Goal: Task Accomplishment & Management: Manage account settings

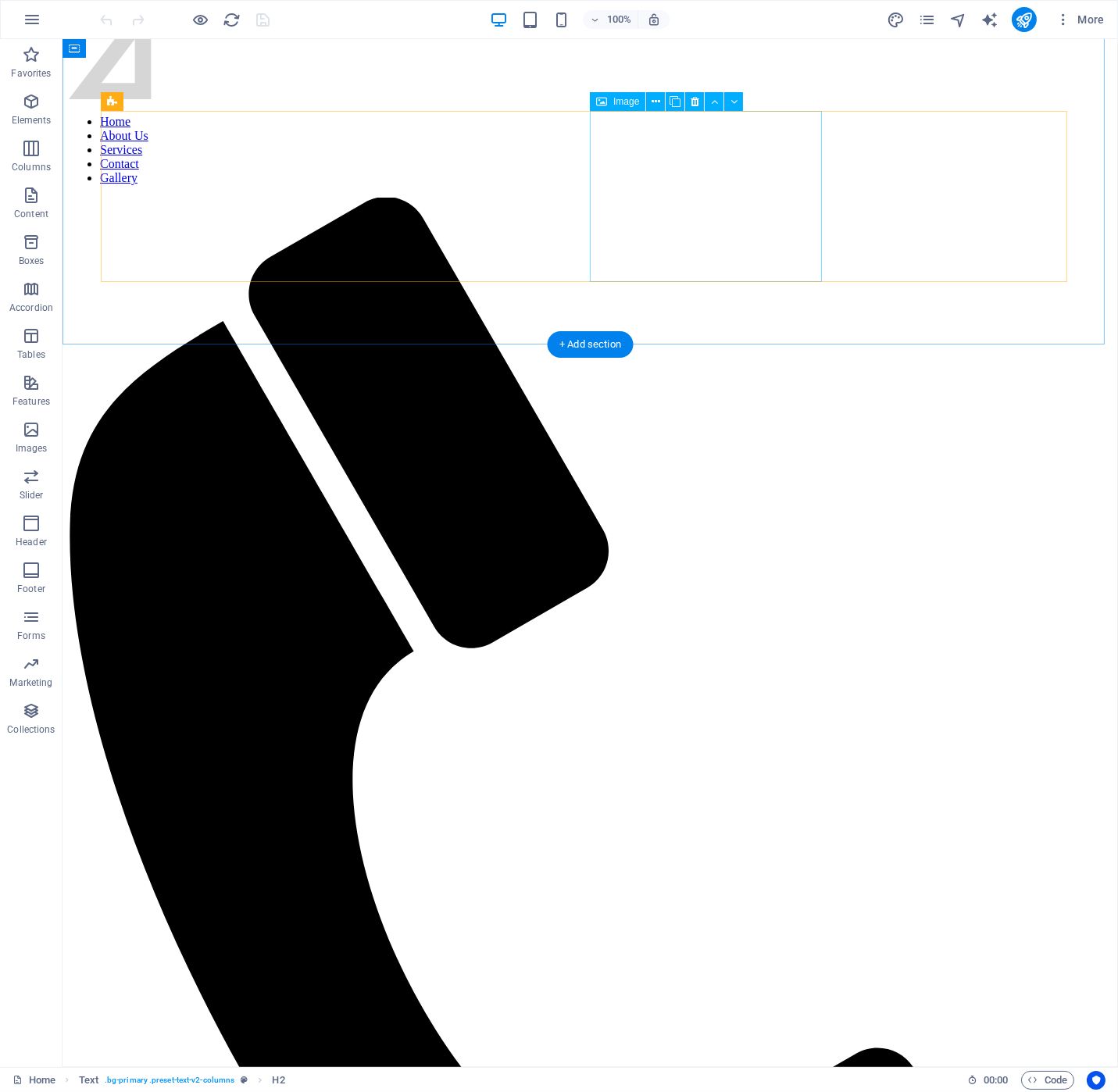
scroll to position [1406, 0]
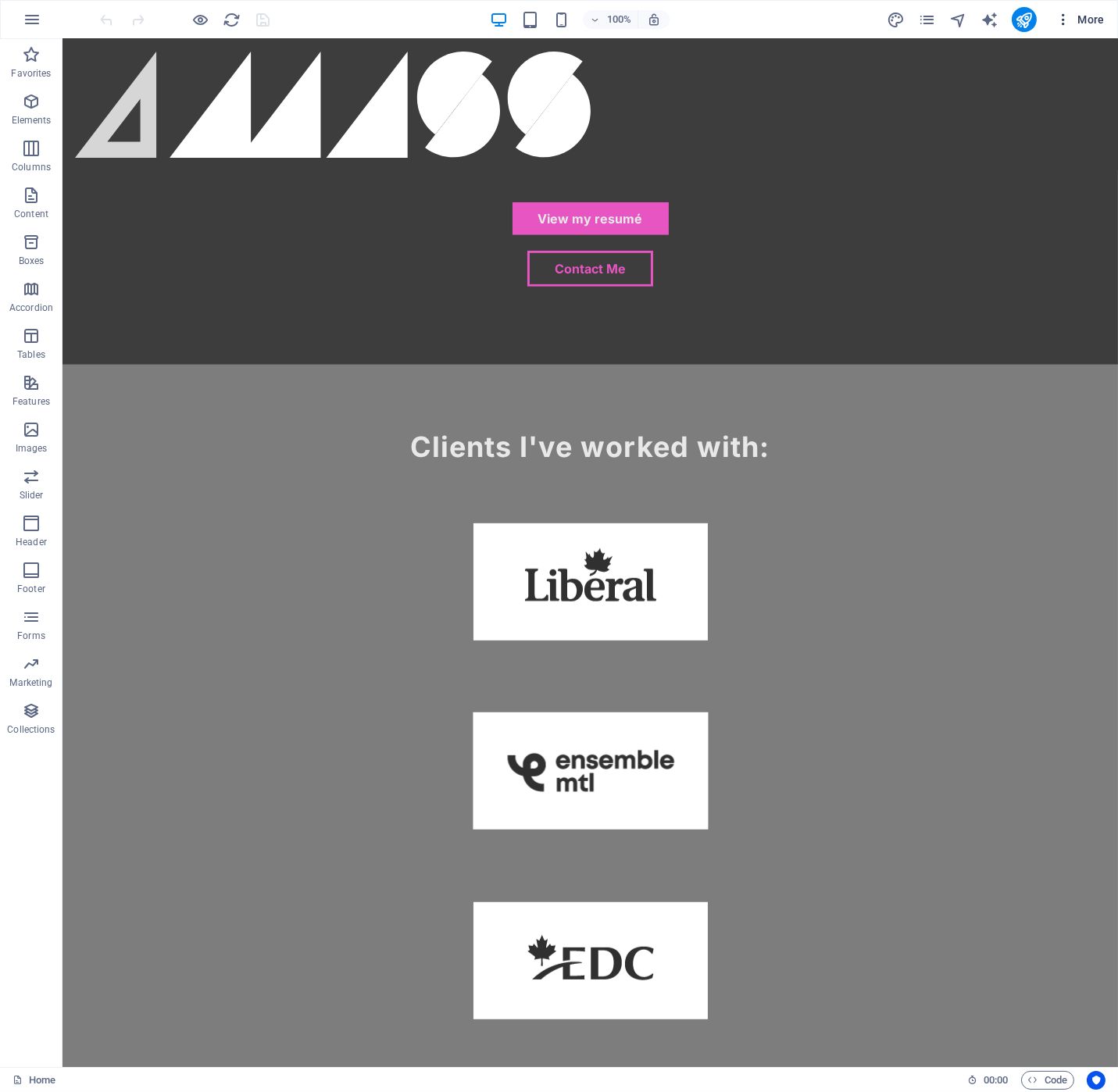
click at [1083, 11] on span "More" at bounding box center [1080, 19] width 49 height 15
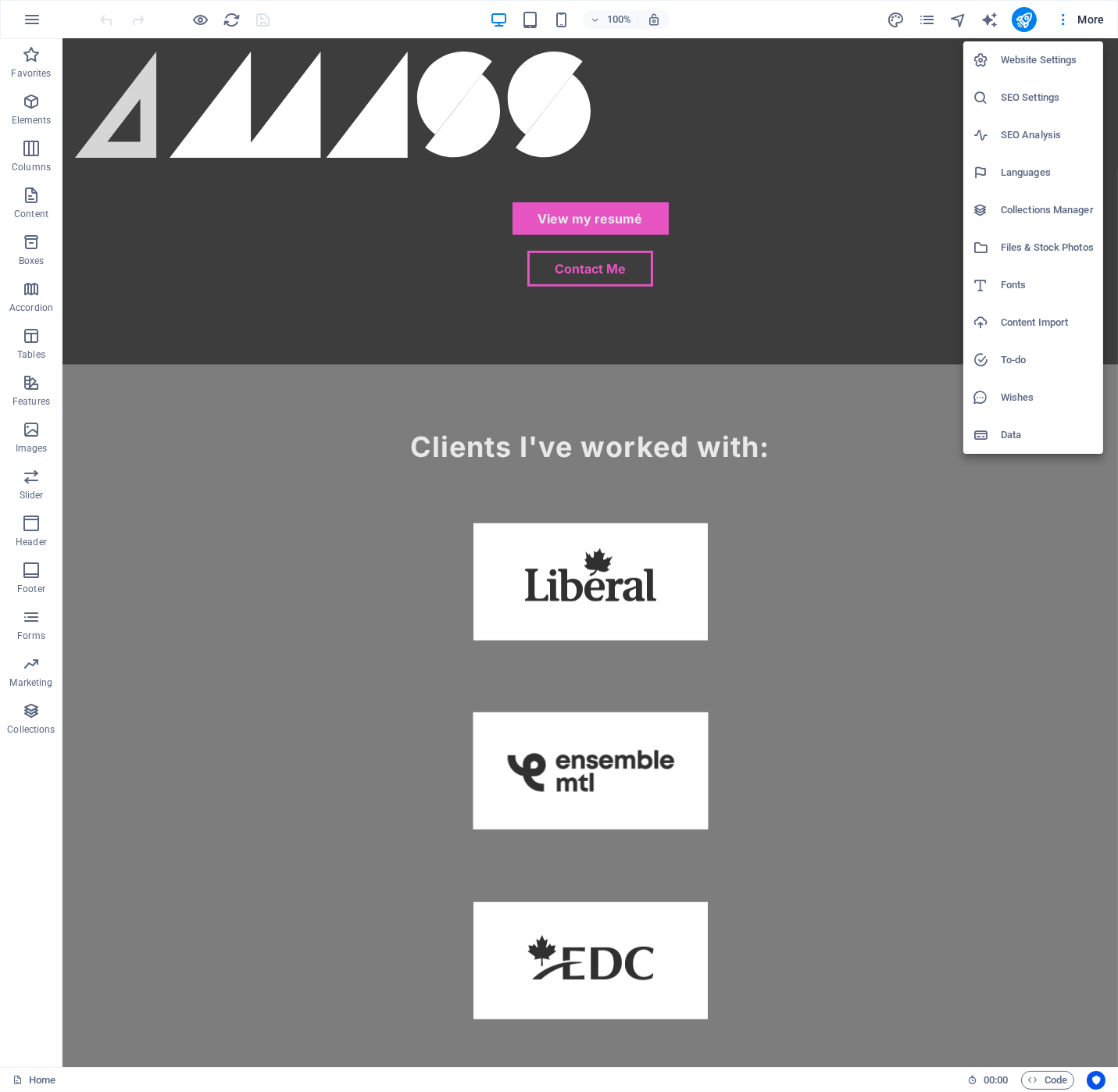
click at [1037, 239] on h6 "Files & Stock Photos" at bounding box center [1048, 248] width 93 height 19
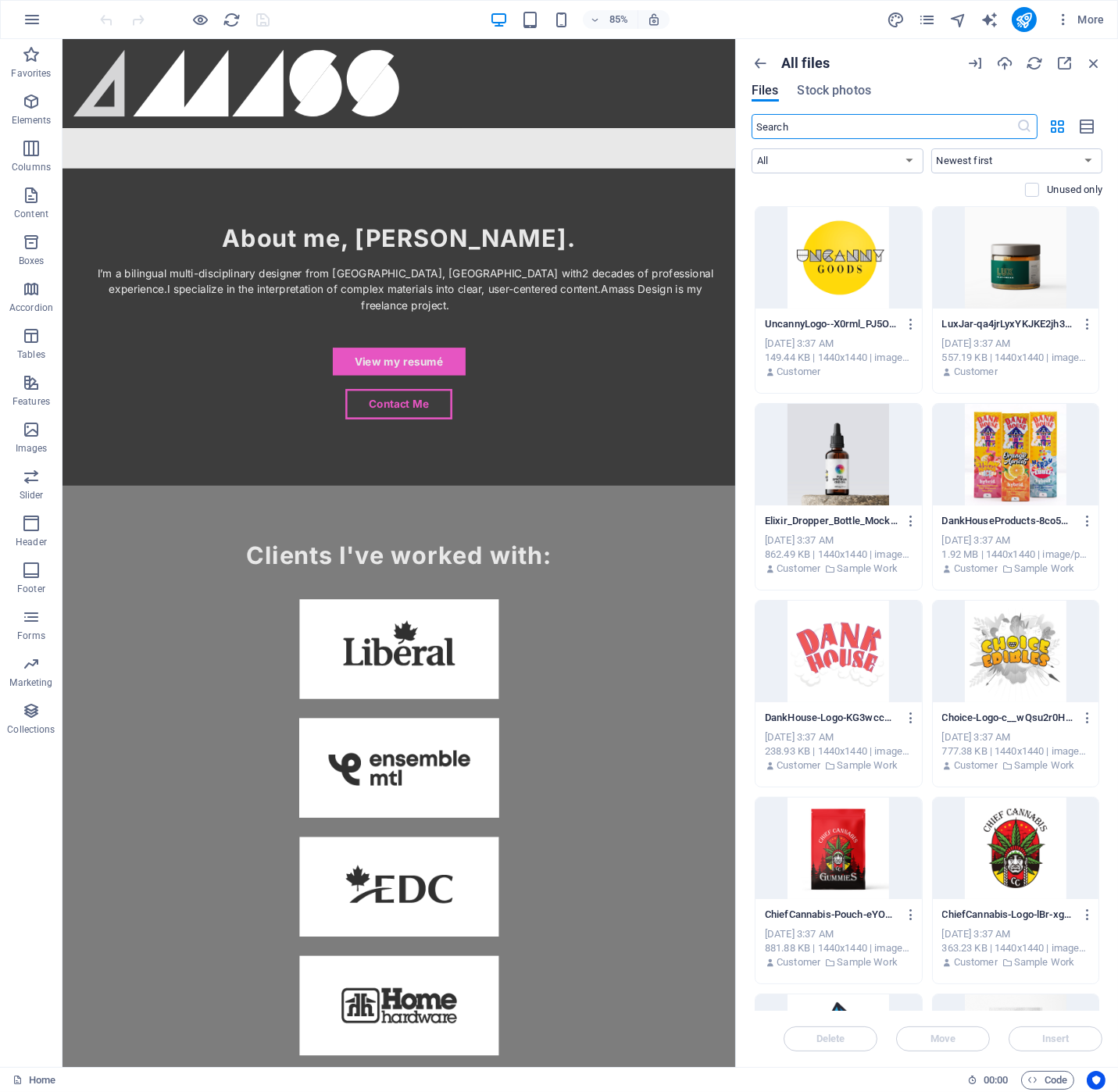
scroll to position [1606, 0]
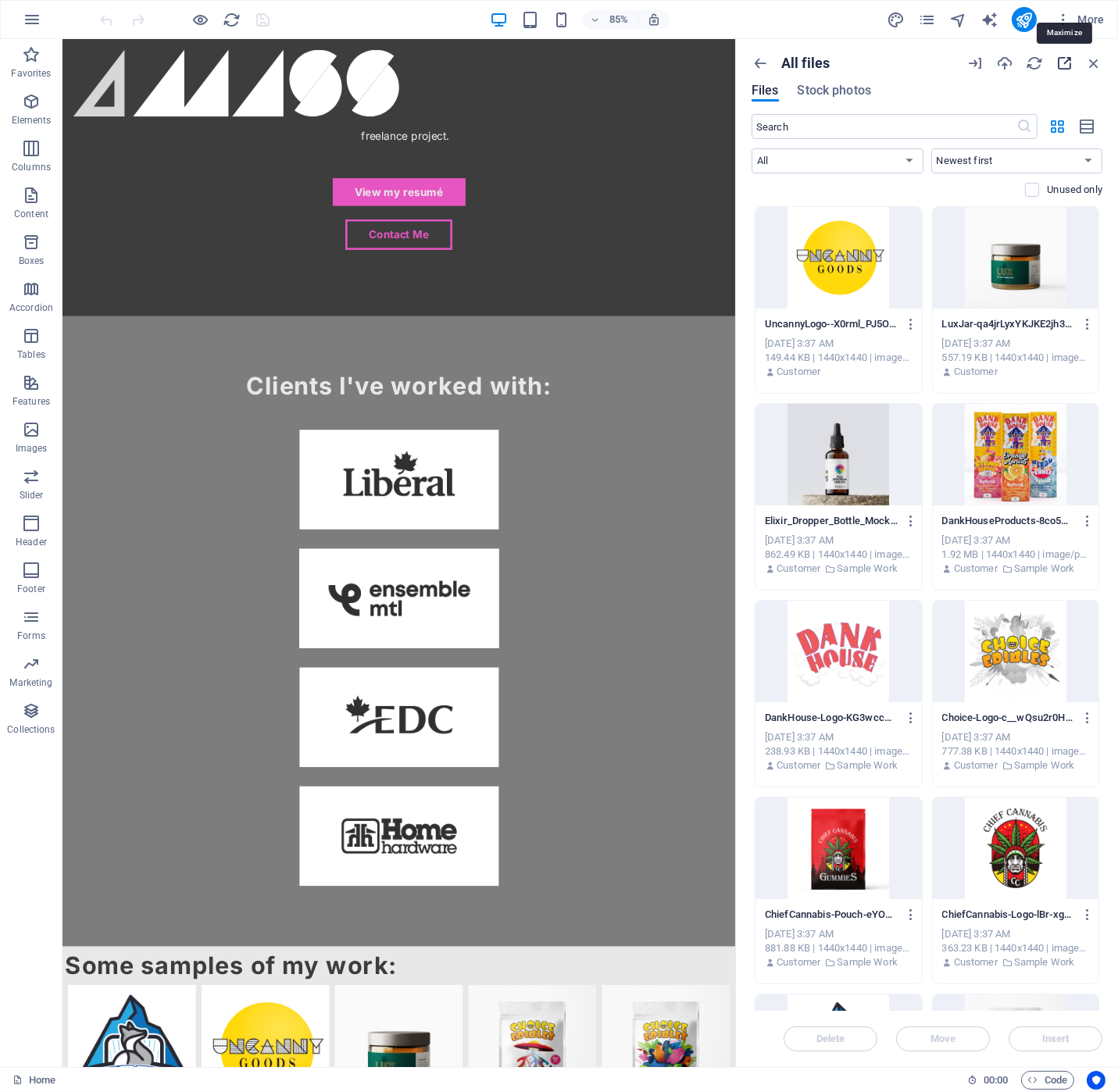
click at [1063, 67] on icon "button" at bounding box center [1064, 64] width 17 height 17
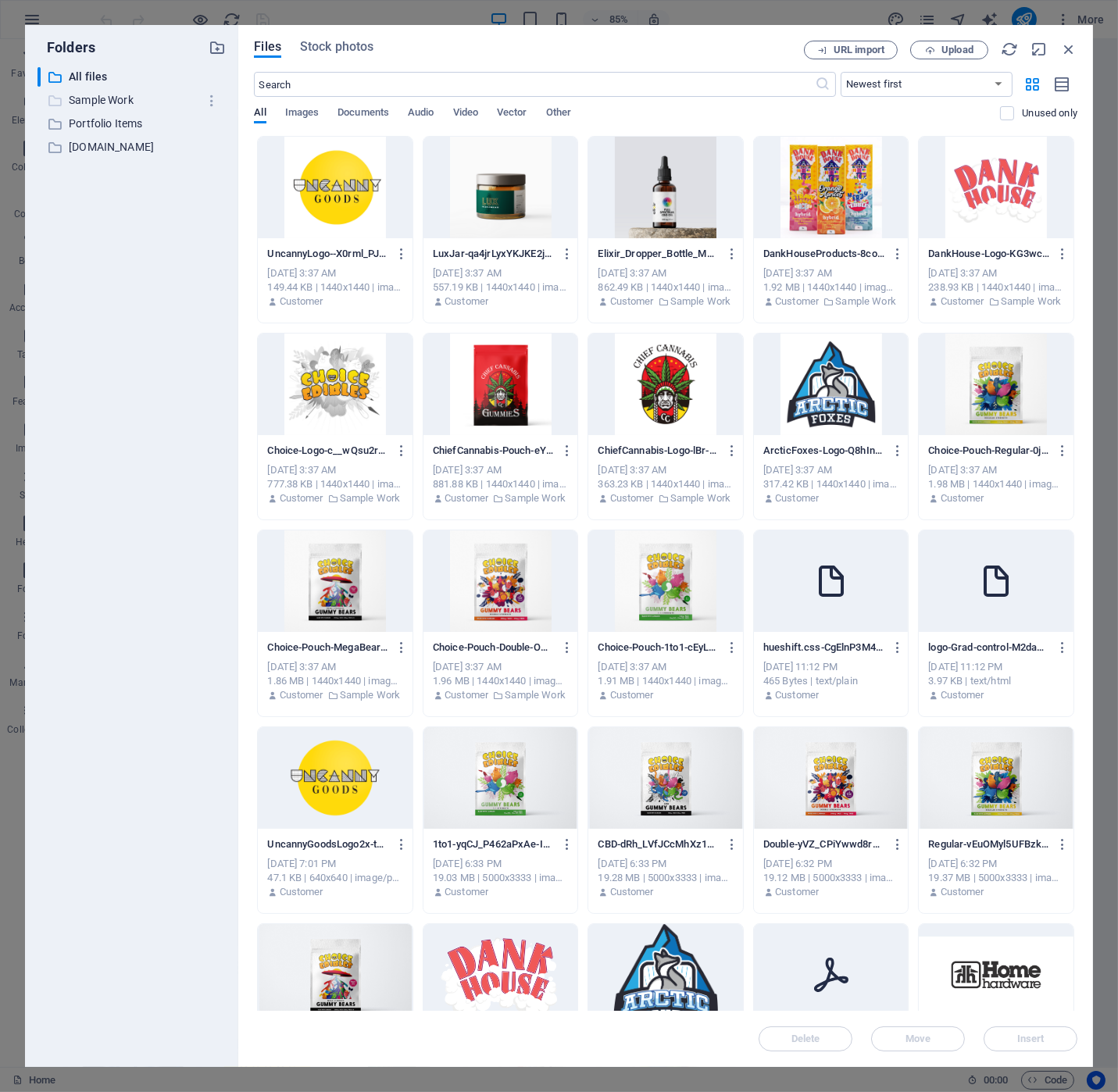
click at [104, 95] on p "Sample Work" at bounding box center [133, 100] width 129 height 18
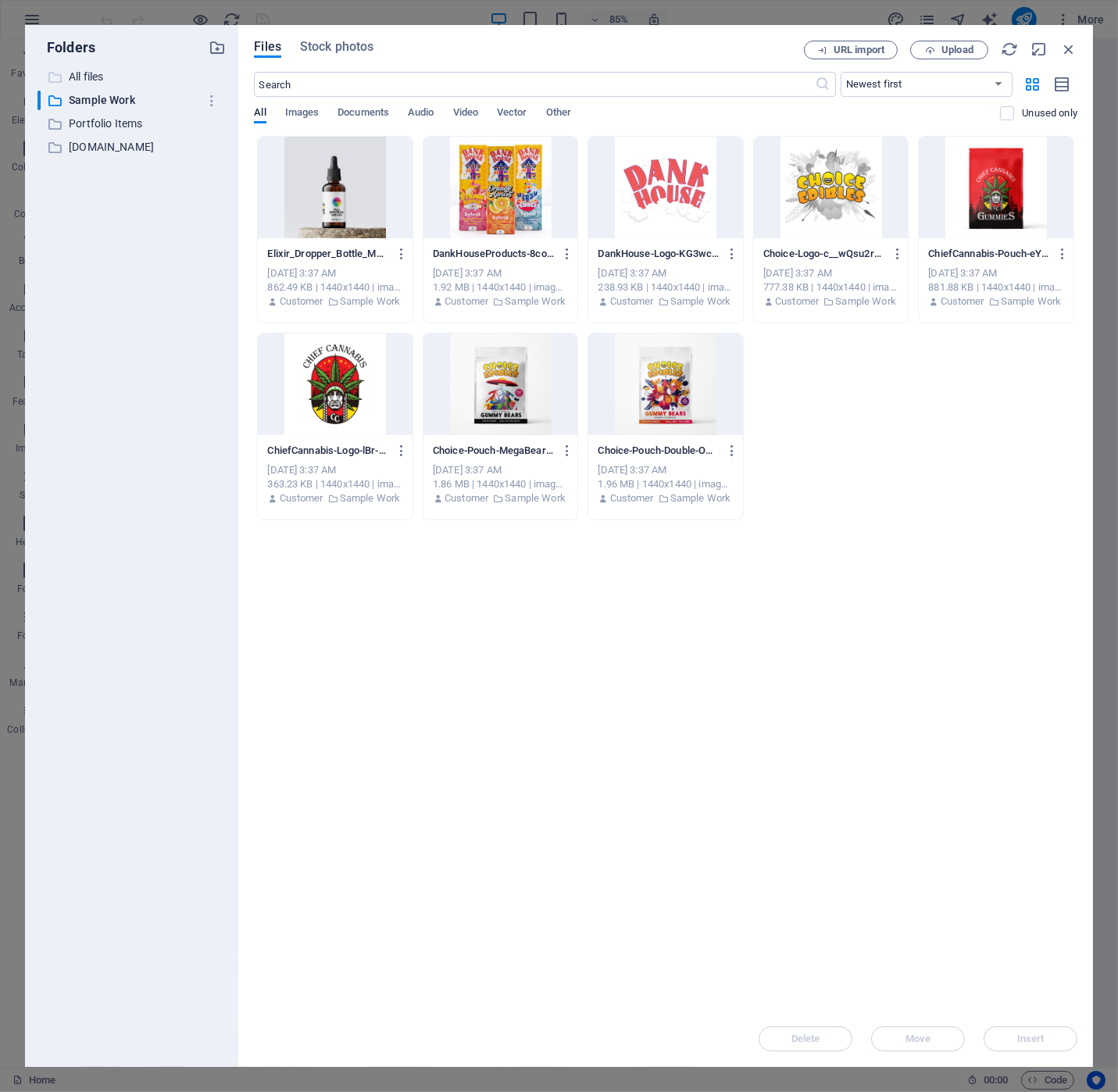
click at [91, 77] on p "All files" at bounding box center [133, 77] width 129 height 18
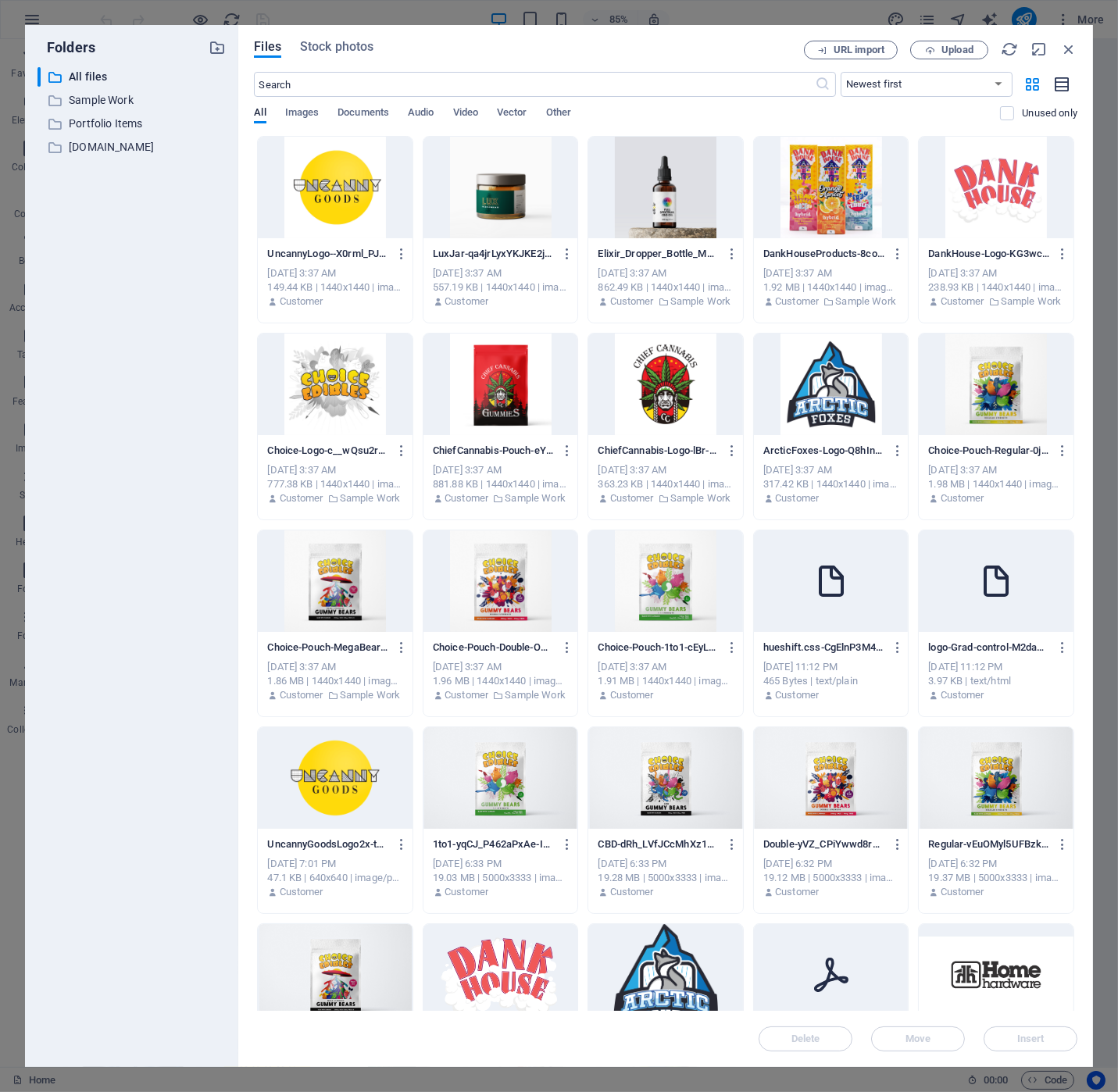
click at [1069, 85] on icon "button" at bounding box center [1063, 85] width 17 height 18
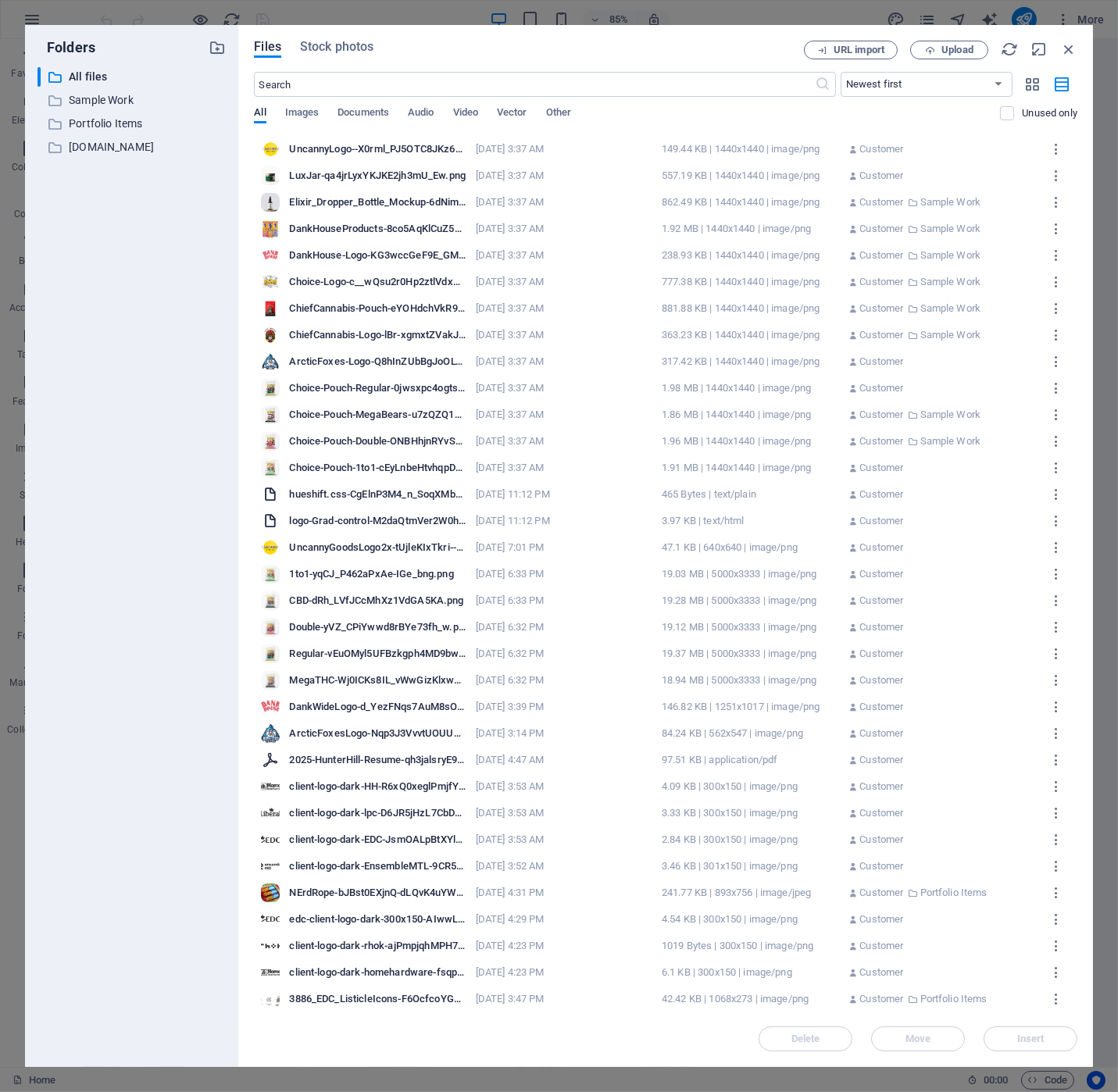
click at [957, 355] on div "Customer" at bounding box center [936, 361] width 177 height 14
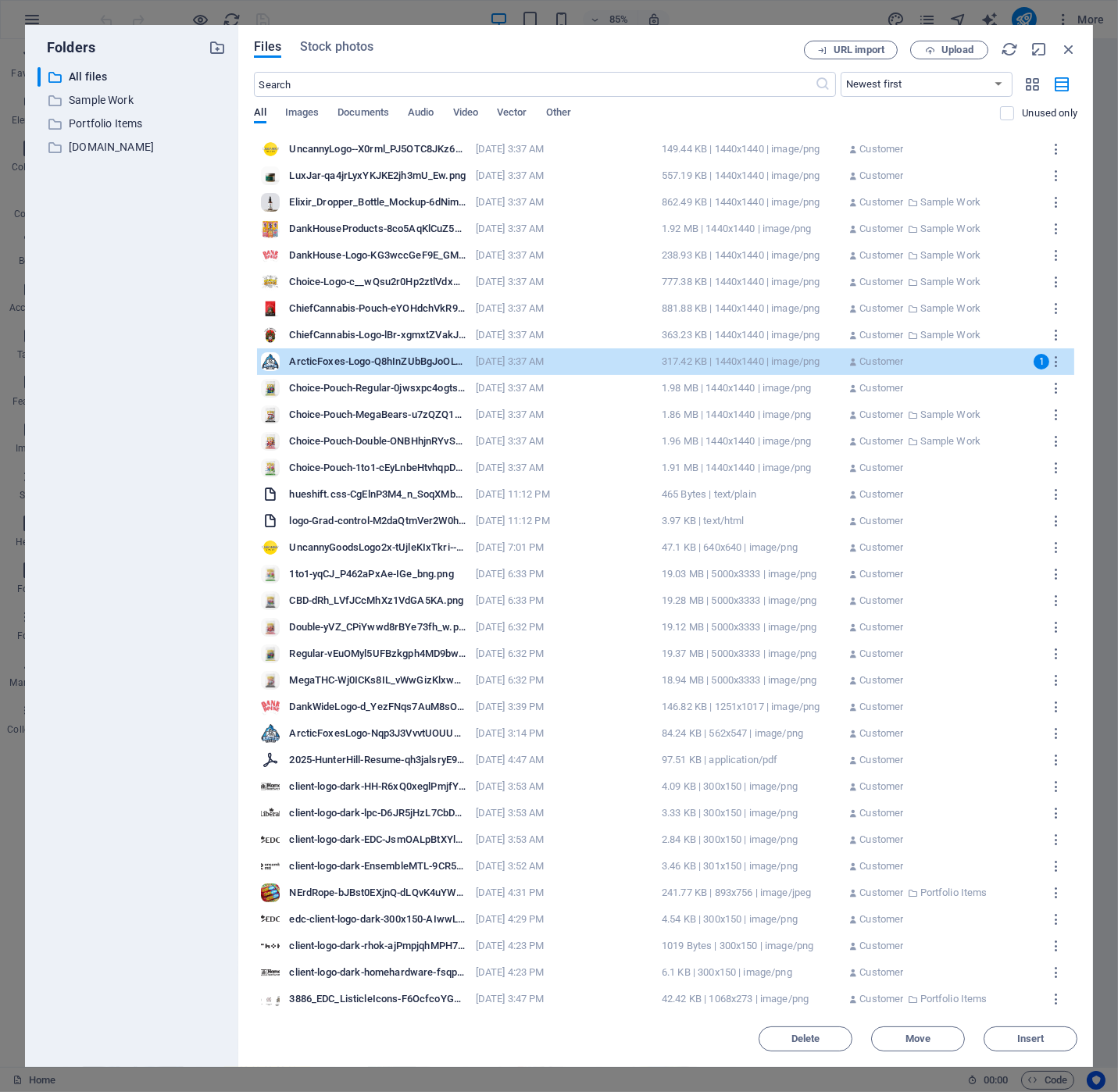
click at [1037, 383] on div "Choice-Pouch-Regular-0jwsxpc4ogtslwuh_zO4xQ.png Choice-Pouch-Regular-0jwsxpc4og…" at bounding box center [665, 388] width 818 height 27
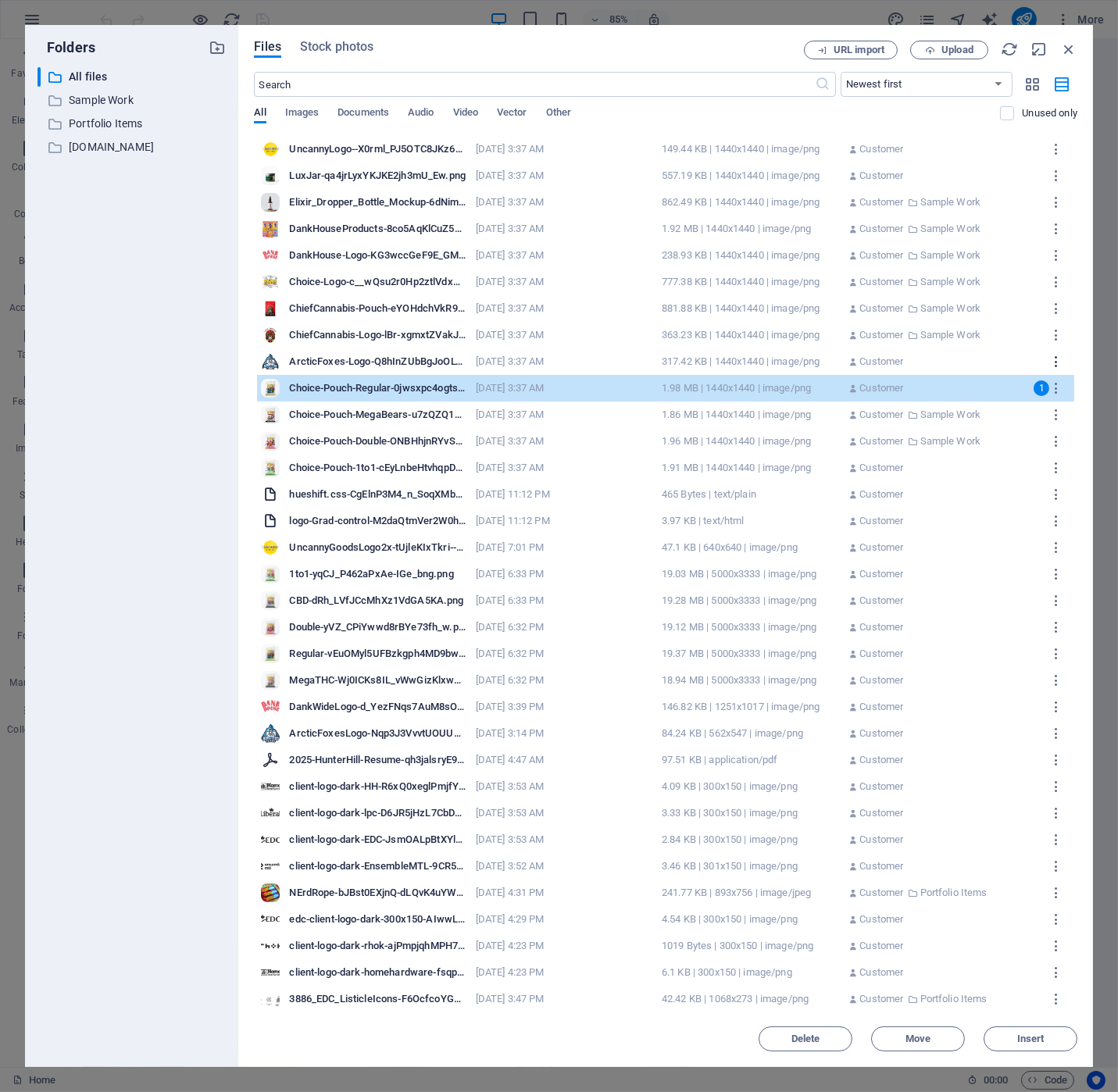
click at [1043, 360] on button "button" at bounding box center [1056, 361] width 28 height 25
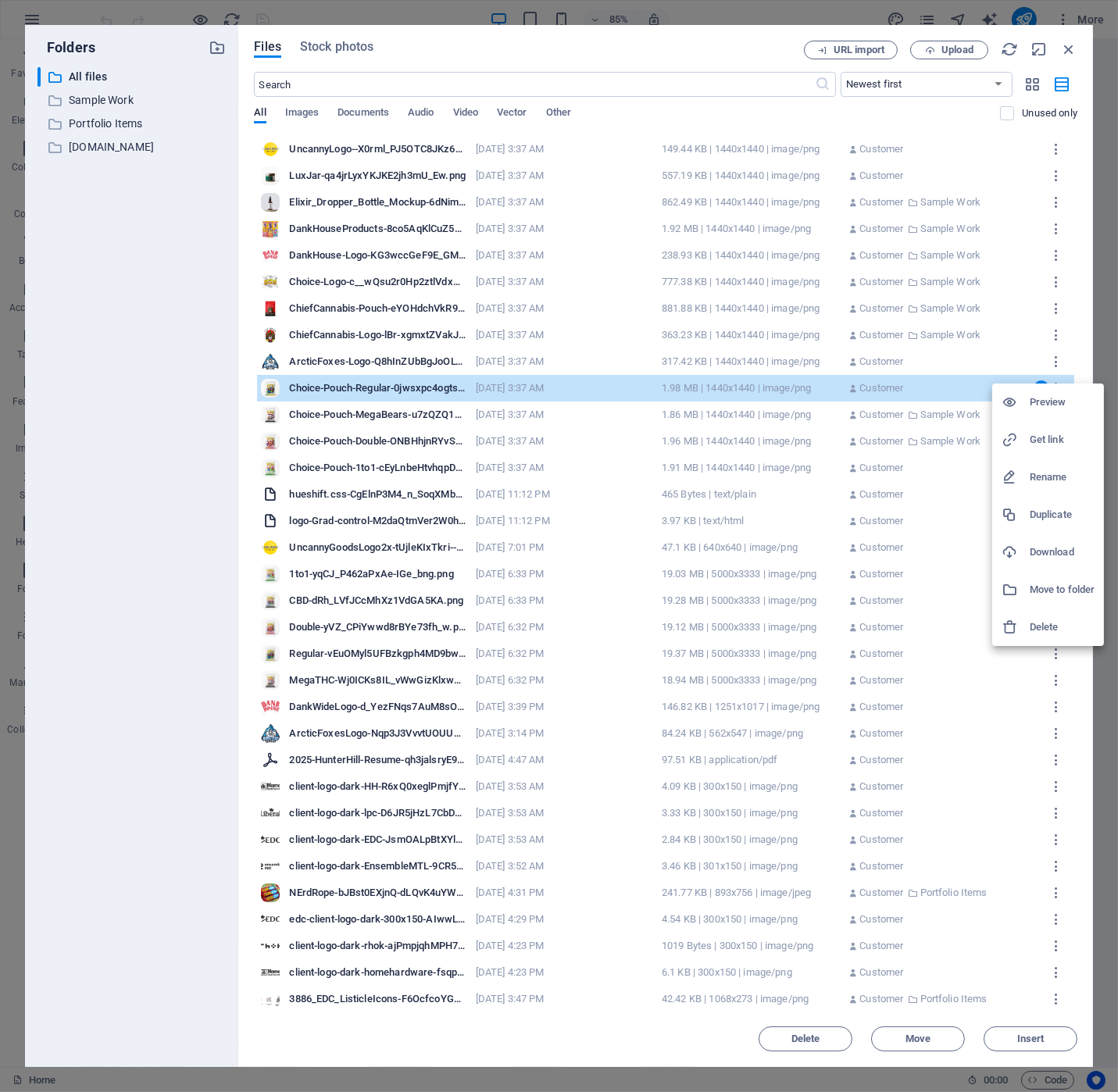
click at [962, 352] on div at bounding box center [559, 546] width 1118 height 1092
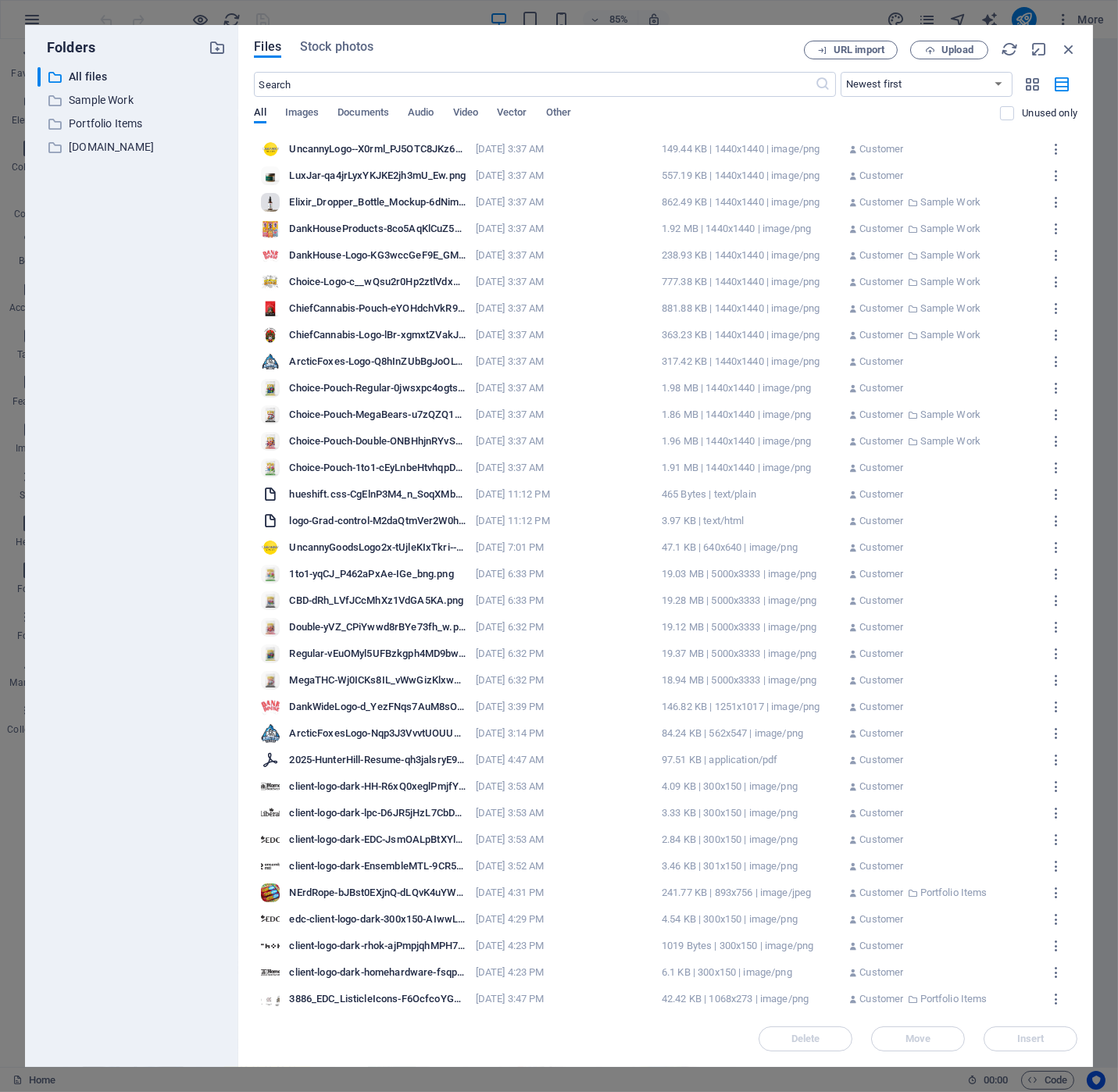
click at [1015, 363] on div "Customer" at bounding box center [936, 361] width 177 height 14
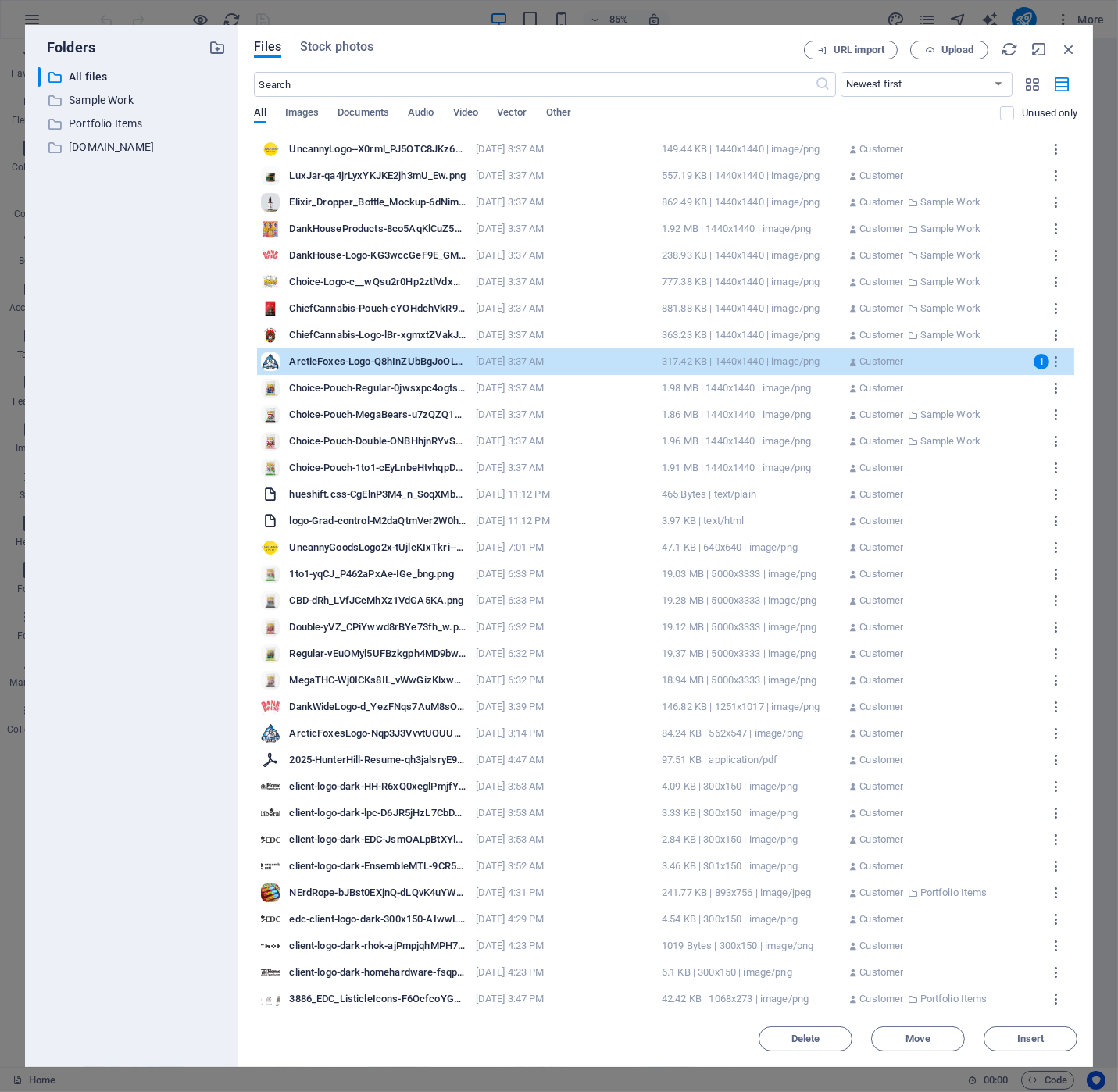
click at [1026, 384] on div "Choice-Pouch-Regular-0jwsxpc4ogtslwuh_zO4xQ.png Choice-Pouch-Regular-0jwsxpc4og…" at bounding box center [665, 388] width 818 height 27
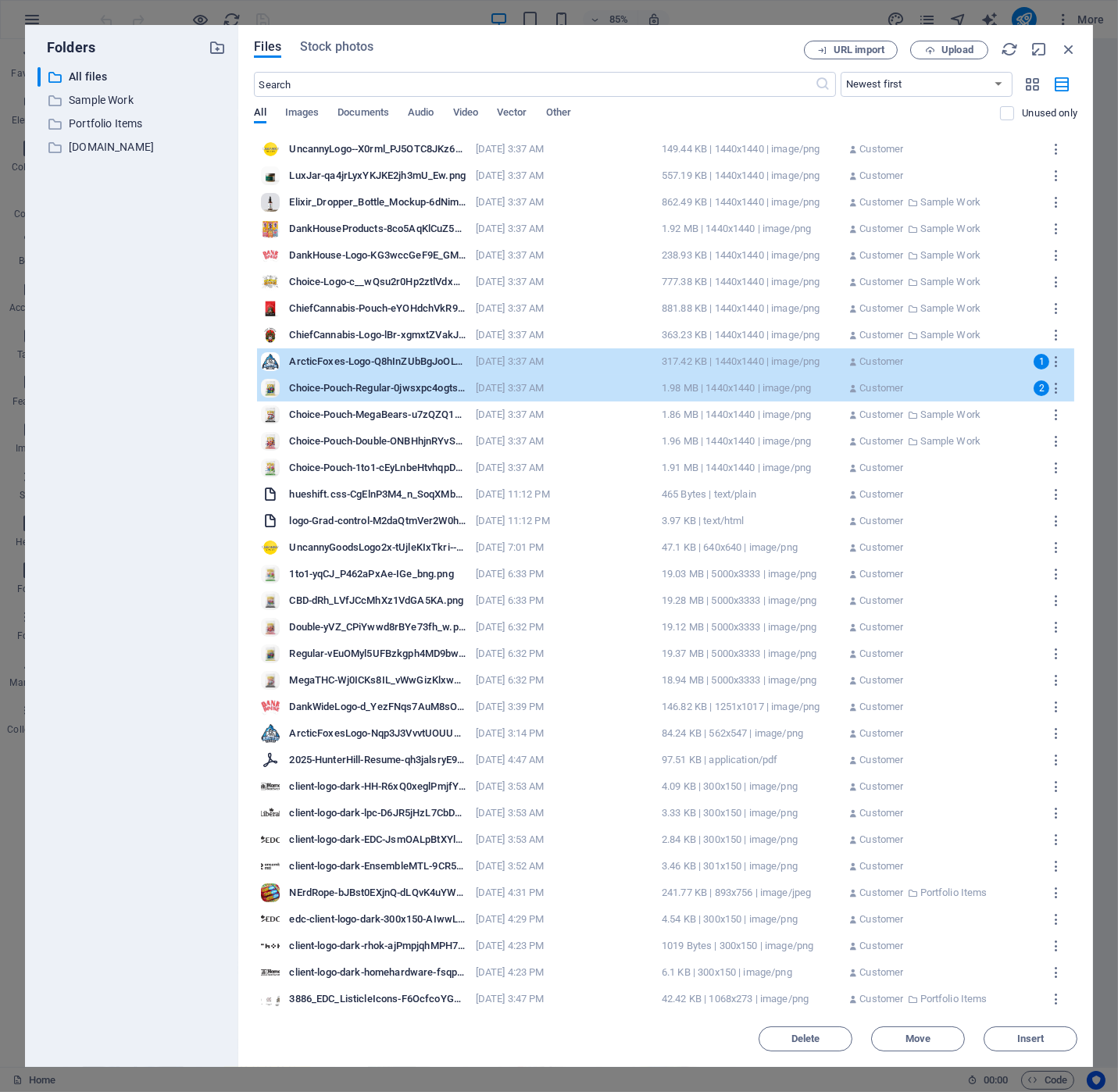
click at [1038, 144] on div "UncannyLogo--X0rml_PJ5OTC8JKz6wtxA.png UncannyLogo--X0rml_PJ5OTC8JKz6wtxA.png […" at bounding box center [665, 149] width 818 height 27
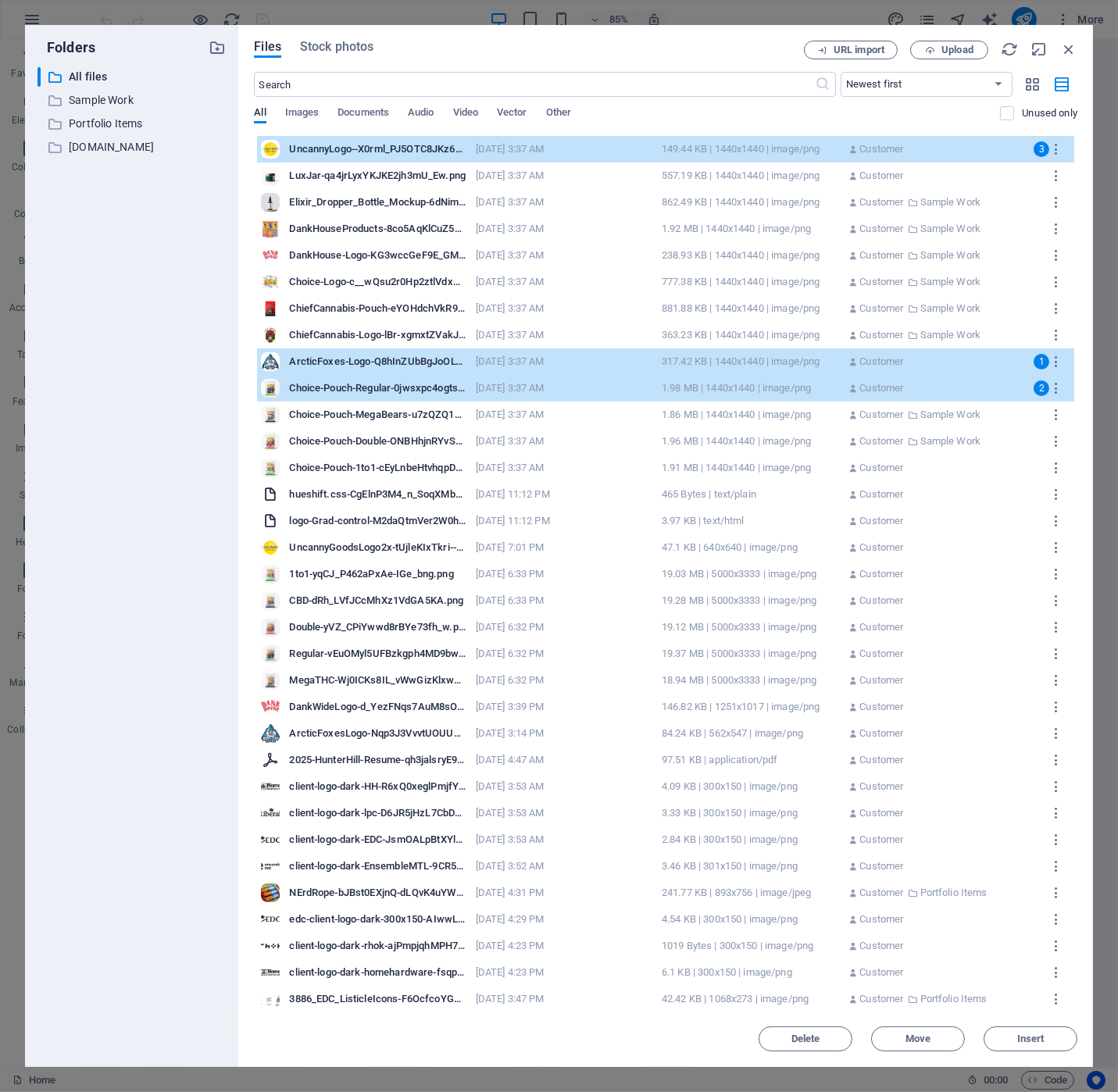
click at [1020, 173] on div "Customer" at bounding box center [936, 176] width 177 height 14
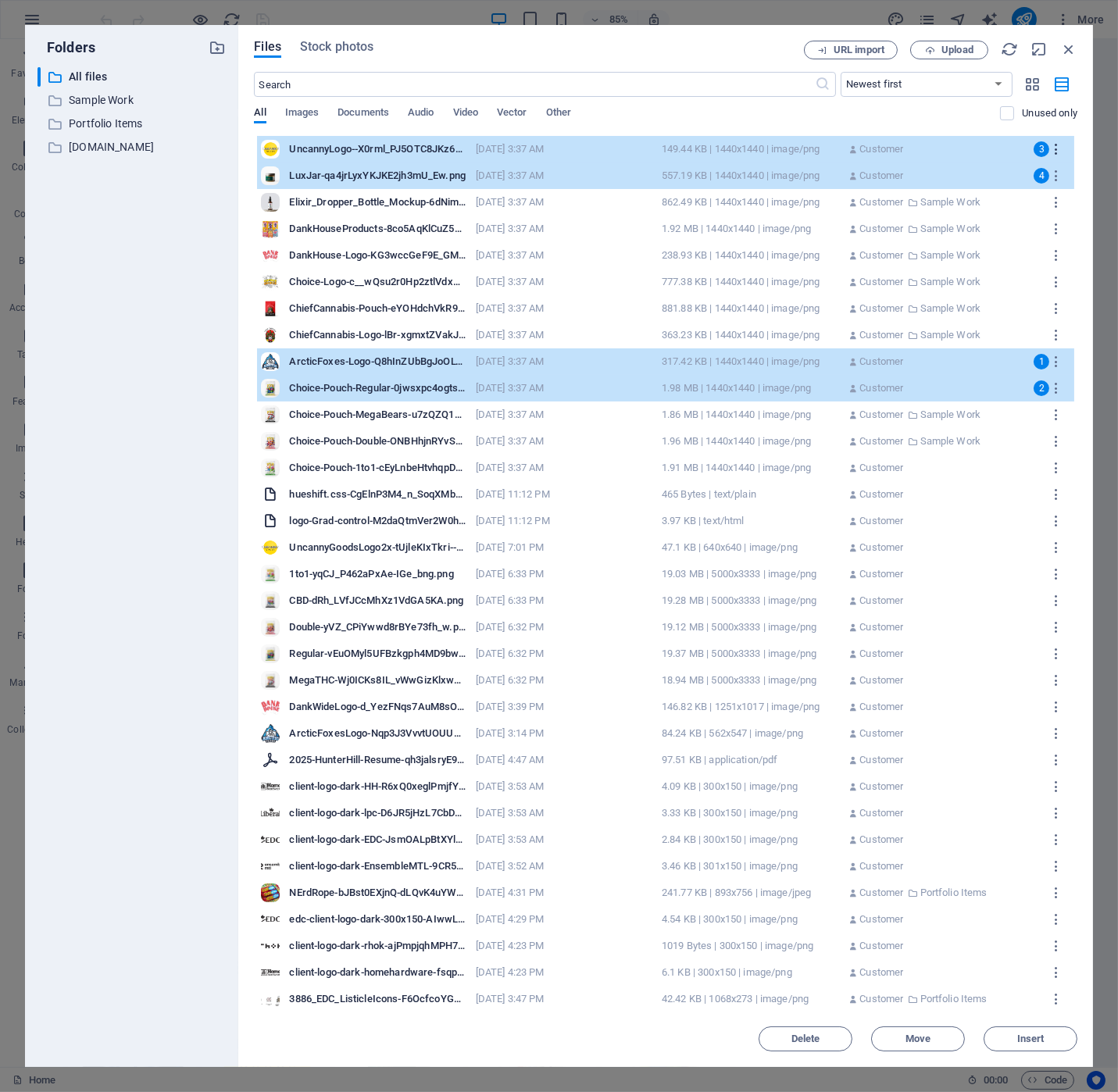
click at [1055, 151] on icon "button" at bounding box center [1057, 149] width 15 height 14
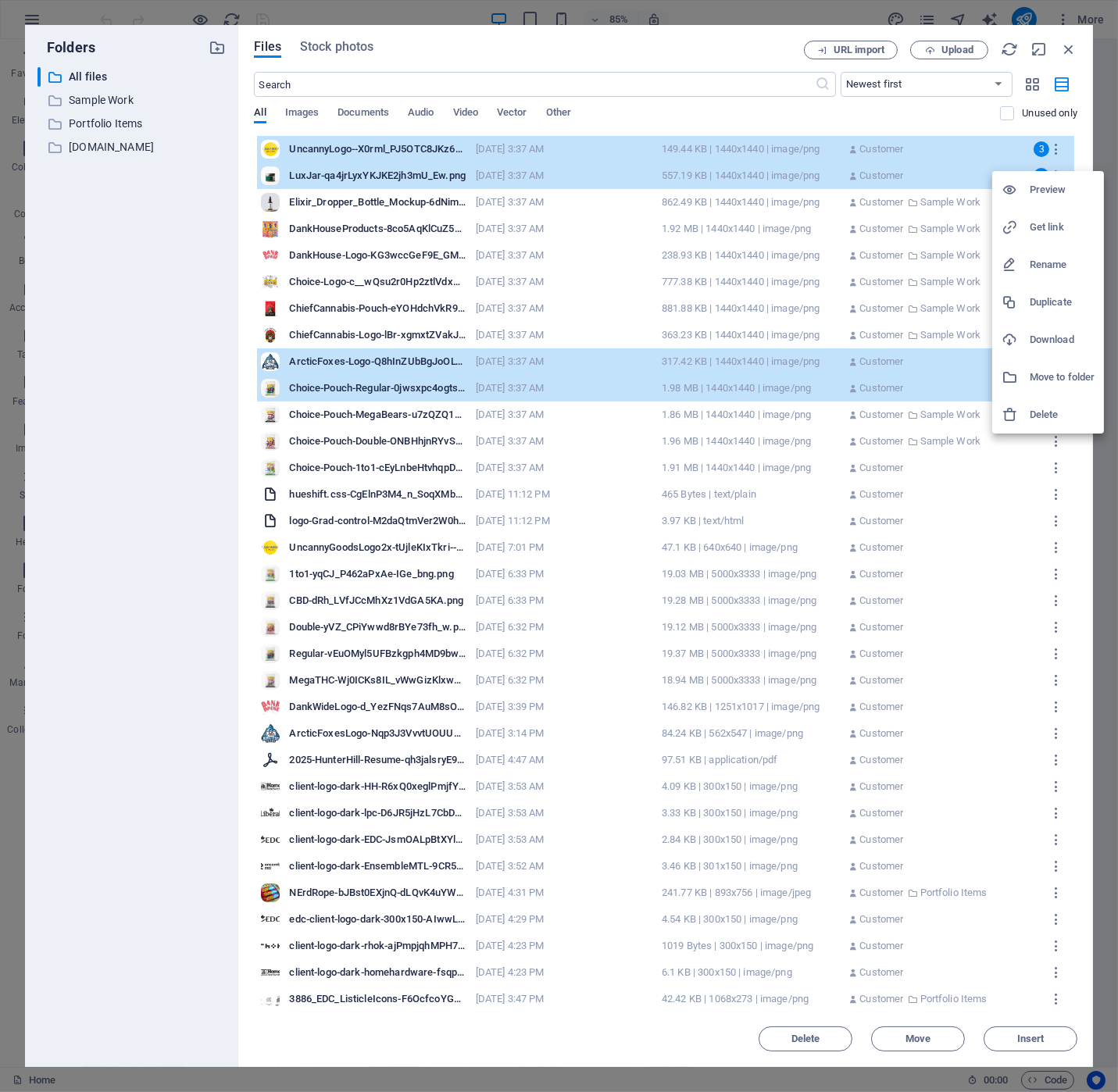
click at [1053, 378] on h6 "Move to folder" at bounding box center [1062, 377] width 65 height 19
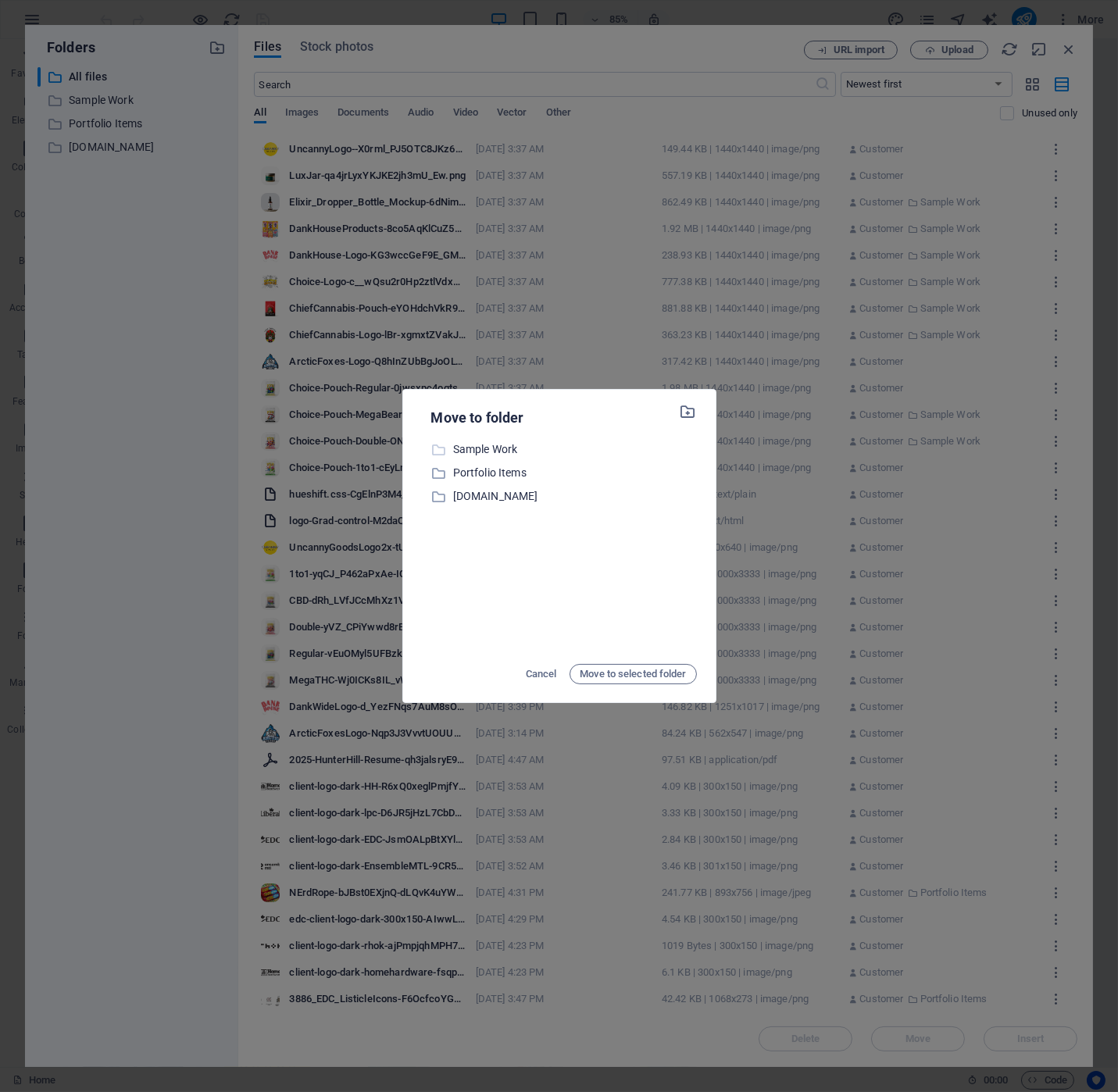
click at [476, 441] on p "Sample Work" at bounding box center [575, 450] width 243 height 18
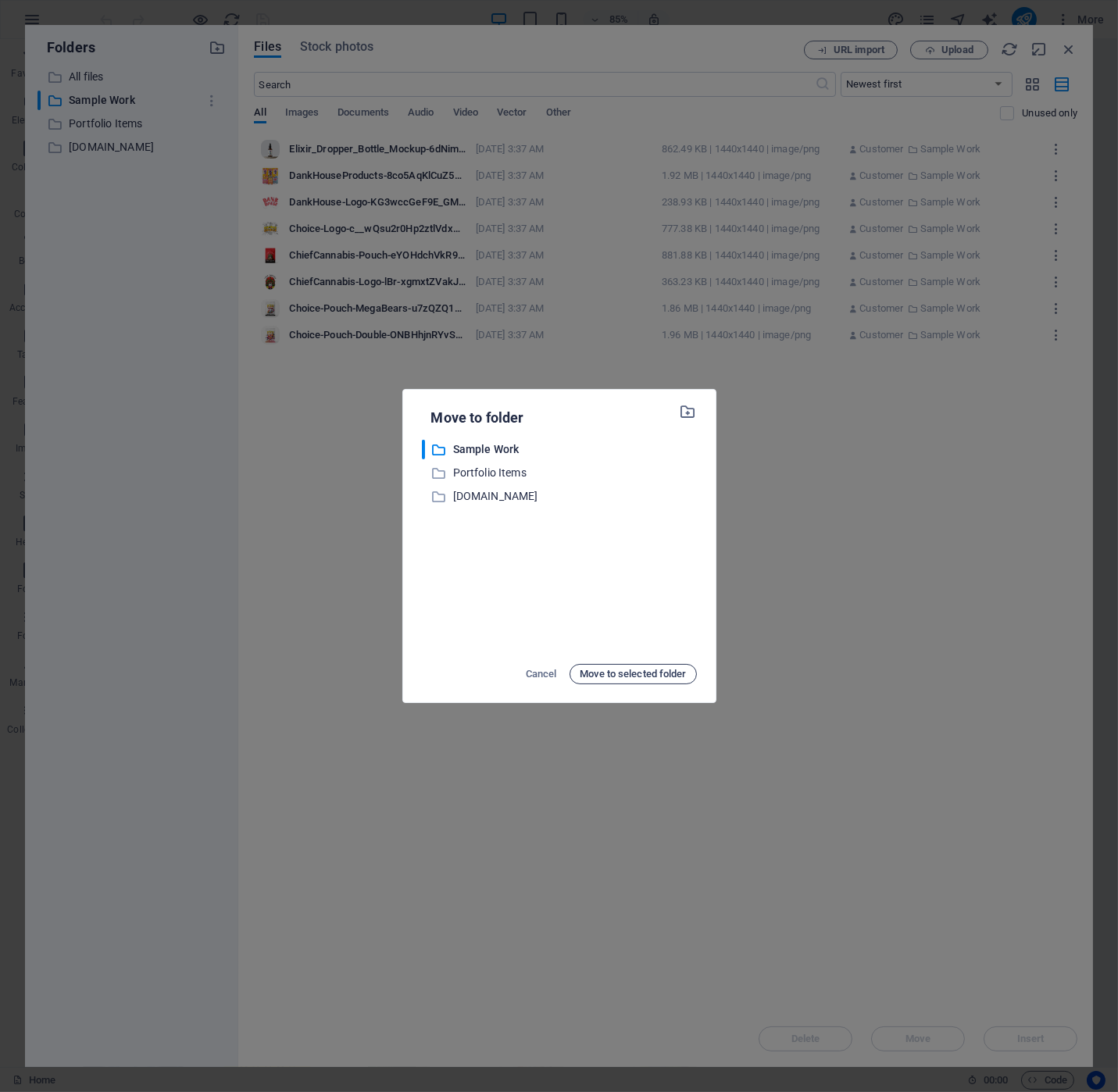
click at [638, 670] on span "Move to selected folder" at bounding box center [633, 674] width 106 height 19
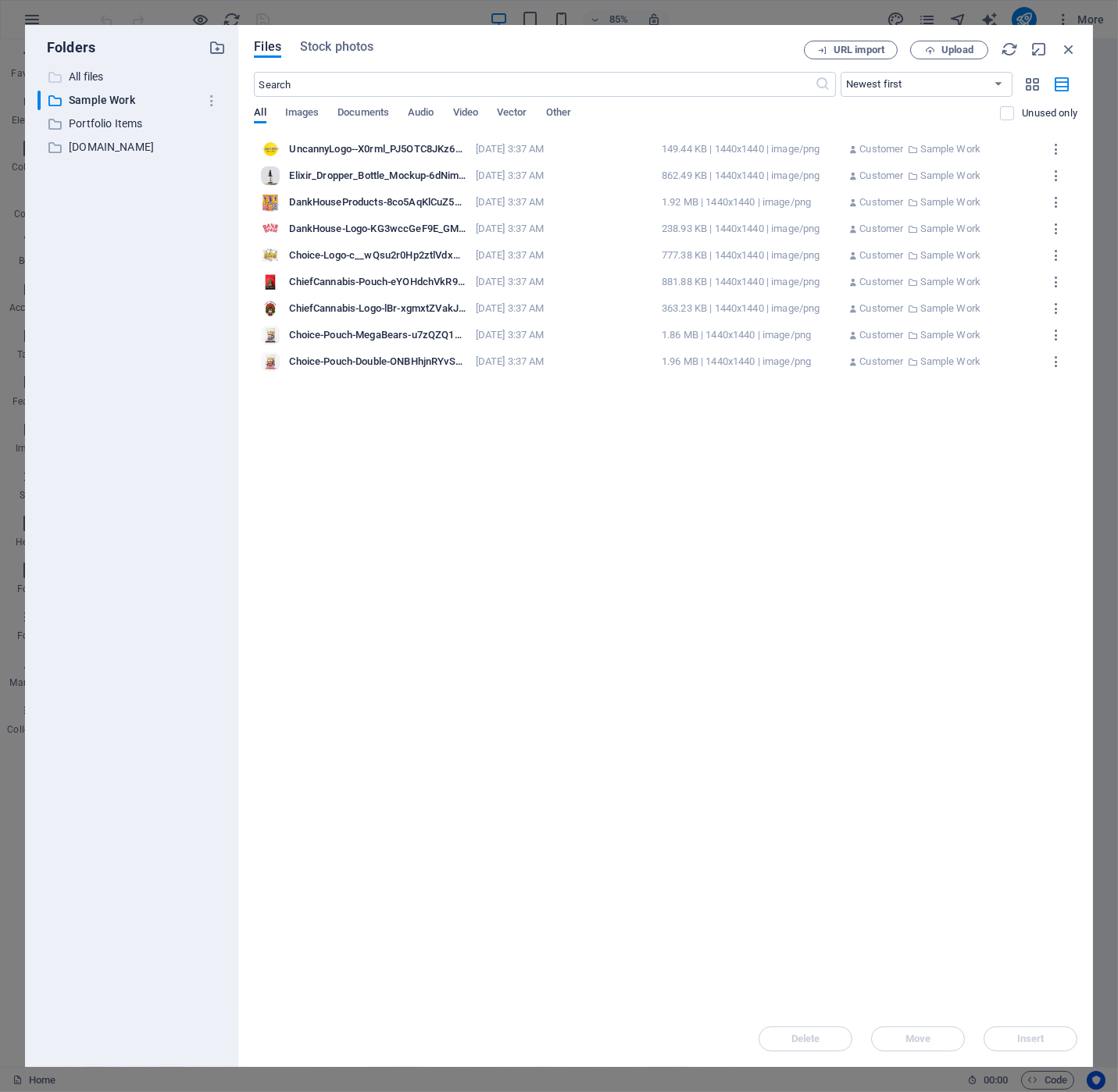
click at [81, 81] on p "All files" at bounding box center [133, 77] width 129 height 18
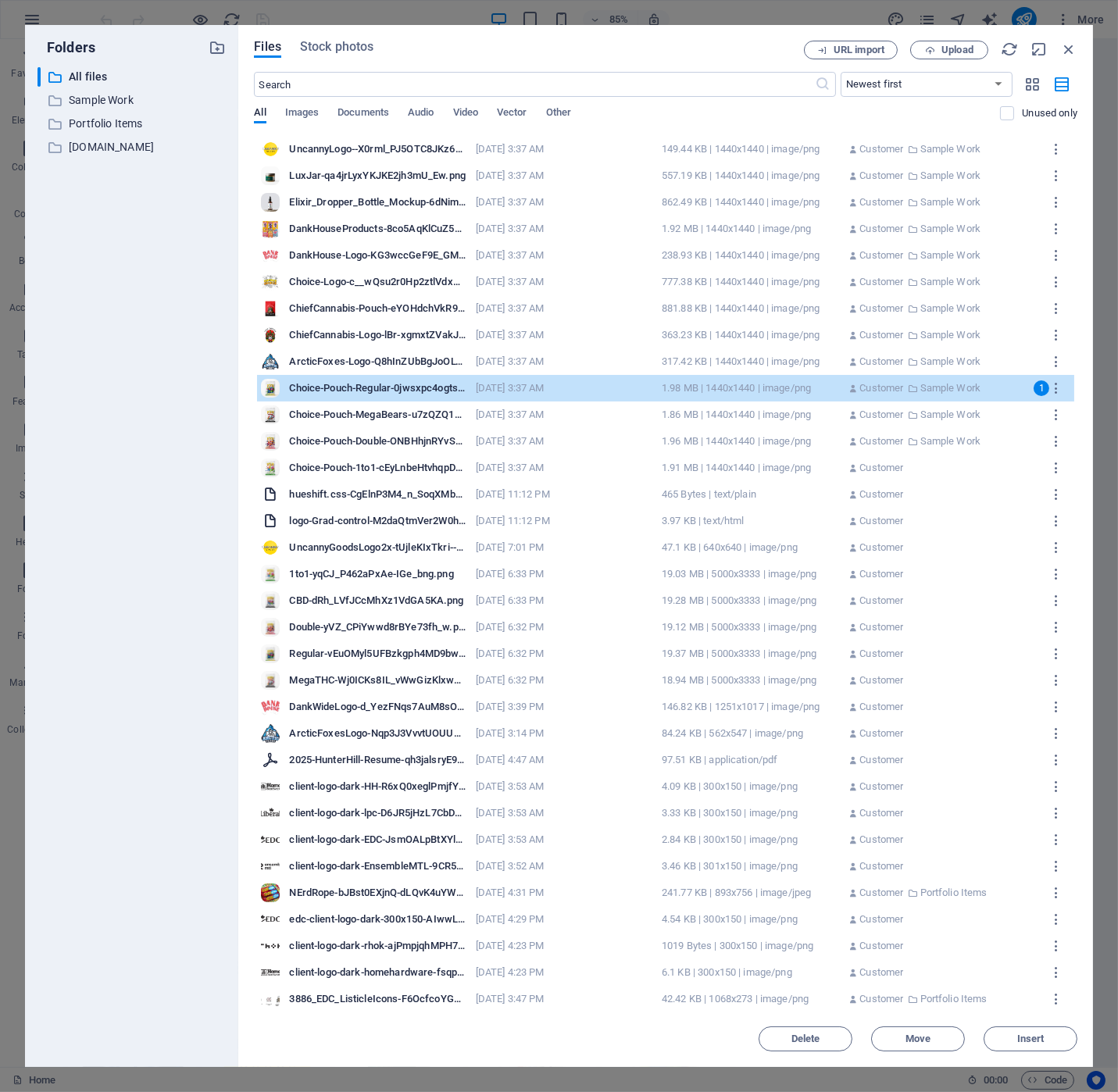
click at [345, 463] on div "Choice-Pouch-1to1-cEyLnbeHtvhqpDKZ7zMT3g.png" at bounding box center [377, 468] width 177 height 14
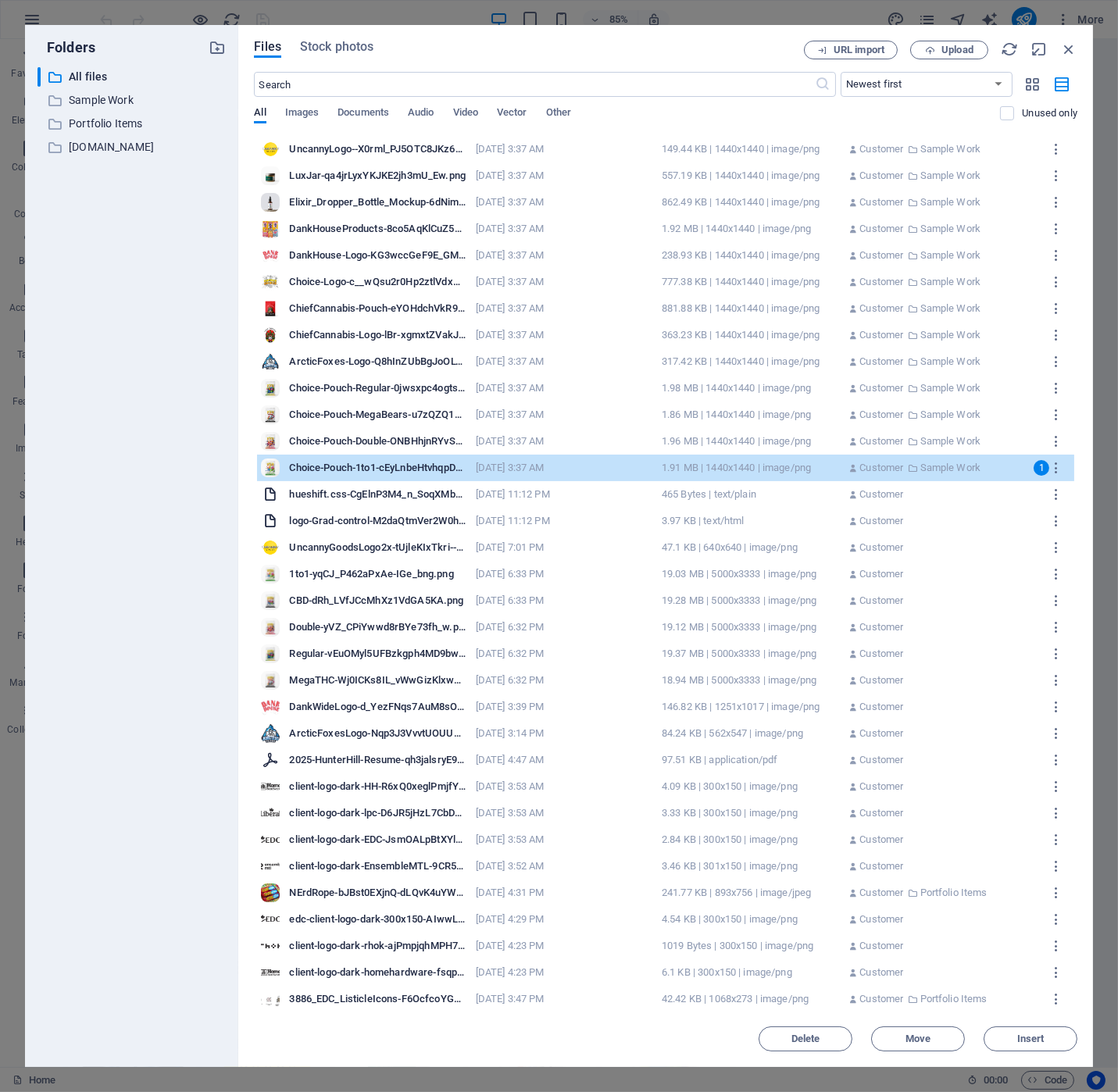
click at [100, 478] on div "​ All files All files ​ Sample Work Sample Work ​ Portfolio Items Portfolio Ite…" at bounding box center [131, 561] width 188 height 987
click at [1077, 46] on icon "button" at bounding box center [1069, 49] width 17 height 17
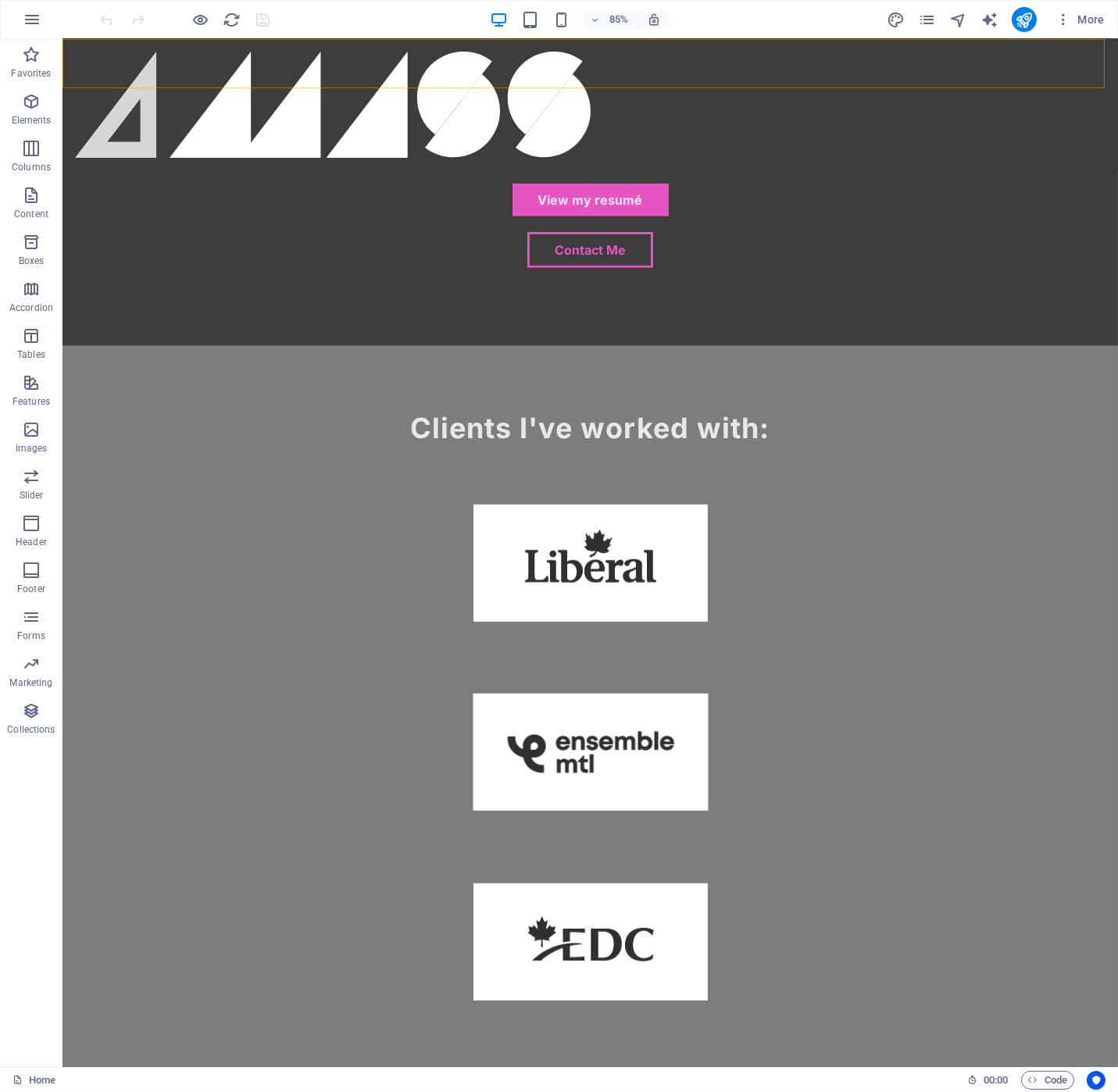
scroll to position [1406, 0]
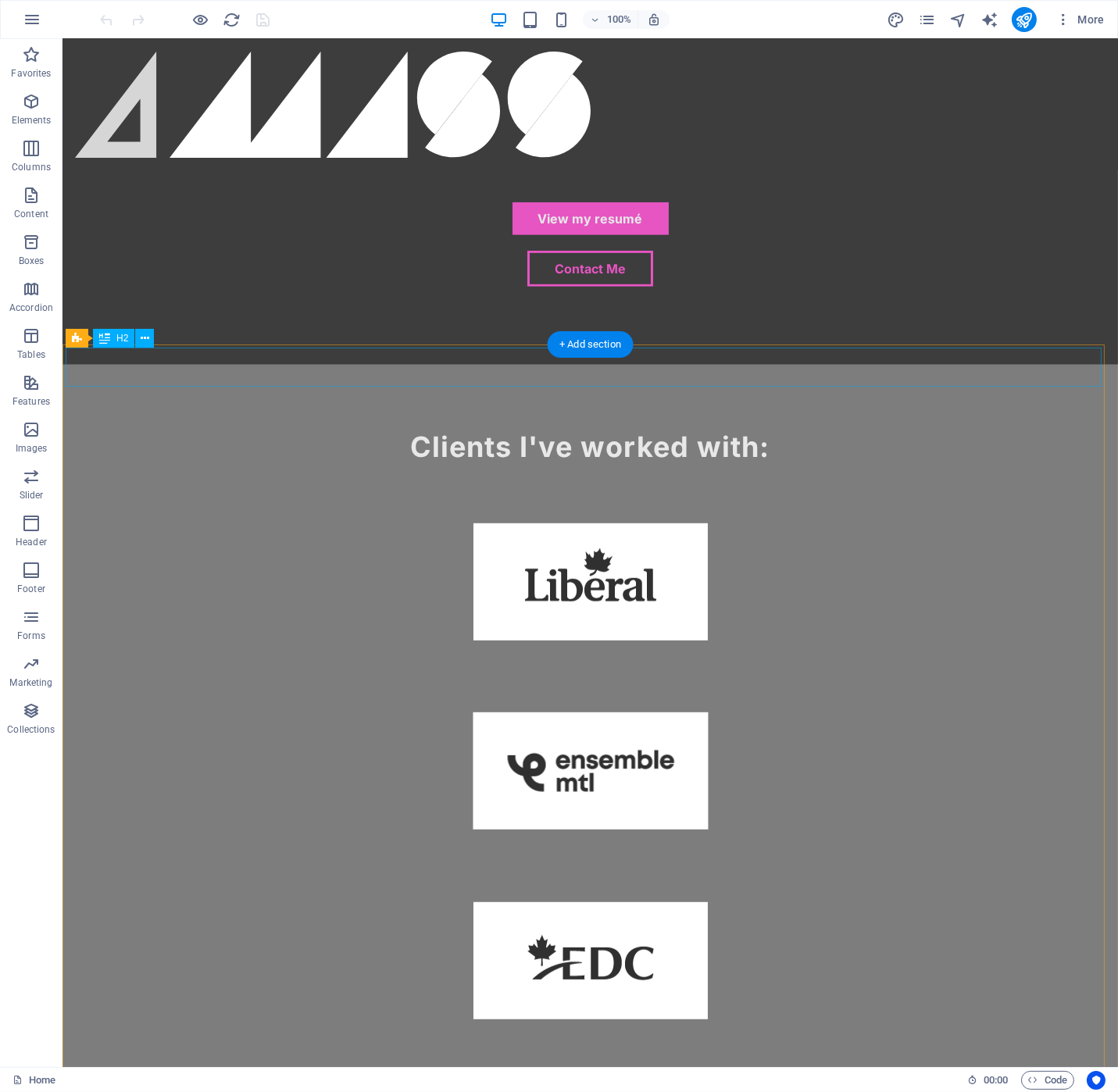
click at [77, 340] on icon at bounding box center [73, 335] width 10 height 19
click at [149, 334] on icon at bounding box center [151, 335] width 9 height 16
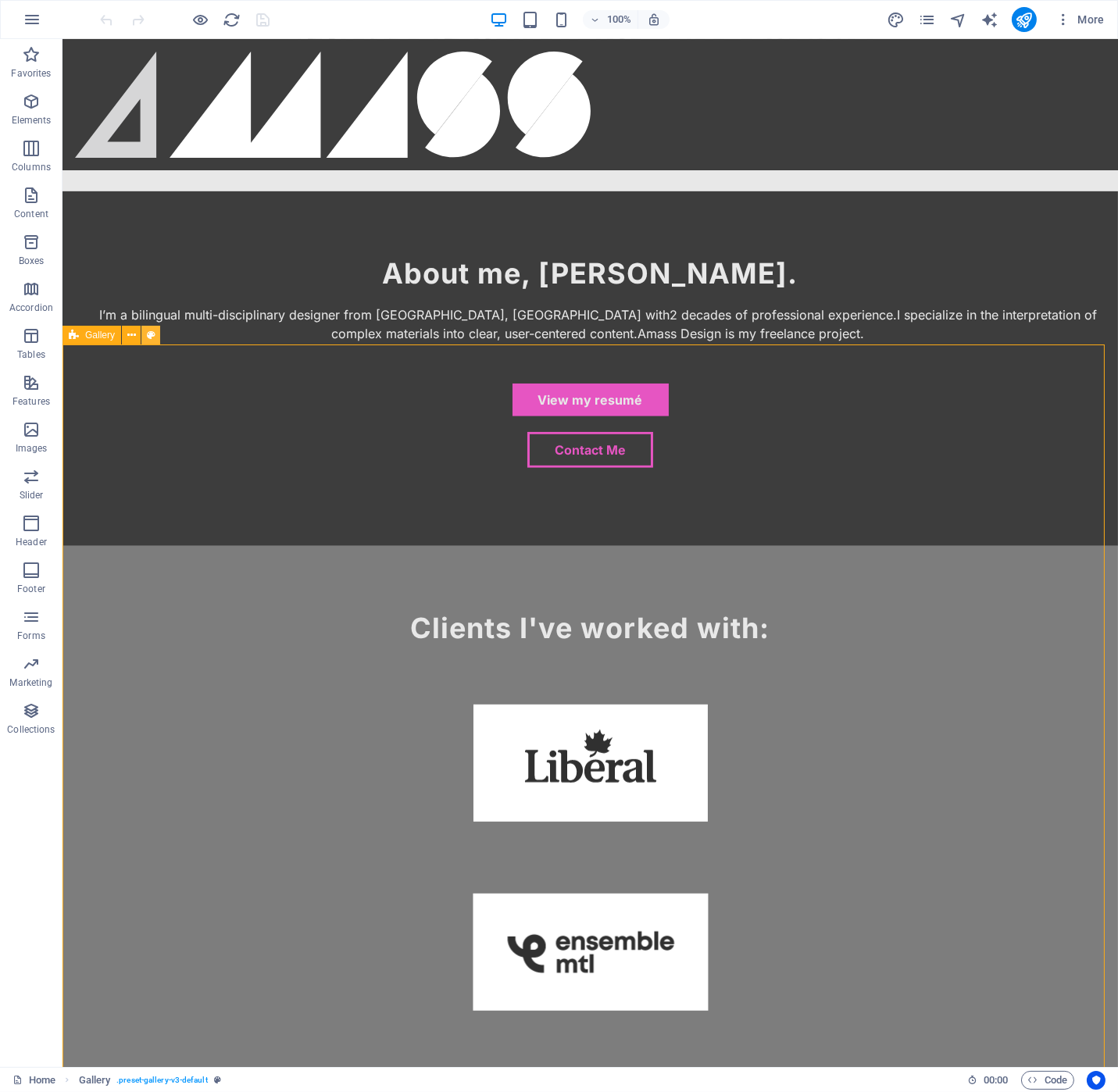
select select "rem"
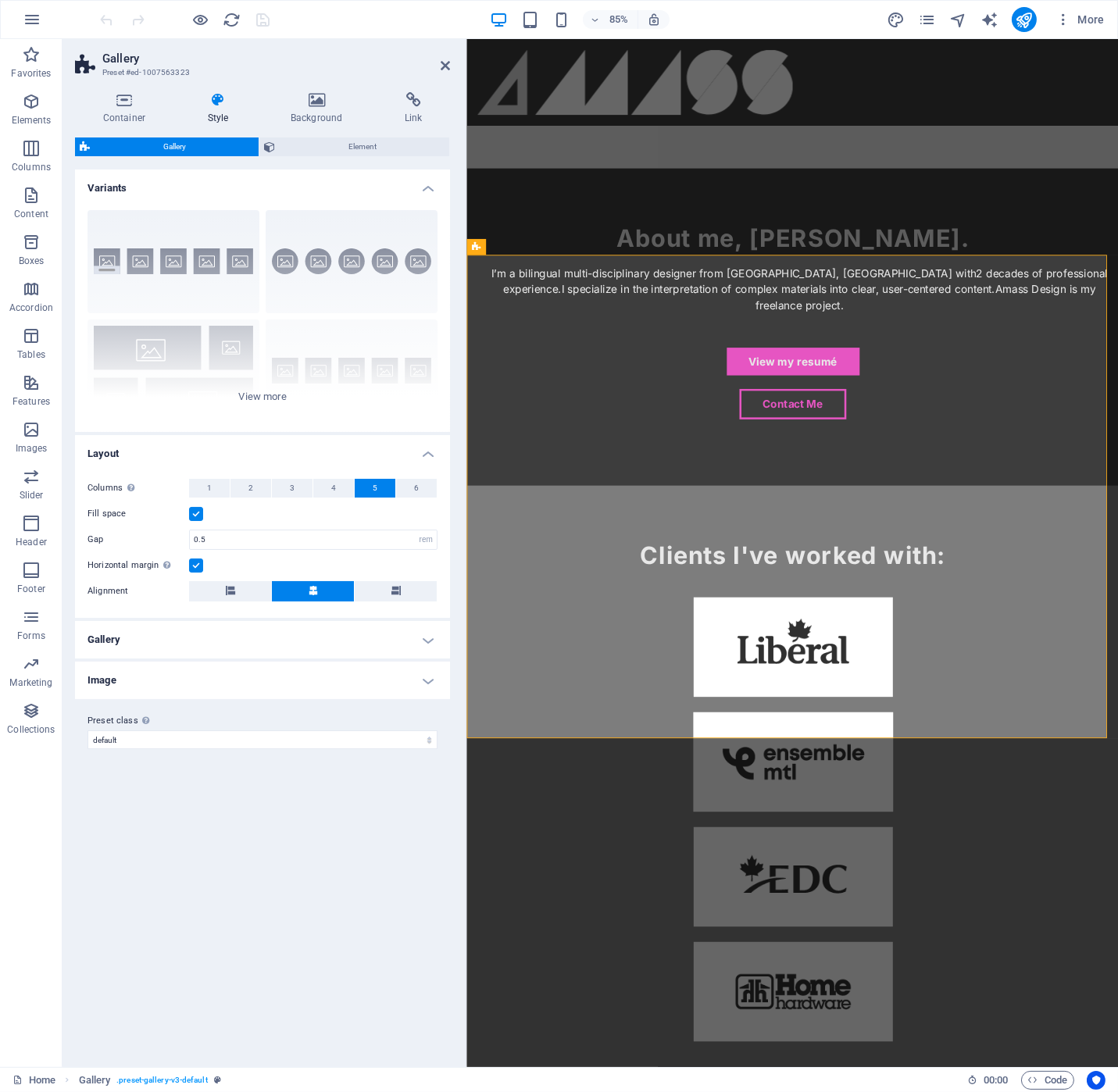
scroll to position [1606, 0]
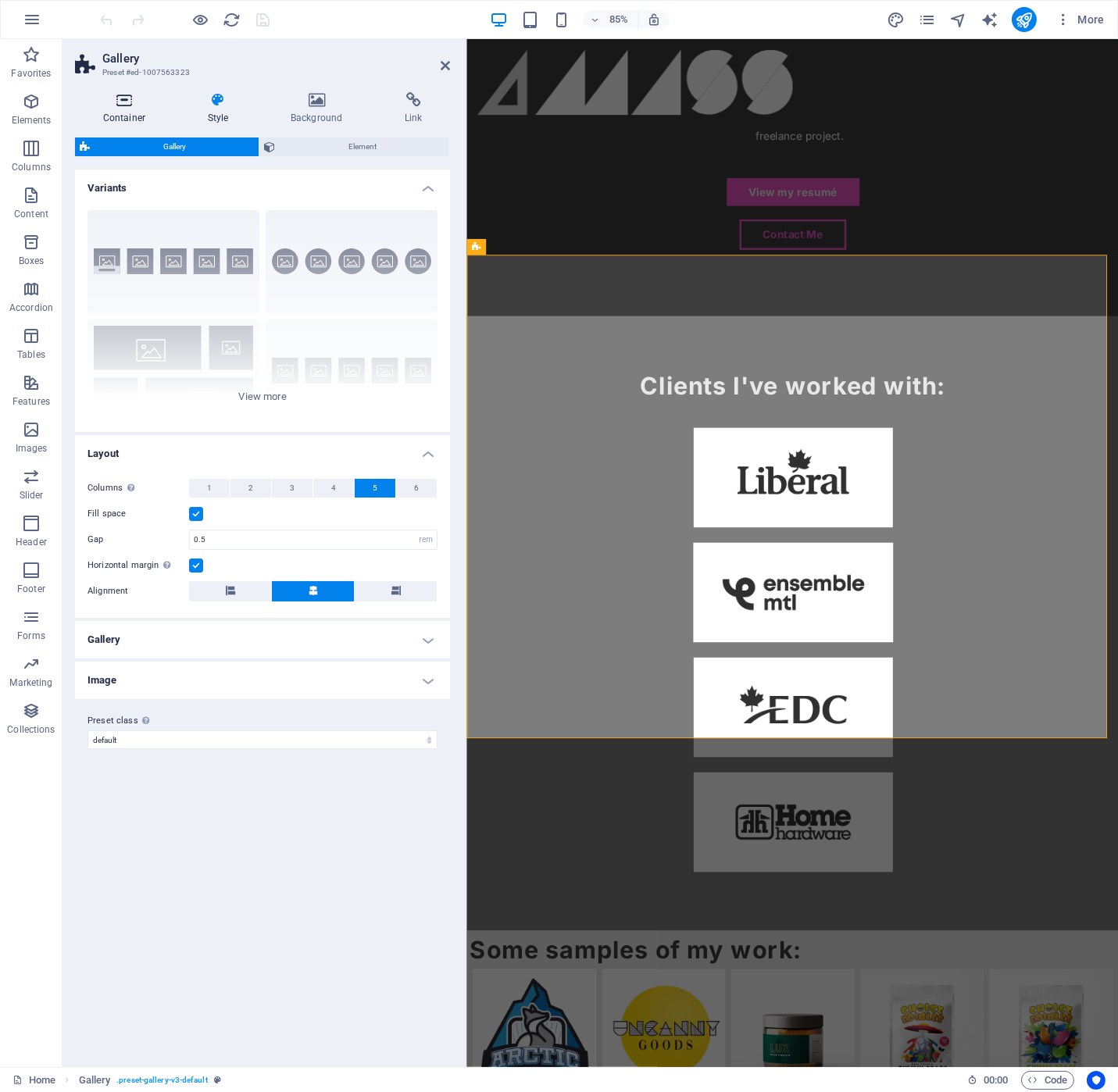
click at [129, 103] on icon at bounding box center [125, 100] width 99 height 15
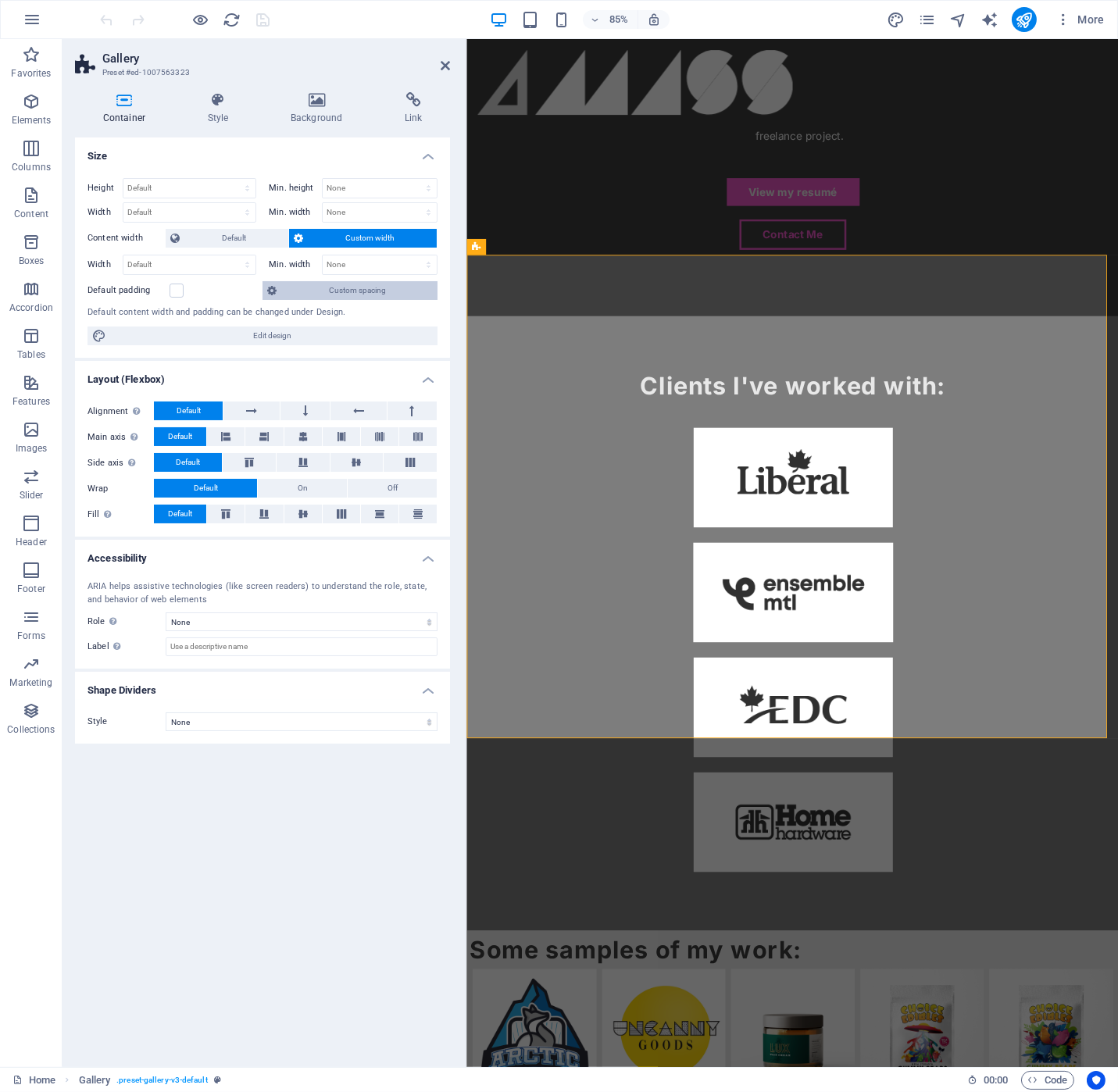
click at [376, 291] on span "Custom spacing" at bounding box center [357, 291] width 151 height 19
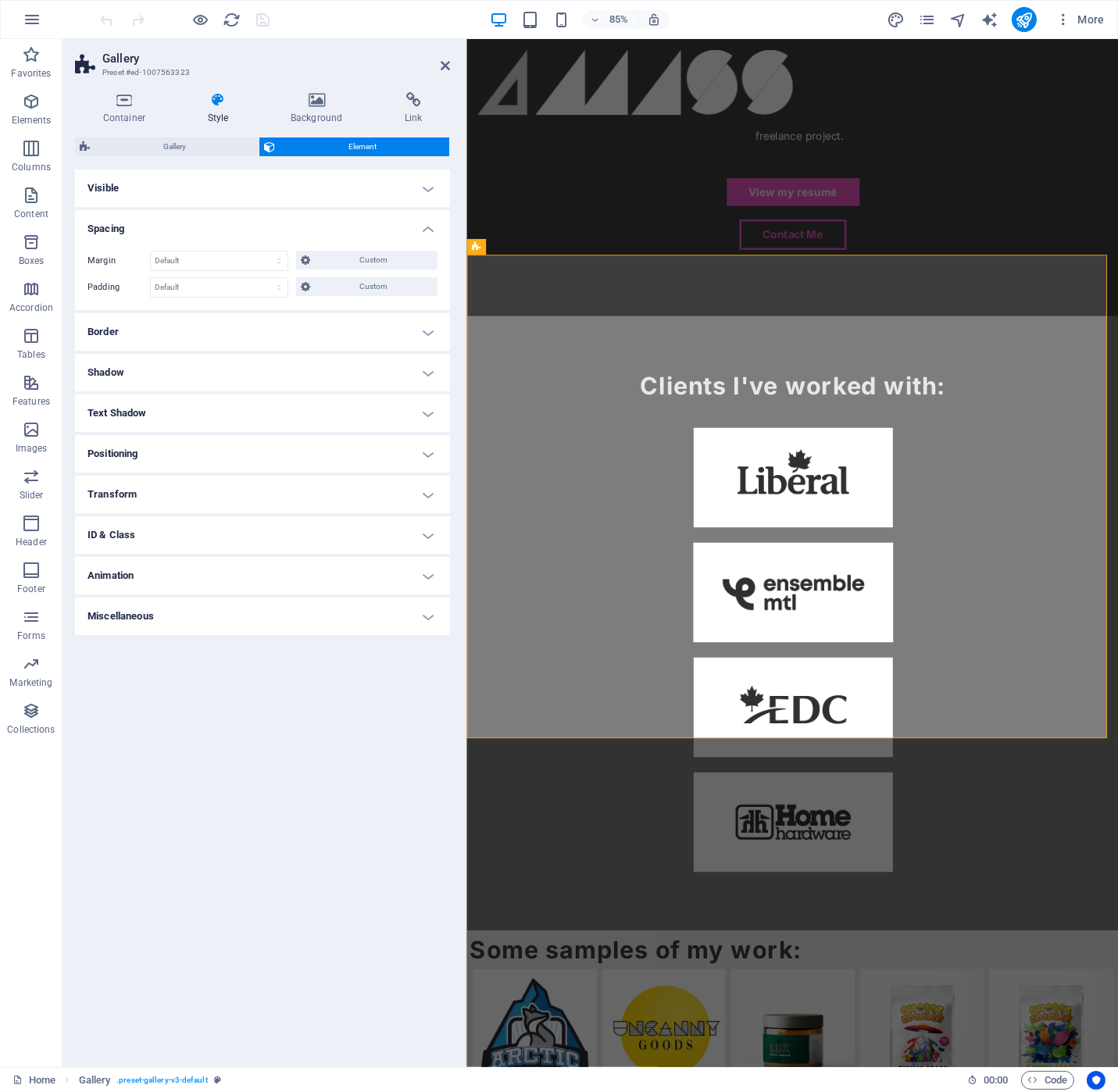
click at [315, 189] on h4 "Visible" at bounding box center [262, 187] width 375 height 37
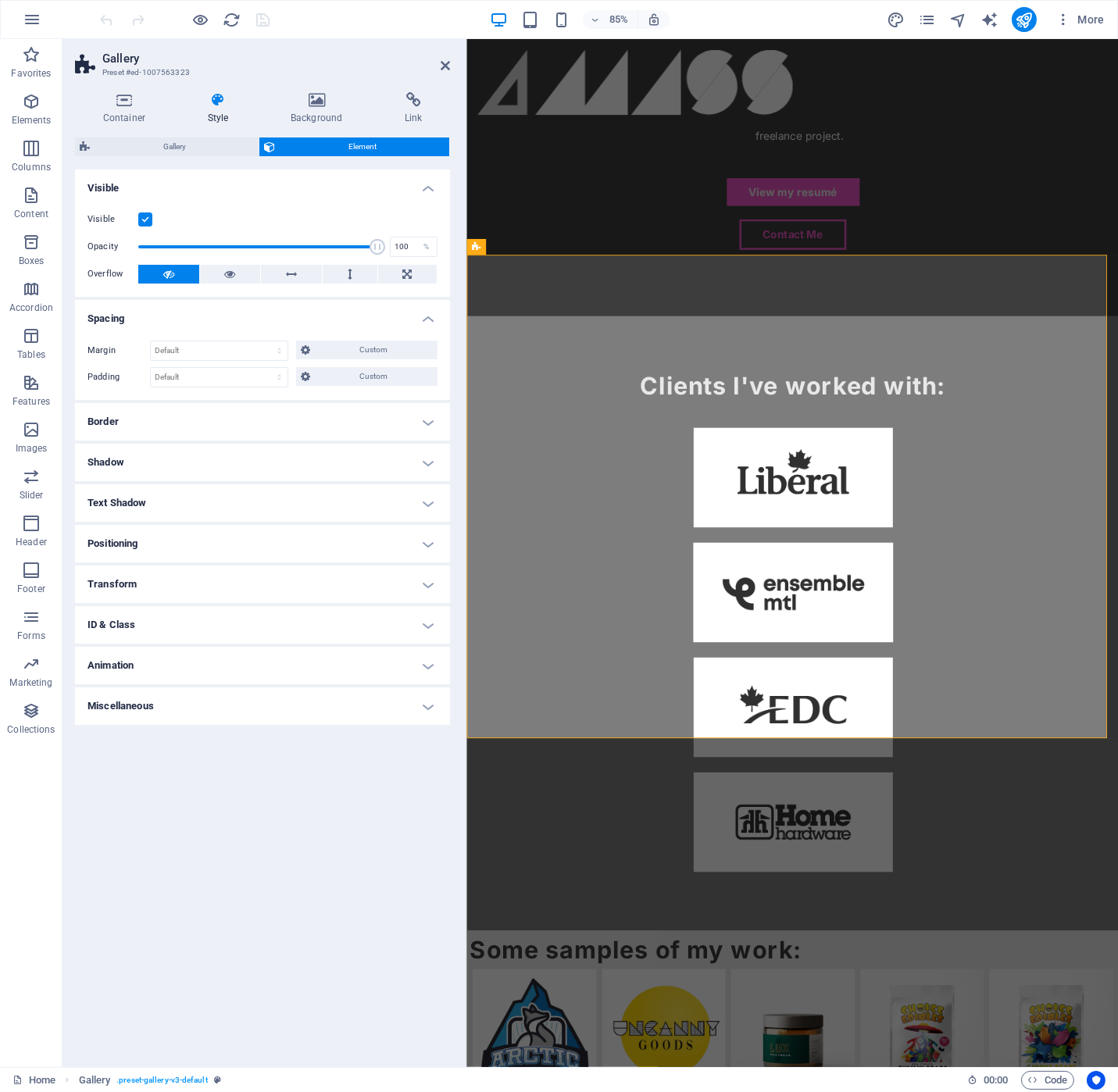
click at [316, 191] on h4 "Visible" at bounding box center [262, 183] width 375 height 29
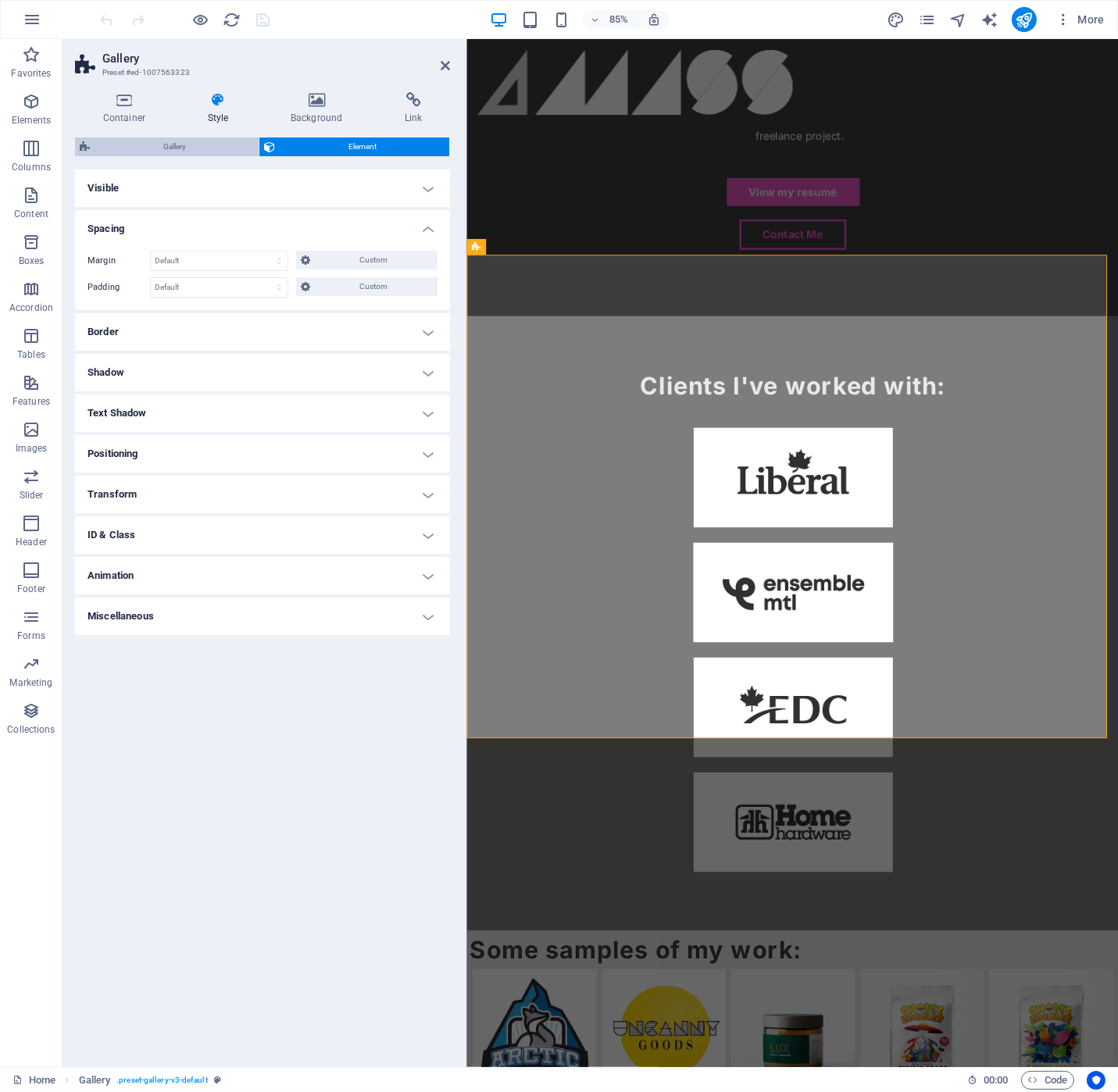
click at [144, 139] on span "Gallery" at bounding box center [174, 147] width 160 height 19
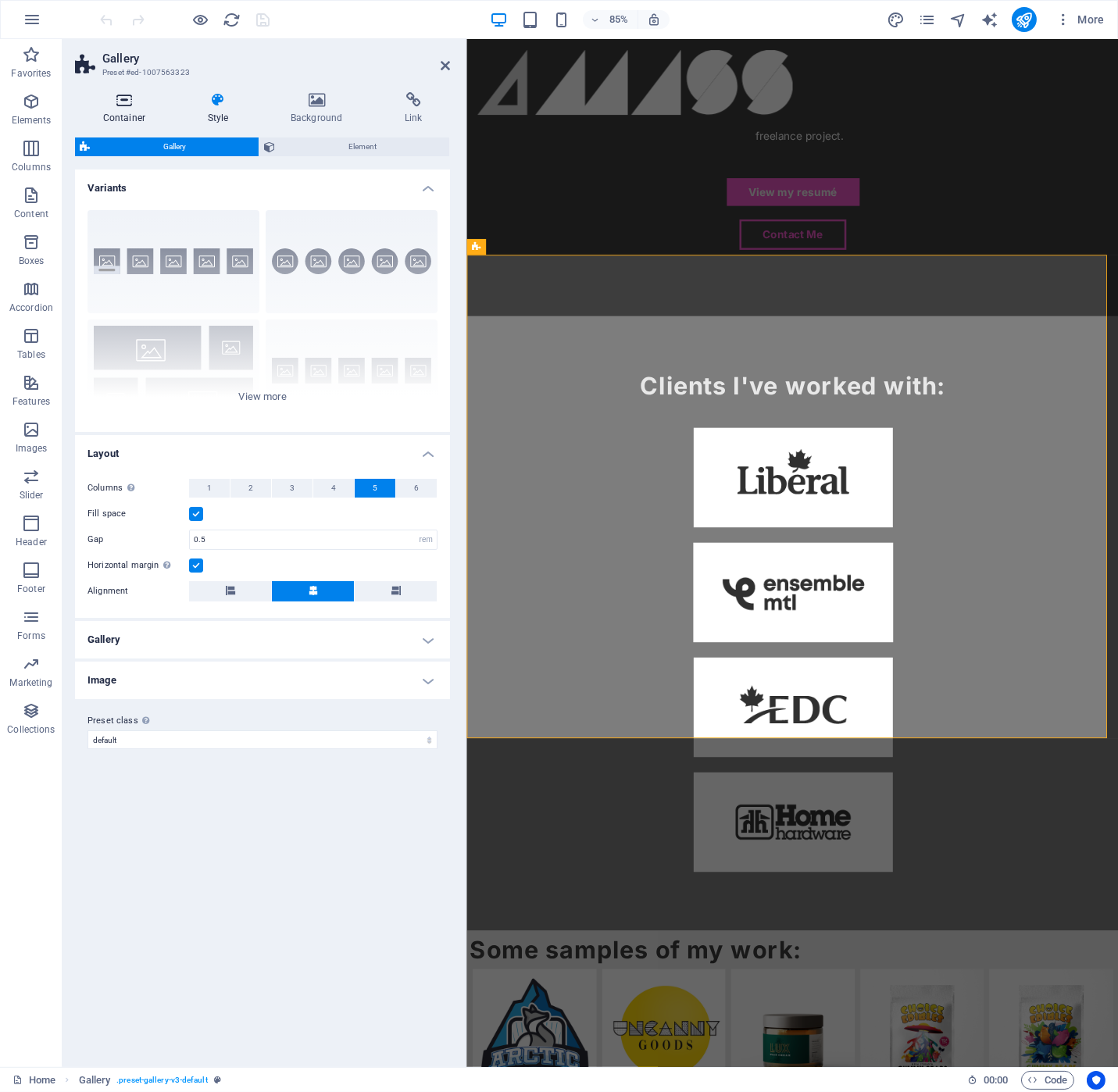
click at [132, 104] on icon at bounding box center [125, 100] width 99 height 15
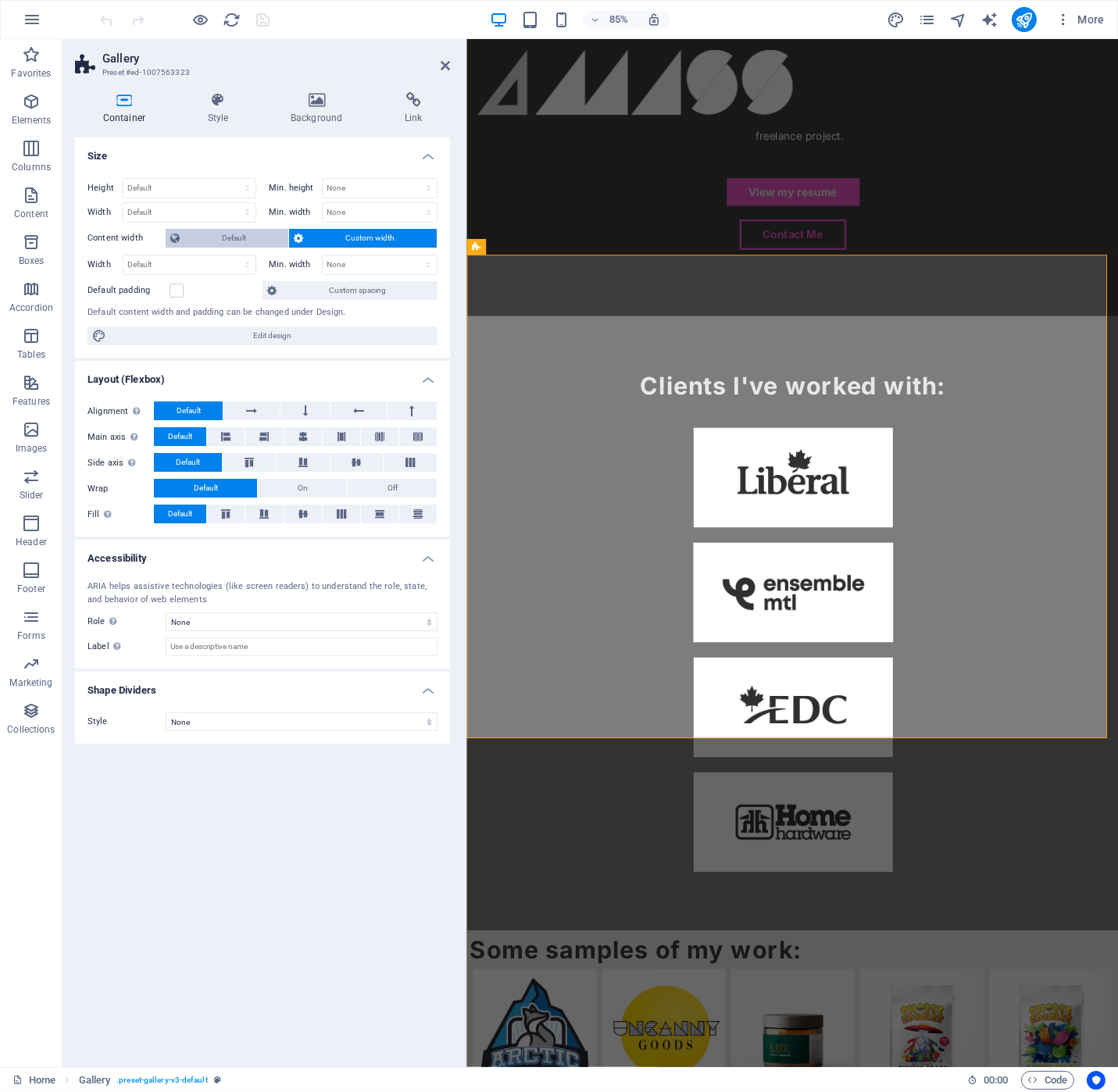
click at [232, 240] on span "Default" at bounding box center [234, 239] width 99 height 19
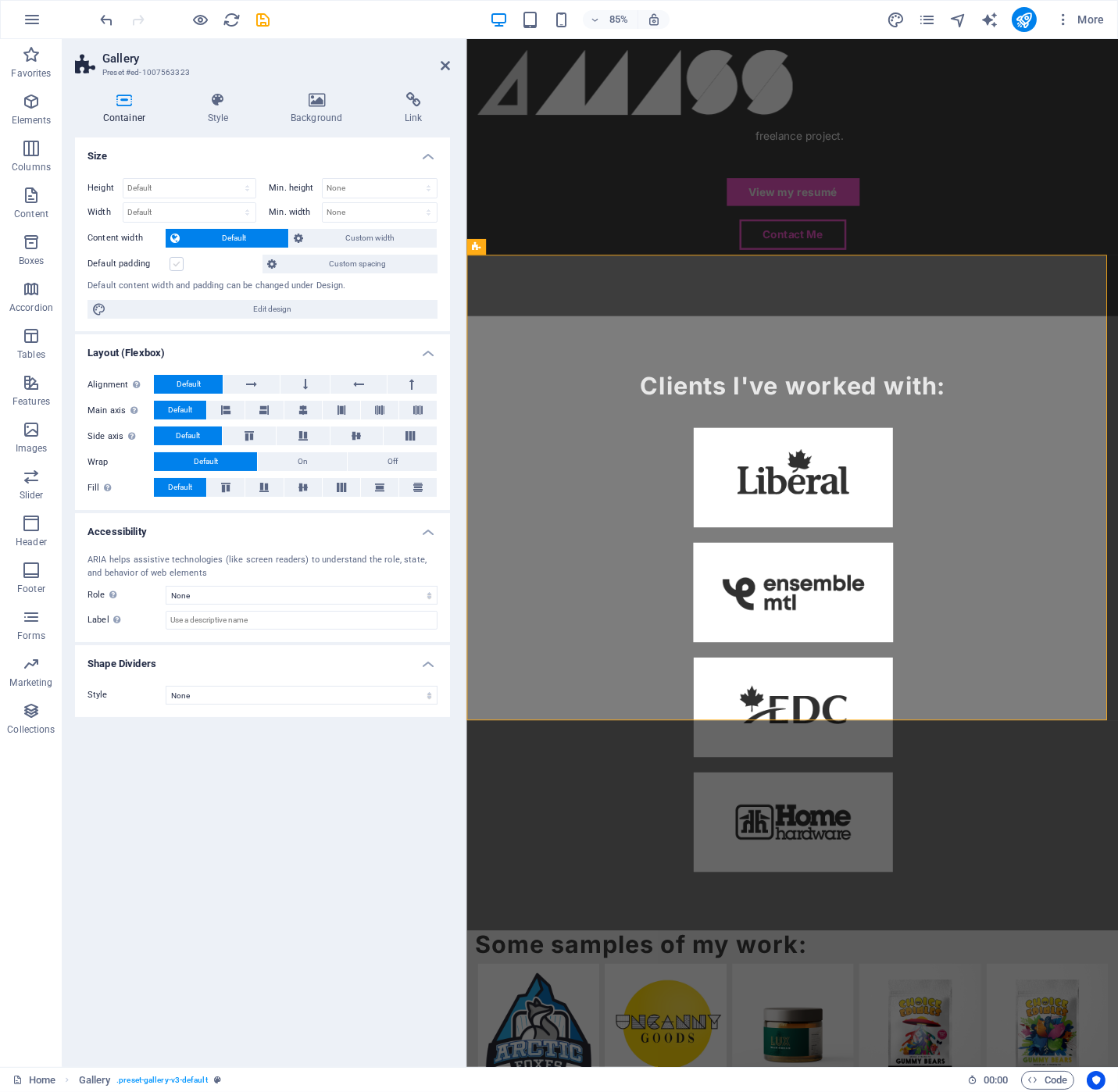
click at [172, 261] on label at bounding box center [176, 263] width 14 height 14
click at [0, 0] on input "Default padding" at bounding box center [0, 0] width 0 height 0
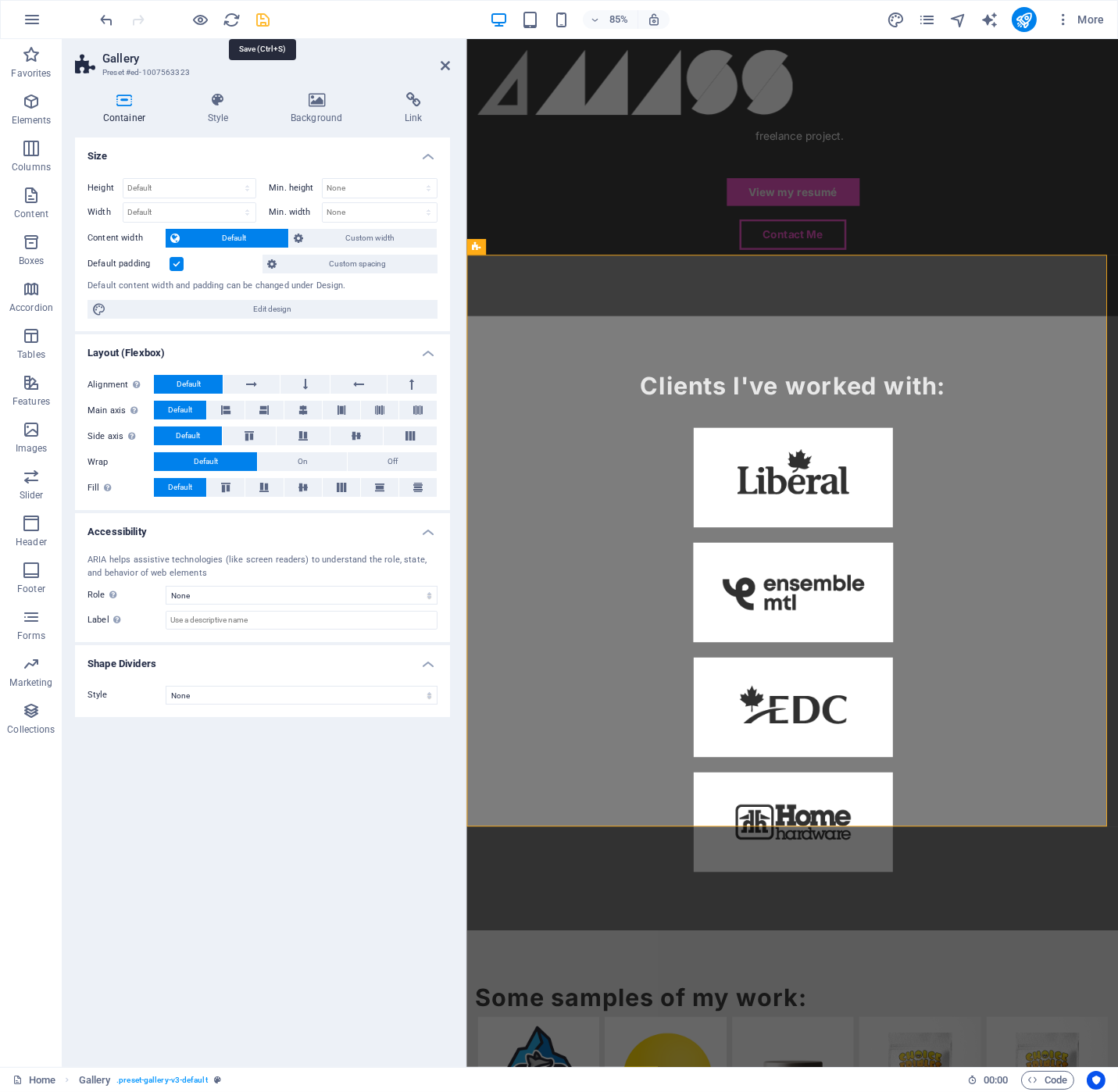
click at [270, 13] on icon "save" at bounding box center [263, 20] width 18 height 18
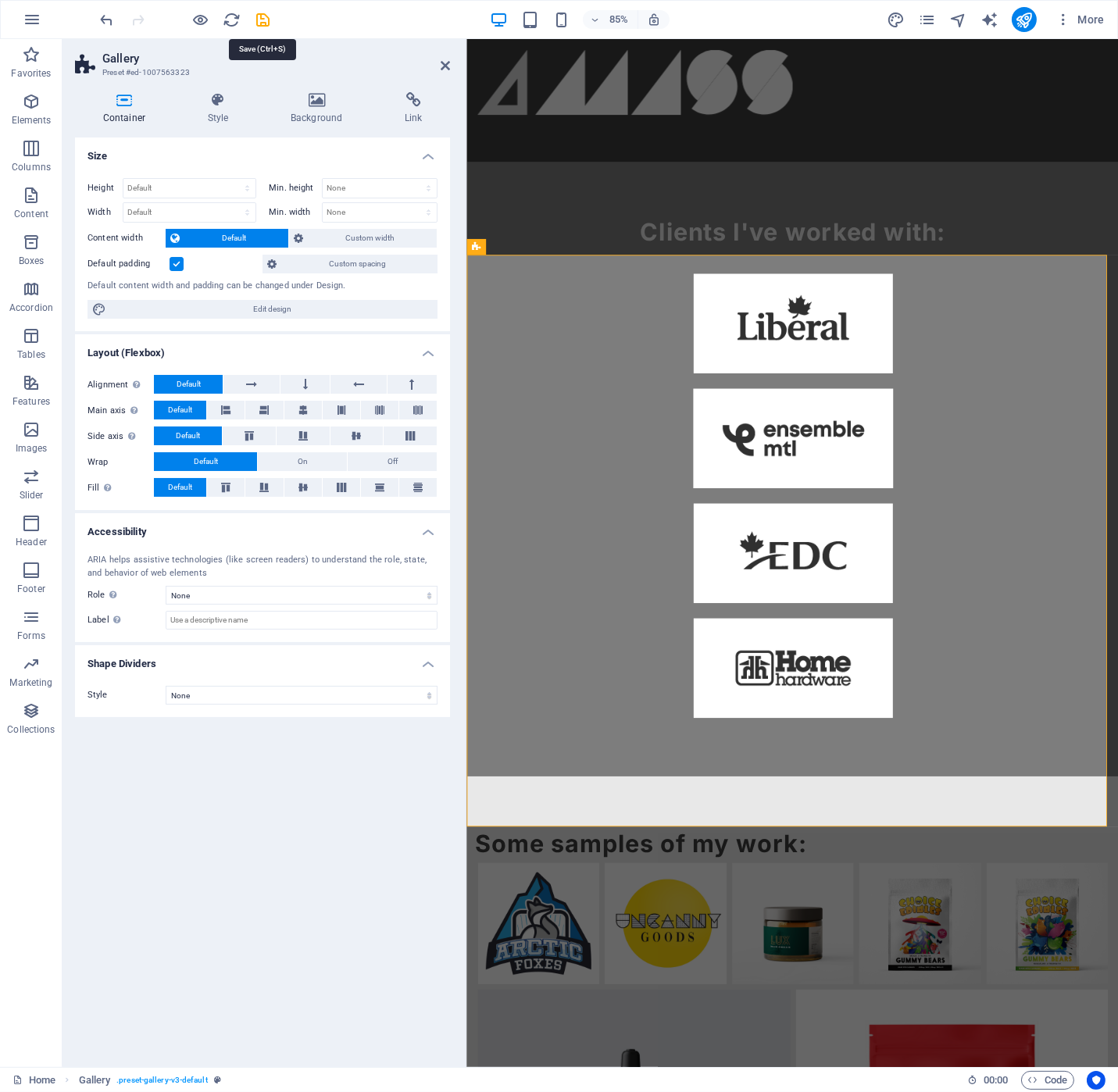
scroll to position [1406, 0]
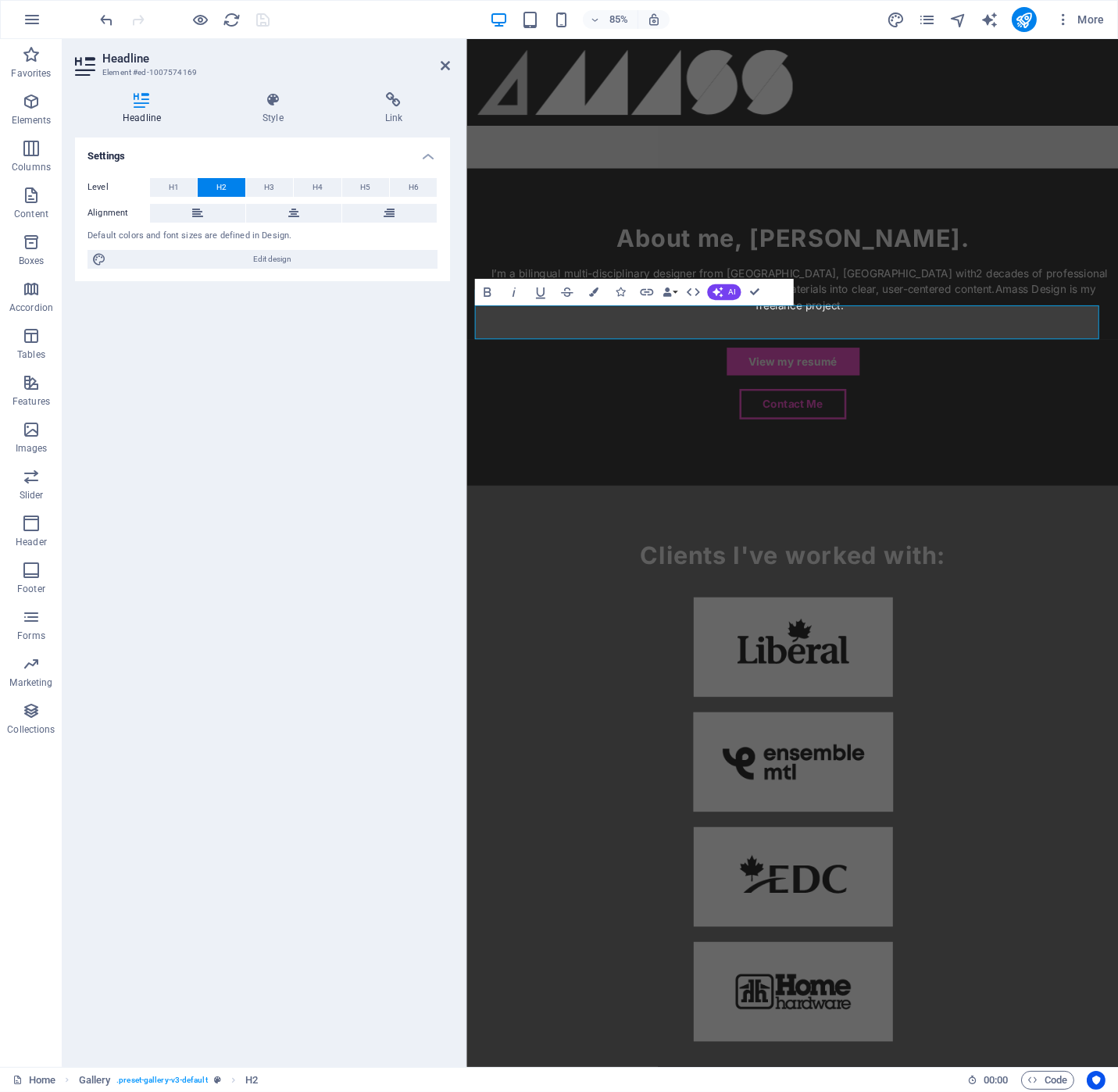
scroll to position [1606, 0]
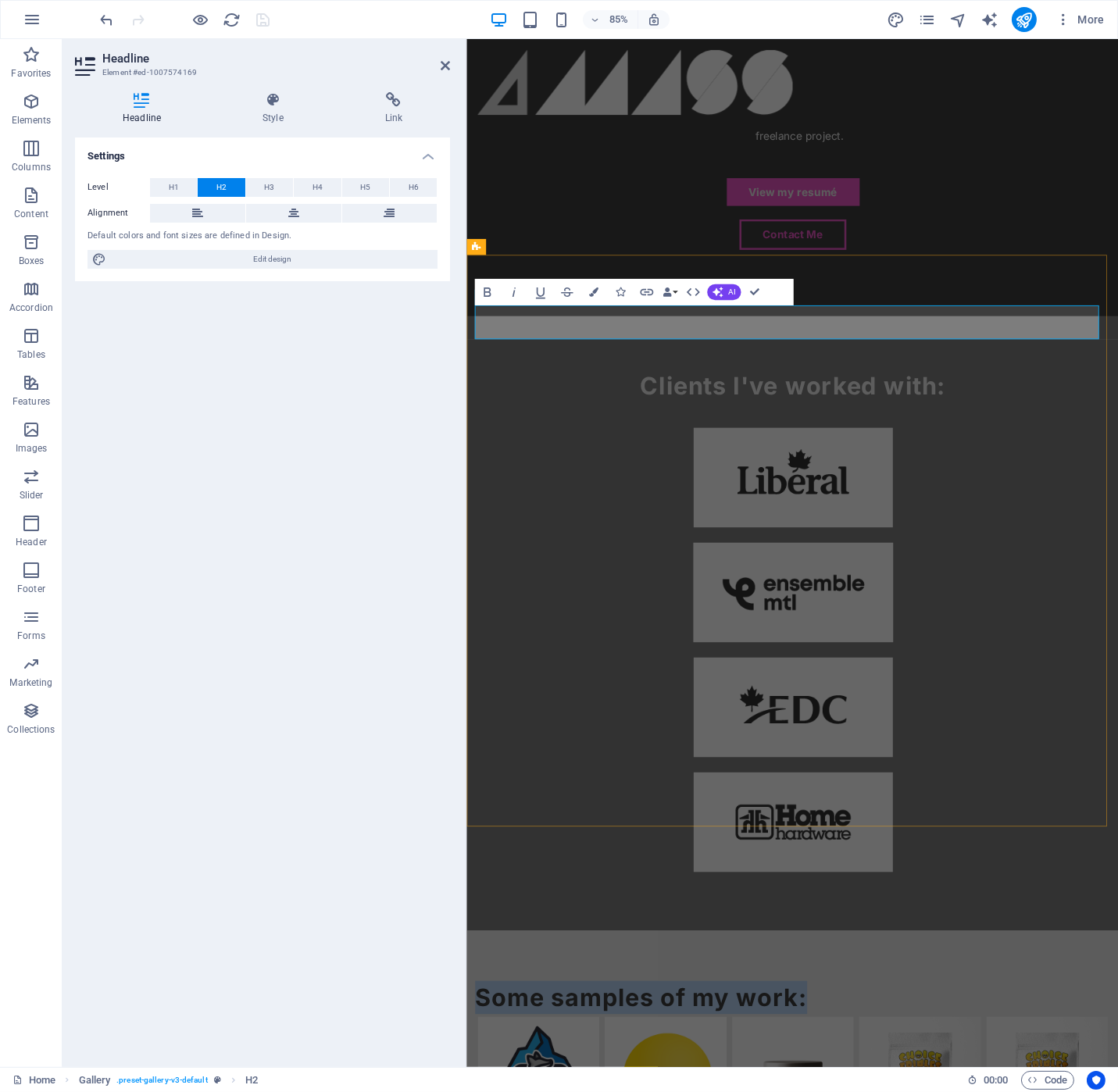
click at [296, 204] on icon at bounding box center [294, 214] width 11 height 19
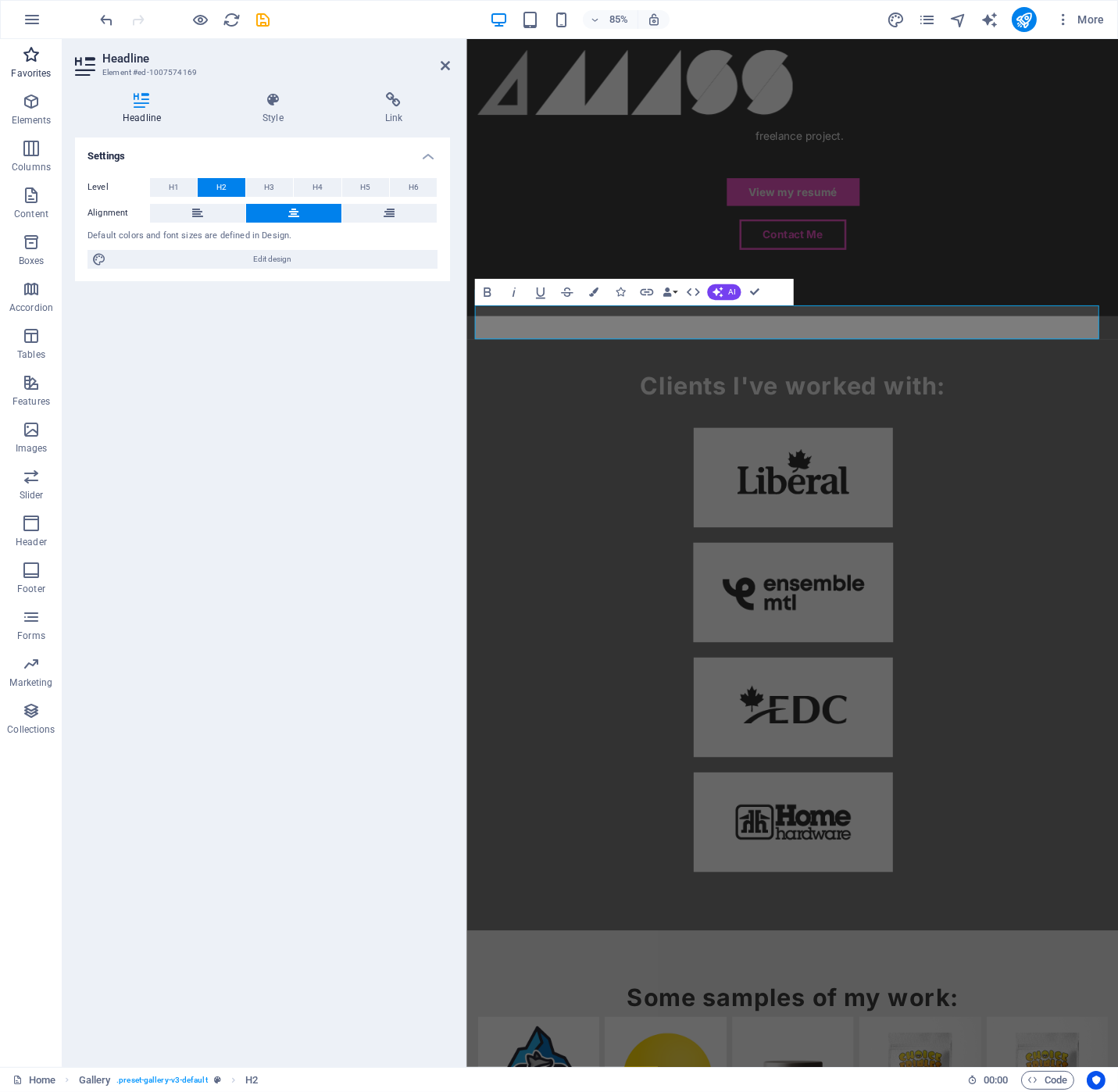
click at [31, 63] on icon "button" at bounding box center [31, 55] width 19 height 19
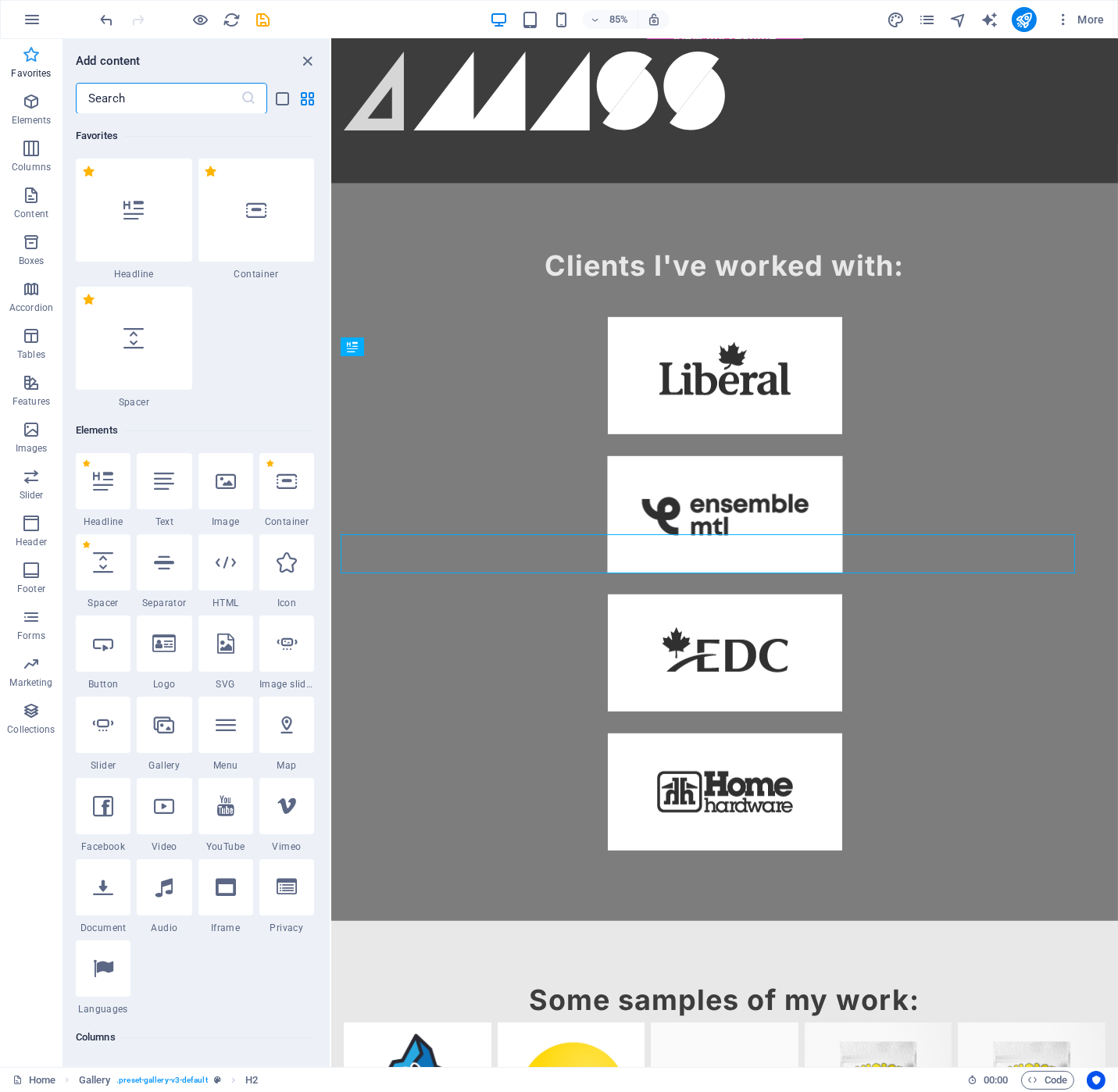
scroll to position [1424, 0]
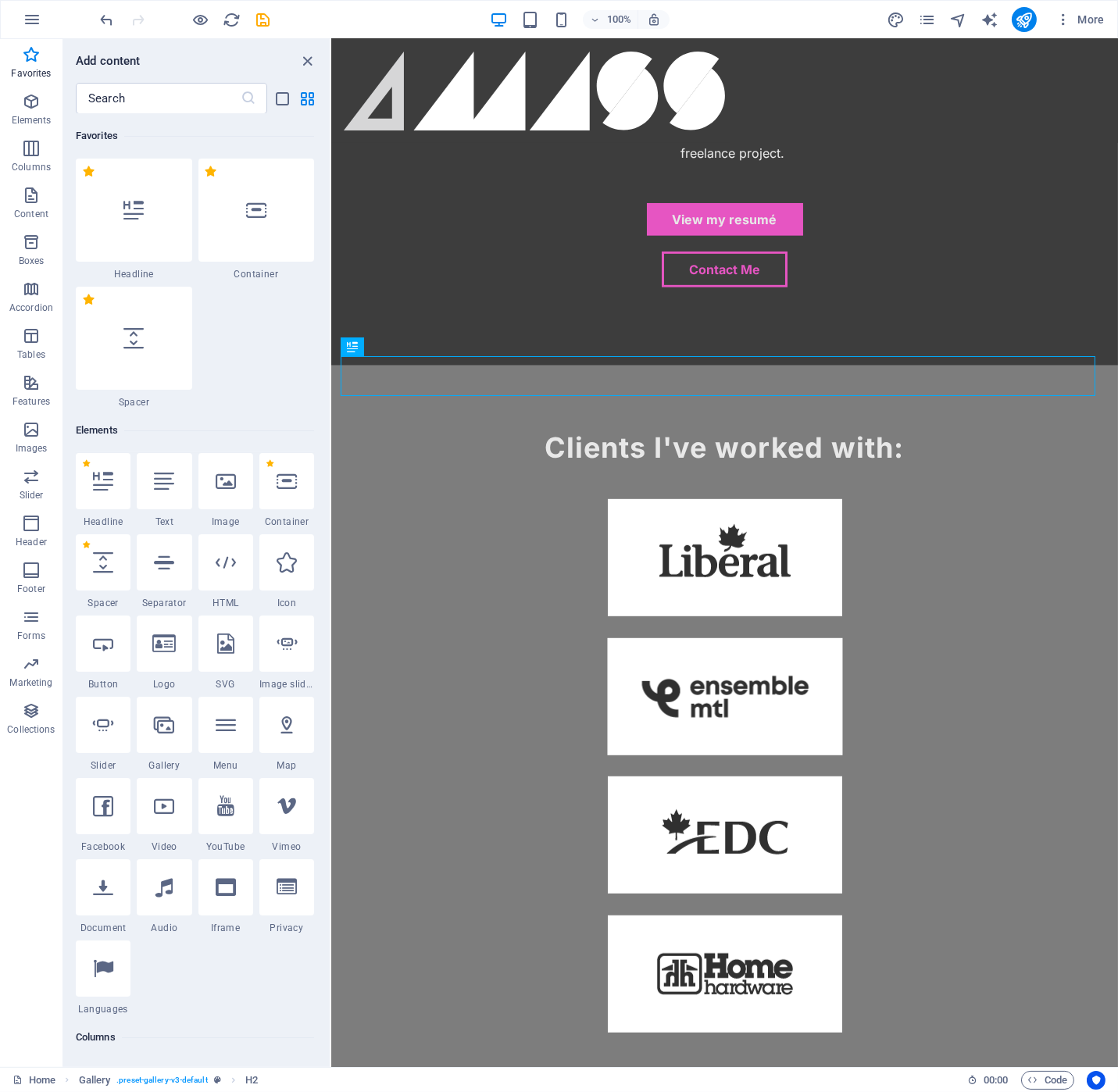
drag, startPoint x: 360, startPoint y: 104, endPoint x: 576, endPoint y: 279, distance: 278.0
click at [576, 366] on div "Clients I've worked with:" at bounding box center [724, 735] width 787 height 738
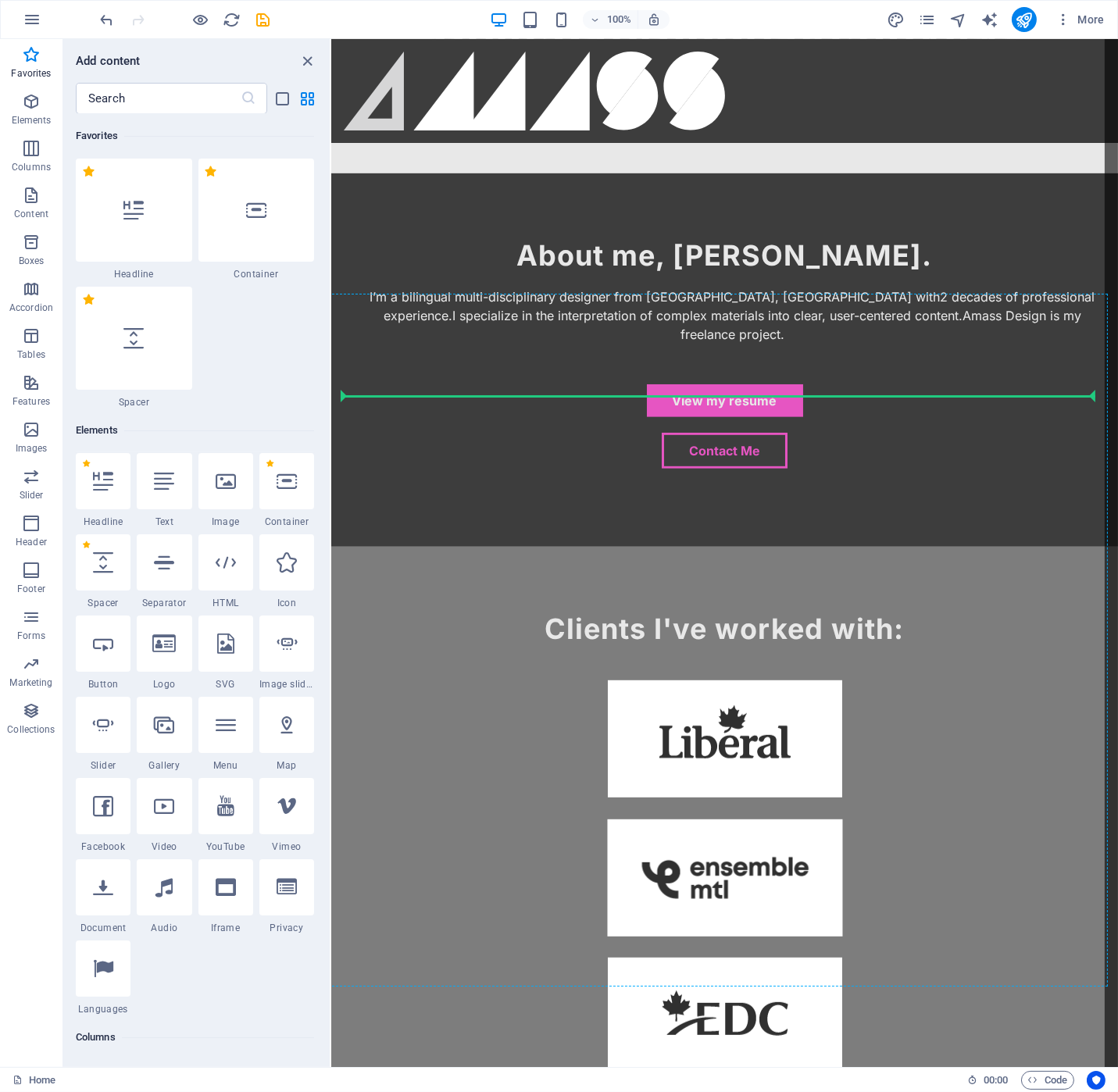
select select "px"
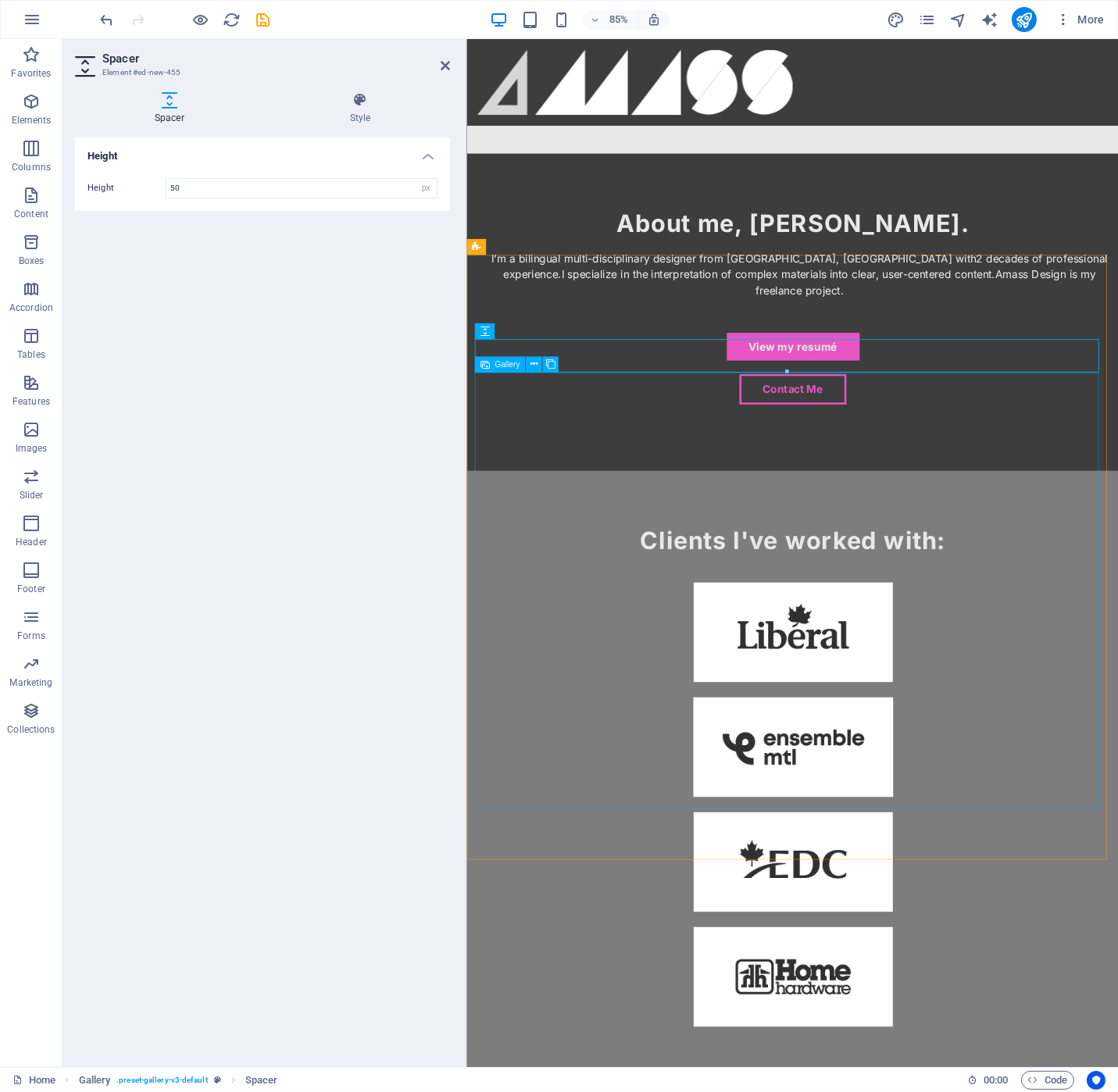
scroll to position [1606, 0]
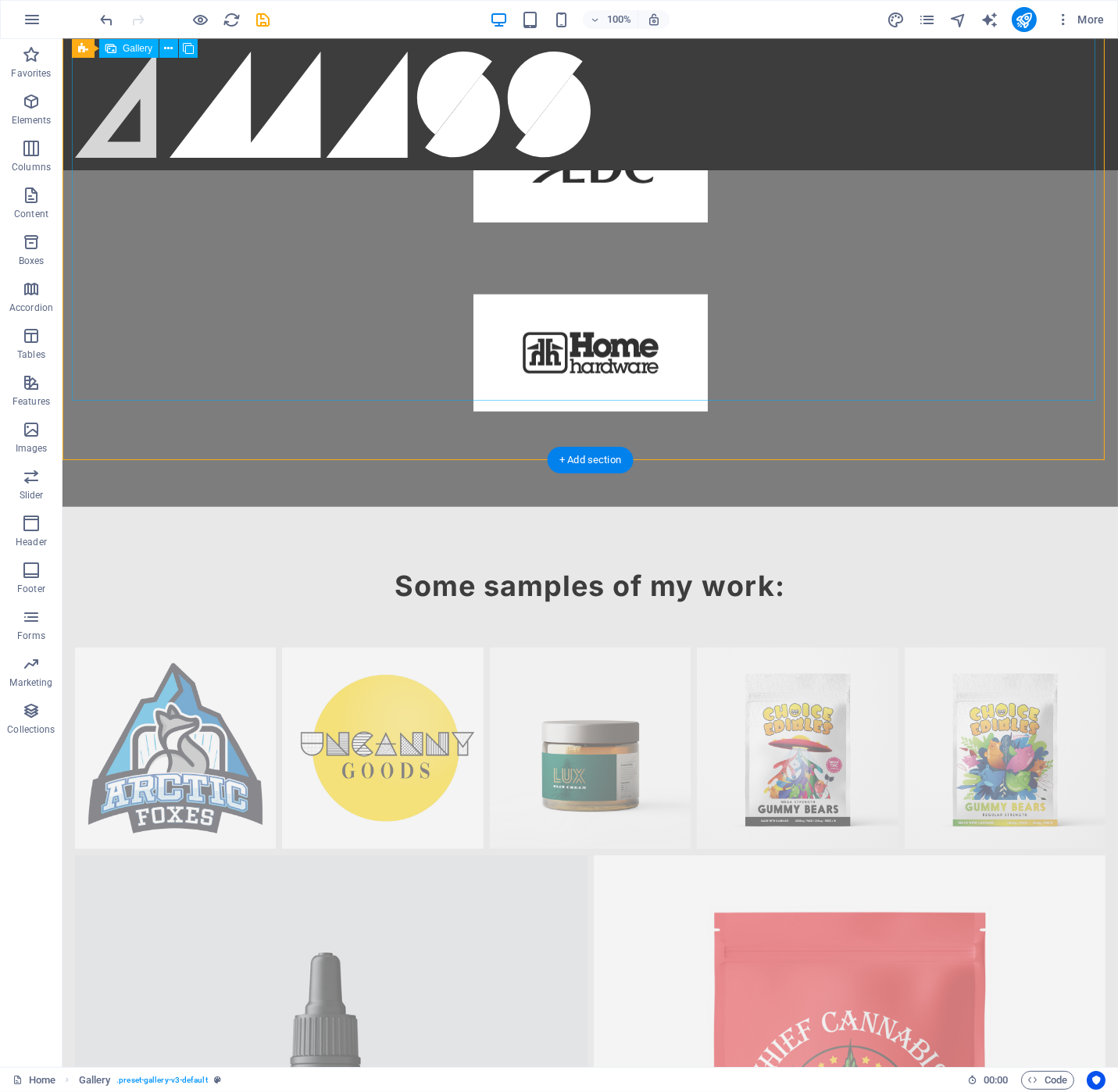
scroll to position [2203, 0]
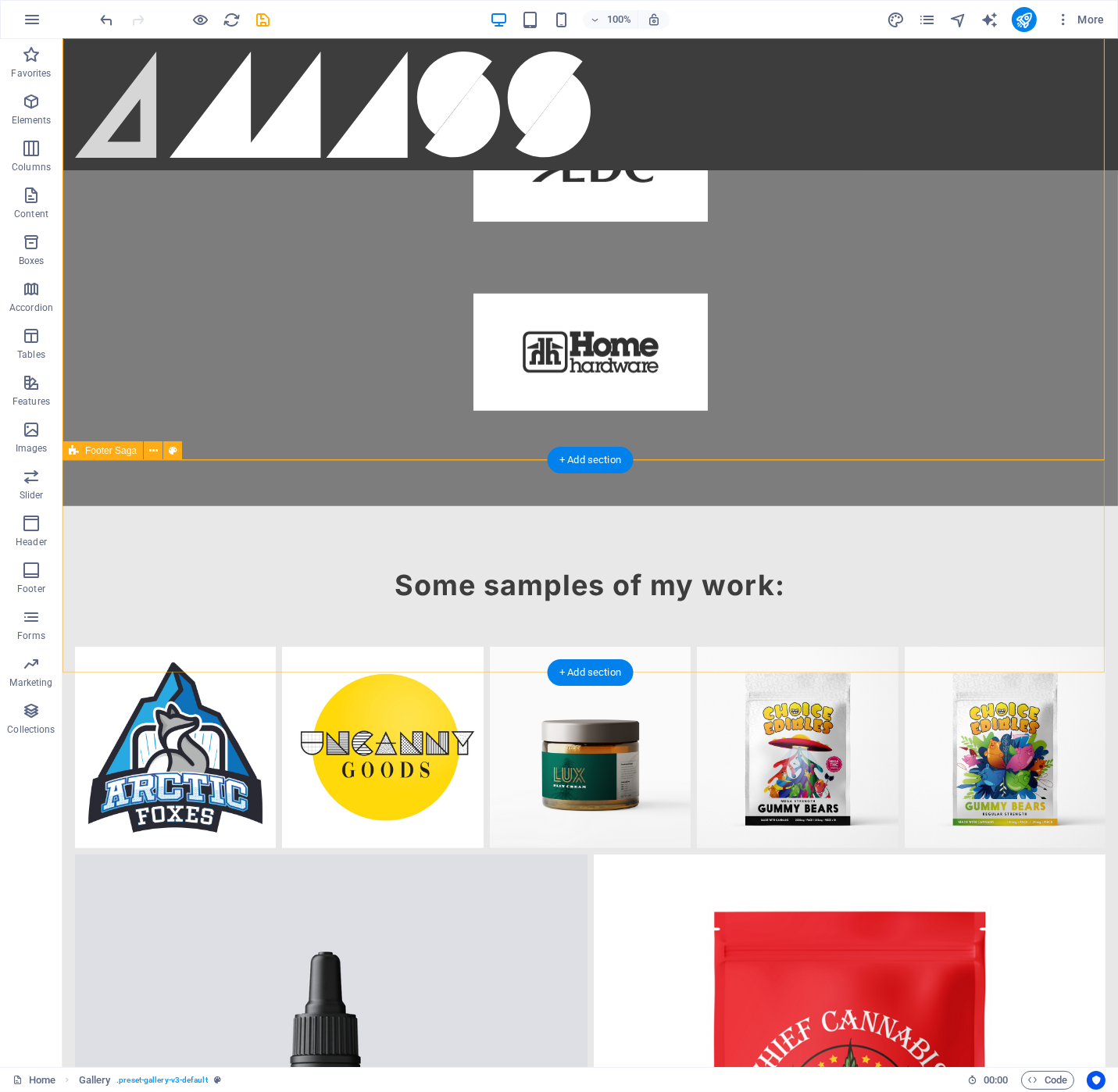
click at [173, 446] on icon at bounding box center [173, 450] width 9 height 16
select select "footer"
select select "rem"
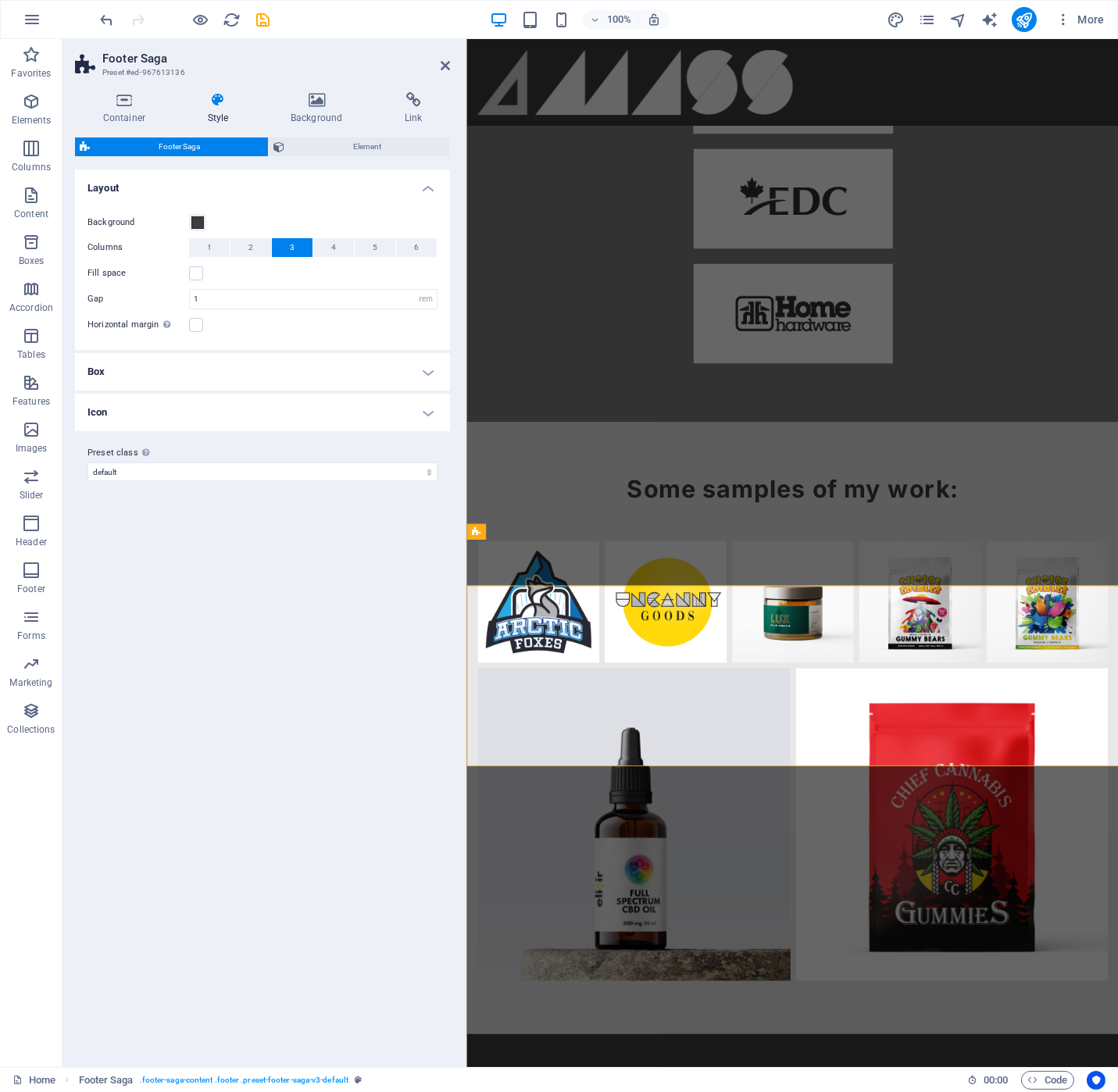
scroll to position [1982, 0]
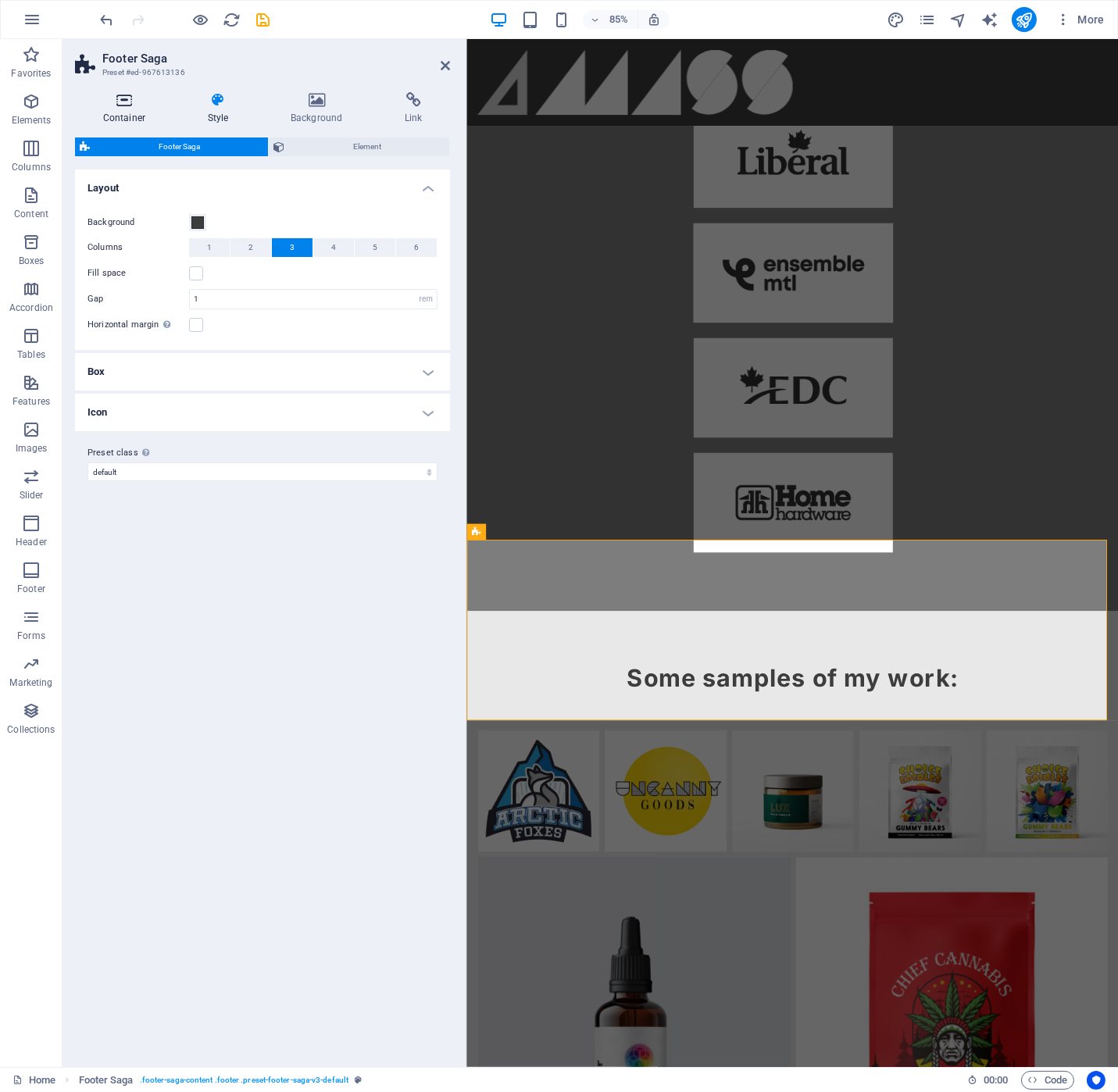
click at [87, 94] on icon at bounding box center [125, 100] width 99 height 15
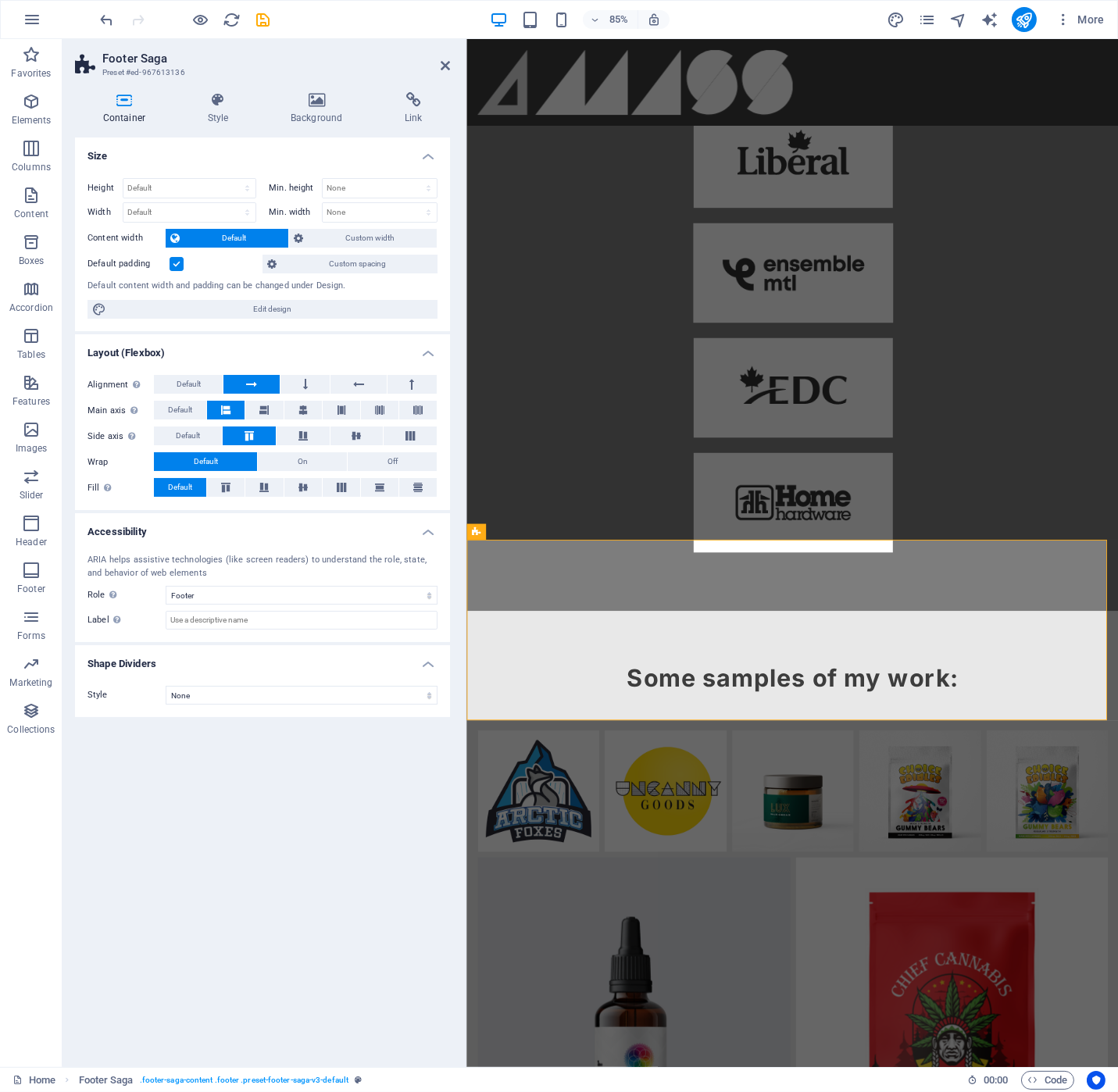
click at [177, 264] on label at bounding box center [176, 263] width 14 height 14
click at [0, 0] on input "Default padding" at bounding box center [0, 0] width 0 height 0
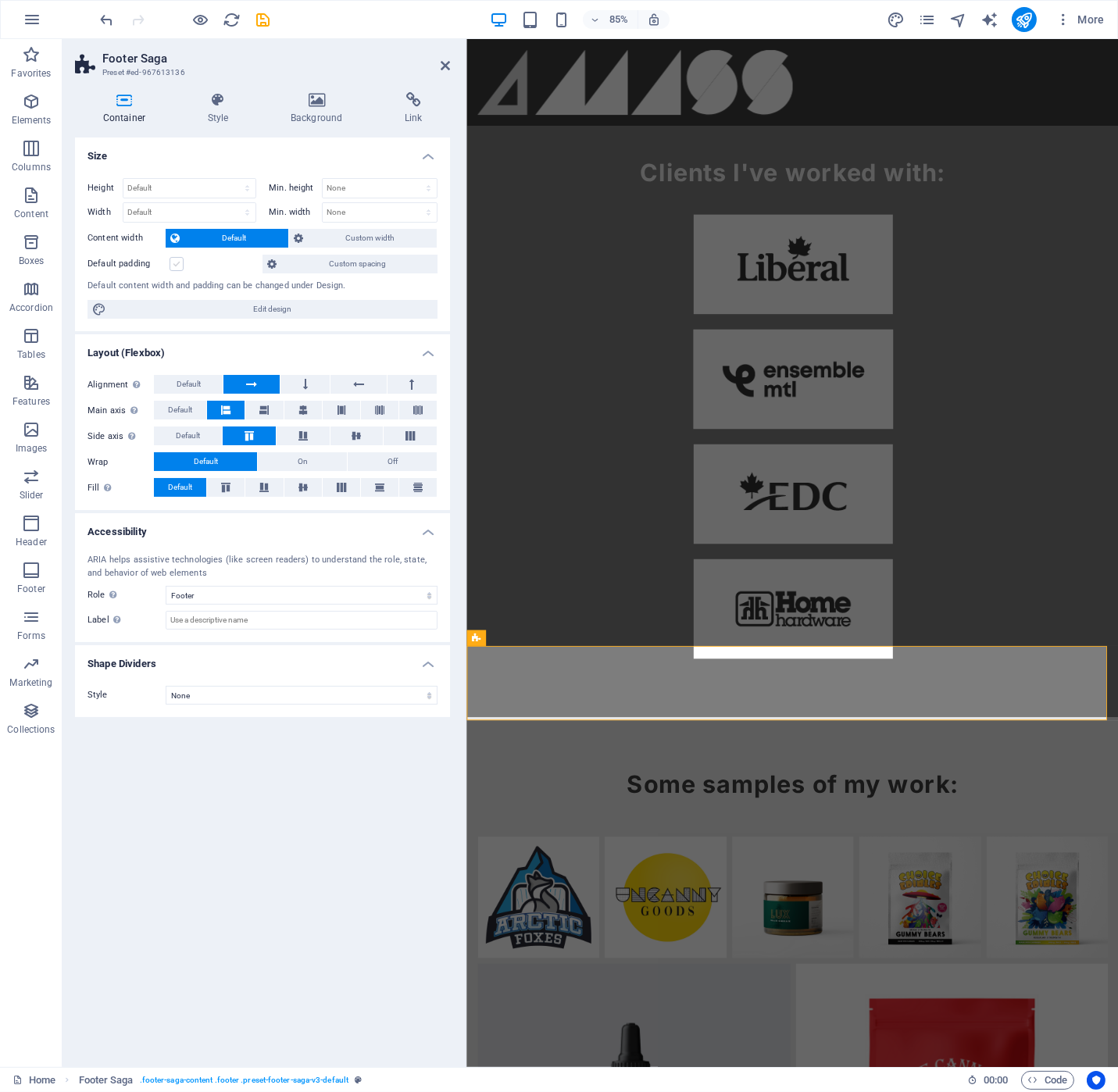
click at [177, 264] on label at bounding box center [176, 263] width 14 height 14
click at [0, 0] on input "Default padding" at bounding box center [0, 0] width 0 height 0
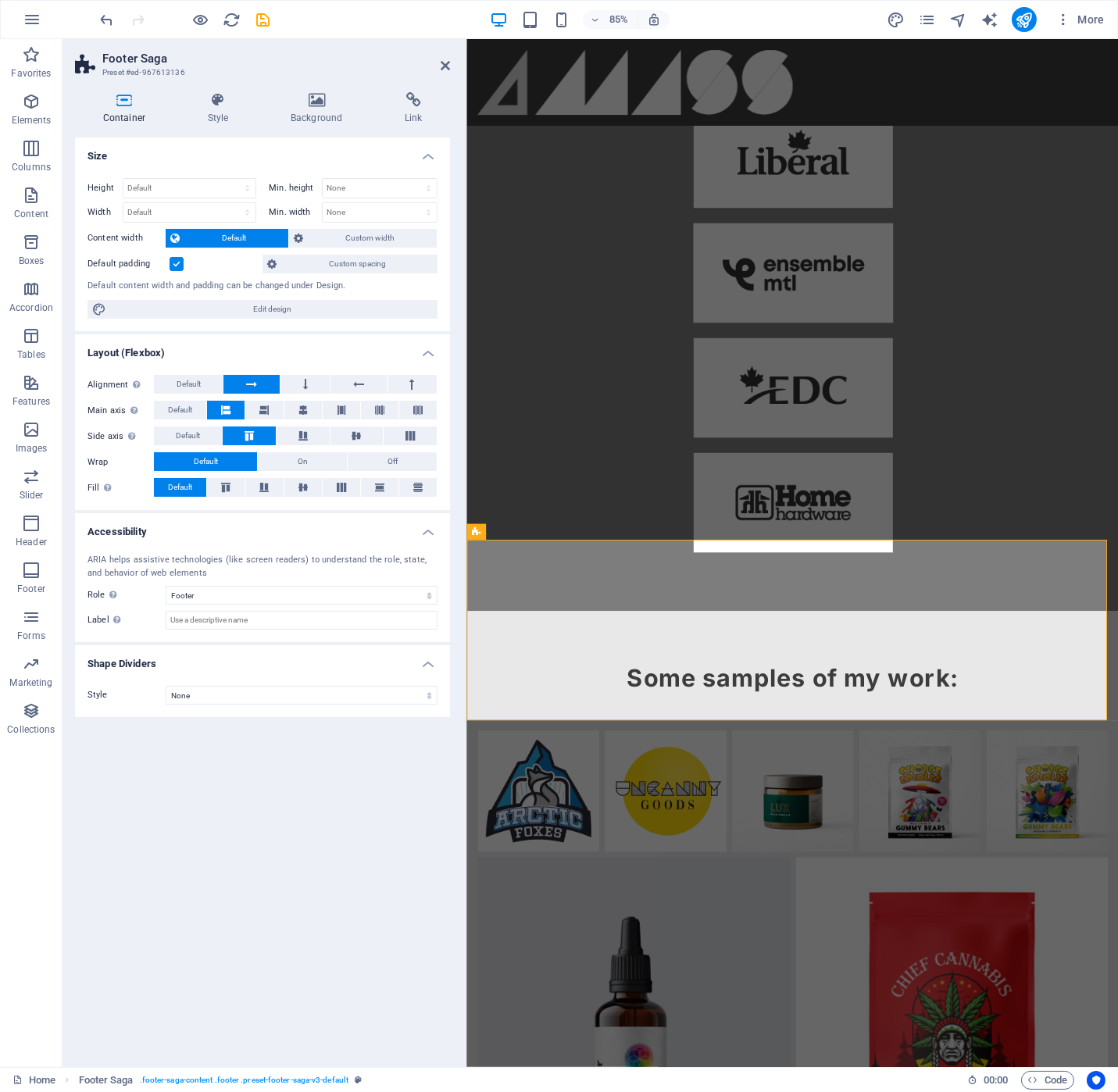
click at [211, 234] on span "Default" at bounding box center [234, 239] width 99 height 19
click at [321, 232] on span "Custom width" at bounding box center [370, 239] width 125 height 19
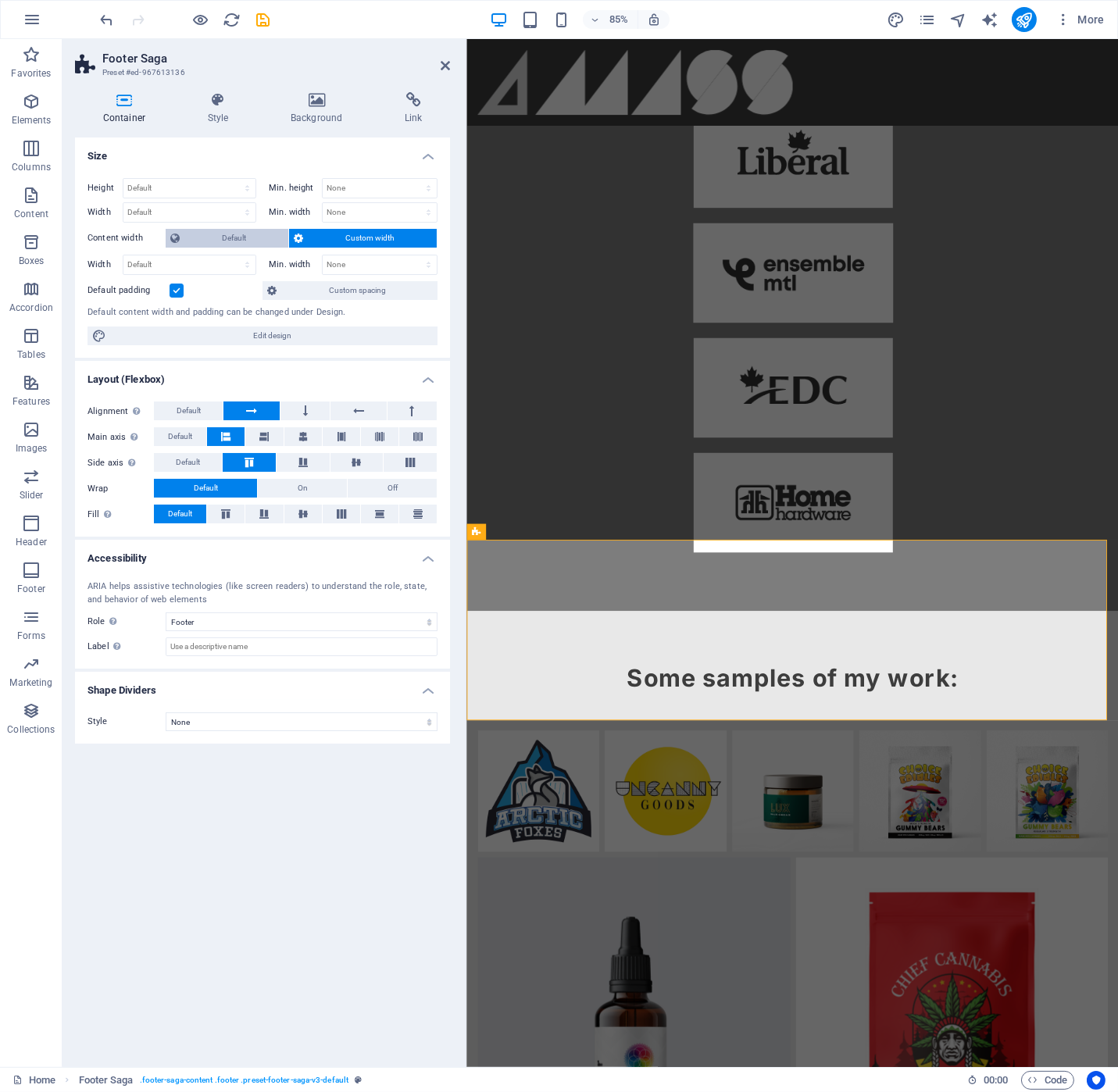
click at [241, 243] on span "Default" at bounding box center [234, 239] width 99 height 19
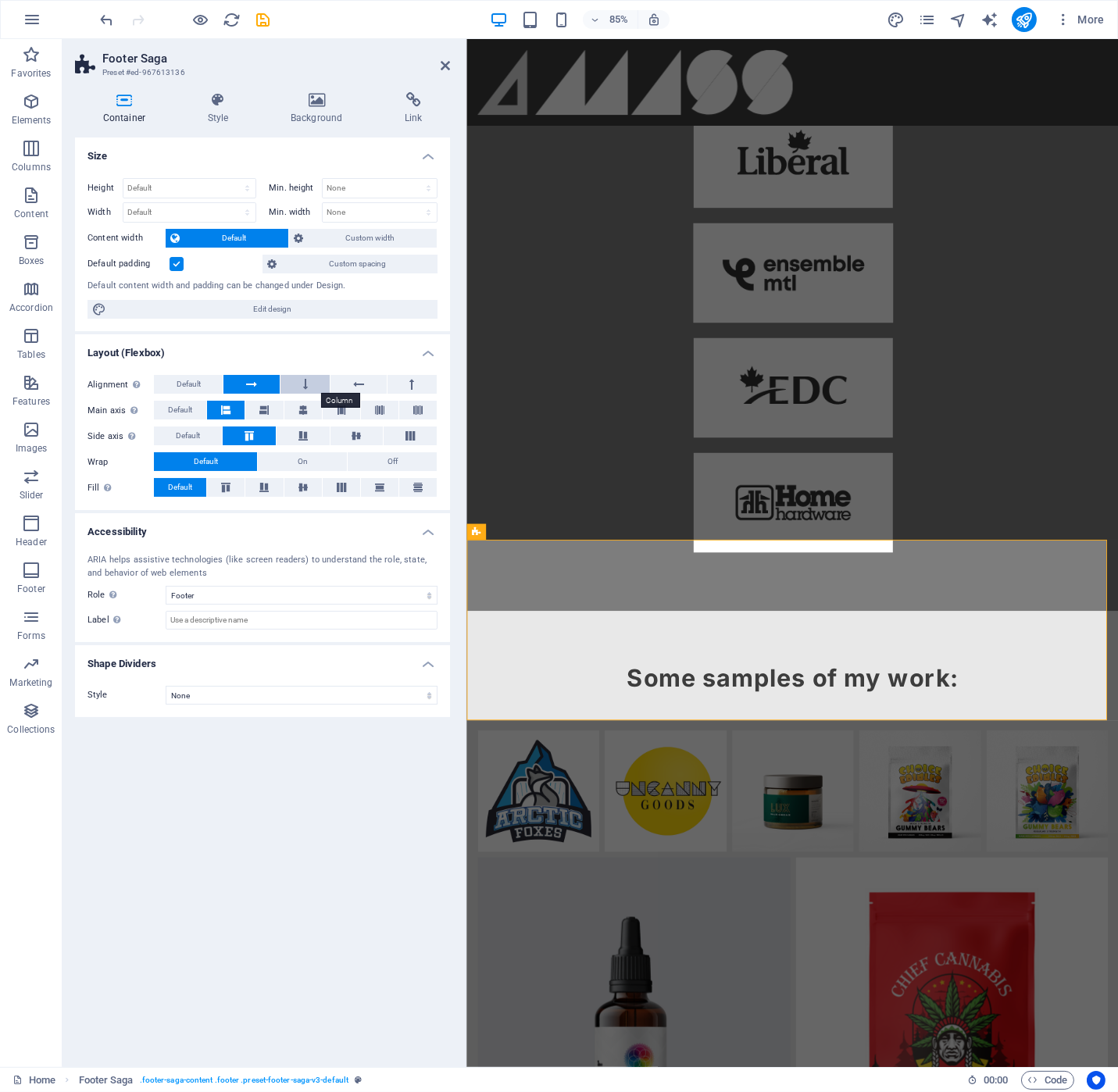
click at [306, 383] on icon at bounding box center [305, 384] width 5 height 19
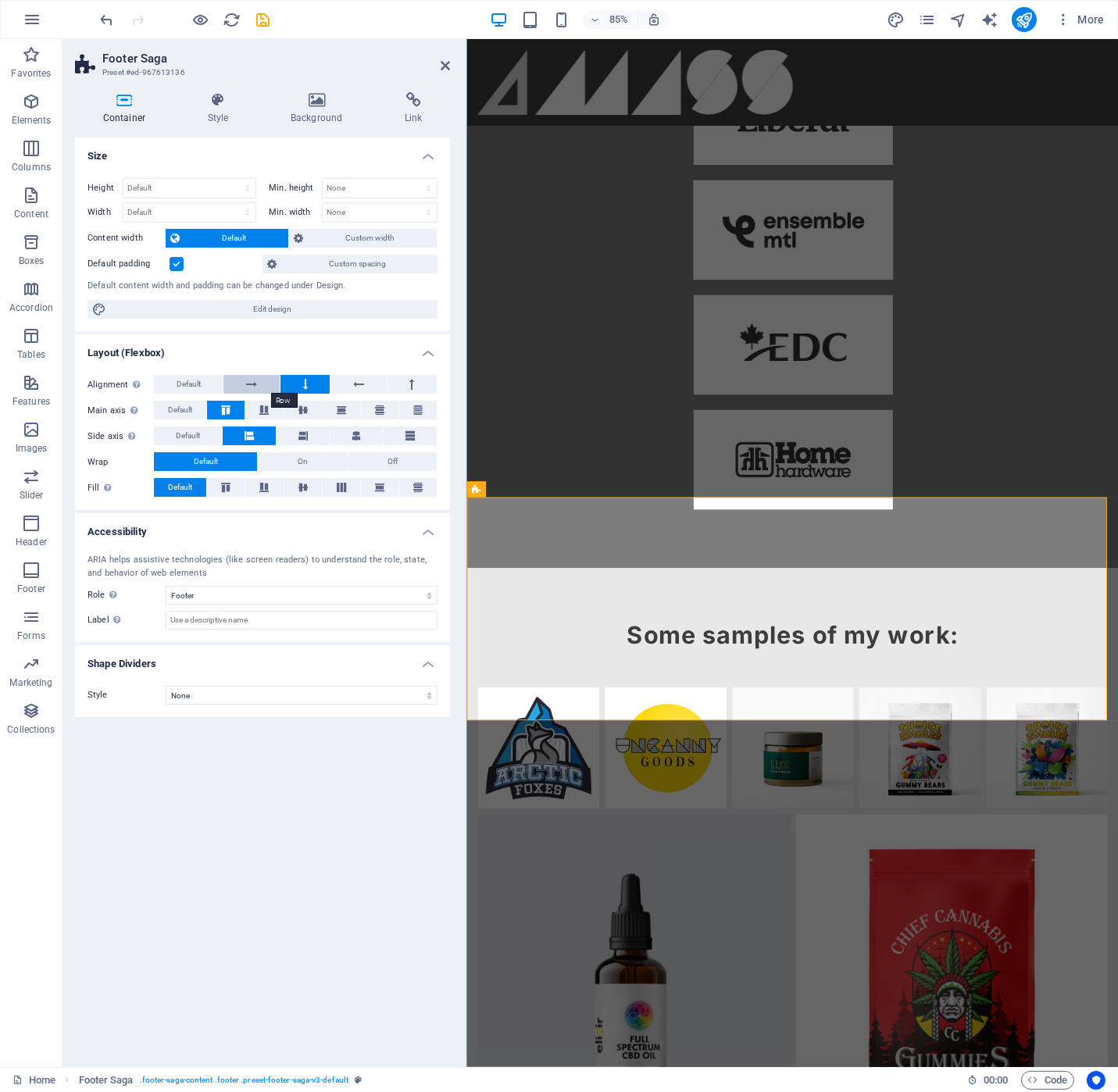
click at [243, 376] on button at bounding box center [251, 384] width 55 height 19
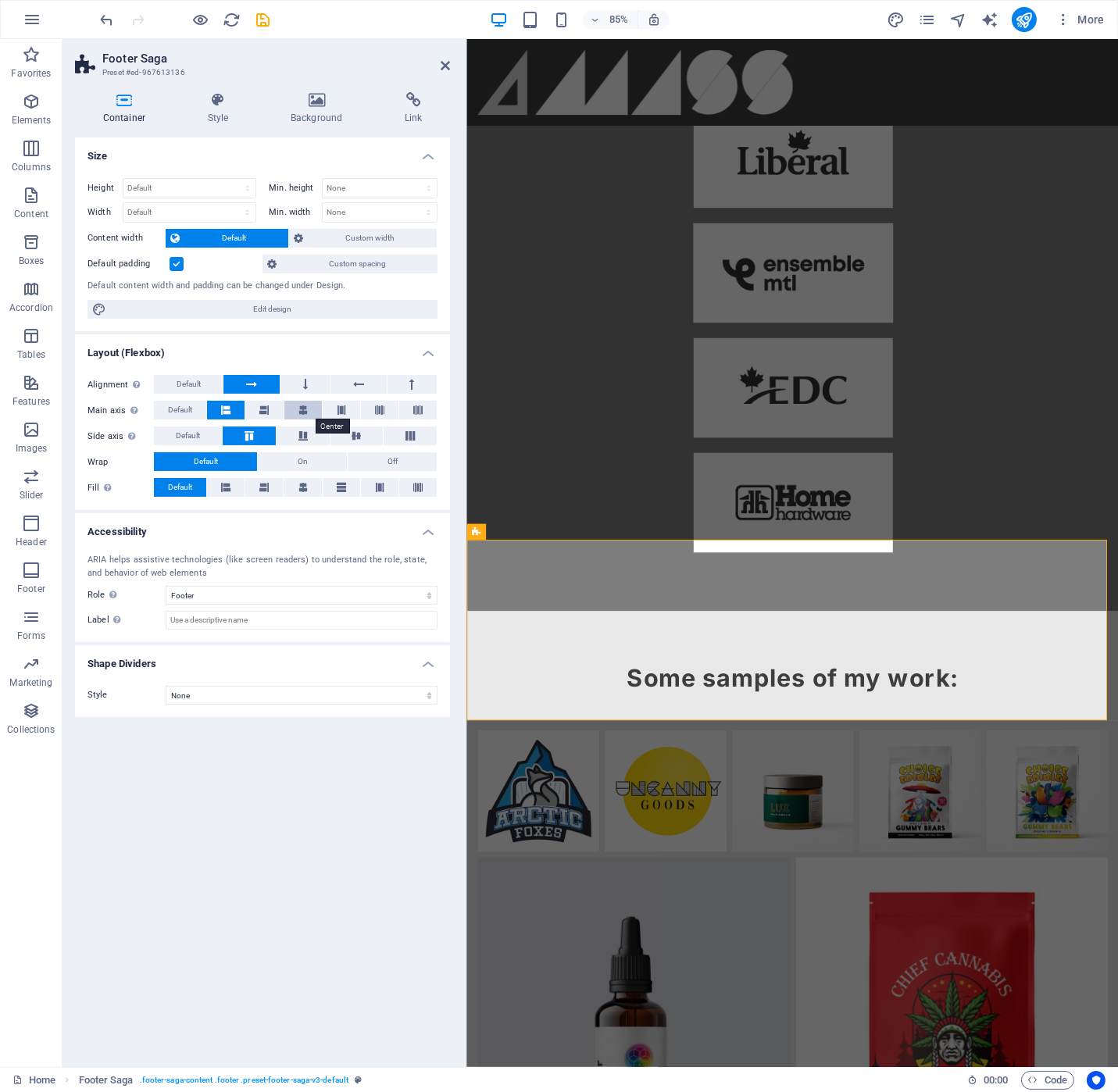
click at [310, 407] on button at bounding box center [302, 411] width 37 height 19
click at [309, 492] on button at bounding box center [302, 488] width 37 height 19
click at [290, 693] on select "None Triangle Square Diagonal Polygon 1 Polygon 2 Zigzag Multiple Zigzags Waves…" at bounding box center [301, 696] width 272 height 19
click at [165, 686] on select "None Triangle Square Diagonal Polygon 1 Polygon 2 Zigzag Multiple Zigzags Waves…" at bounding box center [301, 696] width 272 height 19
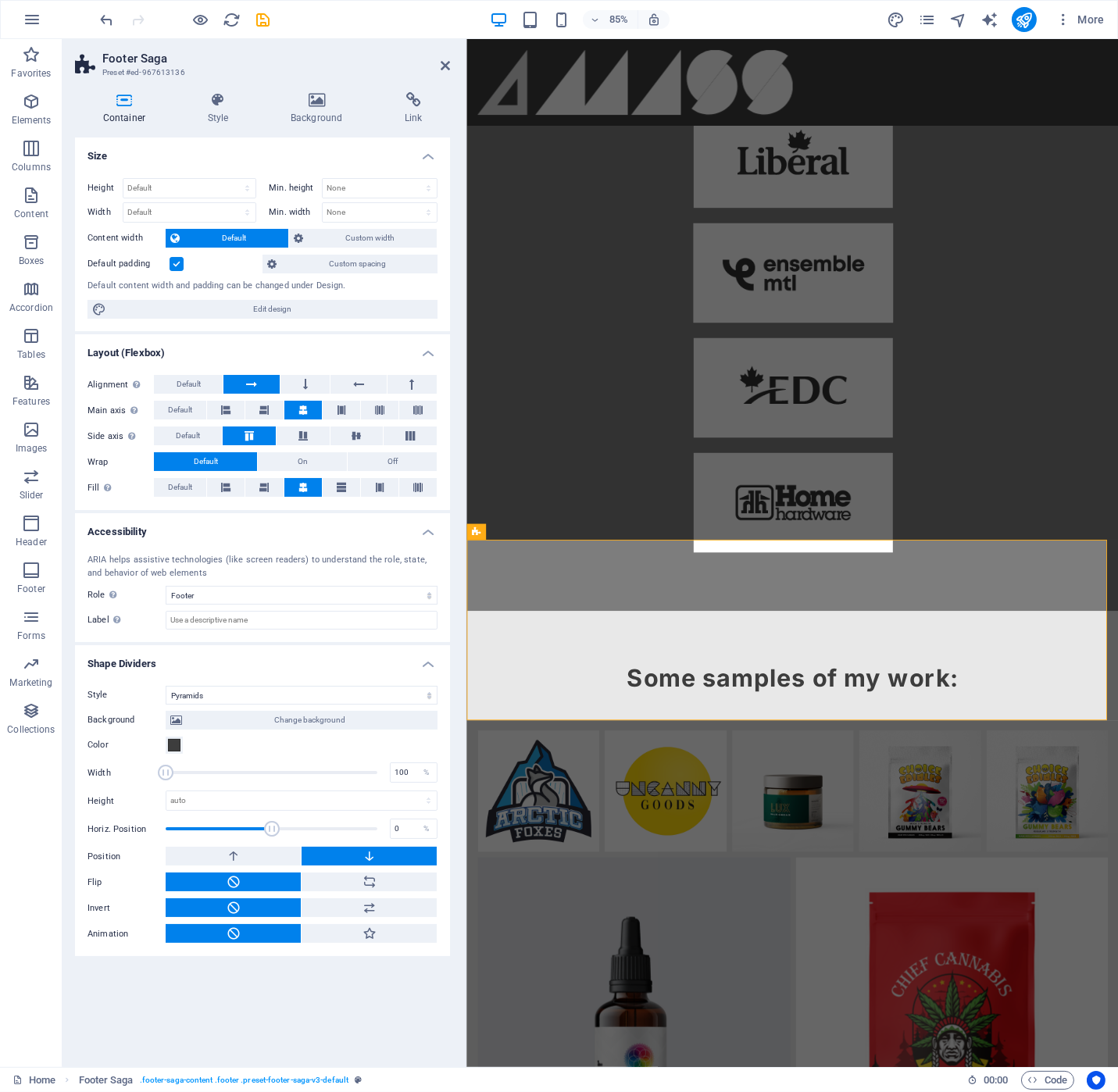
click at [332, 704] on div "Background Change background Color 2nd Color 3rd Color Width 100 % Height auto …" at bounding box center [262, 823] width 350 height 239
click at [332, 695] on select "None Triangle Square Diagonal Polygon 1 Polygon 2 Zigzag Multiple Zigzags Waves…" at bounding box center [301, 696] width 272 height 19
select select "none"
click at [165, 686] on select "None Triangle Square Diagonal Polygon 1 Polygon 2 Zigzag Multiple Zigzags Waves…" at bounding box center [301, 696] width 272 height 19
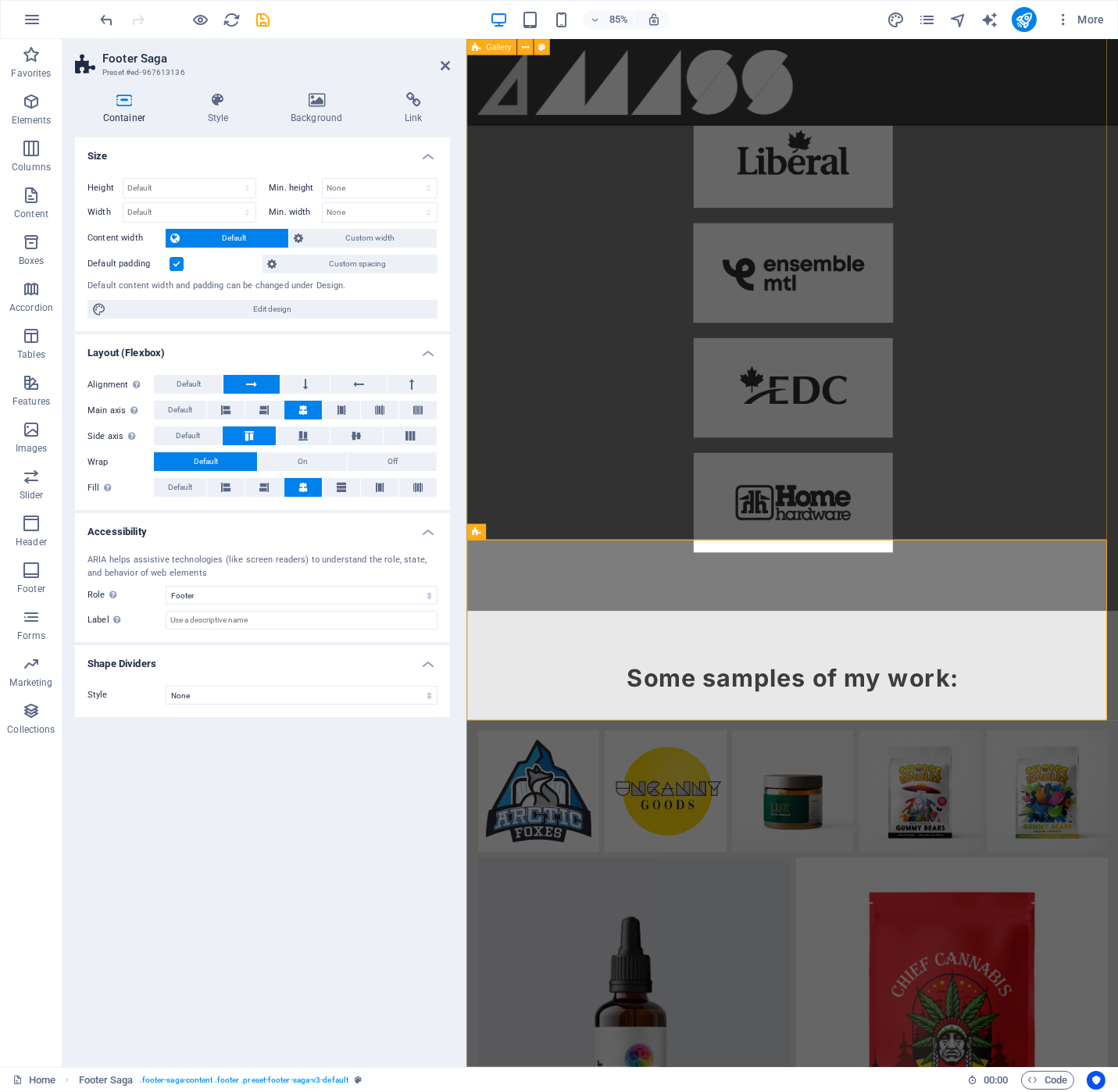
click at [879, 712] on div "Some samples of my work:" at bounding box center [850, 1072] width 766 height 720
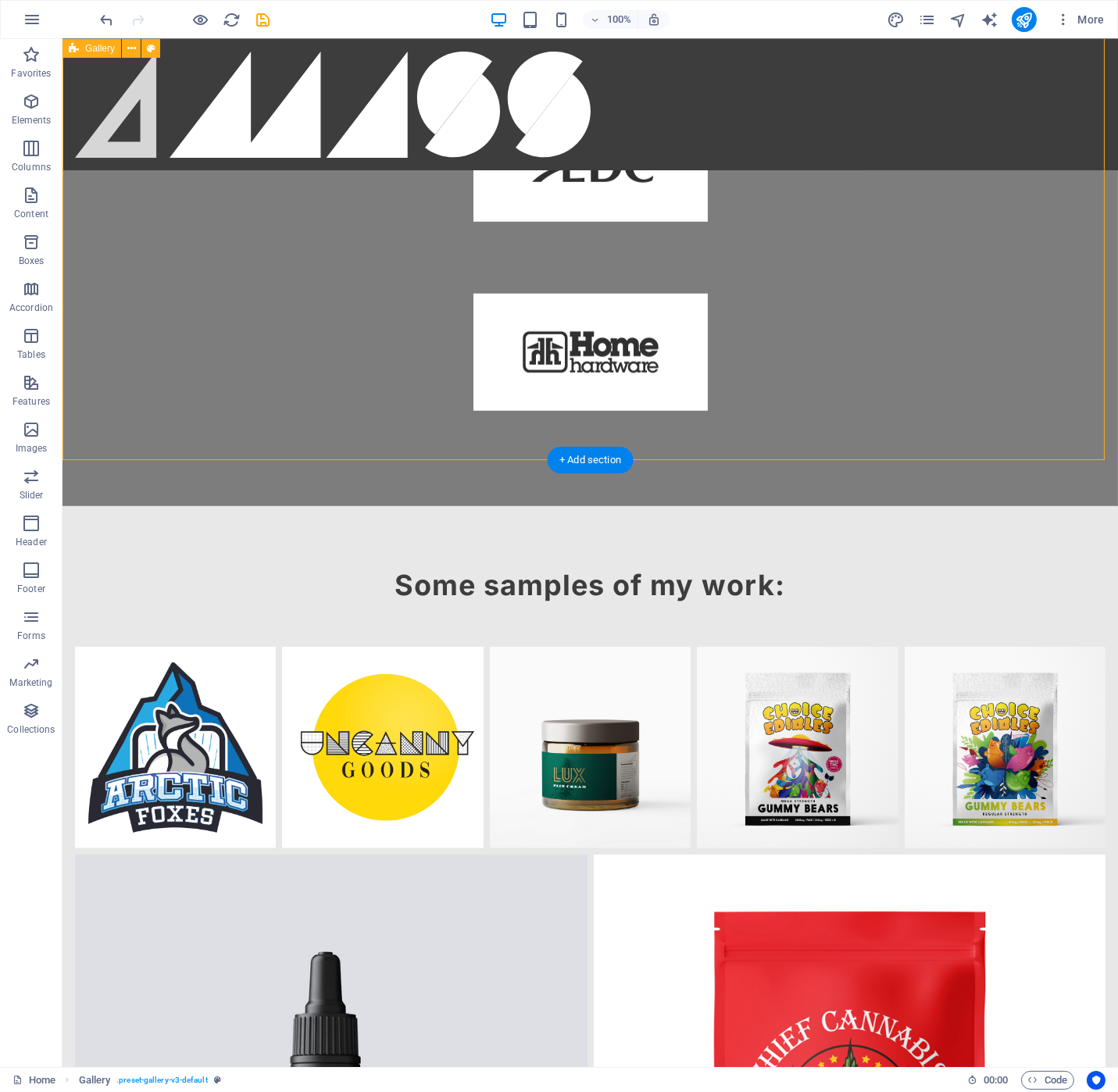
scroll to position [1509, 0]
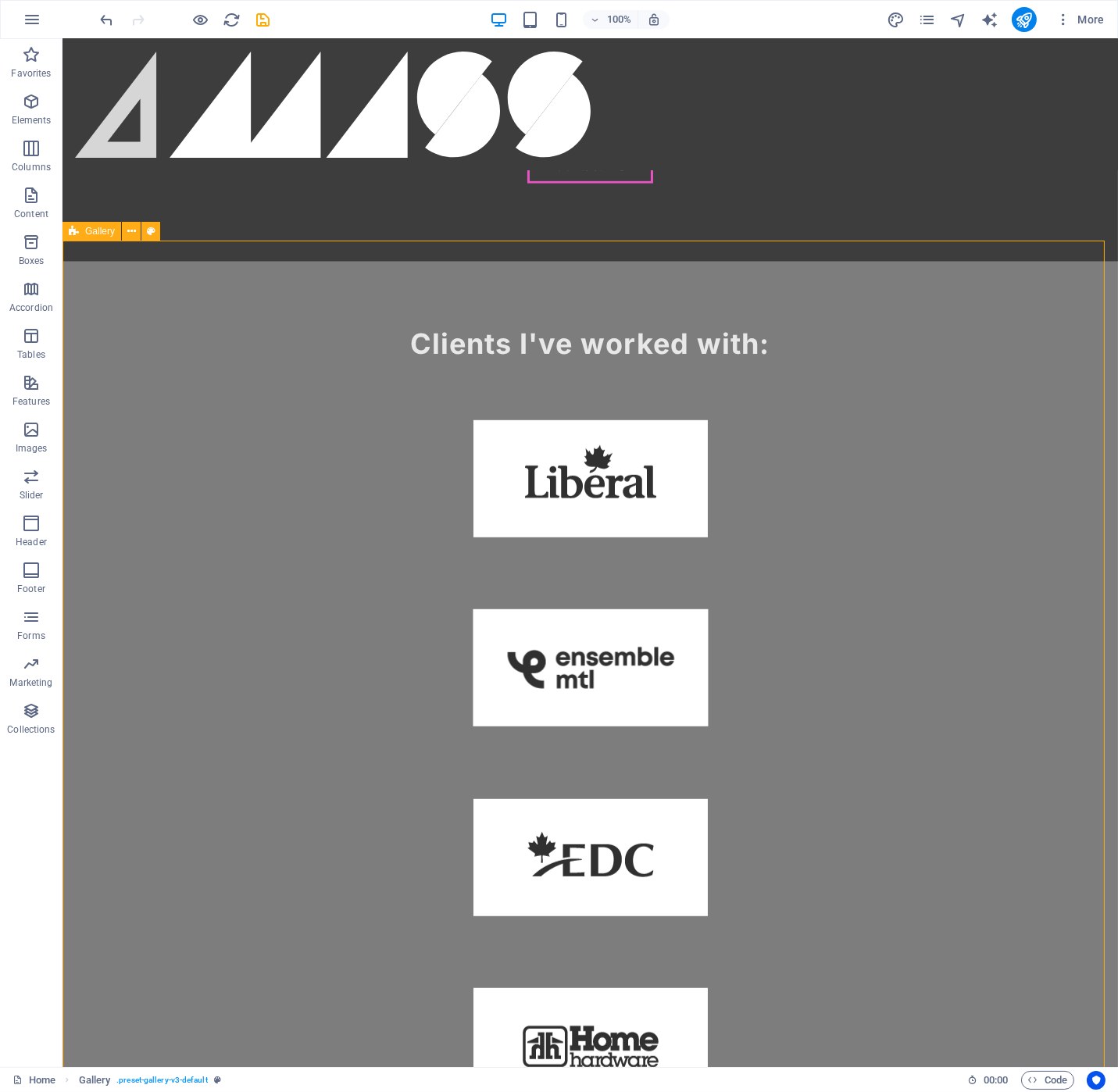
click at [92, 230] on span "Gallery" at bounding box center [100, 231] width 29 height 10
click at [151, 230] on icon at bounding box center [151, 231] width 9 height 16
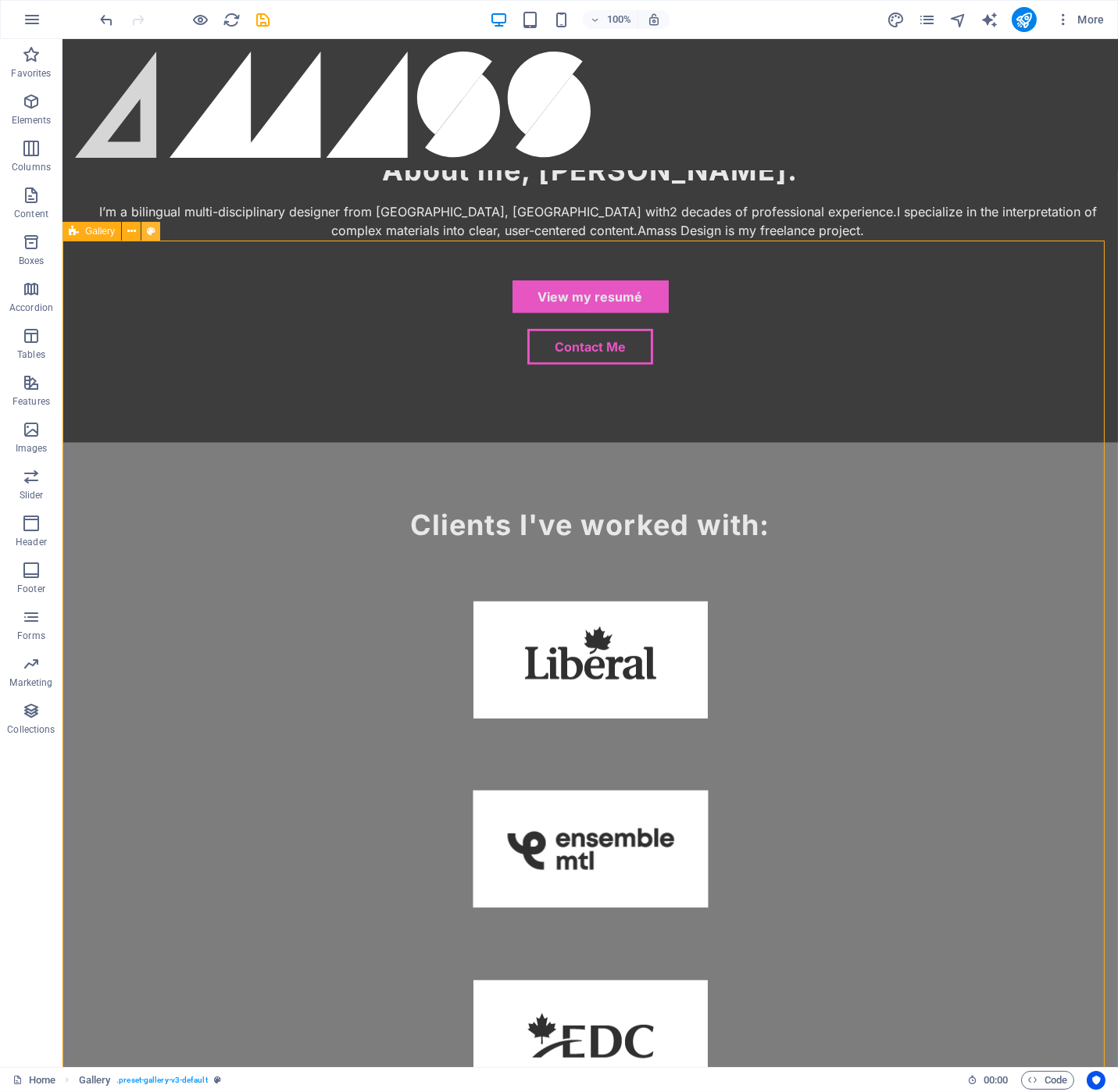
scroll to position [1700, 0]
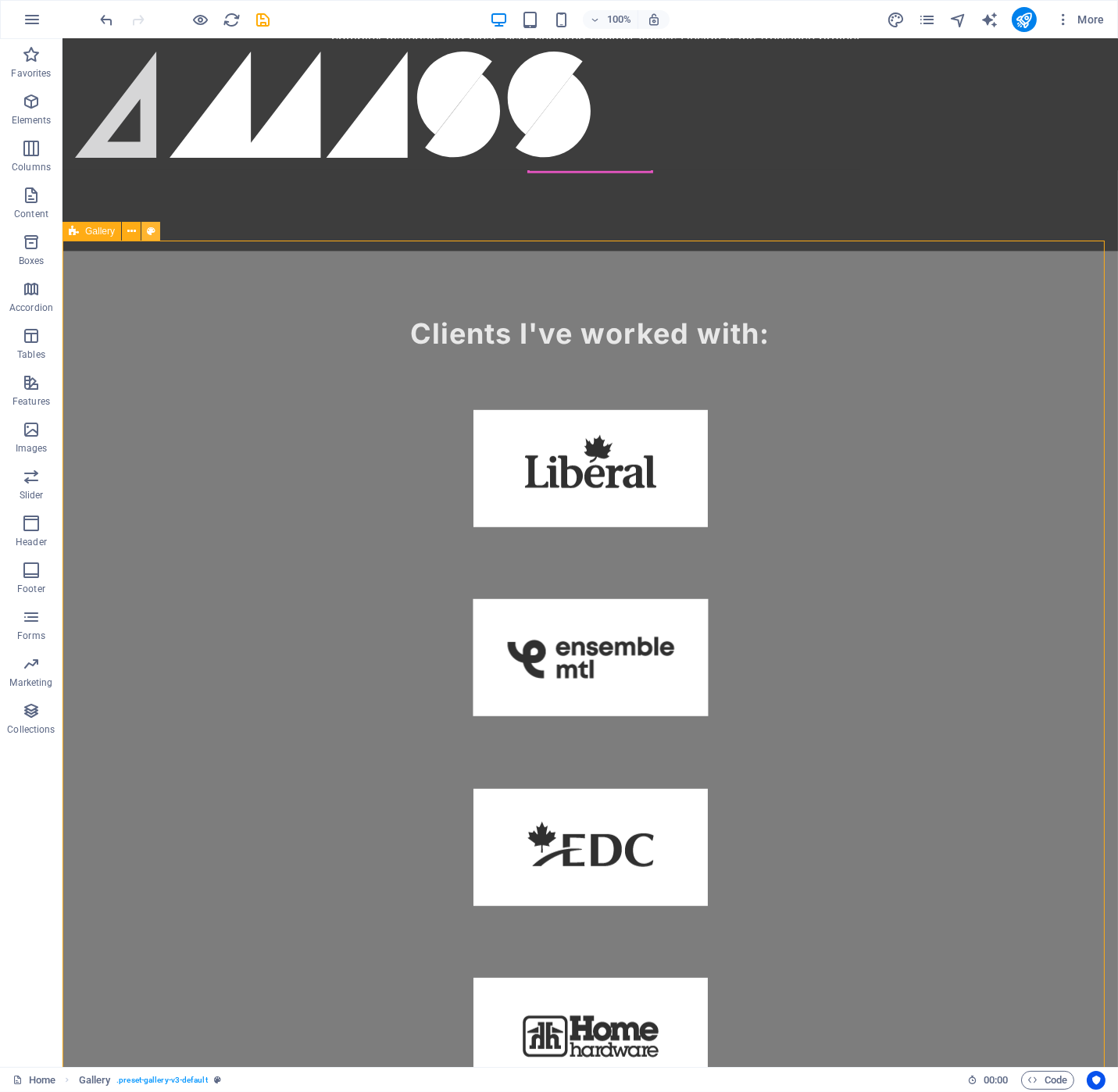
select select "rem"
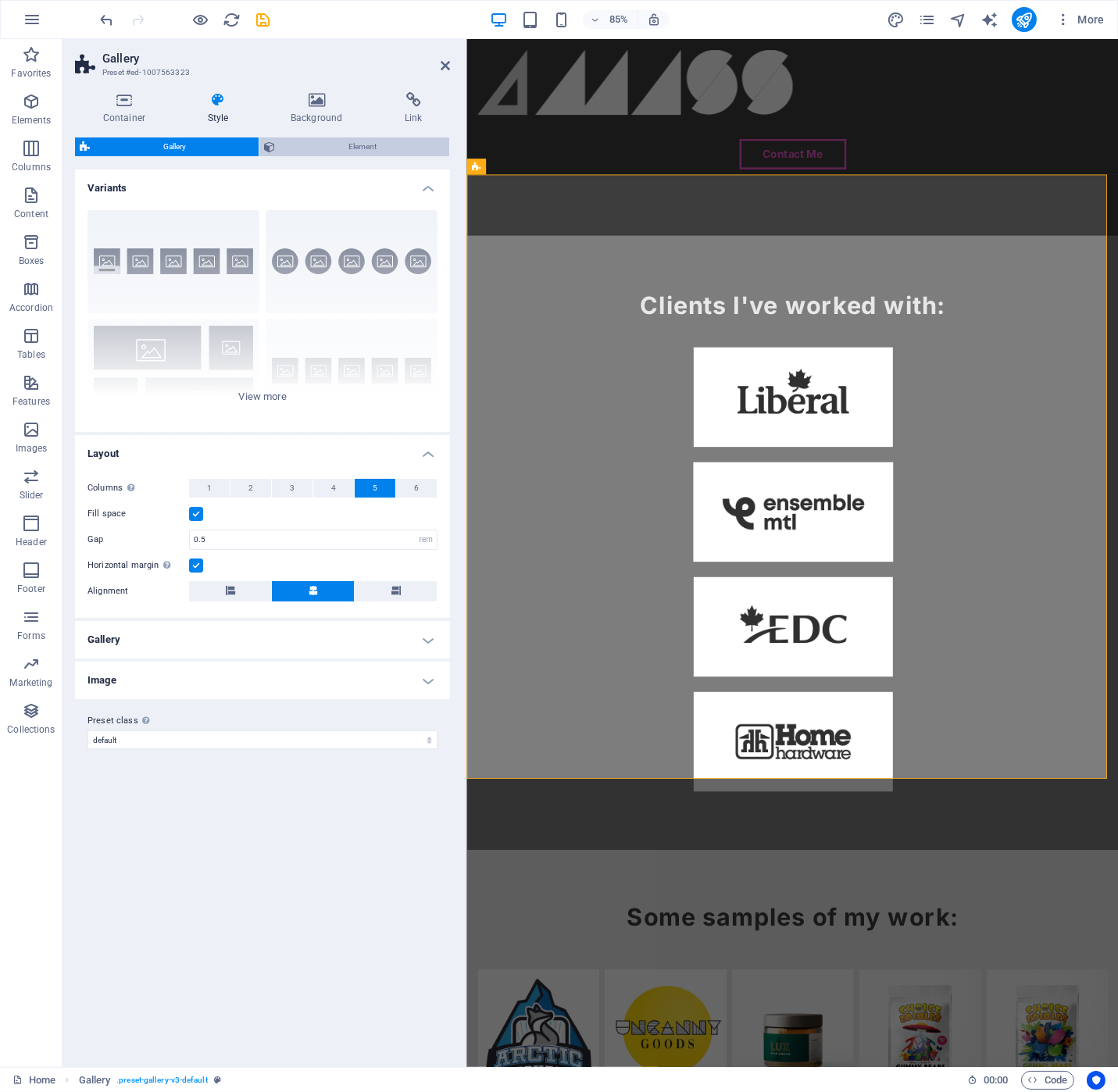
click at [326, 146] on span "Element" at bounding box center [361, 147] width 164 height 19
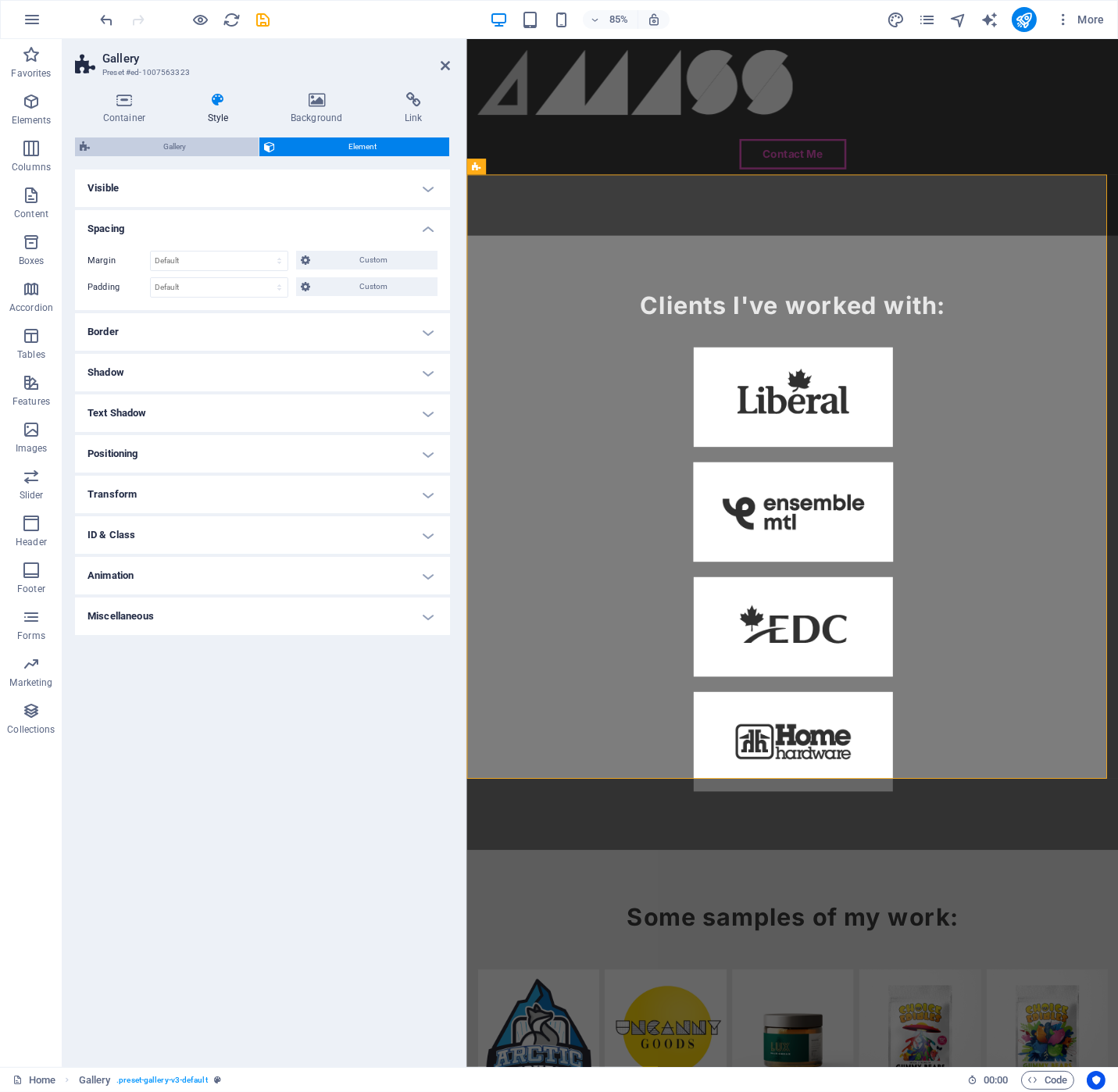
click at [149, 147] on span "Gallery" at bounding box center [174, 147] width 160 height 19
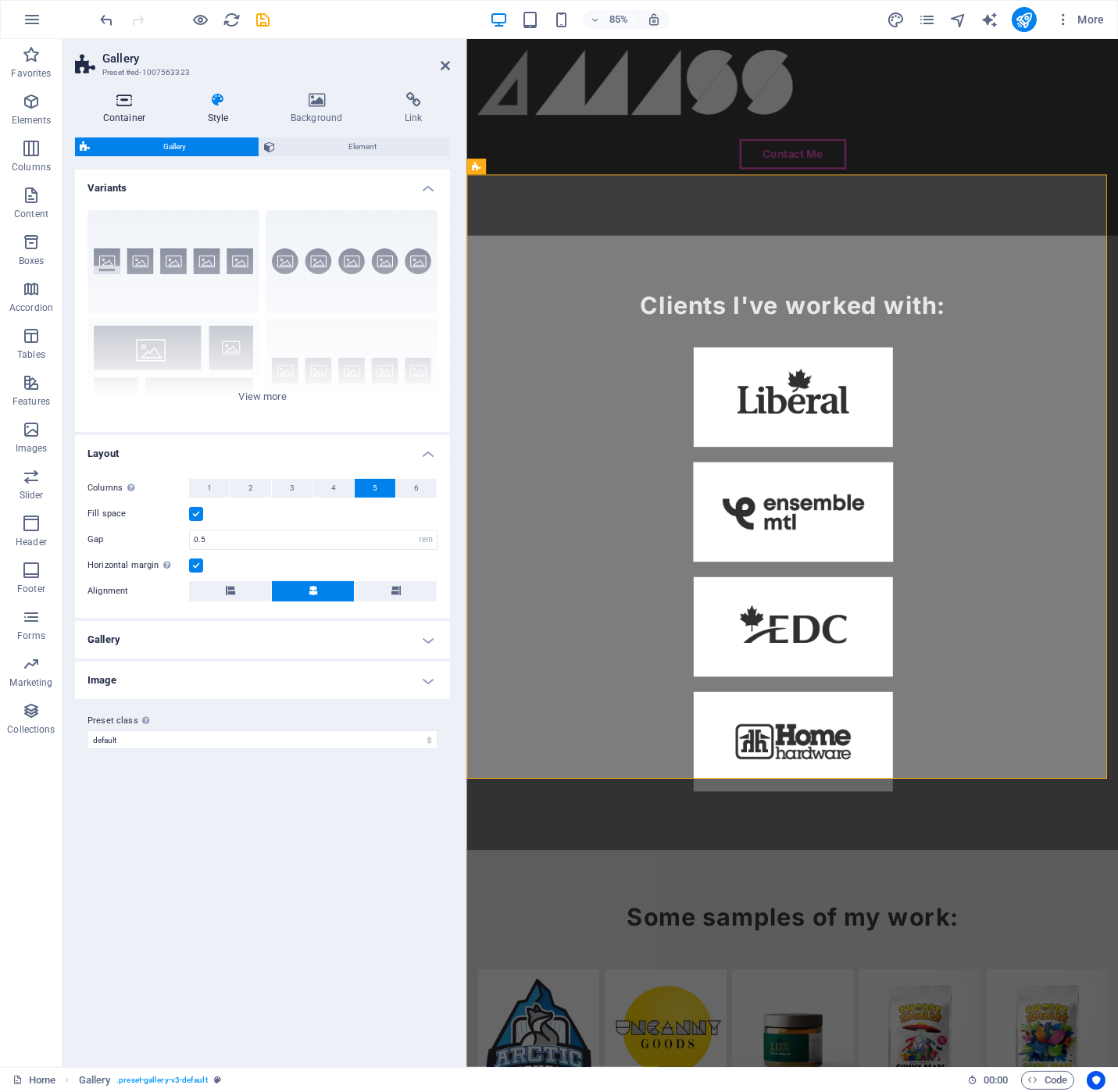
click at [125, 117] on h4 "Container" at bounding box center [127, 108] width 105 height 33
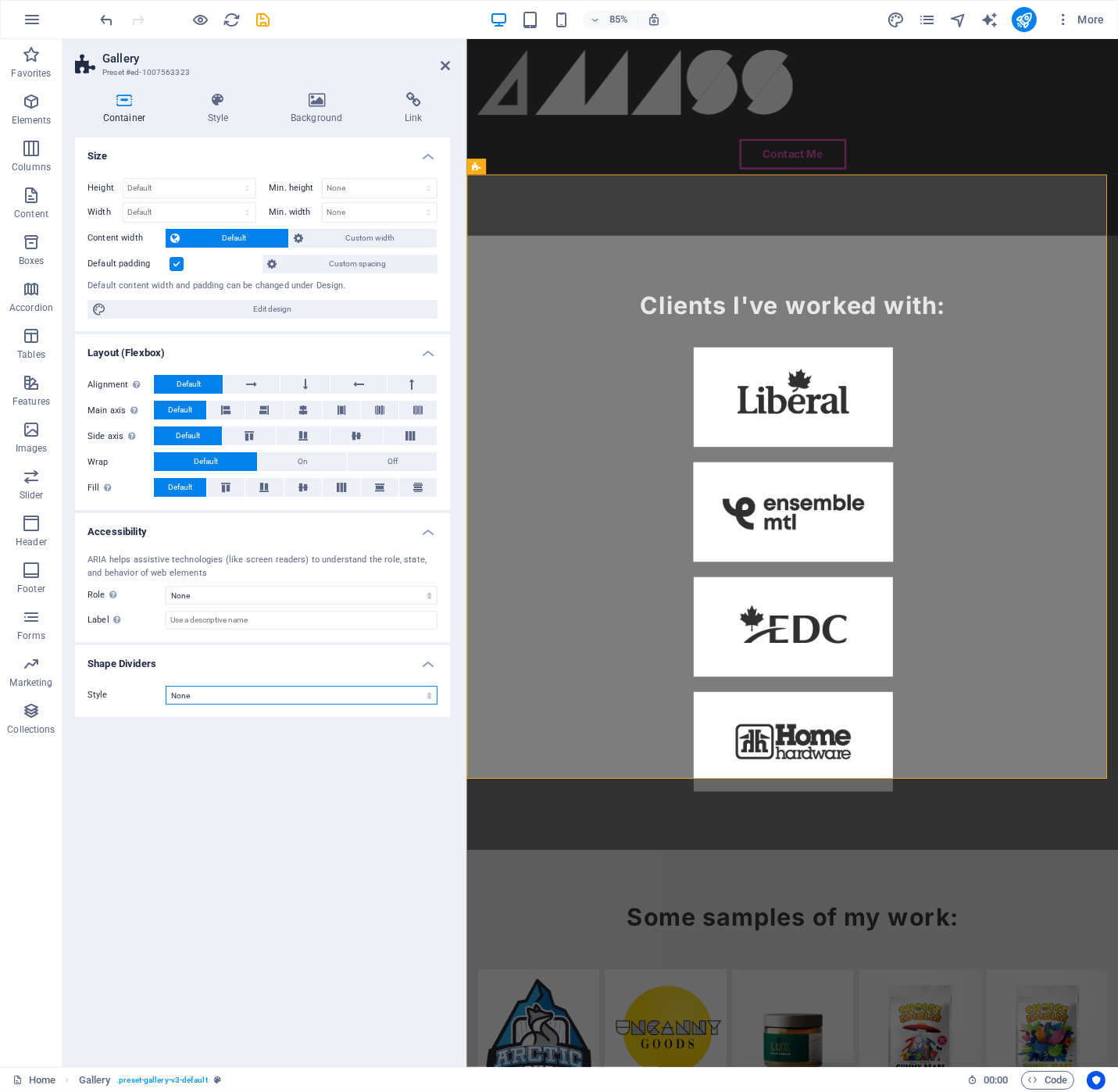
click at [405, 688] on select "None Triangle Square Diagonal Polygon 1 Polygon 2 Zigzag Multiple Zigzags Waves…" at bounding box center [301, 696] width 272 height 19
click at [165, 686] on select "None Triangle Square Diagonal Polygon 1 Polygon 2 Zigzag Multiple Zigzags Waves…" at bounding box center [301, 696] width 272 height 19
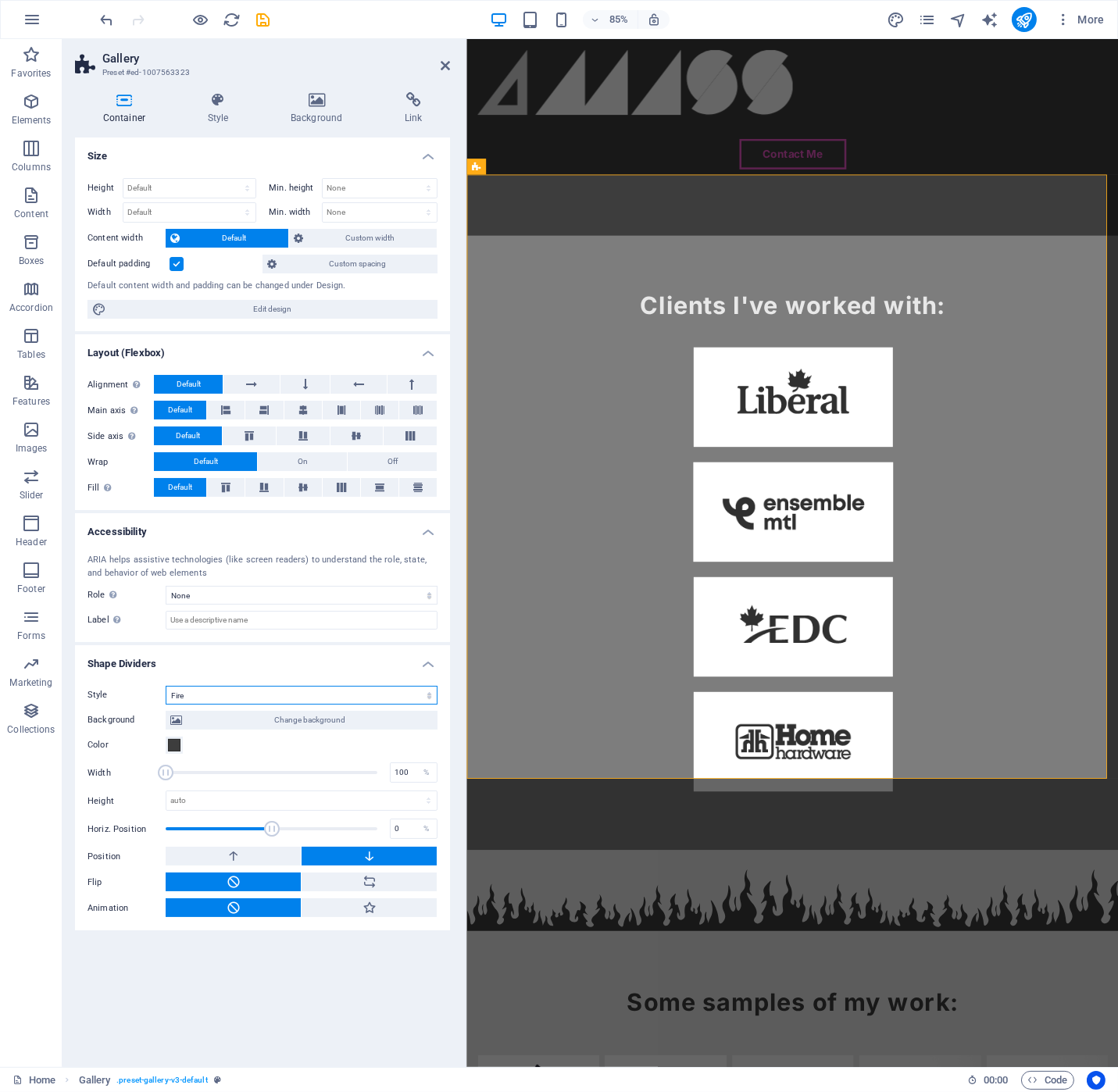
click at [378, 691] on select "None Triangle Square Diagonal Polygon 1 Polygon 2 Zigzag Multiple Zigzags Waves…" at bounding box center [301, 696] width 272 height 19
click at [165, 686] on select "None Triangle Square Diagonal Polygon 1 Polygon 2 Zigzag Multiple Zigzags Waves…" at bounding box center [301, 696] width 272 height 19
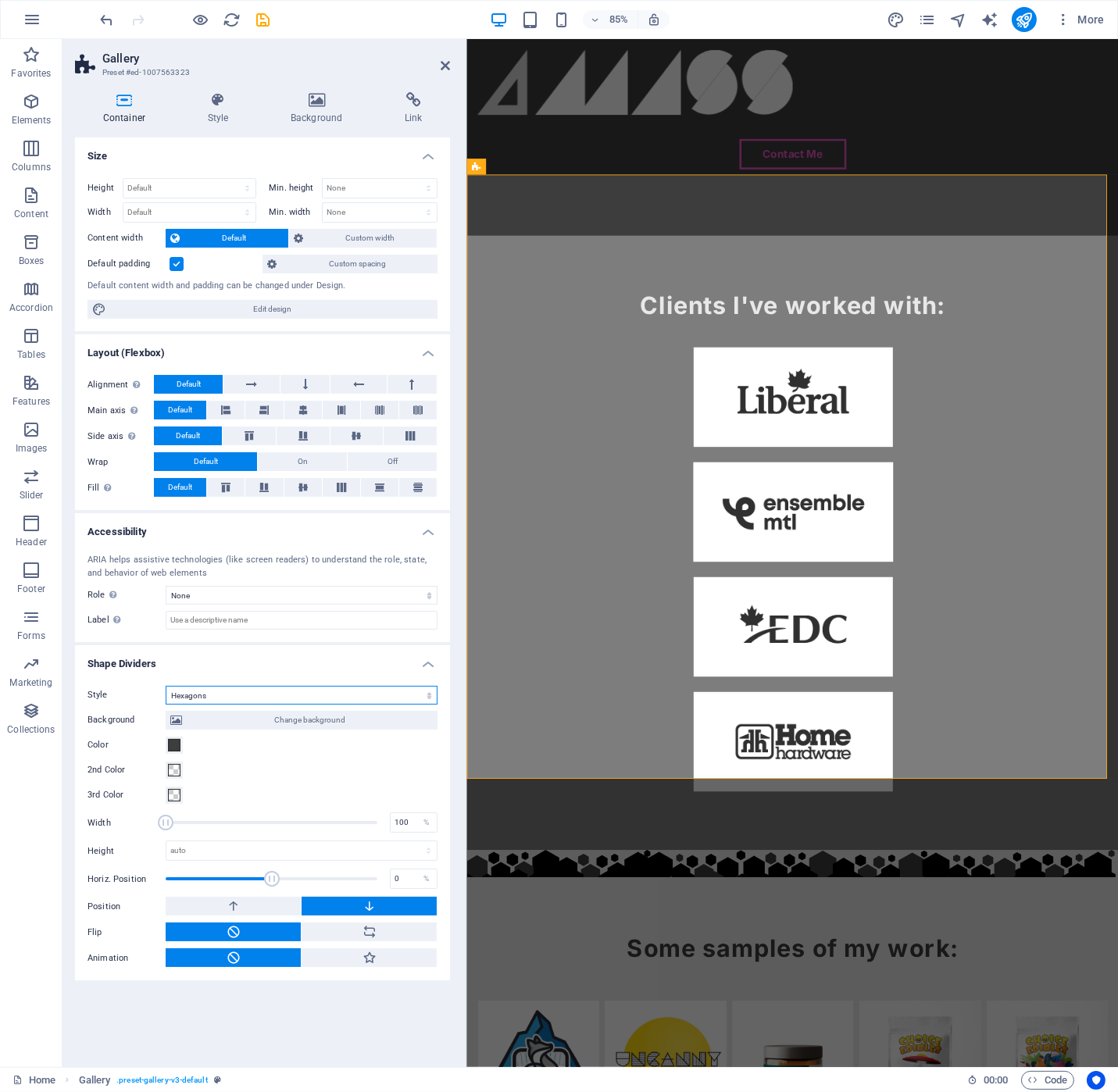
click at [248, 693] on select "None Triangle Square Diagonal Polygon 1 Polygon 2 Zigzag Multiple Zigzags Waves…" at bounding box center [301, 696] width 272 height 19
click at [165, 686] on select "None Triangle Square Diagonal Polygon 1 Polygon 2 Zigzag Multiple Zigzags Waves…" at bounding box center [301, 696] width 272 height 19
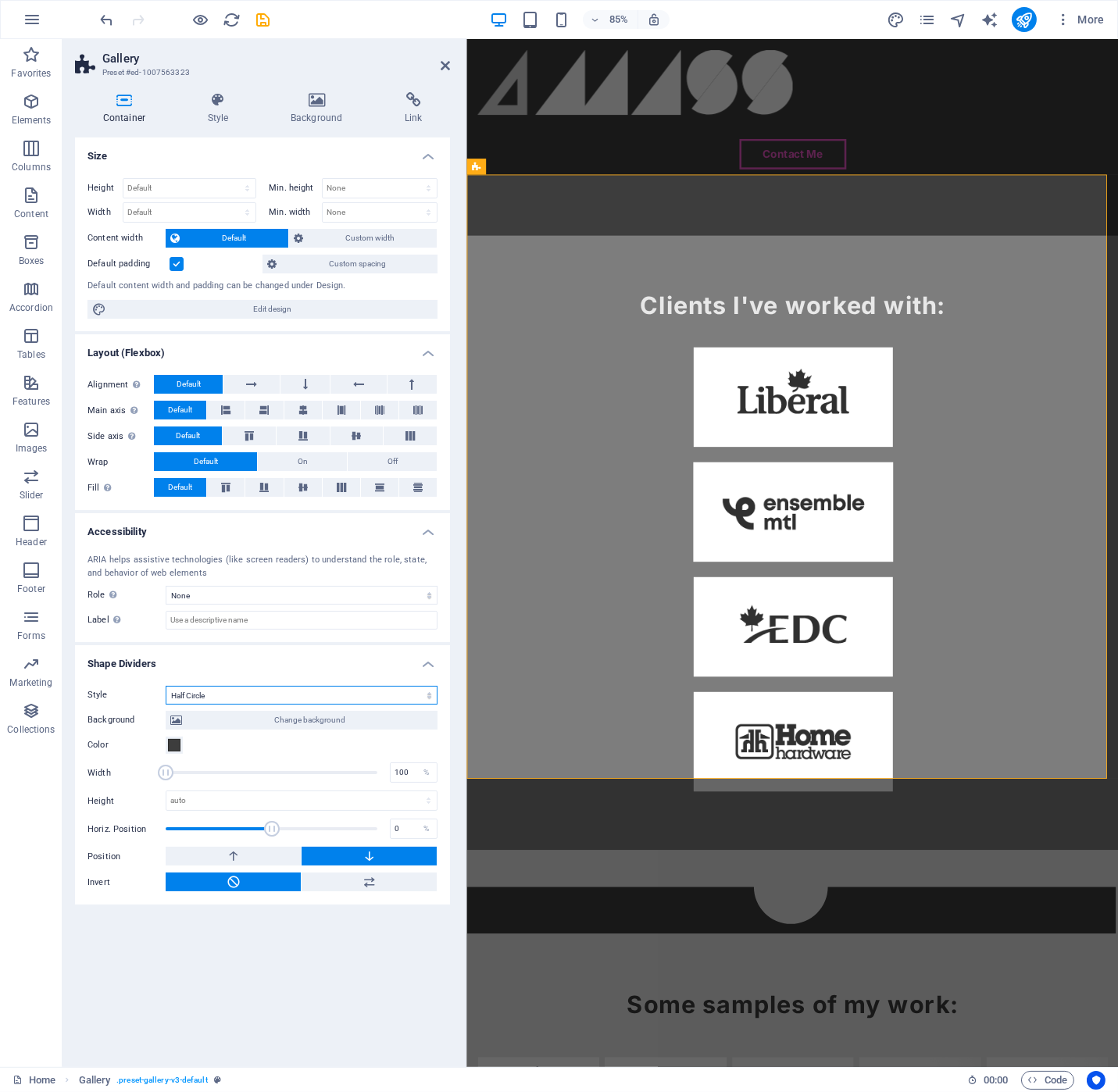
click at [243, 688] on select "None Triangle Square Diagonal Polygon 1 Polygon 2 Zigzag Multiple Zigzags Waves…" at bounding box center [301, 696] width 272 height 19
click at [165, 686] on select "None Triangle Square Diagonal Polygon 1 Polygon 2 Zigzag Multiple Zigzags Waves…" at bounding box center [301, 696] width 272 height 19
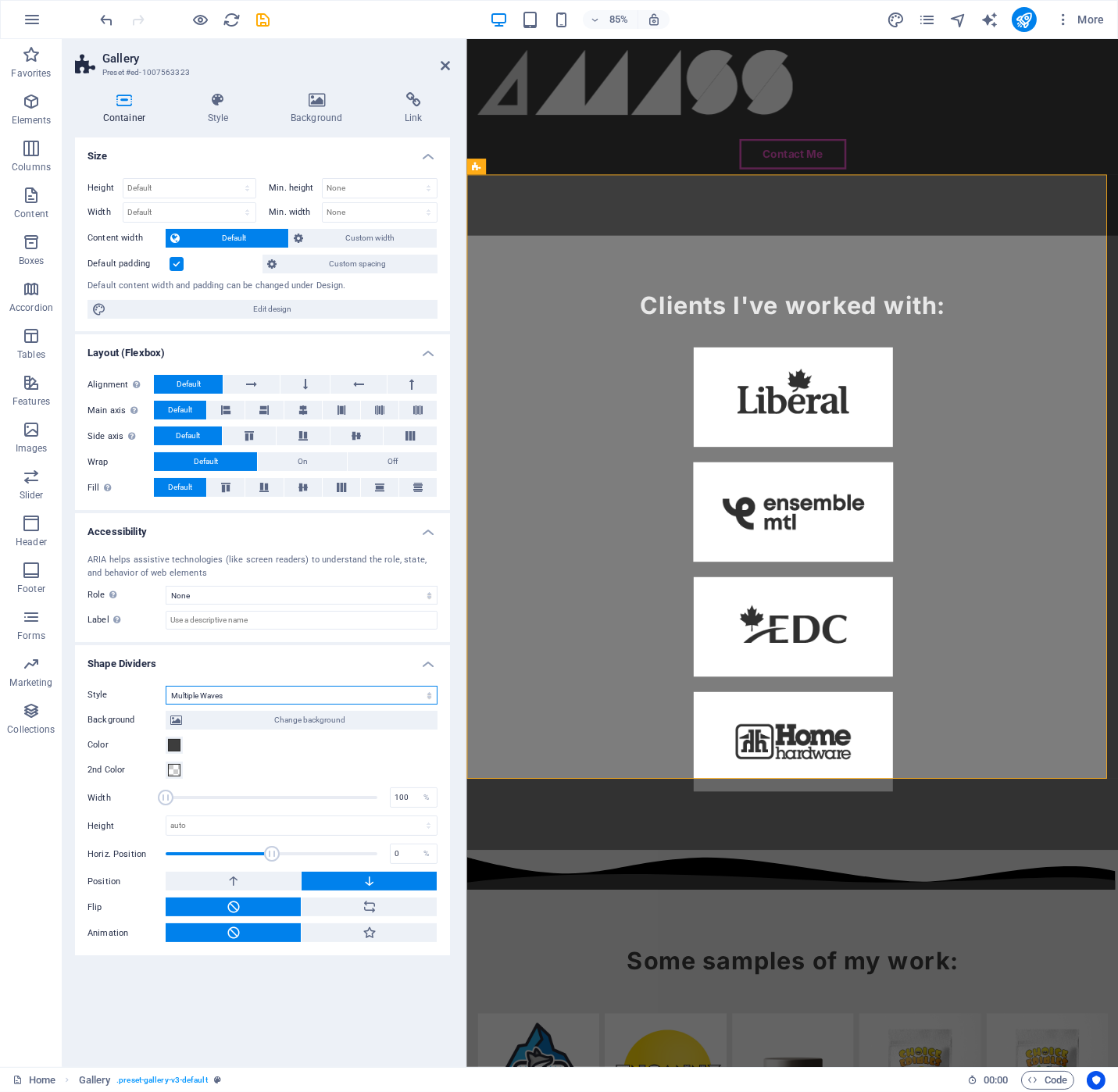
click at [262, 693] on select "None Triangle Square Diagonal Polygon 1 Polygon 2 Zigzag Multiple Zigzags Waves…" at bounding box center [301, 696] width 272 height 19
click at [165, 686] on select "None Triangle Square Diagonal Polygon 1 Polygon 2 Zigzag Multiple Zigzags Waves…" at bounding box center [301, 696] width 272 height 19
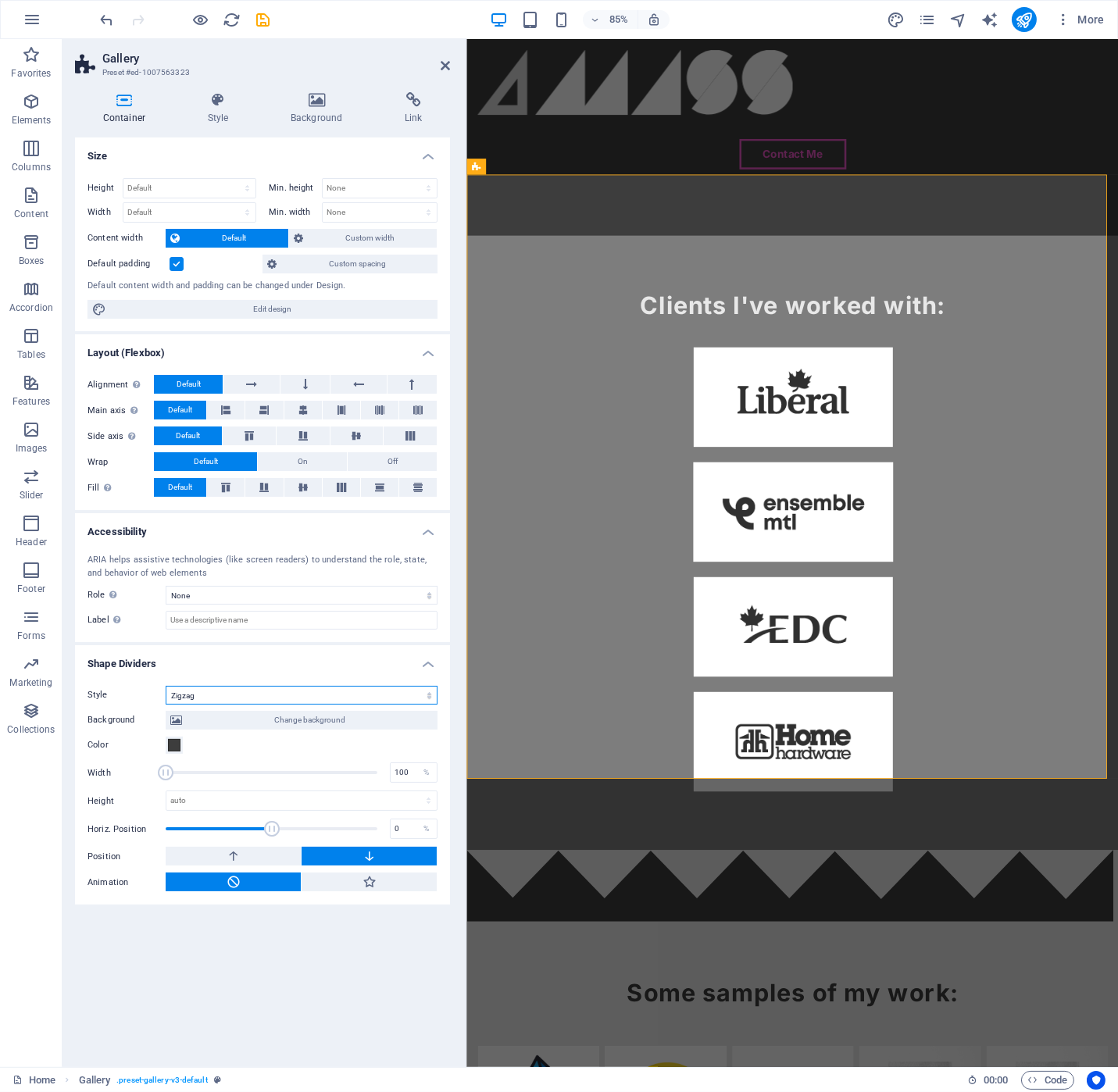
click at [340, 697] on select "None Triangle Square Diagonal Polygon 1 Polygon 2 Zigzag Multiple Zigzags Waves…" at bounding box center [301, 696] width 272 height 19
click at [165, 686] on select "None Triangle Square Diagonal Polygon 1 Polygon 2 Zigzag Multiple Zigzags Waves…" at bounding box center [301, 696] width 272 height 19
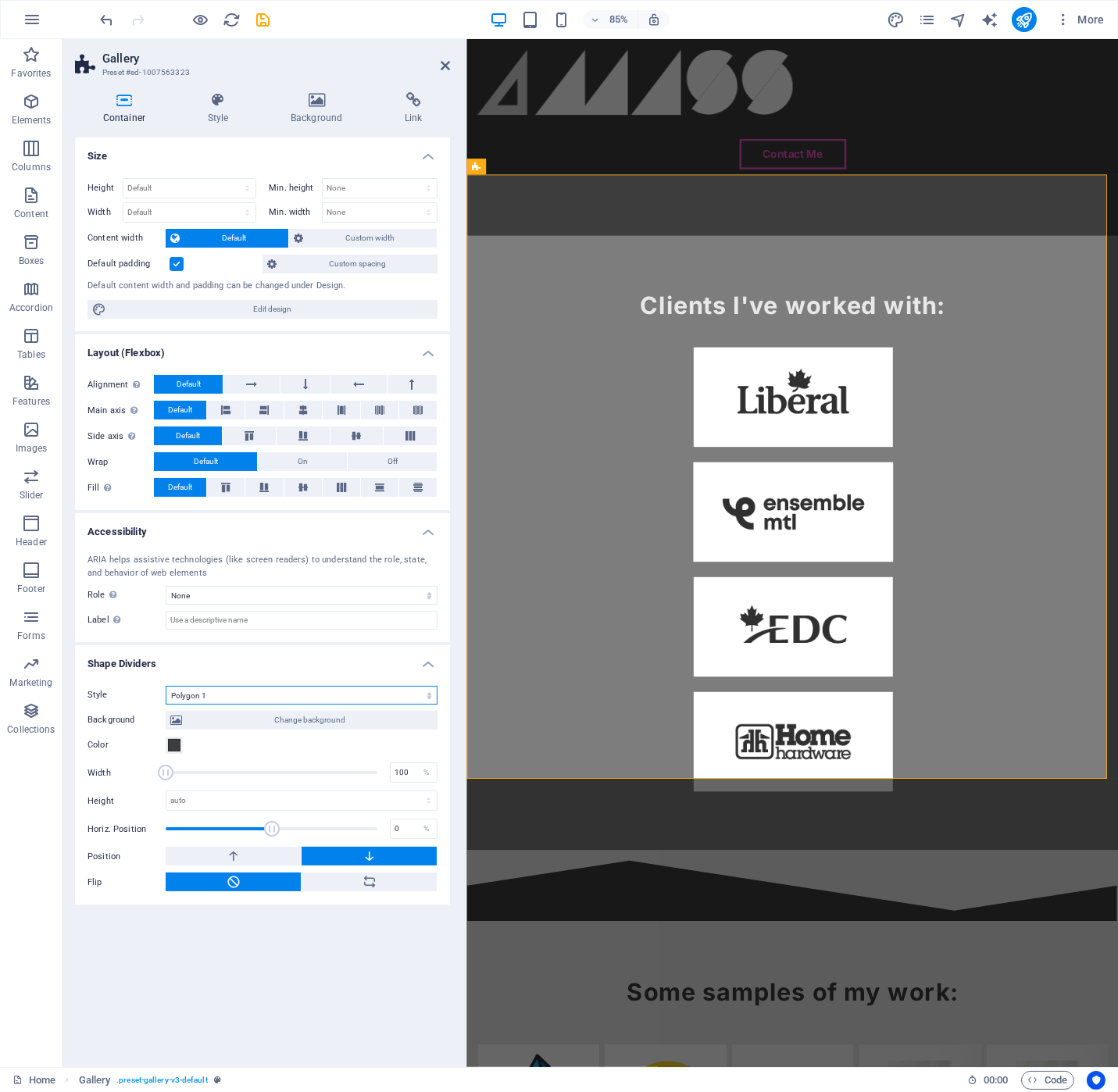
click at [314, 691] on select "None Triangle Square Diagonal Polygon 1 Polygon 2 Zigzag Multiple Zigzags Waves…" at bounding box center [301, 696] width 272 height 19
click at [165, 686] on select "None Triangle Square Diagonal Polygon 1 Polygon 2 Zigzag Multiple Zigzags Waves…" at bounding box center [301, 696] width 272 height 19
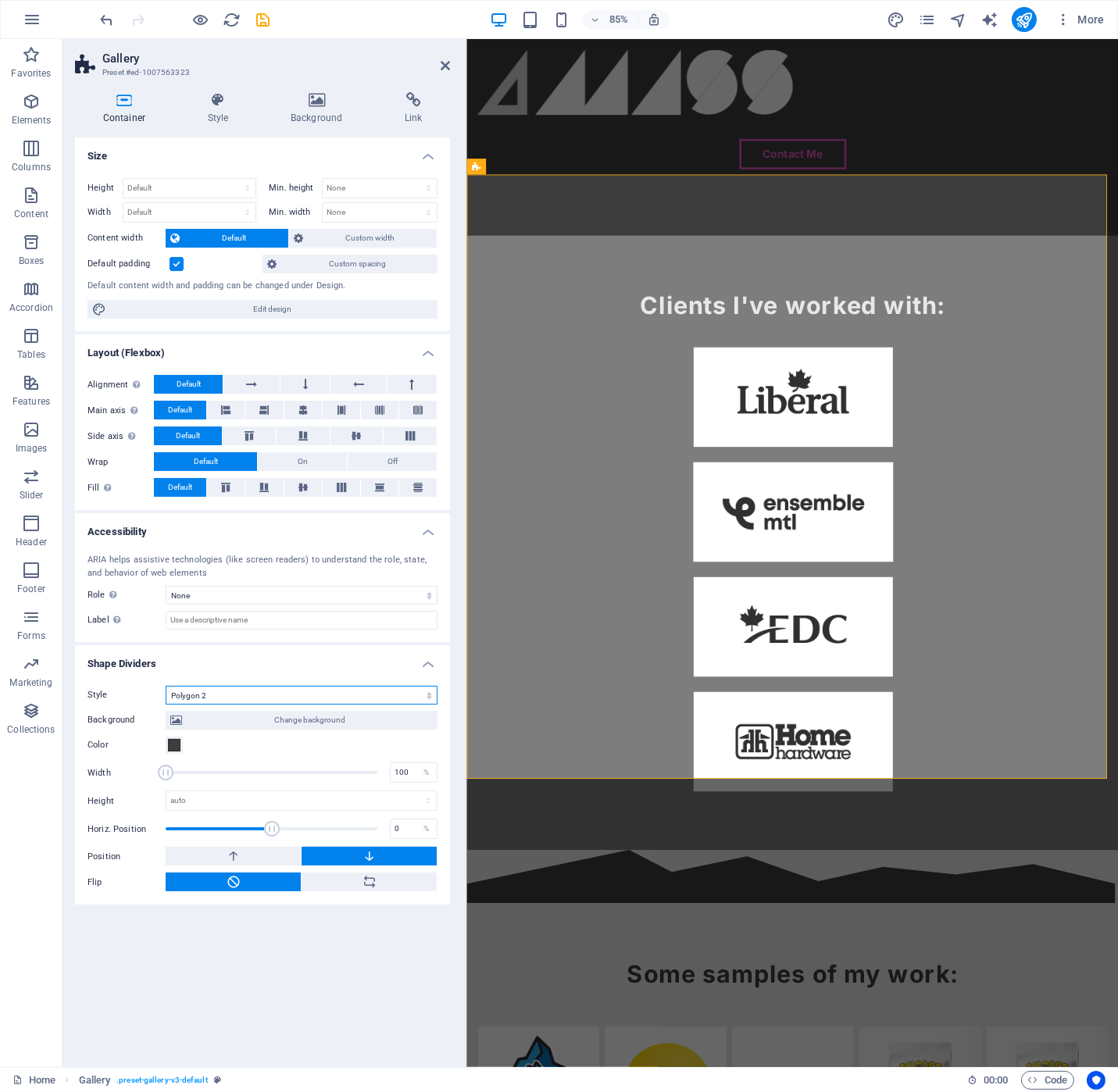
click at [295, 686] on select "None Triangle Square Diagonal Polygon 1 Polygon 2 Zigzag Multiple Zigzags Waves…" at bounding box center [301, 696] width 272 height 19
select select "diagonal"
click at [165, 686] on select "None Triangle Square Diagonal Polygon 1 Polygon 2 Zigzag Multiple Zigzags Waves…" at bounding box center [301, 696] width 272 height 19
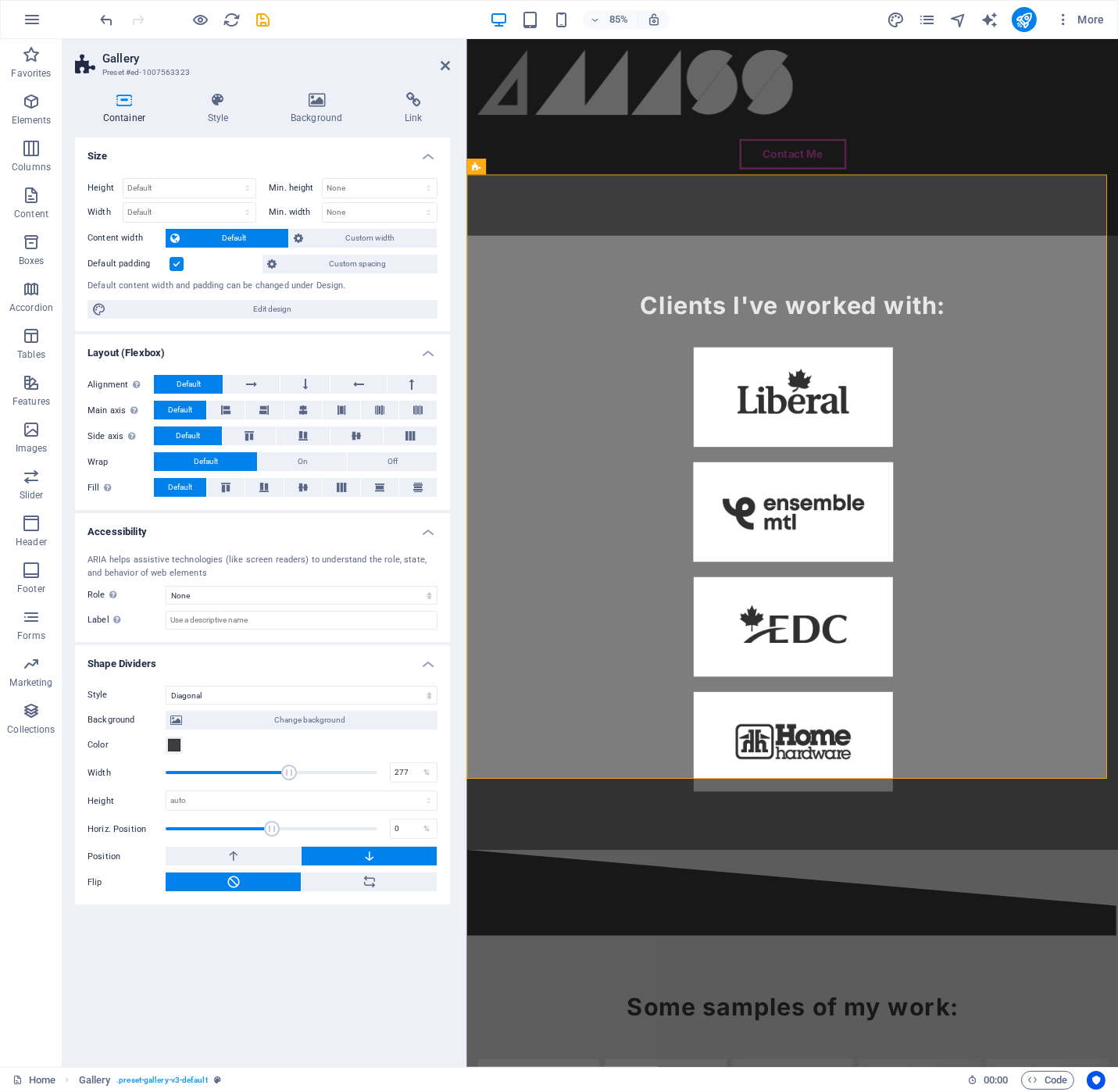
drag, startPoint x: 170, startPoint y: 770, endPoint x: 291, endPoint y: 773, distance: 121.0
click at [291, 773] on span at bounding box center [289, 773] width 15 height 15
type input "100"
drag, startPoint x: 289, startPoint y: 774, endPoint x: 142, endPoint y: 789, distance: 147.8
click at [142, 788] on div "Background Change background Color 2nd Color 3rd Color Width 100 % Height auto …" at bounding box center [262, 797] width 350 height 187
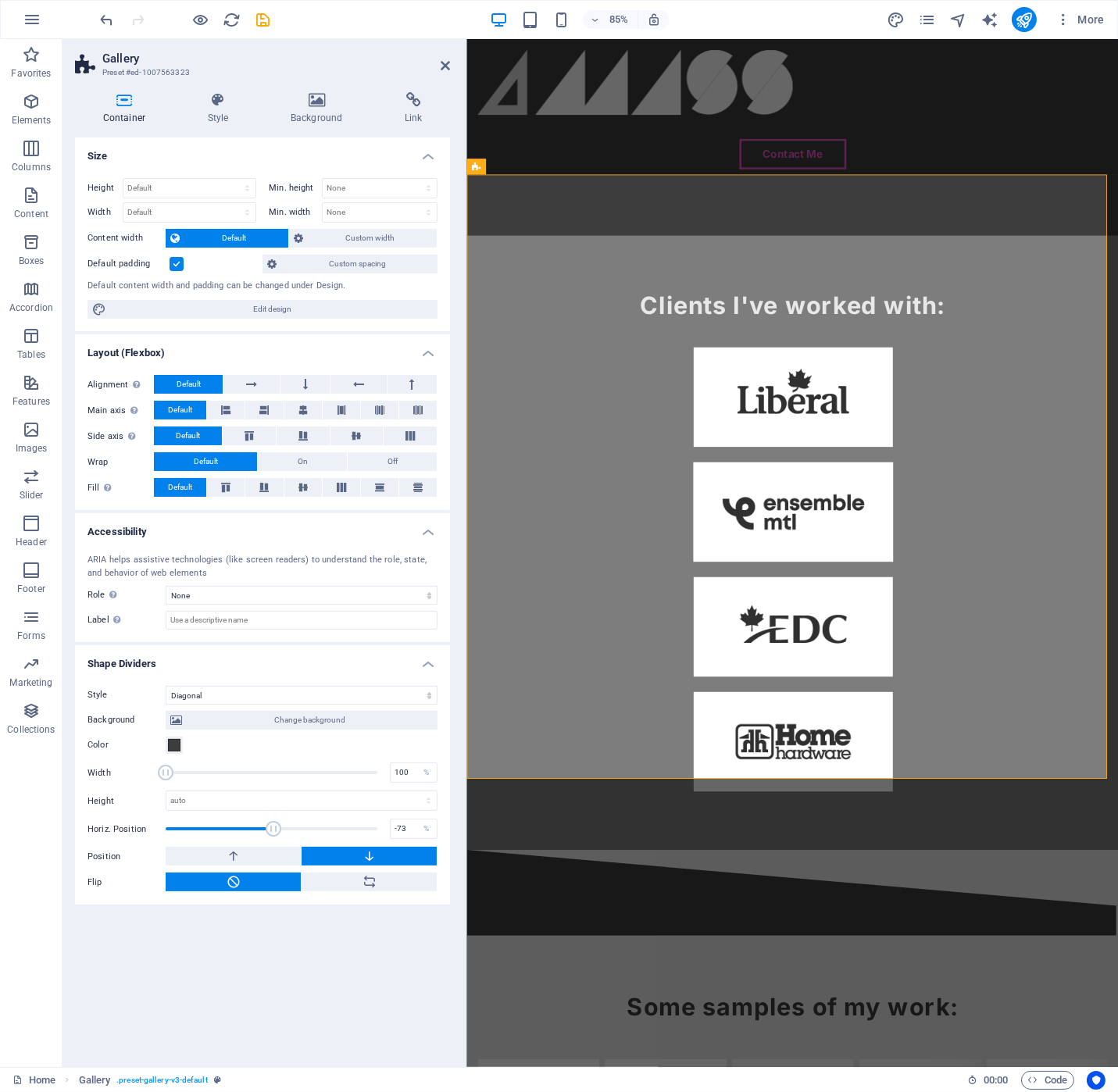
drag, startPoint x: 274, startPoint y: 827, endPoint x: 241, endPoint y: 831, distance: 33.2
click at [265, 831] on span at bounding box center [273, 829] width 15 height 15
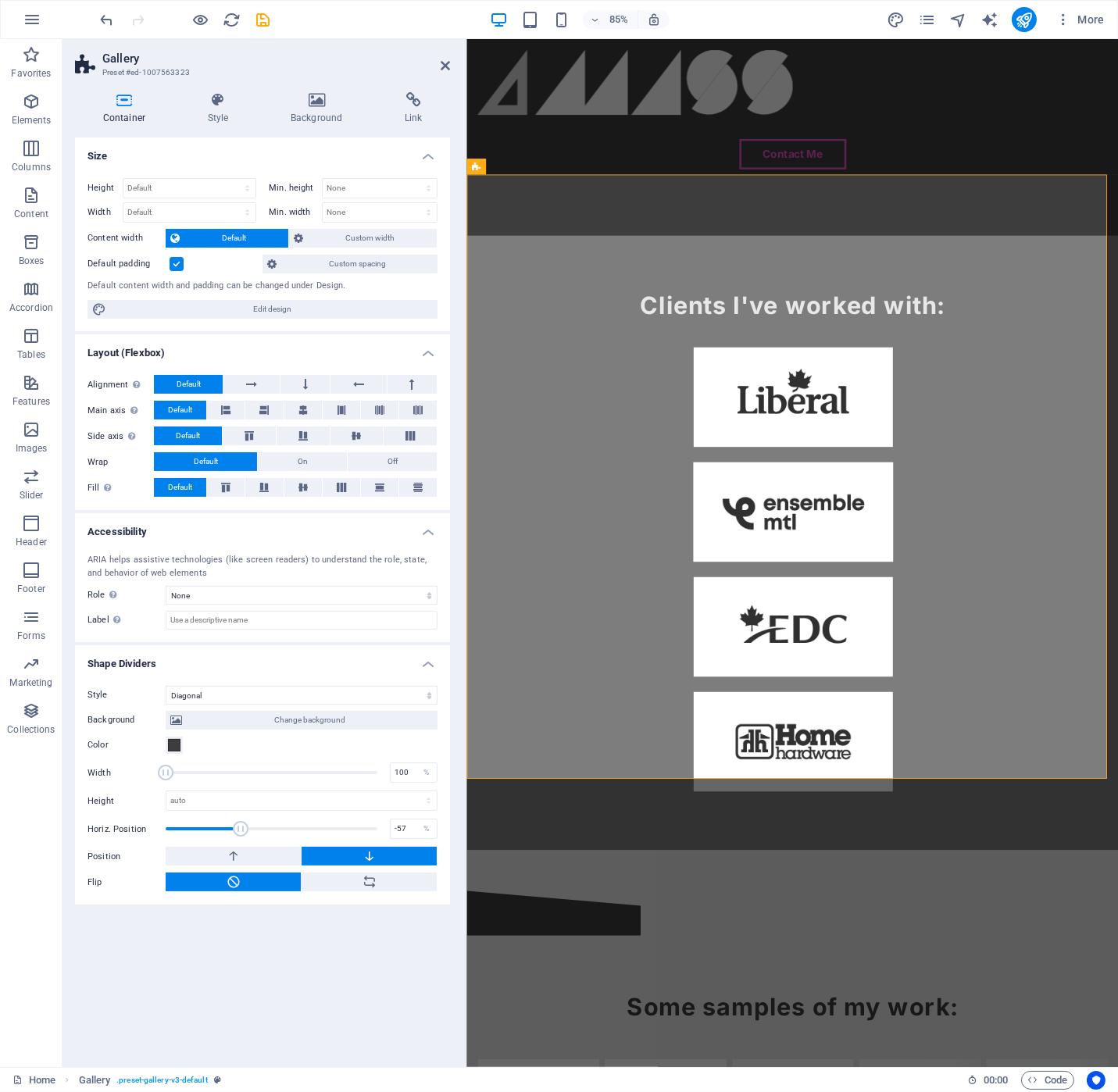
click at [248, 831] on span at bounding box center [241, 829] width 15 height 15
drag, startPoint x: 248, startPoint y: 831, endPoint x: 296, endPoint y: 829, distance: 48.0
click at [292, 829] on span at bounding box center [283, 829] width 15 height 15
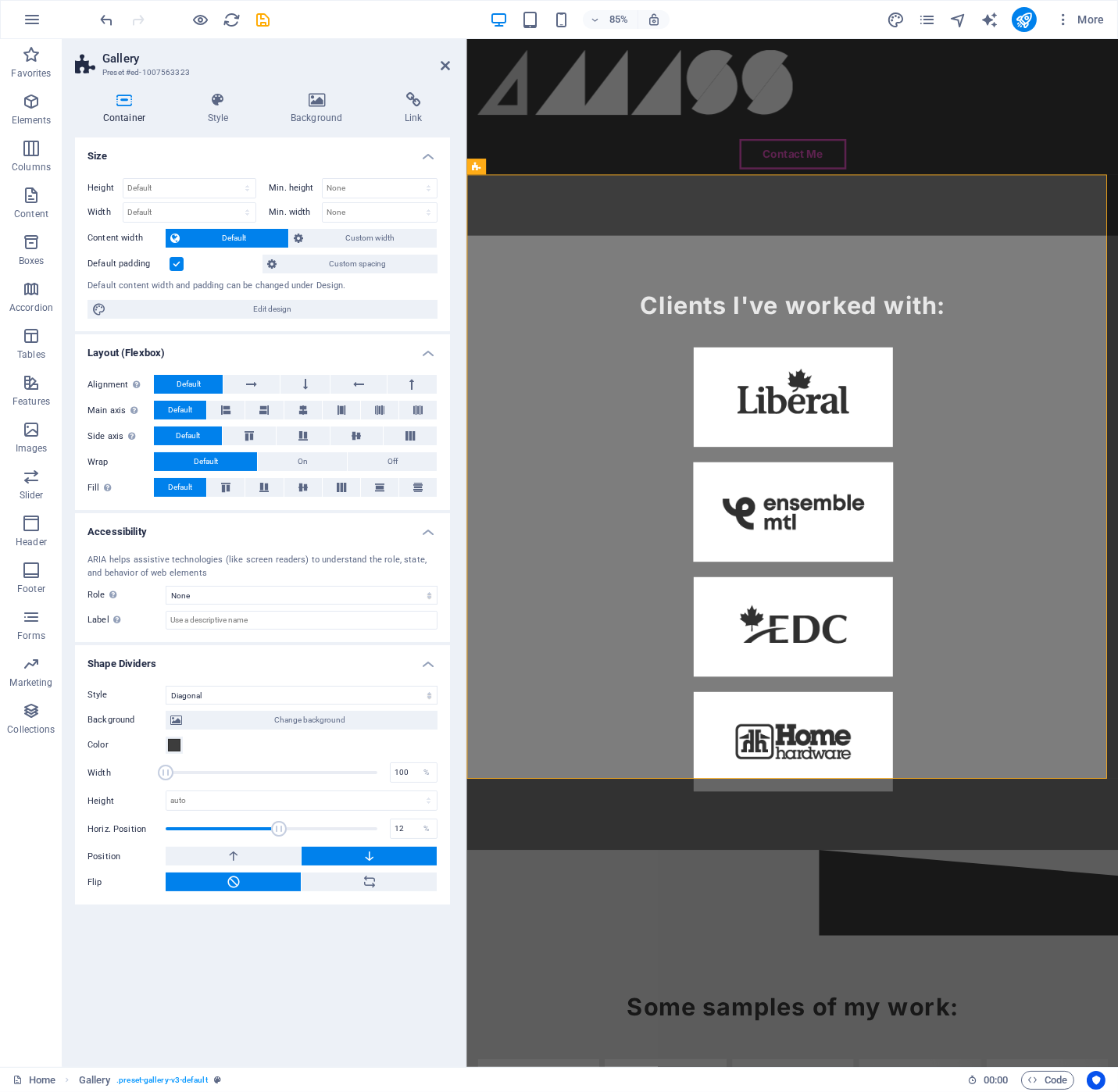
drag, startPoint x: 291, startPoint y: 824, endPoint x: 275, endPoint y: 824, distance: 16.0
click at [276, 824] on span at bounding box center [279, 829] width 15 height 15
type input "10"
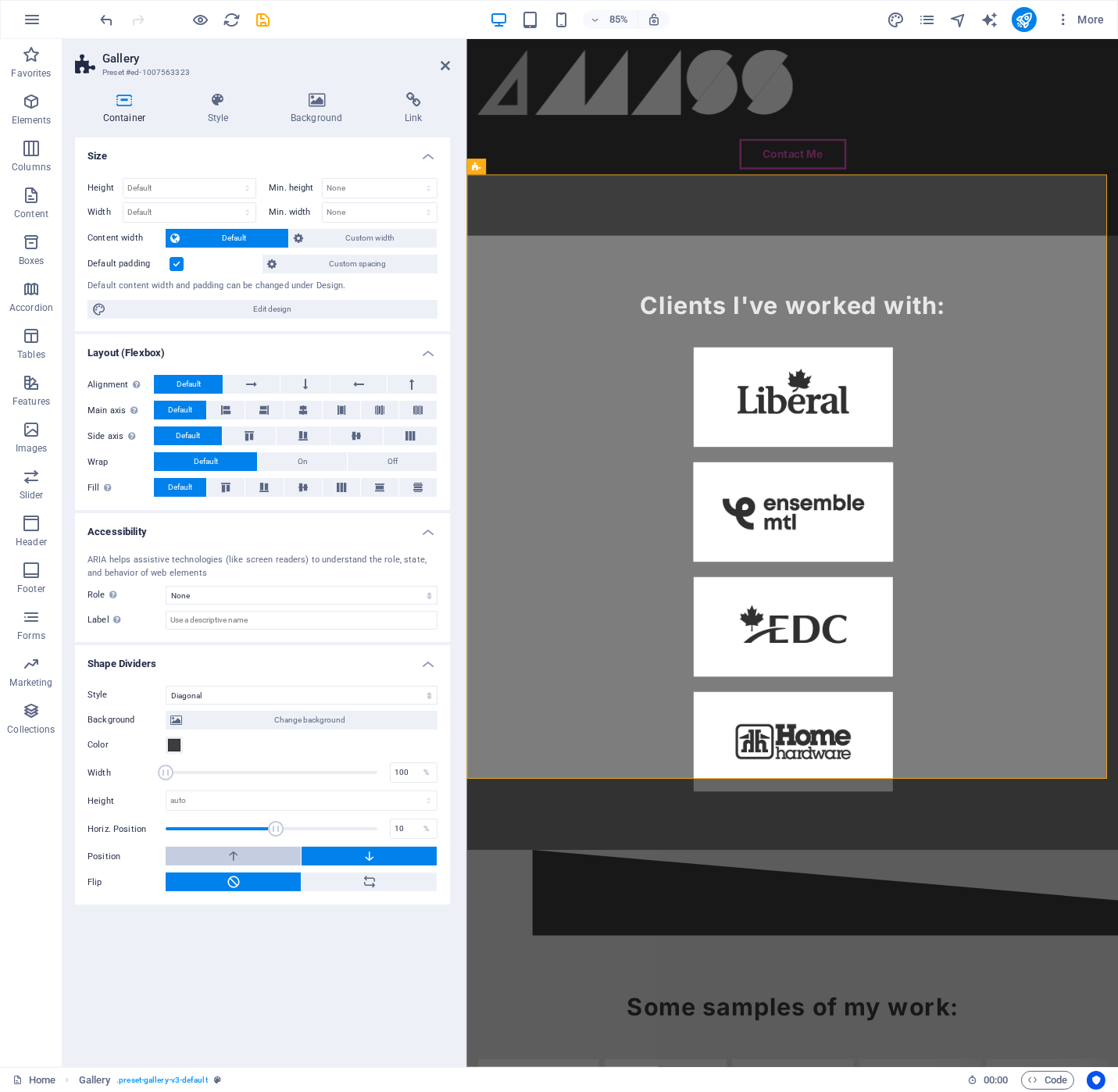
click at [261, 849] on button at bounding box center [233, 856] width 135 height 19
click at [331, 849] on button at bounding box center [369, 856] width 135 height 19
click at [346, 884] on button at bounding box center [369, 882] width 135 height 19
click at [191, 800] on select "auto px rem em vh vw" at bounding box center [301, 801] width 270 height 19
click at [166, 792] on select "auto px rem em vh vw" at bounding box center [301, 801] width 270 height 19
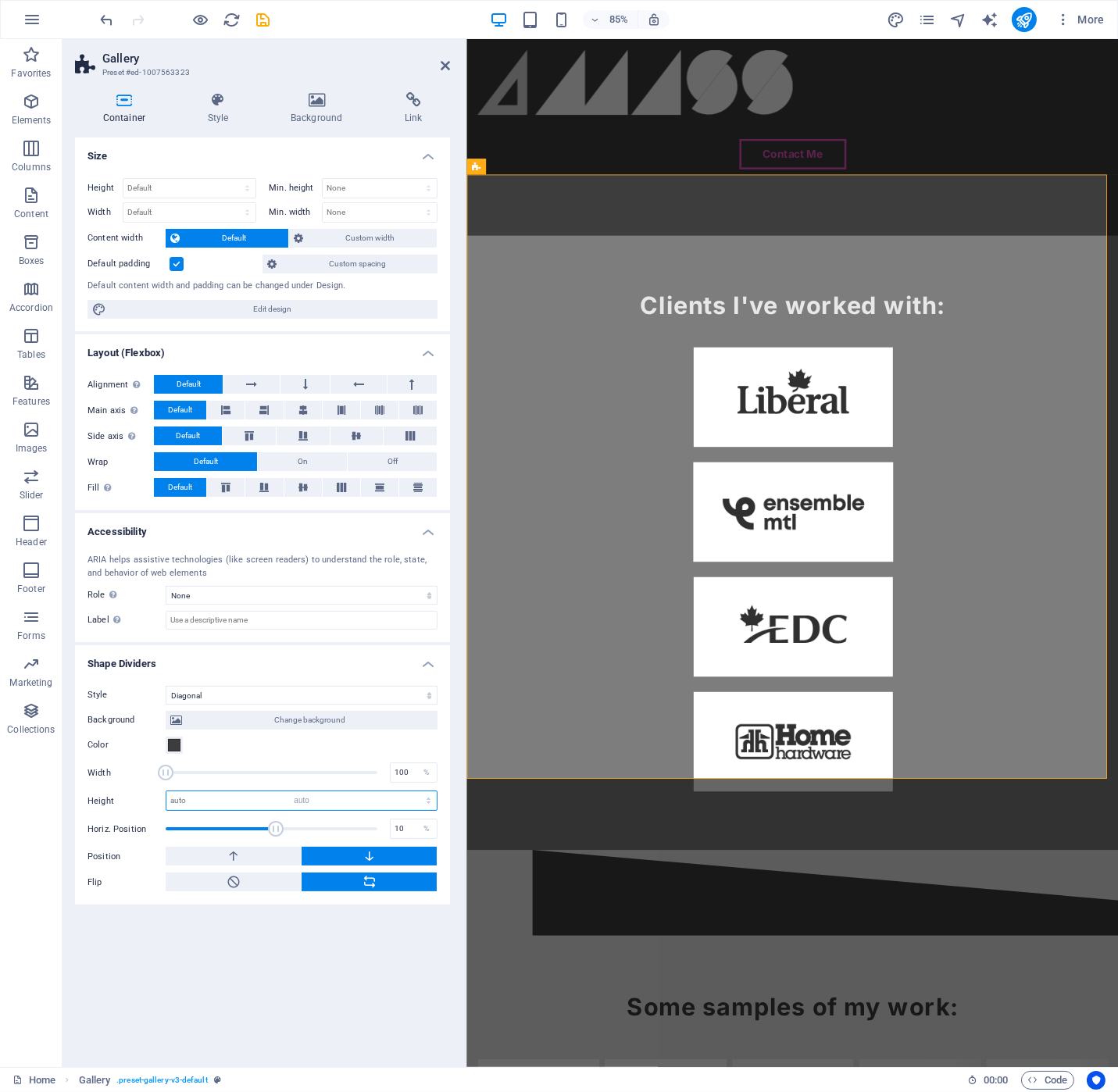
select select "DISABLED_OPTION_VALUE"
click at [260, 827] on span at bounding box center [260, 829] width 15 height 15
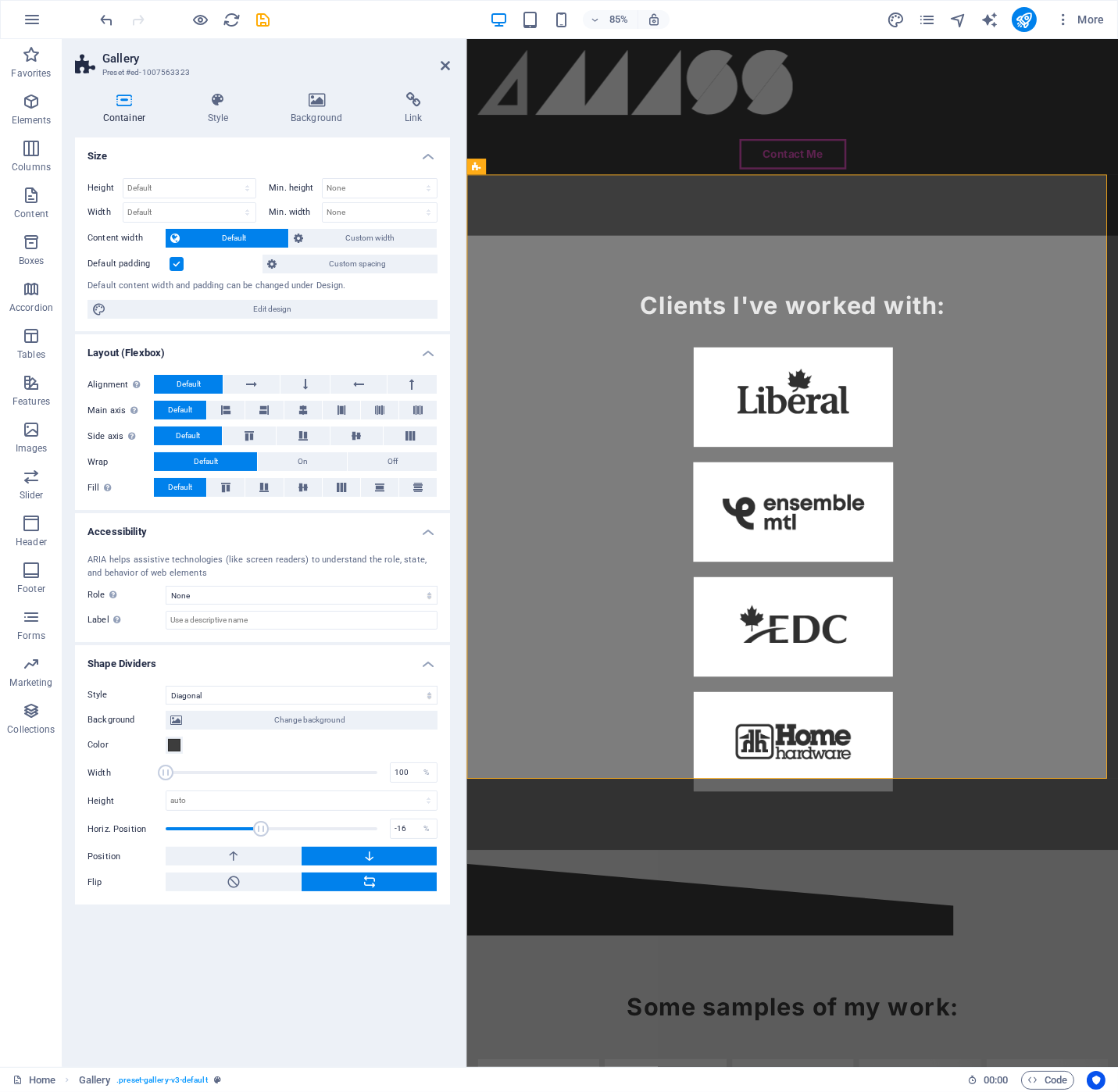
click at [265, 828] on span at bounding box center [260, 829] width 15 height 15
drag, startPoint x: 265, startPoint y: 828, endPoint x: 280, endPoint y: 828, distance: 15.0
click at [279, 828] on span at bounding box center [279, 829] width 15 height 15
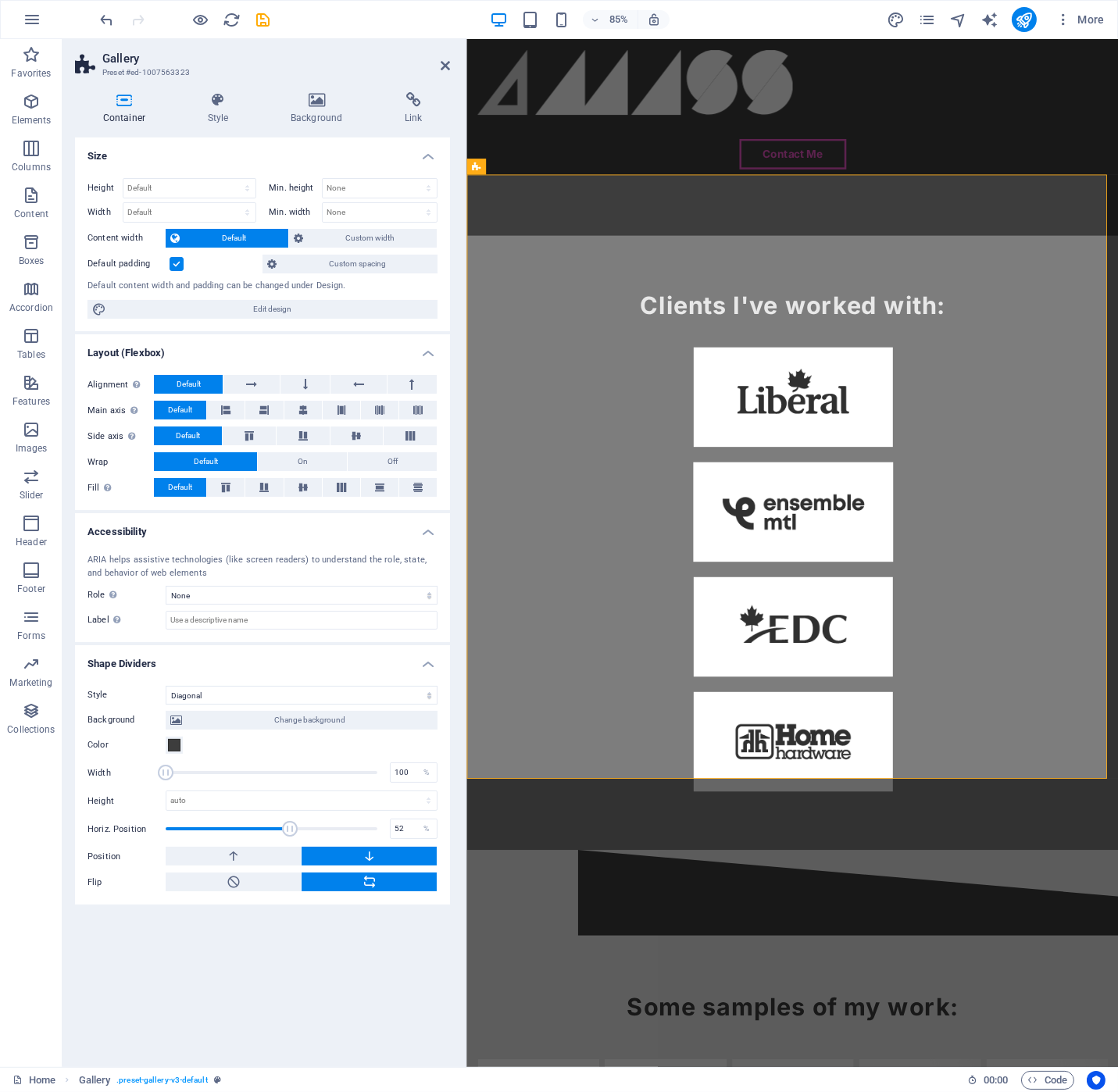
type input "54"
drag, startPoint x: 281, startPoint y: 828, endPoint x: 295, endPoint y: 828, distance: 14.0
click at [295, 828] on span at bounding box center [290, 829] width 15 height 15
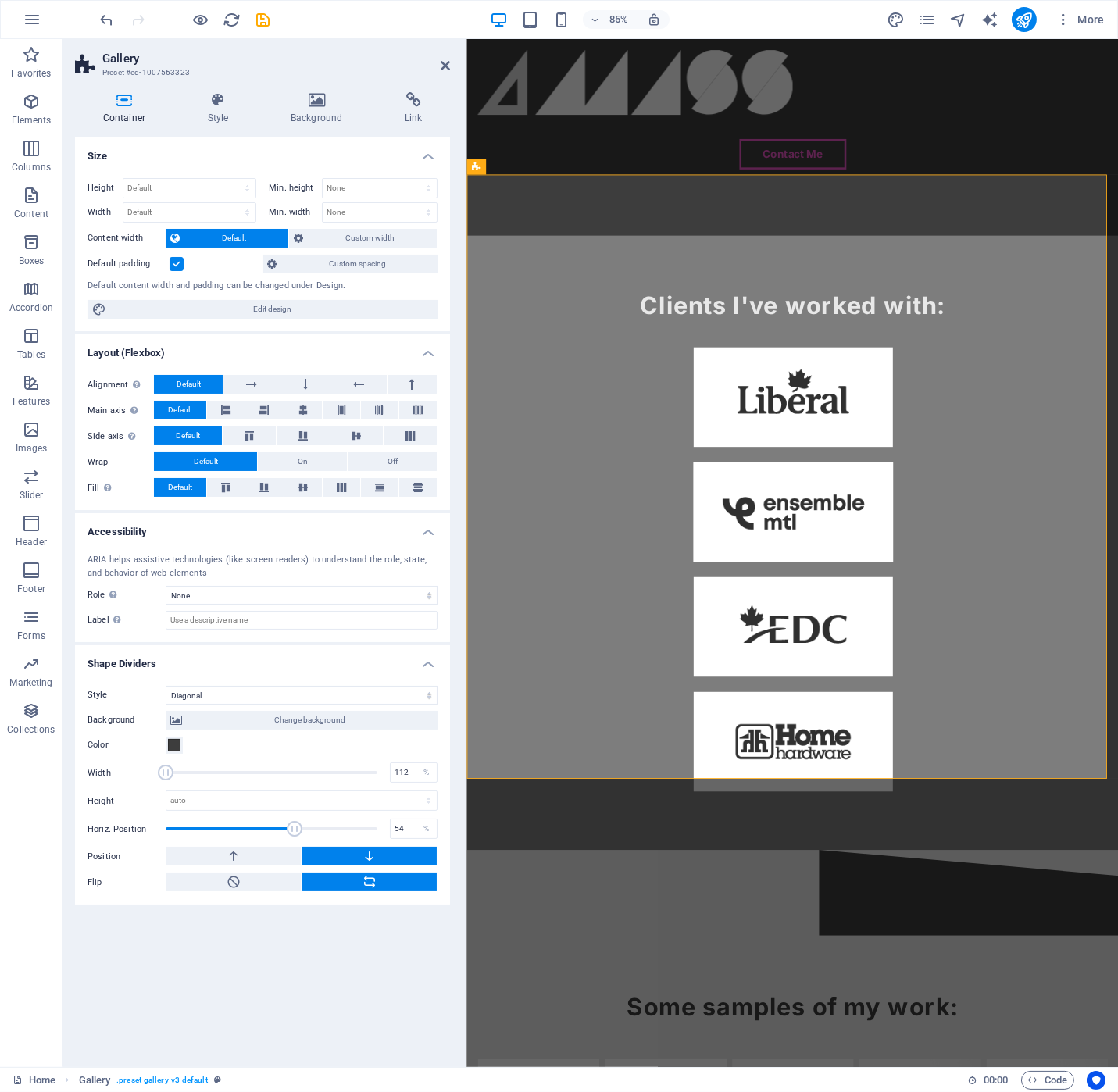
drag, startPoint x: 162, startPoint y: 771, endPoint x: 175, endPoint y: 774, distance: 13.3
click at [173, 774] on span at bounding box center [165, 773] width 15 height 15
drag, startPoint x: 177, startPoint y: 774, endPoint x: 217, endPoint y: 774, distance: 40.0
click at [184, 774] on span at bounding box center [177, 773] width 15 height 15
drag, startPoint x: 219, startPoint y: 774, endPoint x: 244, endPoint y: 774, distance: 25.0
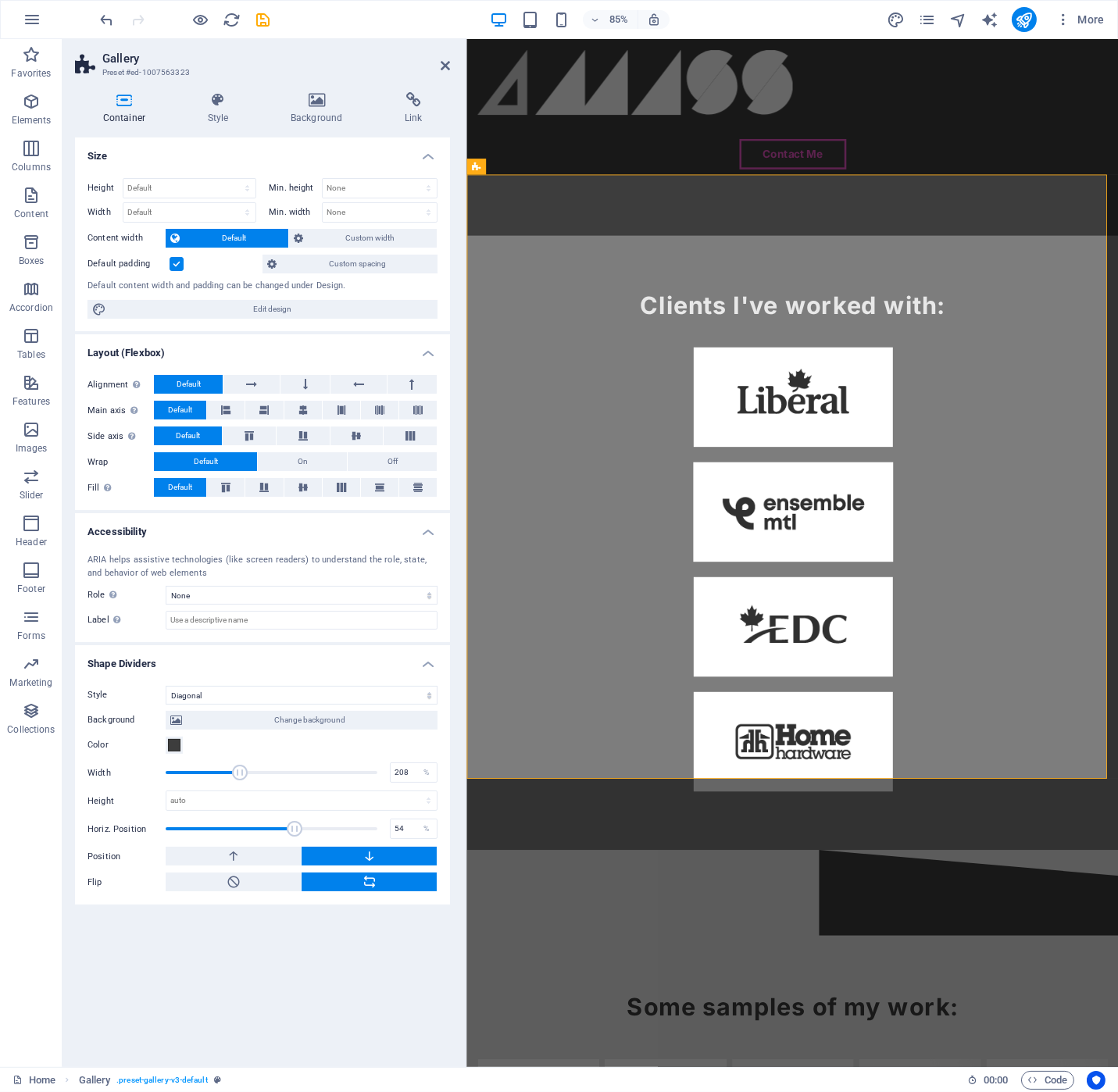
click at [242, 774] on span at bounding box center [240, 773] width 15 height 15
type input "208"
click at [242, 774] on span at bounding box center [242, 773] width 15 height 15
drag, startPoint x: 279, startPoint y: 823, endPoint x: 269, endPoint y: 823, distance: 10.0
click at [269, 823] on span at bounding box center [271, 829] width 212 height 24
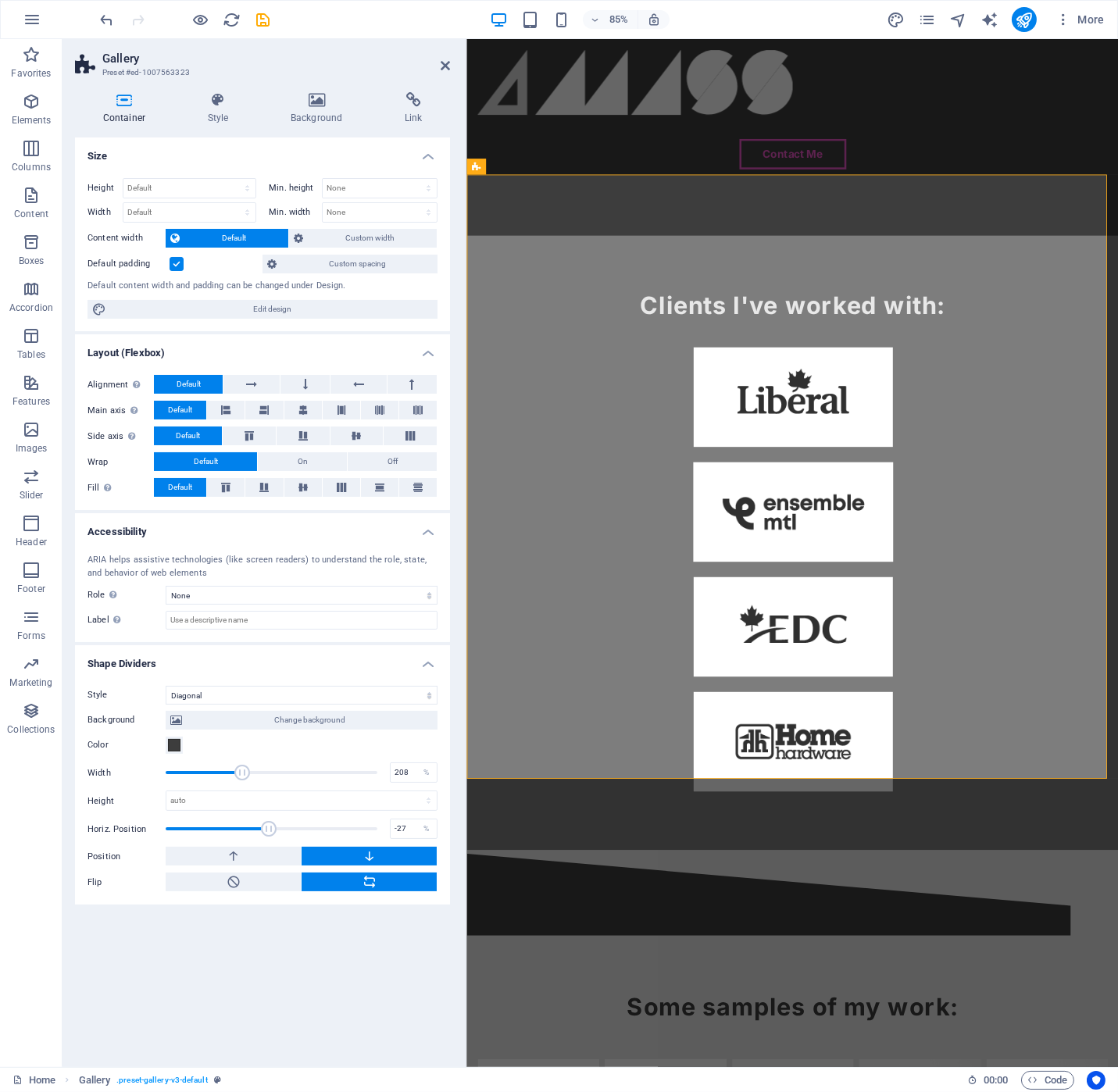
drag, startPoint x: 269, startPoint y: 823, endPoint x: 260, endPoint y: 822, distance: 9.1
click at [260, 822] on span at bounding box center [268, 829] width 15 height 15
drag, startPoint x: 260, startPoint y: 822, endPoint x: 247, endPoint y: 822, distance: 13.0
click at [247, 822] on span at bounding box center [246, 829] width 15 height 15
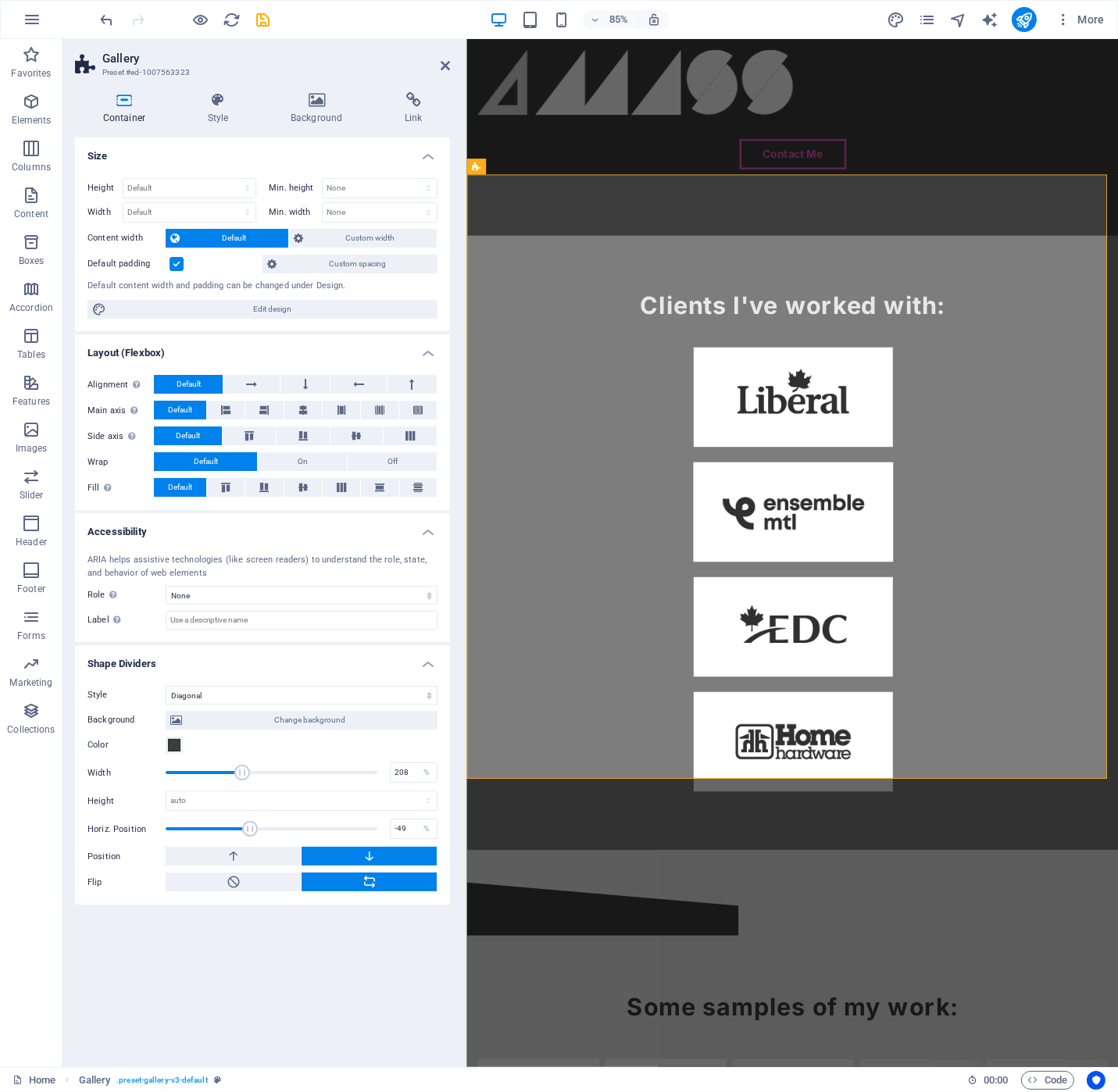
type input "-47"
click at [252, 822] on span at bounding box center [250, 829] width 15 height 15
click at [230, 804] on select "auto px rem em vh vw" at bounding box center [301, 801] width 270 height 19
select select "px"
click at [414, 792] on select "auto px rem em vh vw" at bounding box center [301, 801] width 270 height 19
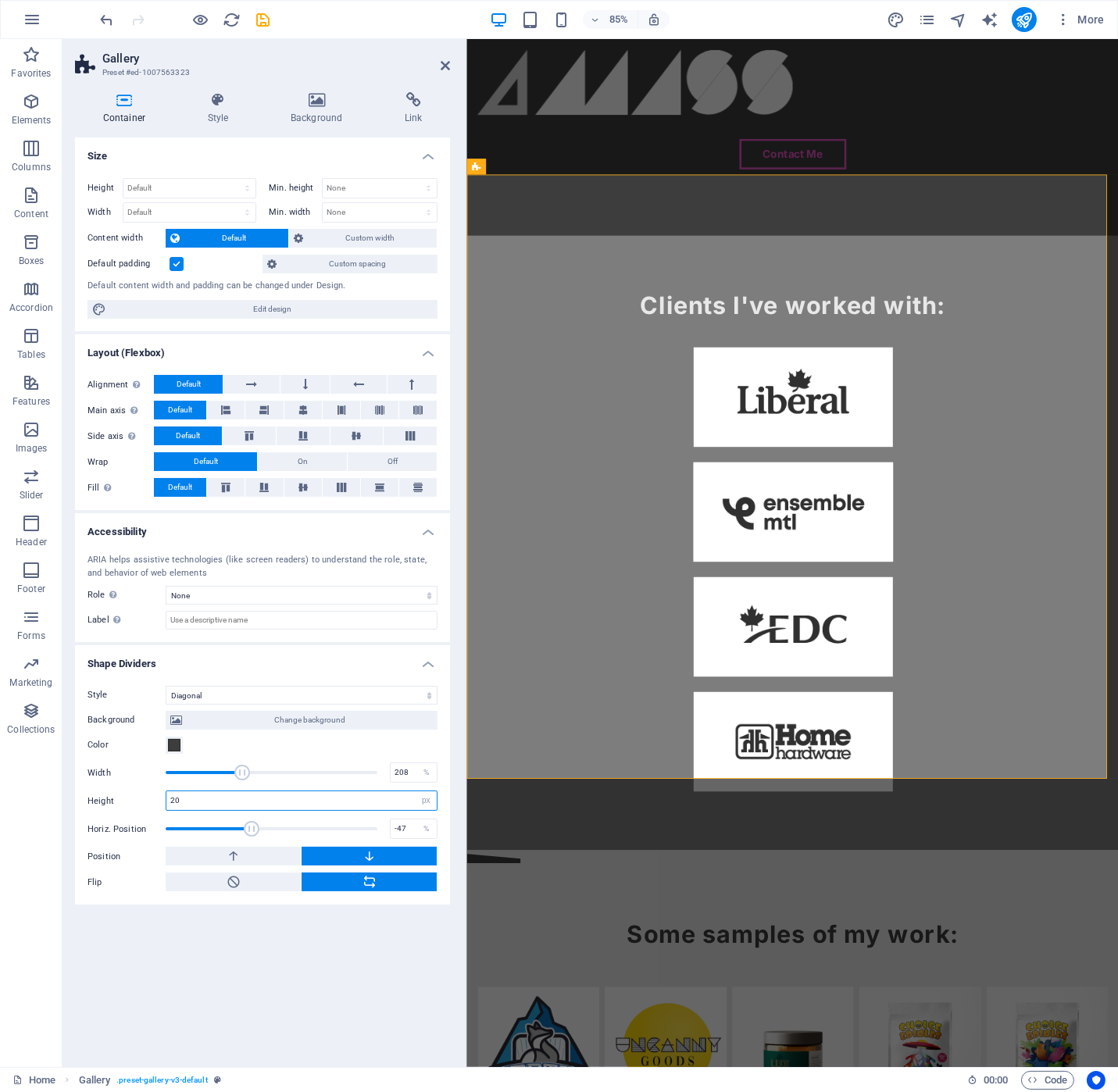
click at [232, 802] on input "20" at bounding box center [301, 801] width 270 height 19
type input "40"
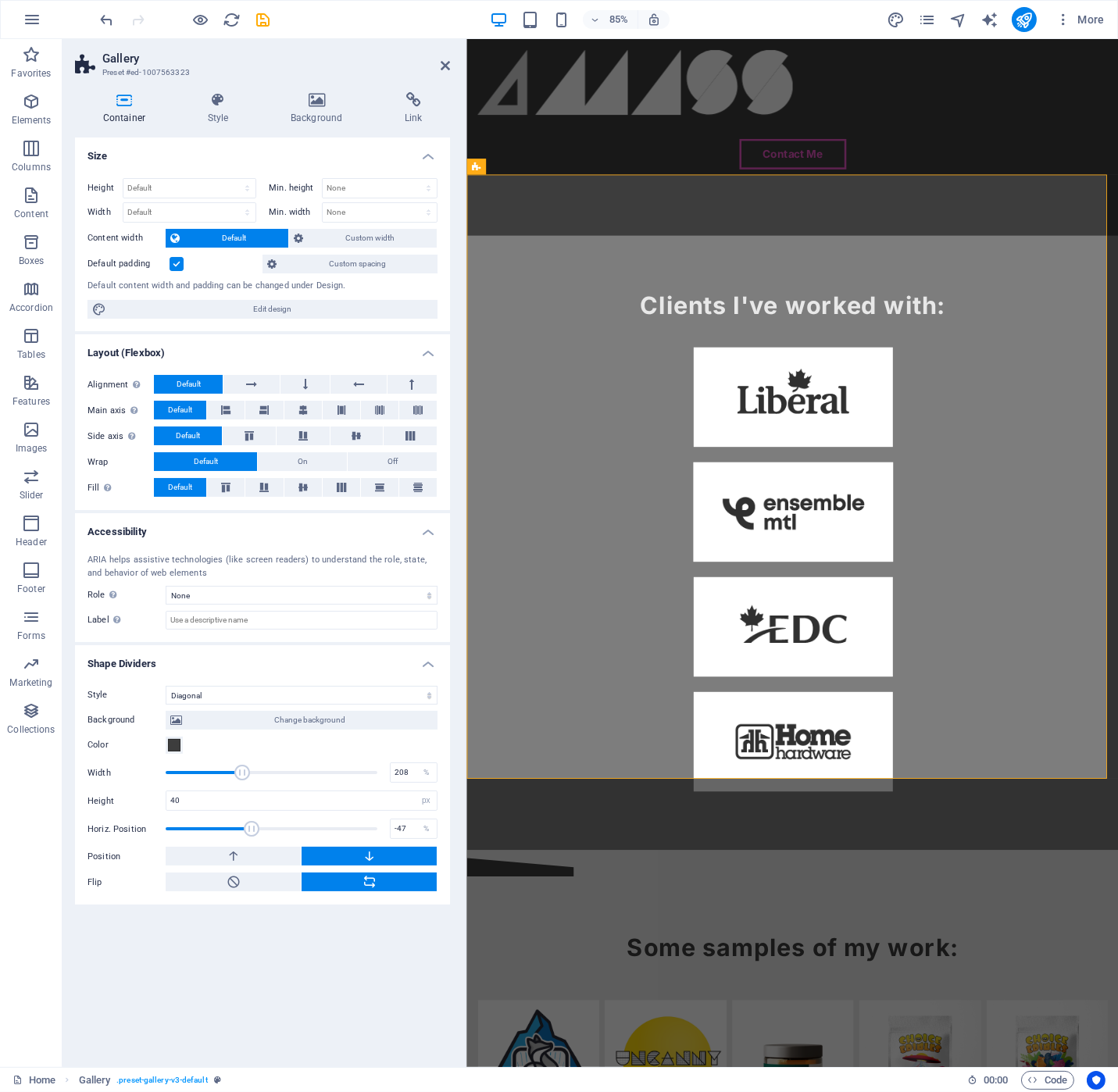
click at [235, 954] on div "Size Height Default px rem % vh vw Min. height None px rem % vh vw Width Defaul…" at bounding box center [262, 596] width 375 height 917
click at [257, 22] on icon "save" at bounding box center [263, 20] width 18 height 18
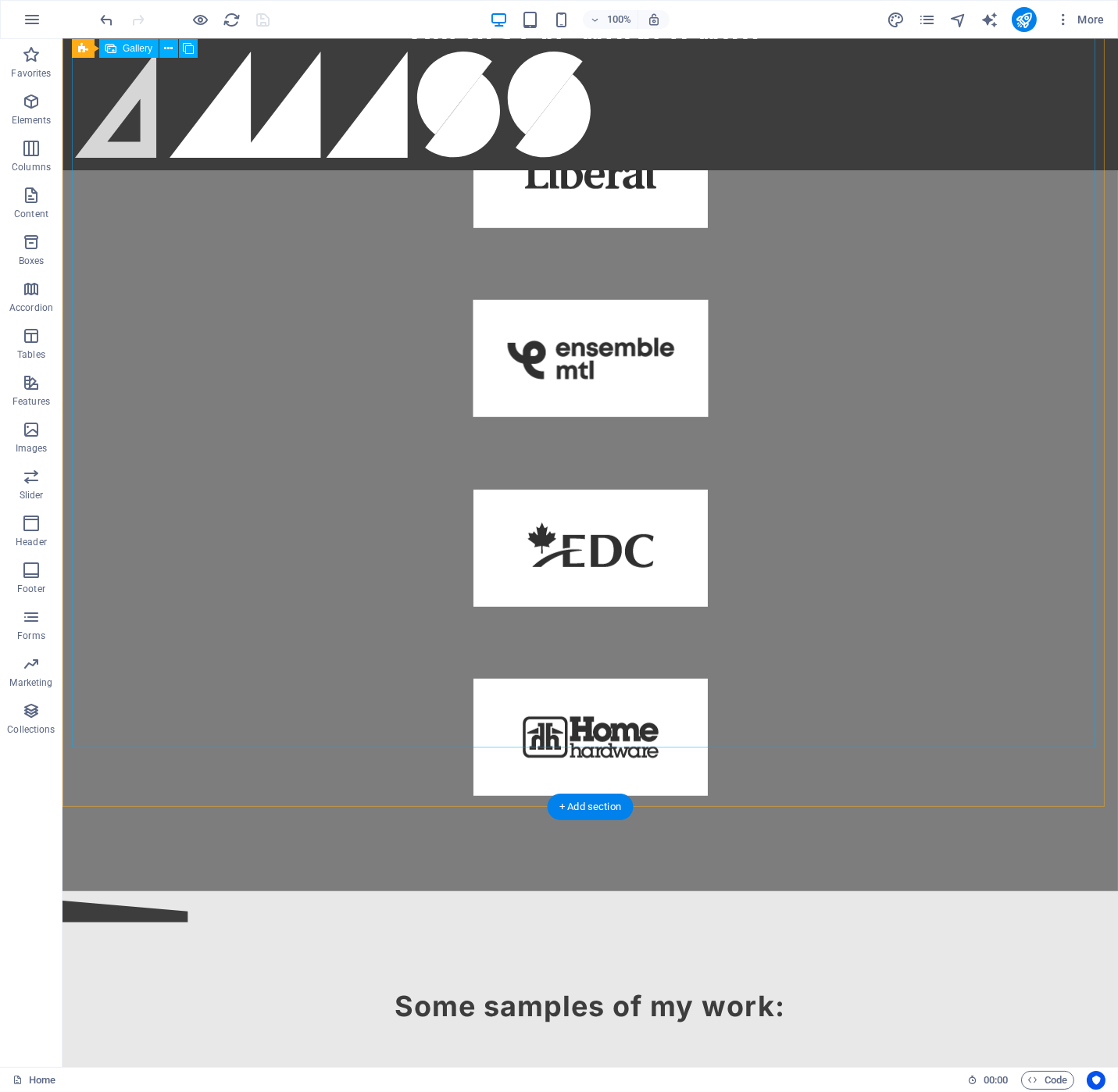
scroll to position [1857, 0]
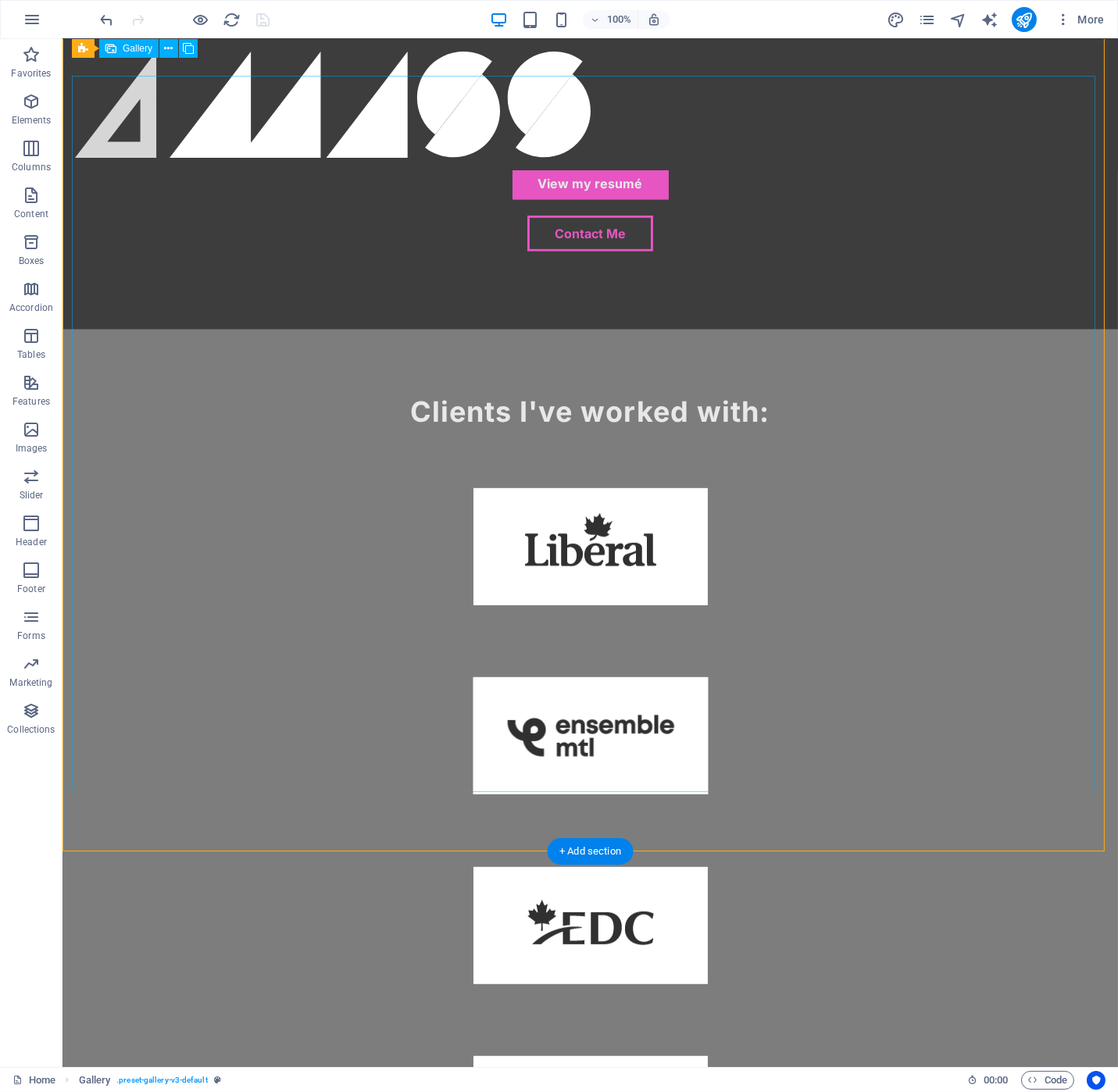
scroll to position [1278, 0]
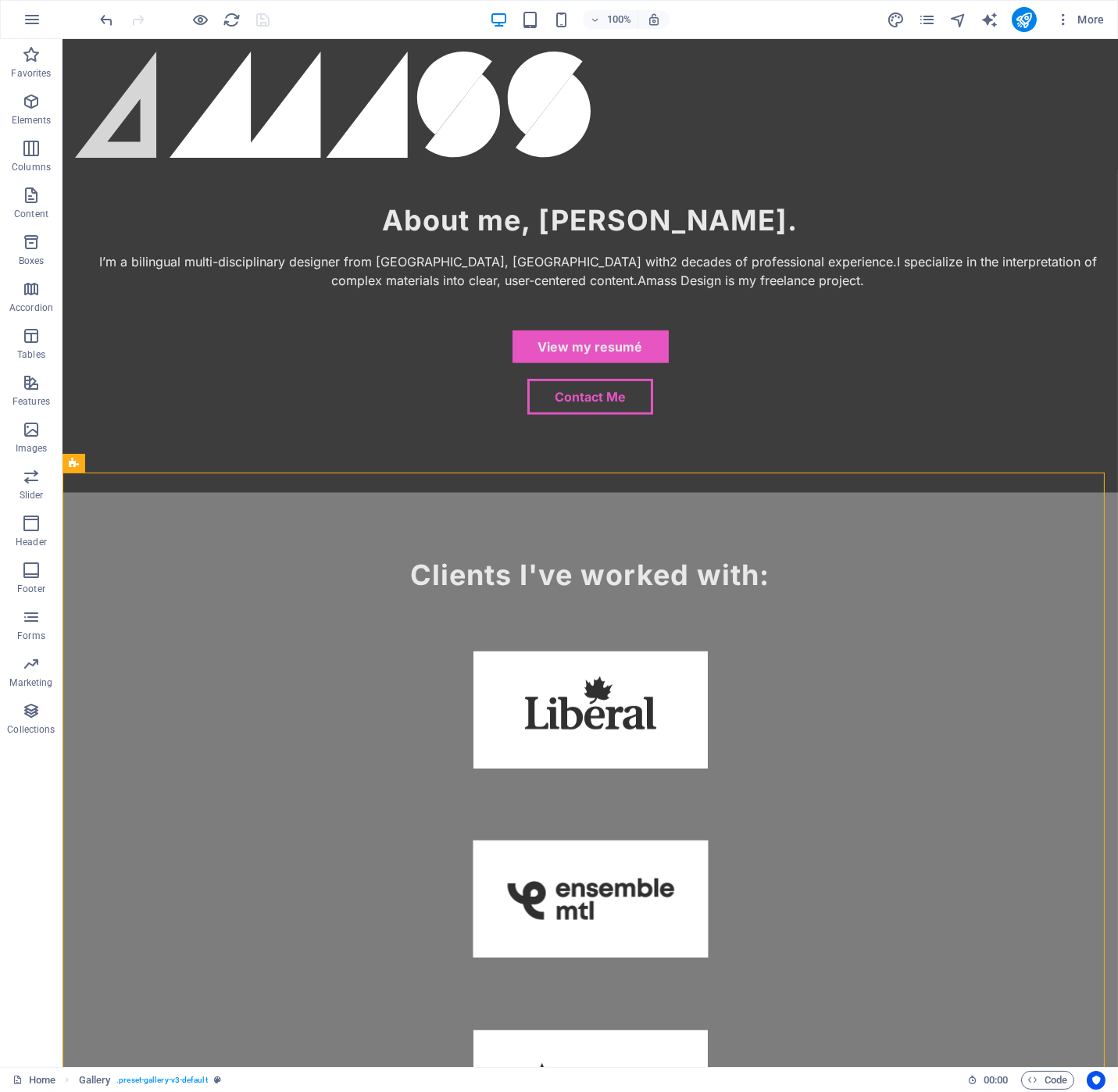
click at [317, 66] on div "Home About Us Services Contact Gallery" at bounding box center [590, 105] width 1055 height 131
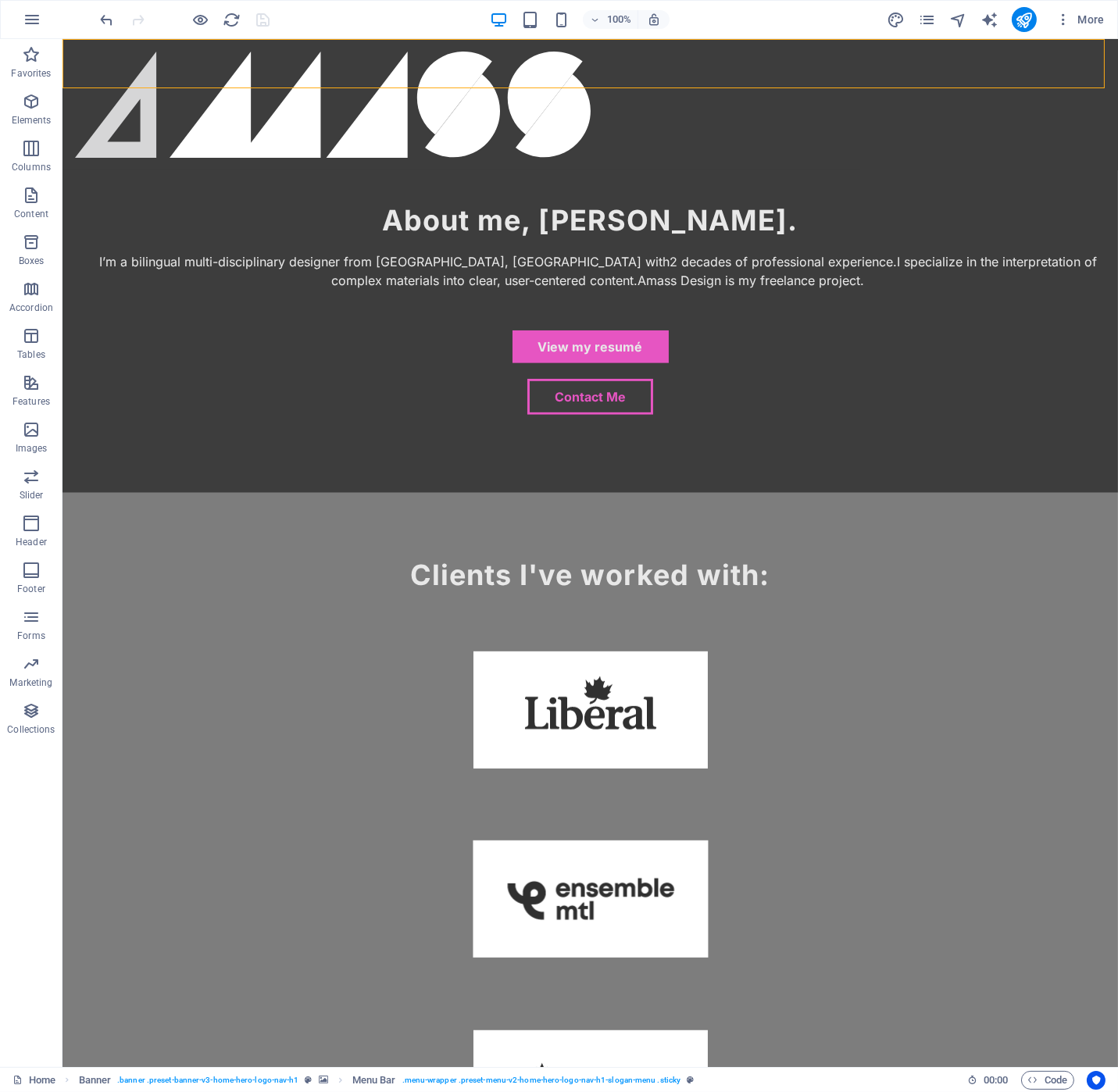
click at [317, 66] on div "Home About Us Services Contact Gallery" at bounding box center [590, 105] width 1055 height 131
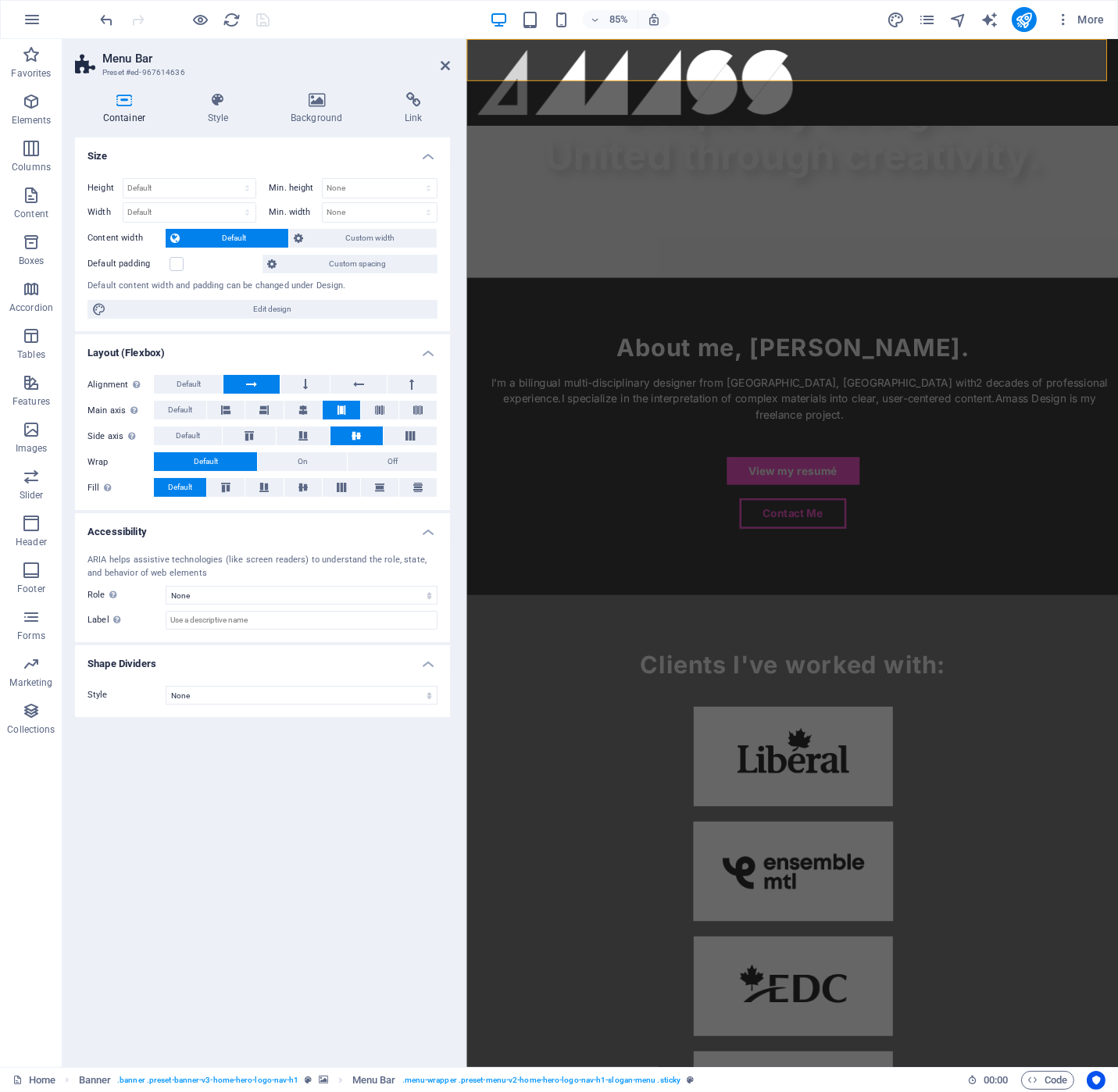
scroll to position [1459, 0]
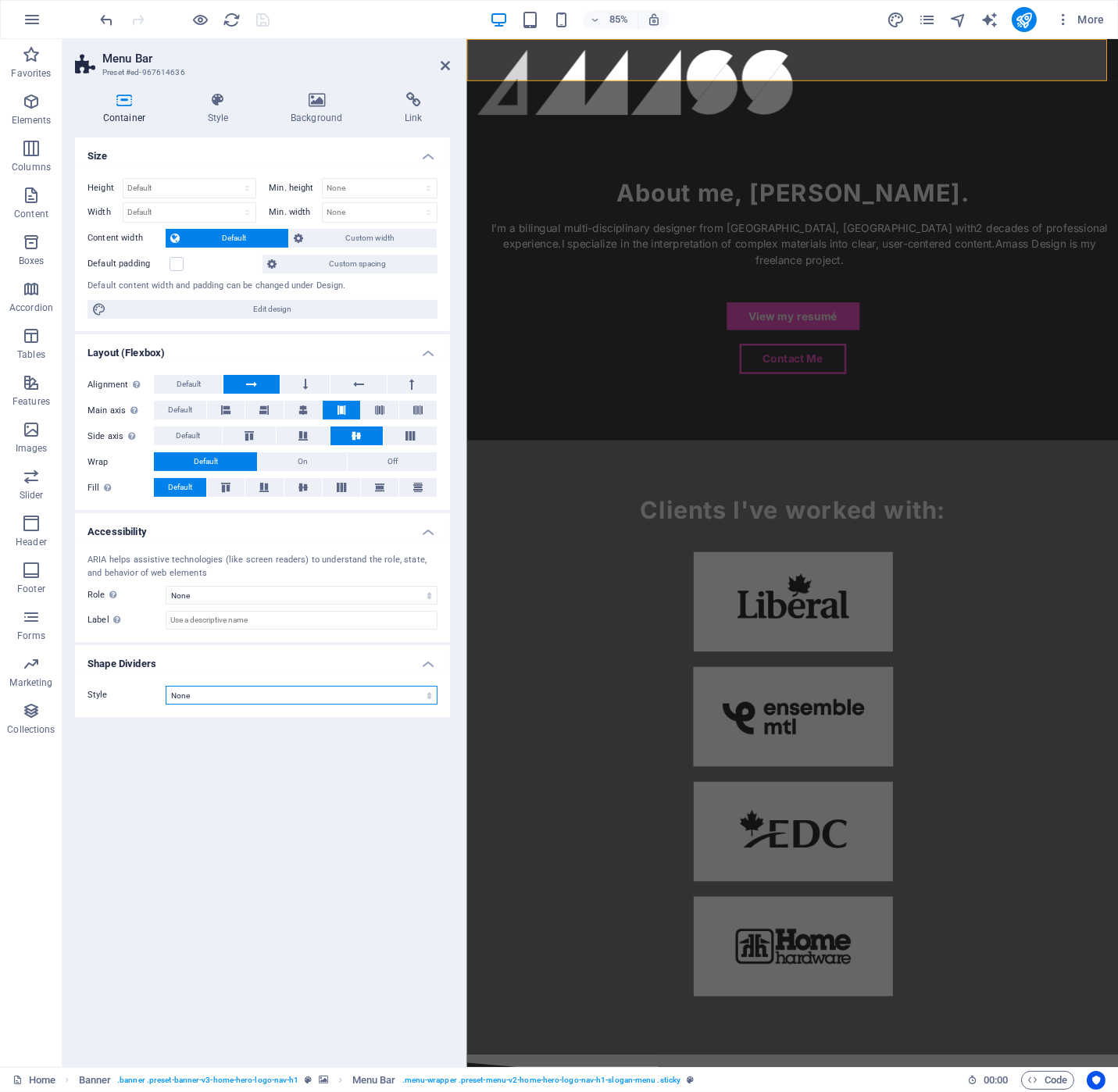
click at [424, 693] on select "None Triangle Square Diagonal Polygon 1 Polygon 2 Zigzag Multiple Zigzags Waves…" at bounding box center [301, 696] width 272 height 19
select select "diagonal"
click at [165, 686] on select "None Triangle Square Diagonal Polygon 1 Polygon 2 Zigzag Multiple Zigzags Waves…" at bounding box center [301, 696] width 272 height 19
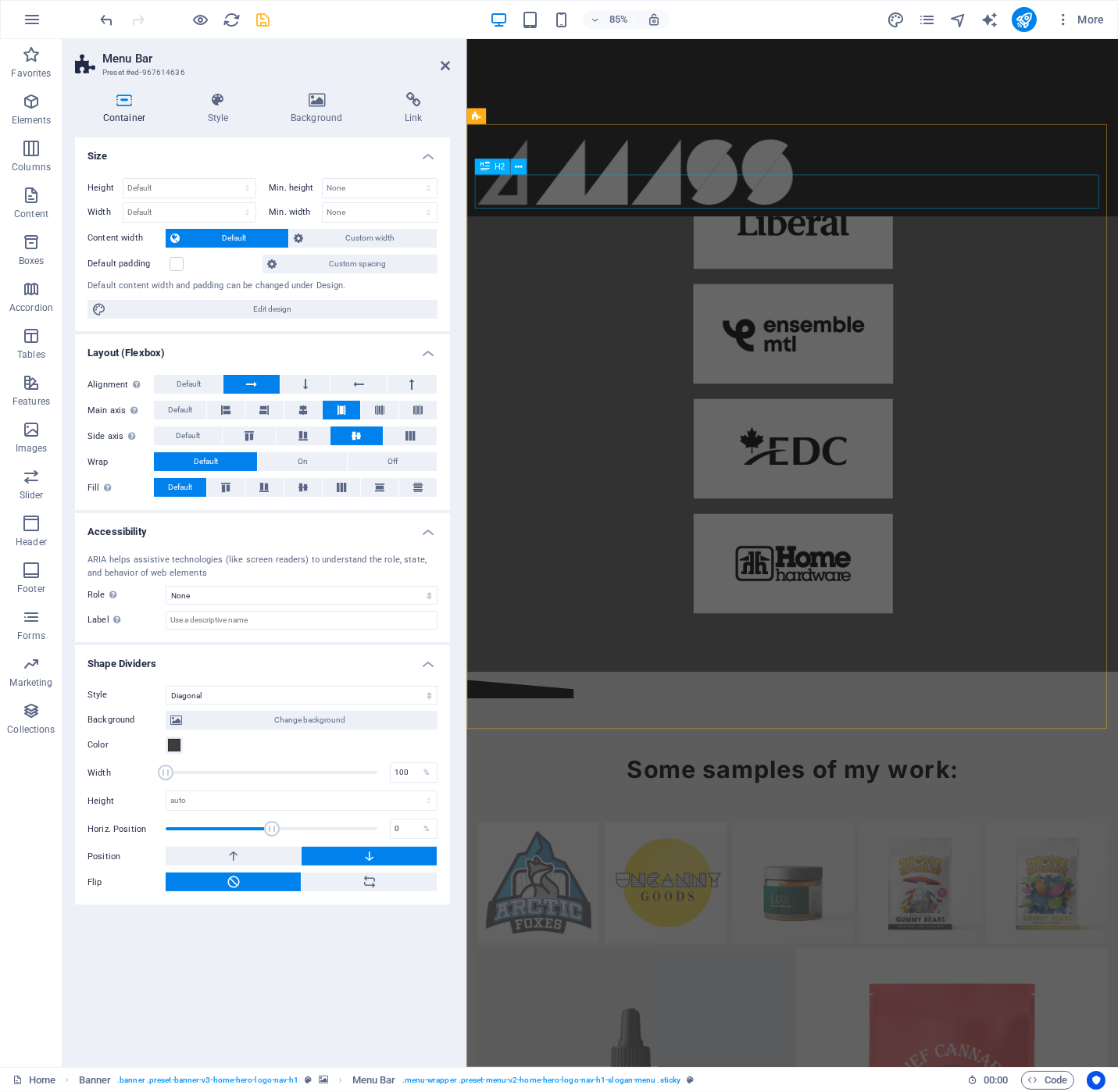
scroll to position [1982, 0]
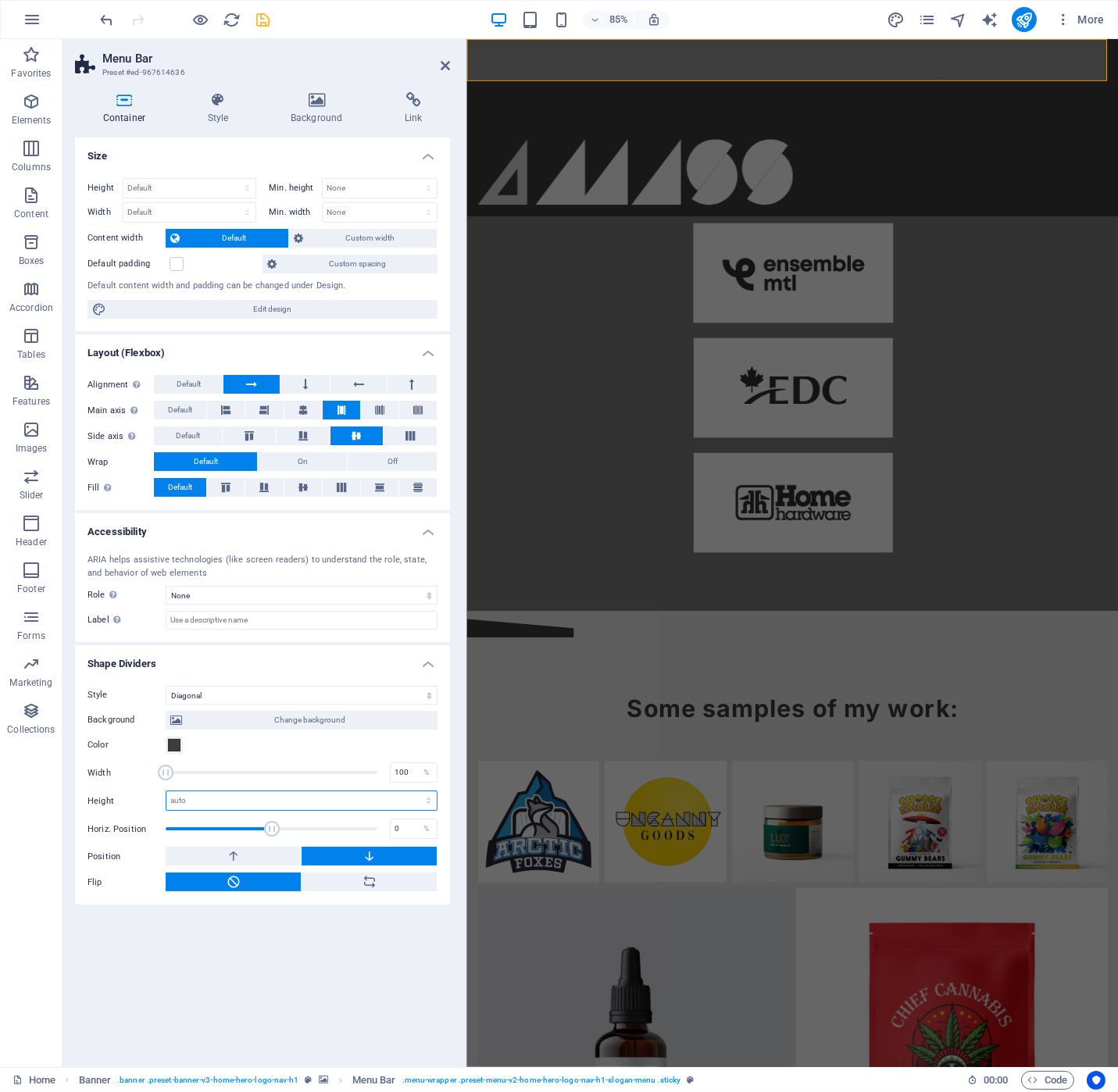
click at [199, 795] on select "auto px rem em vh vw" at bounding box center [301, 801] width 270 height 19
select select "px"
click at [414, 792] on select "auto px rem em vh vw" at bounding box center [301, 801] width 270 height 19
type input "40"
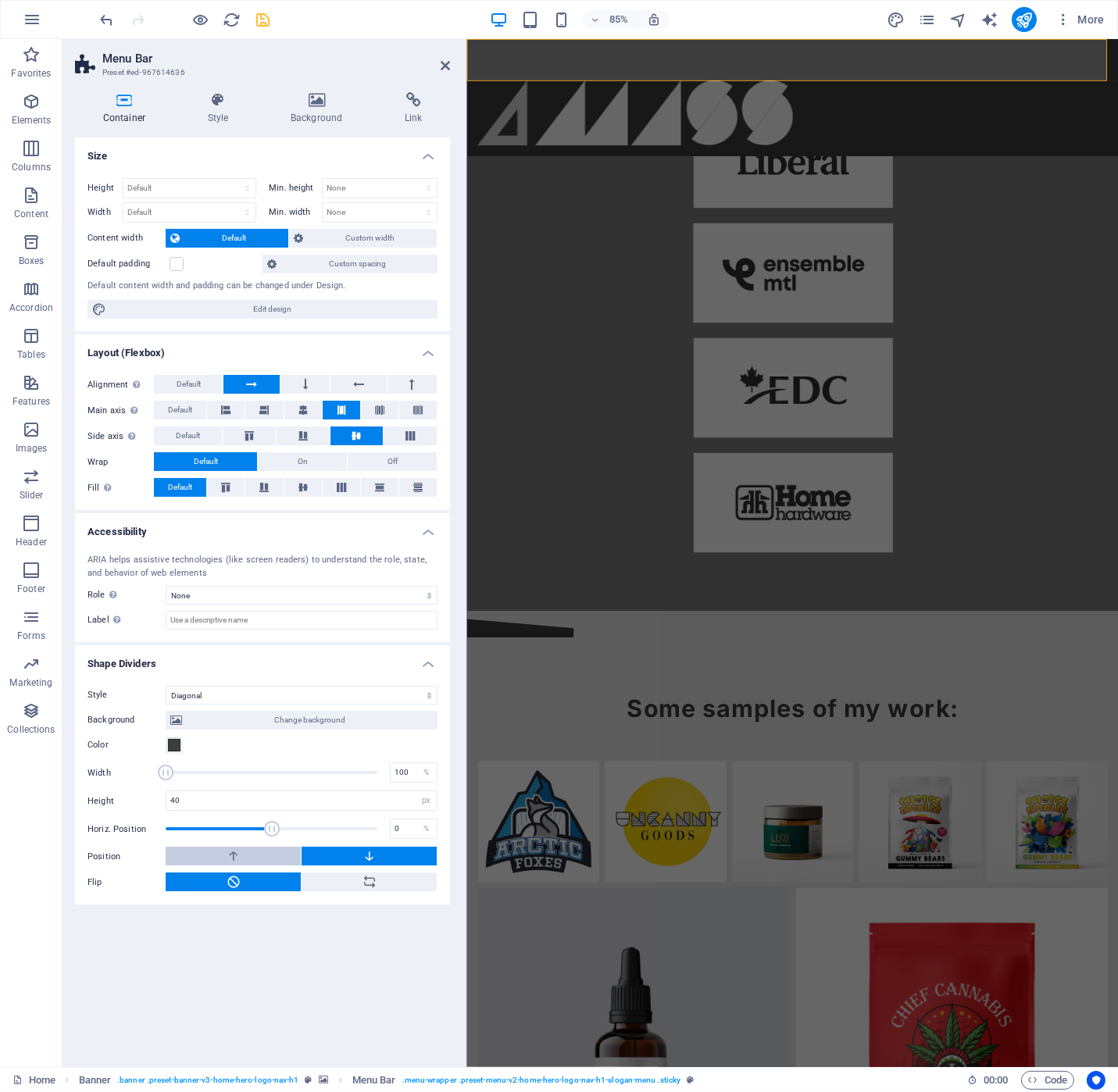
click at [224, 853] on button at bounding box center [233, 856] width 135 height 19
drag, startPoint x: 163, startPoint y: 769, endPoint x: 172, endPoint y: 771, distance: 9.2
click at [172, 771] on span at bounding box center [165, 773] width 15 height 15
type input "128"
drag, startPoint x: 172, startPoint y: 771, endPoint x: 185, endPoint y: 774, distance: 13.3
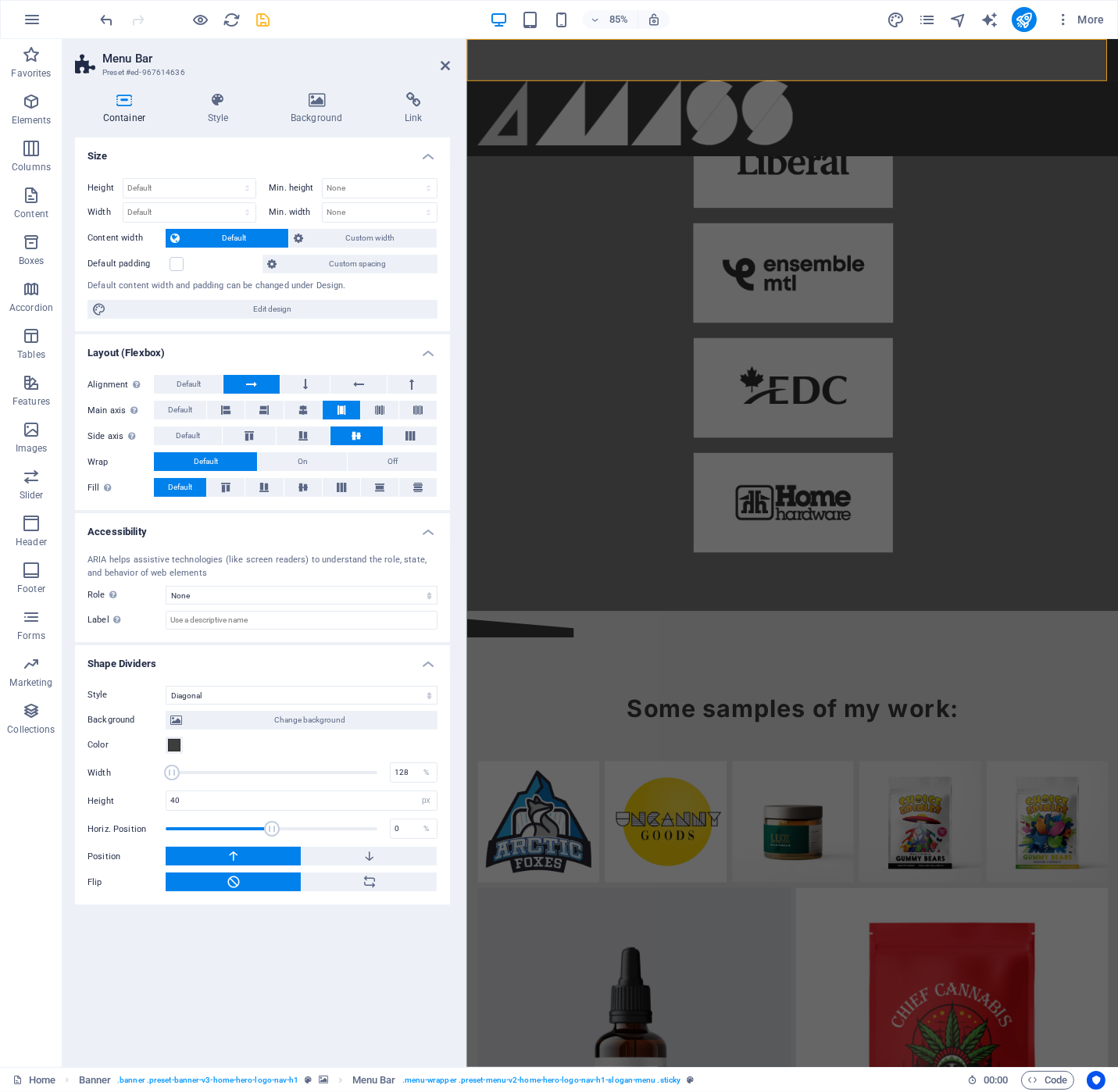
click at [180, 774] on span at bounding box center [172, 773] width 15 height 15
click at [185, 774] on span at bounding box center [185, 773] width 15 height 15
click at [200, 800] on input "40" at bounding box center [301, 801] width 270 height 19
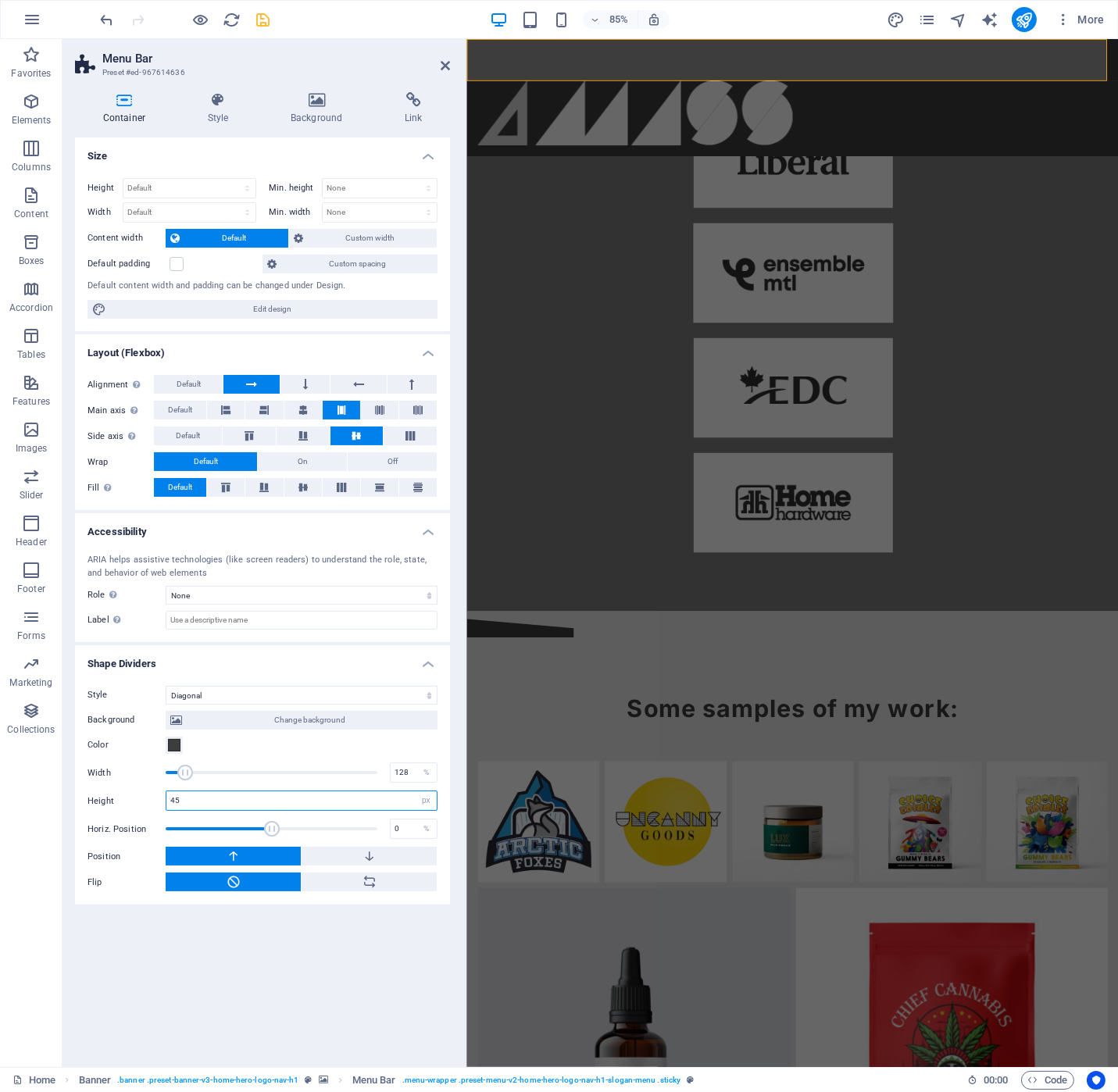
type input "4"
type input "100"
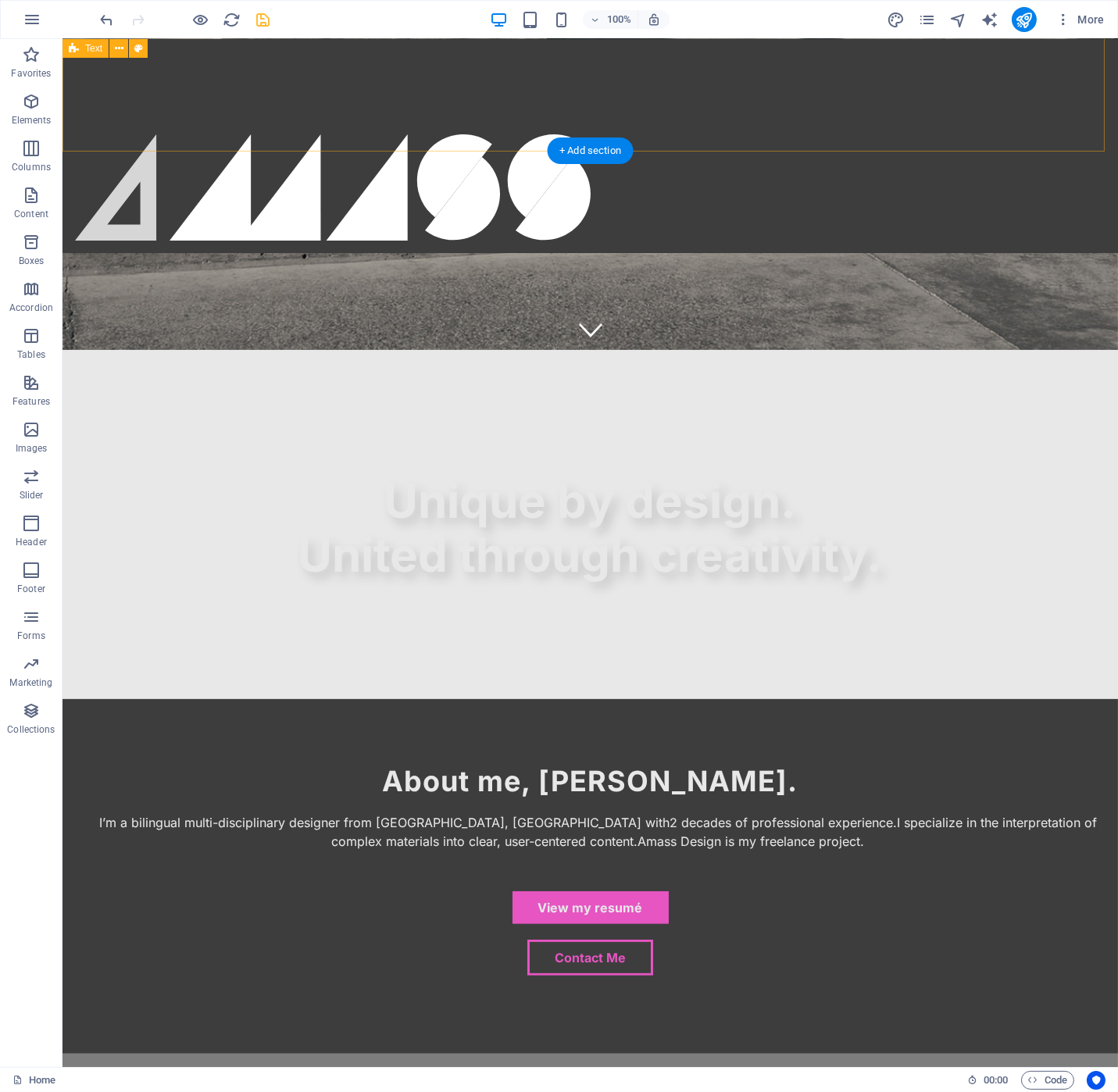
scroll to position [584, 0]
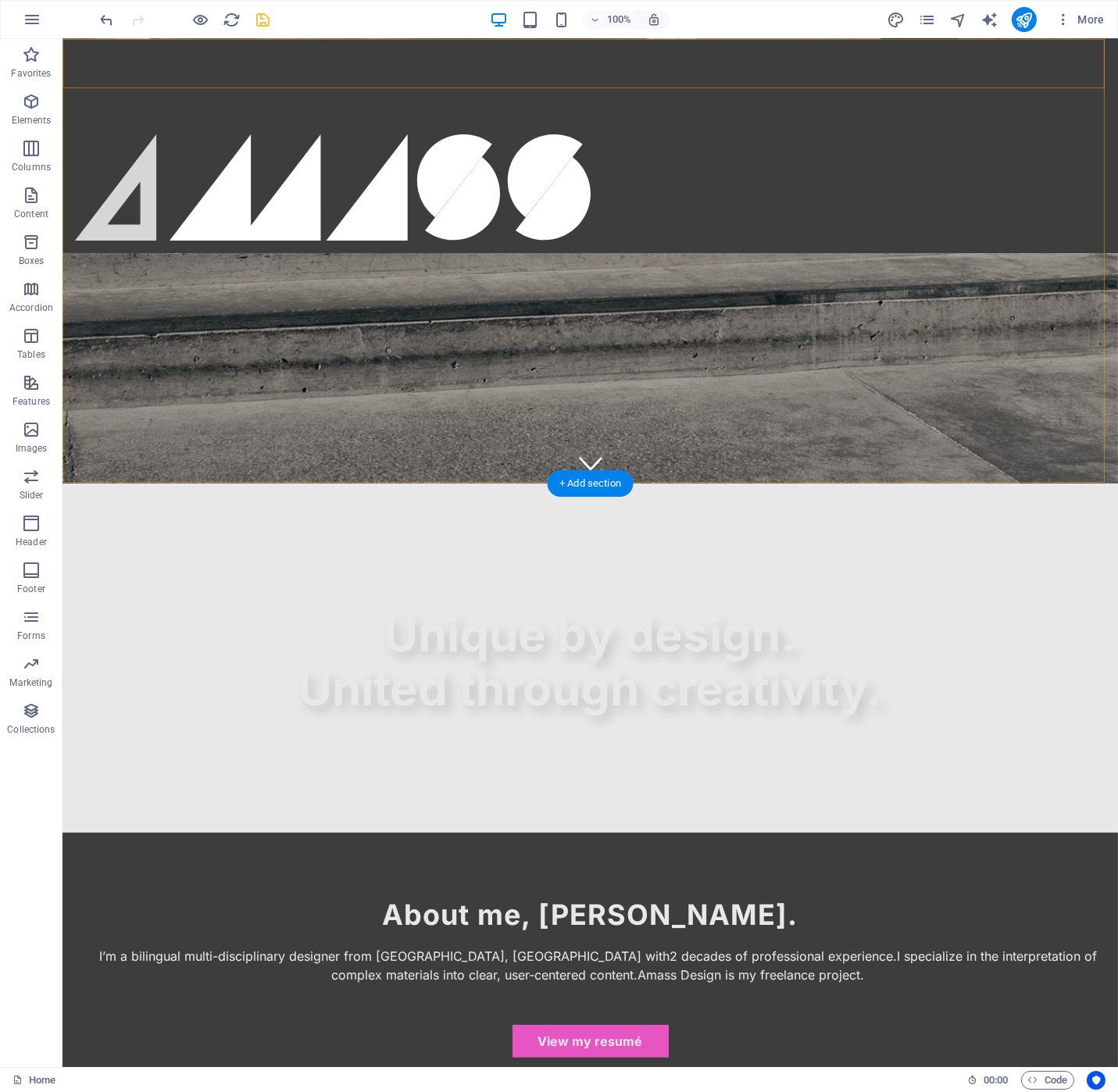
click at [86, 43] on div "Home About Us Services Contact Gallery" at bounding box center [590, 145] width 1055 height 214
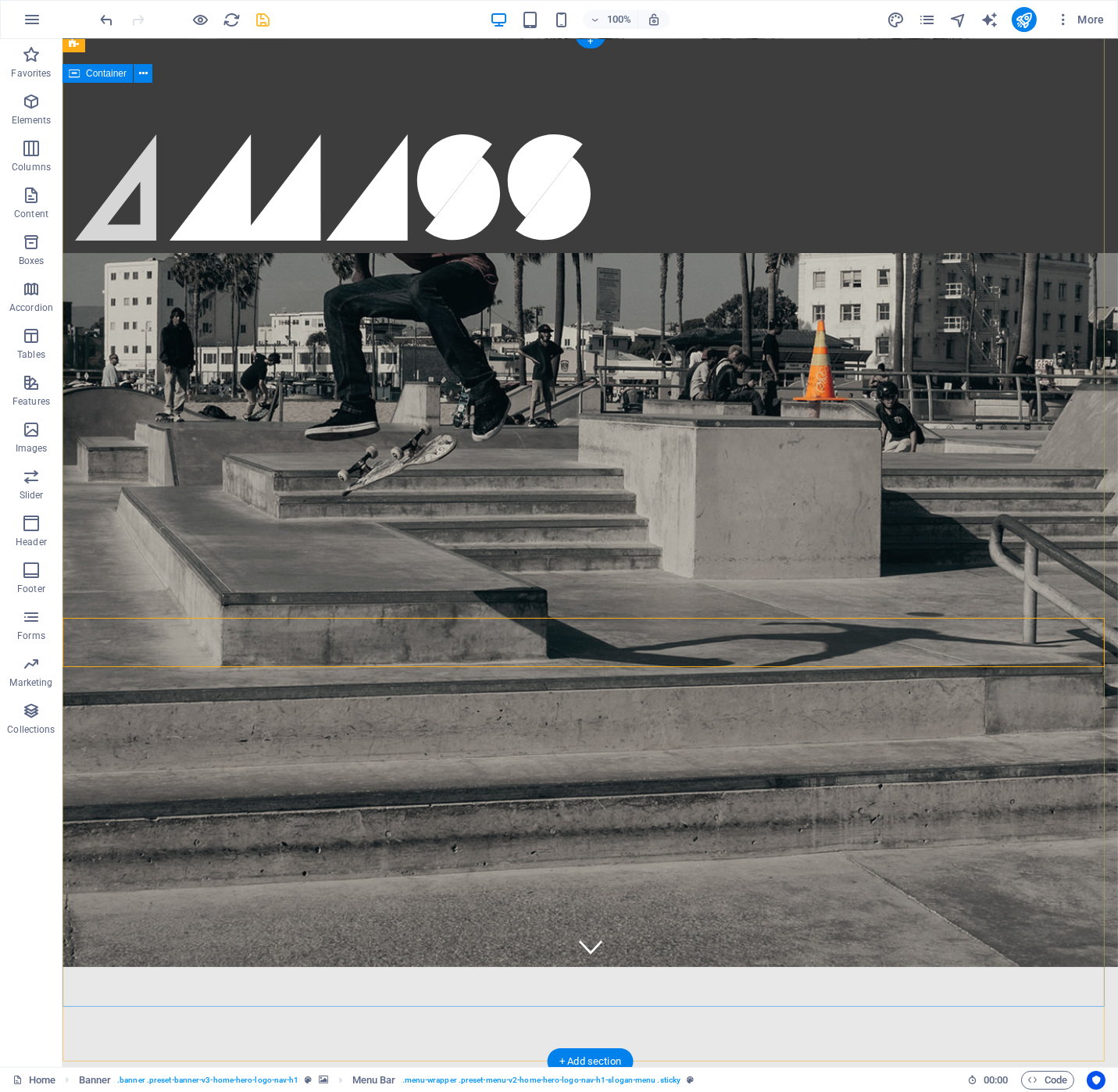
scroll to position [5, 0]
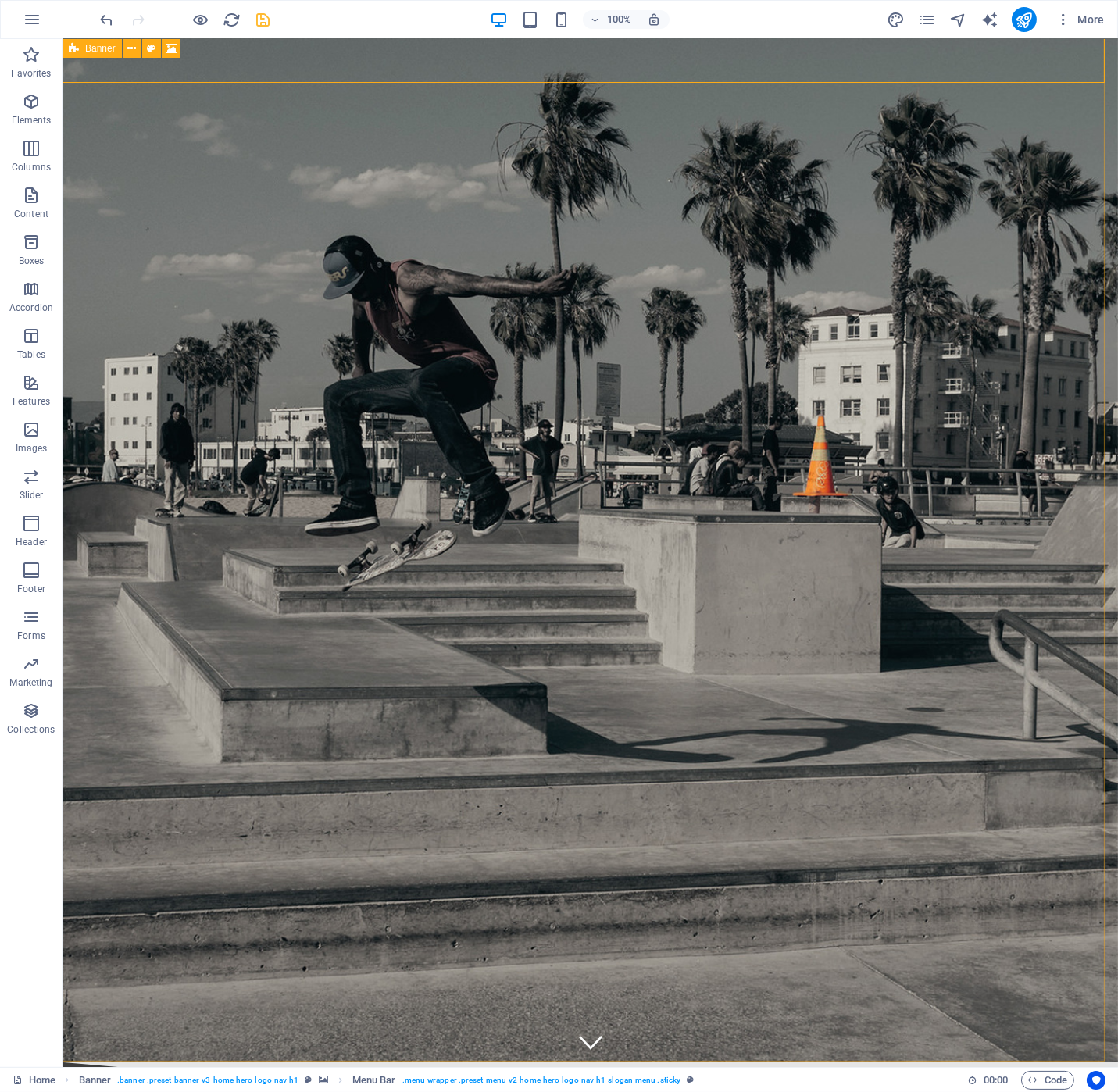
click at [81, 46] on div "Banner" at bounding box center [92, 48] width 59 height 19
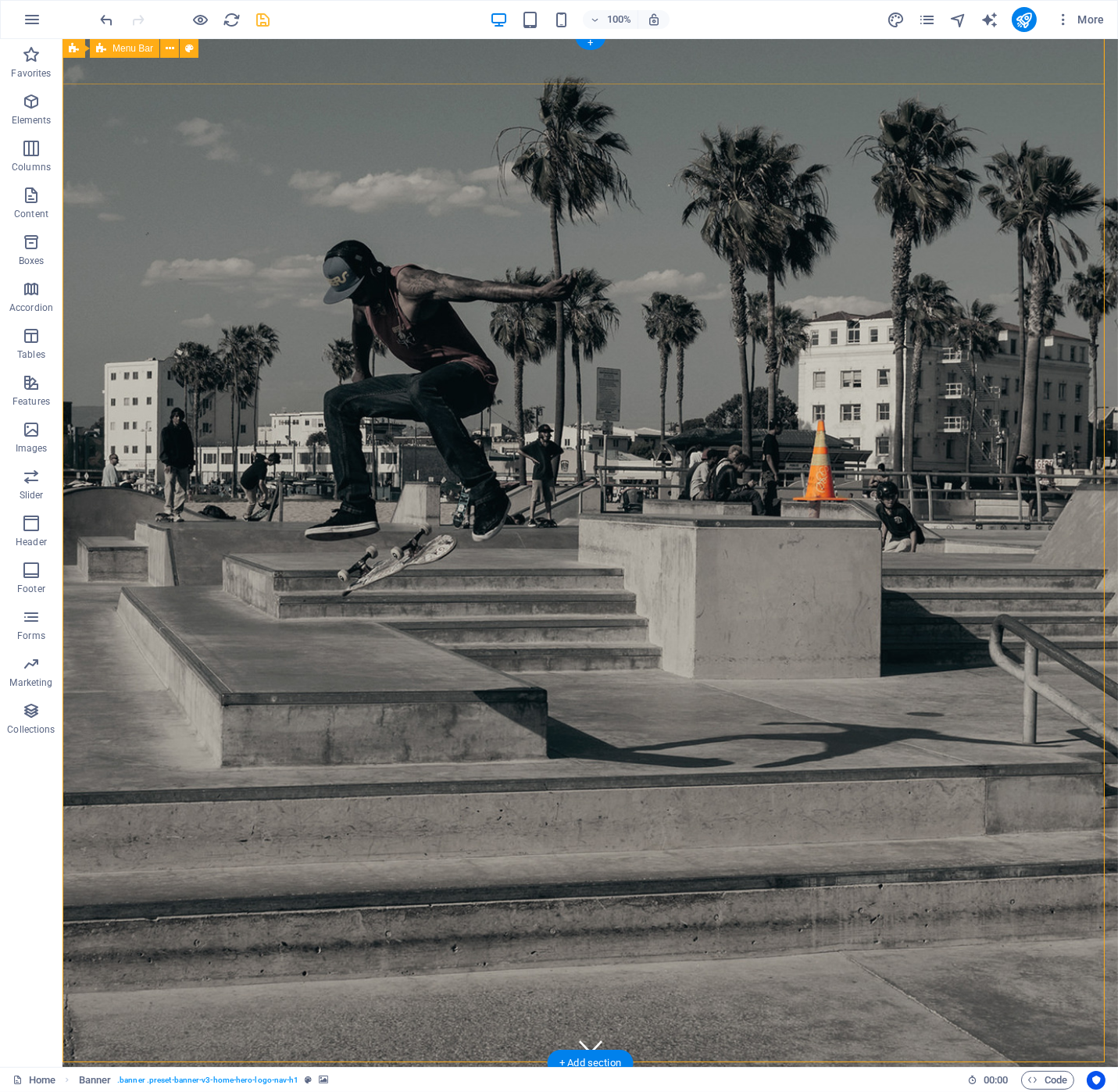
scroll to position [0, 0]
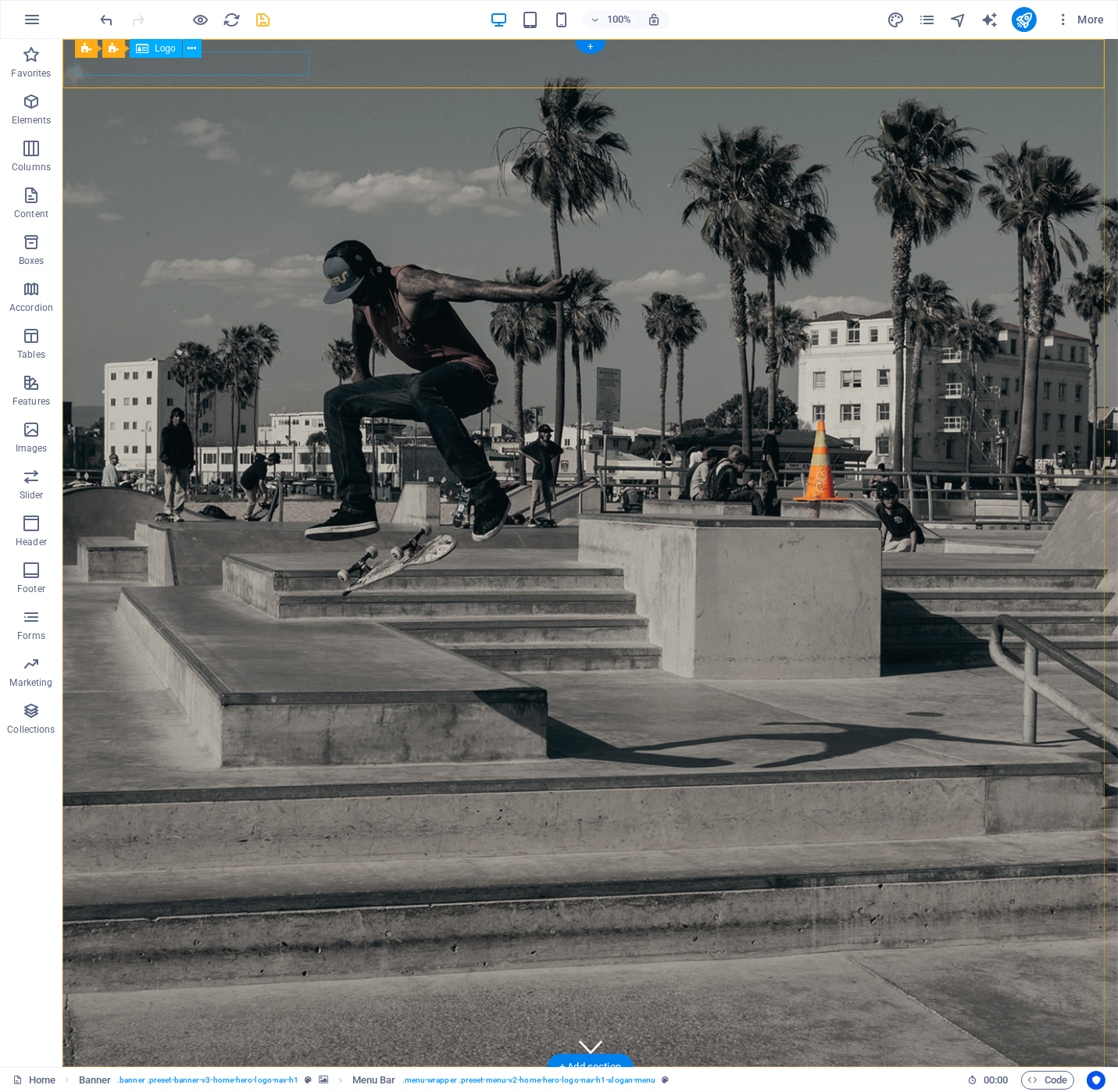
select select "diagonal"
select select "px"
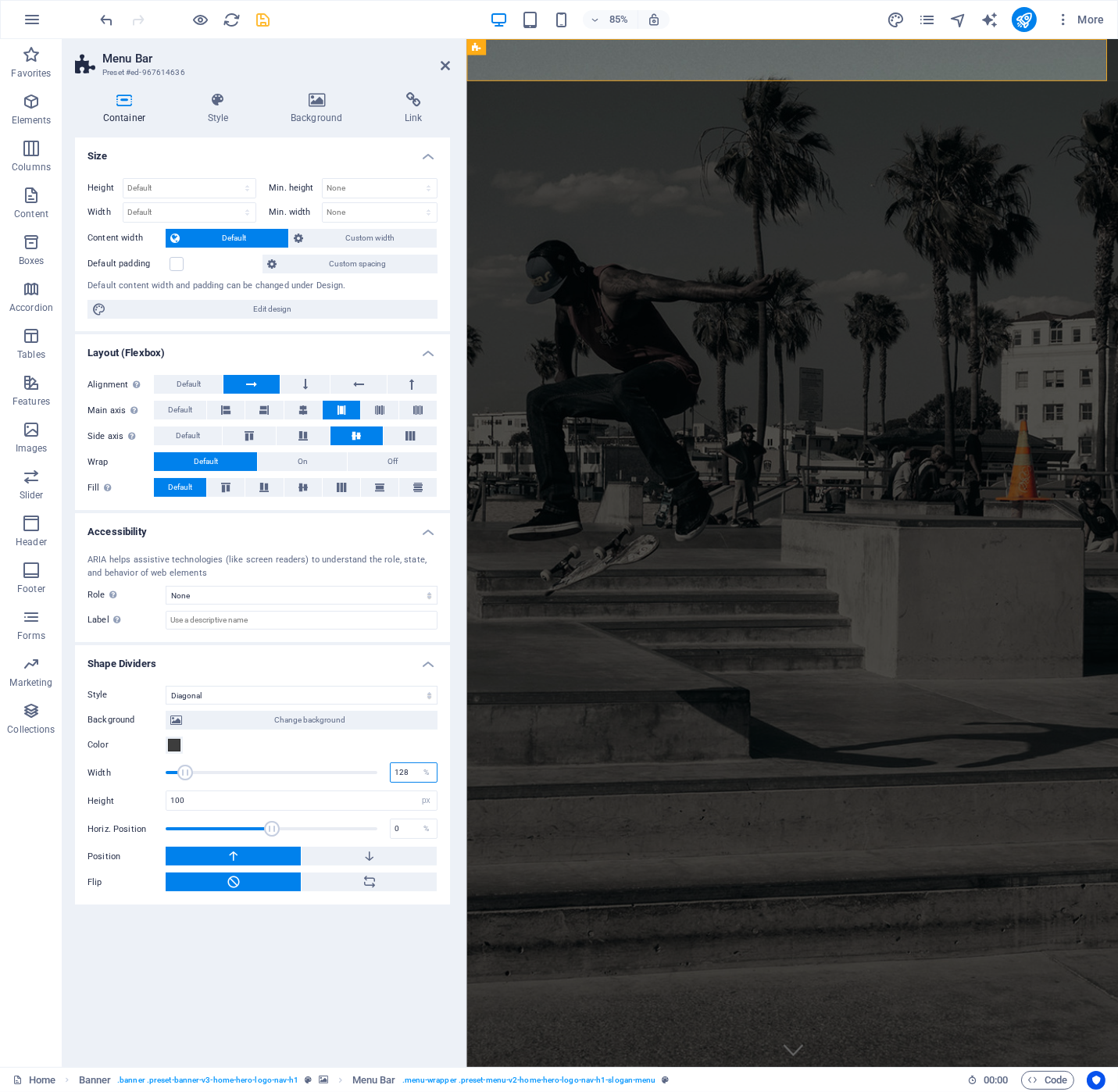
drag, startPoint x: 406, startPoint y: 771, endPoint x: 75, endPoint y: 841, distance: 338.3
click at [406, 771] on input "128" at bounding box center [414, 773] width 46 height 19
type input "120"
click at [273, 805] on input "100" at bounding box center [301, 801] width 270 height 19
click at [276, 795] on input "100" at bounding box center [301, 801] width 270 height 19
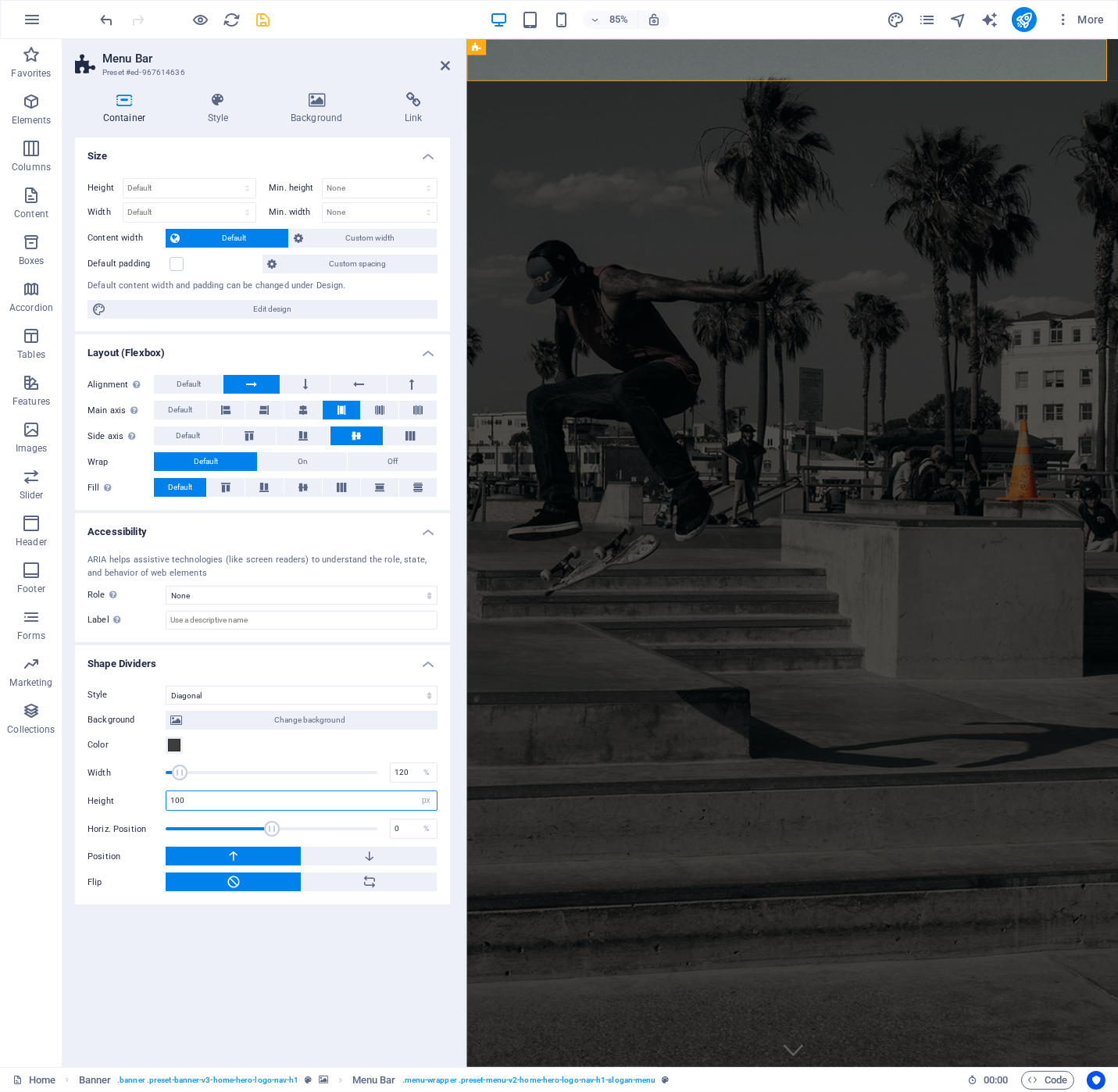
click at [276, 795] on input "100" at bounding box center [301, 801] width 270 height 19
click at [423, 802] on select "auto px rem em vh vw" at bounding box center [425, 801] width 22 height 19
click at [171, 805] on input "100" at bounding box center [301, 801] width 270 height 19
click at [191, 795] on input "100" at bounding box center [301, 801] width 270 height 19
click at [192, 795] on input "100" at bounding box center [301, 801] width 270 height 19
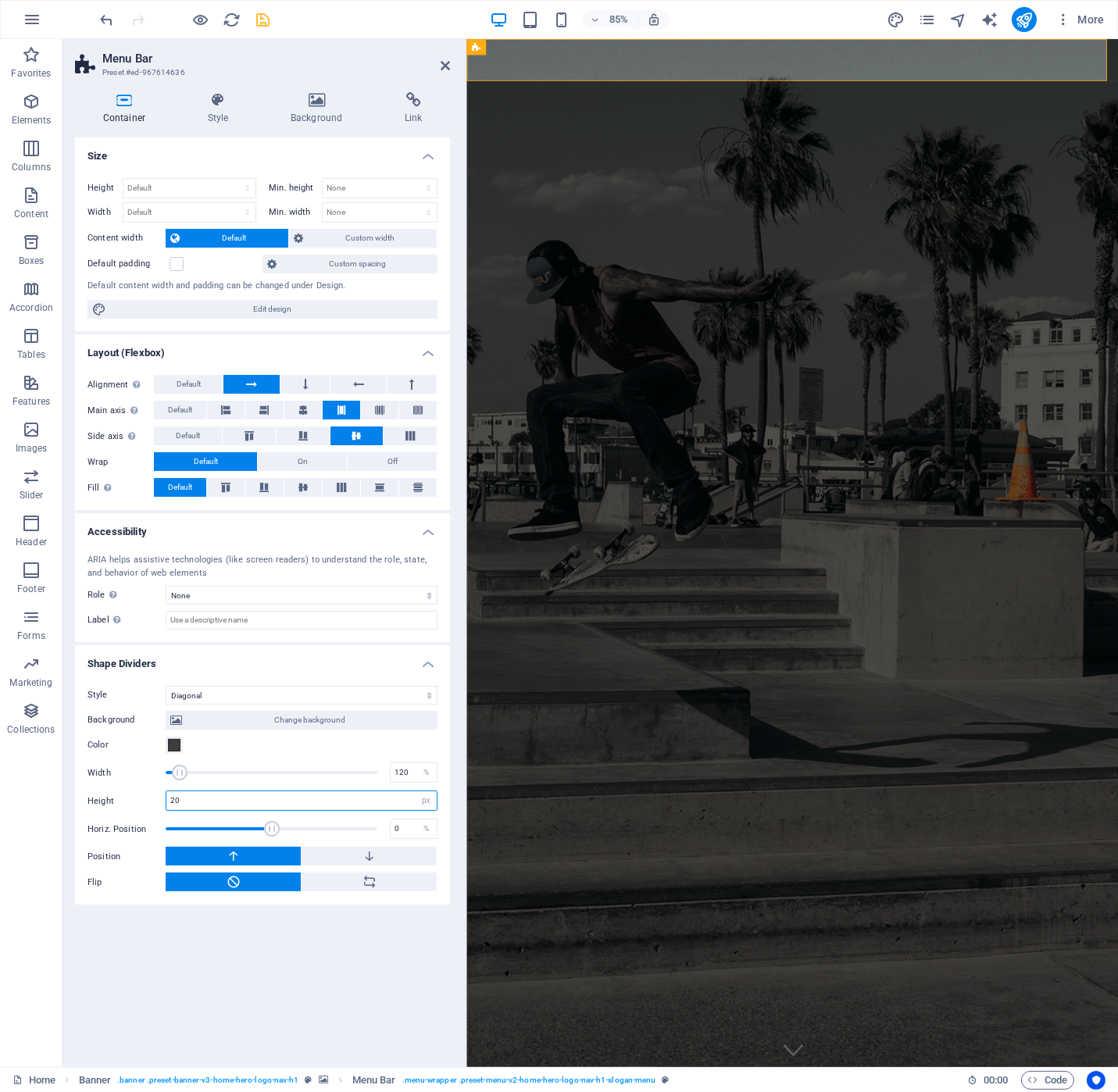
type input "20"
click at [423, 798] on select "auto px rem em vh vw" at bounding box center [425, 801] width 22 height 19
select select "auto"
click at [414, 792] on select "auto px rem em vh vw" at bounding box center [425, 801] width 22 height 19
select select "DISABLED_OPTION_VALUE"
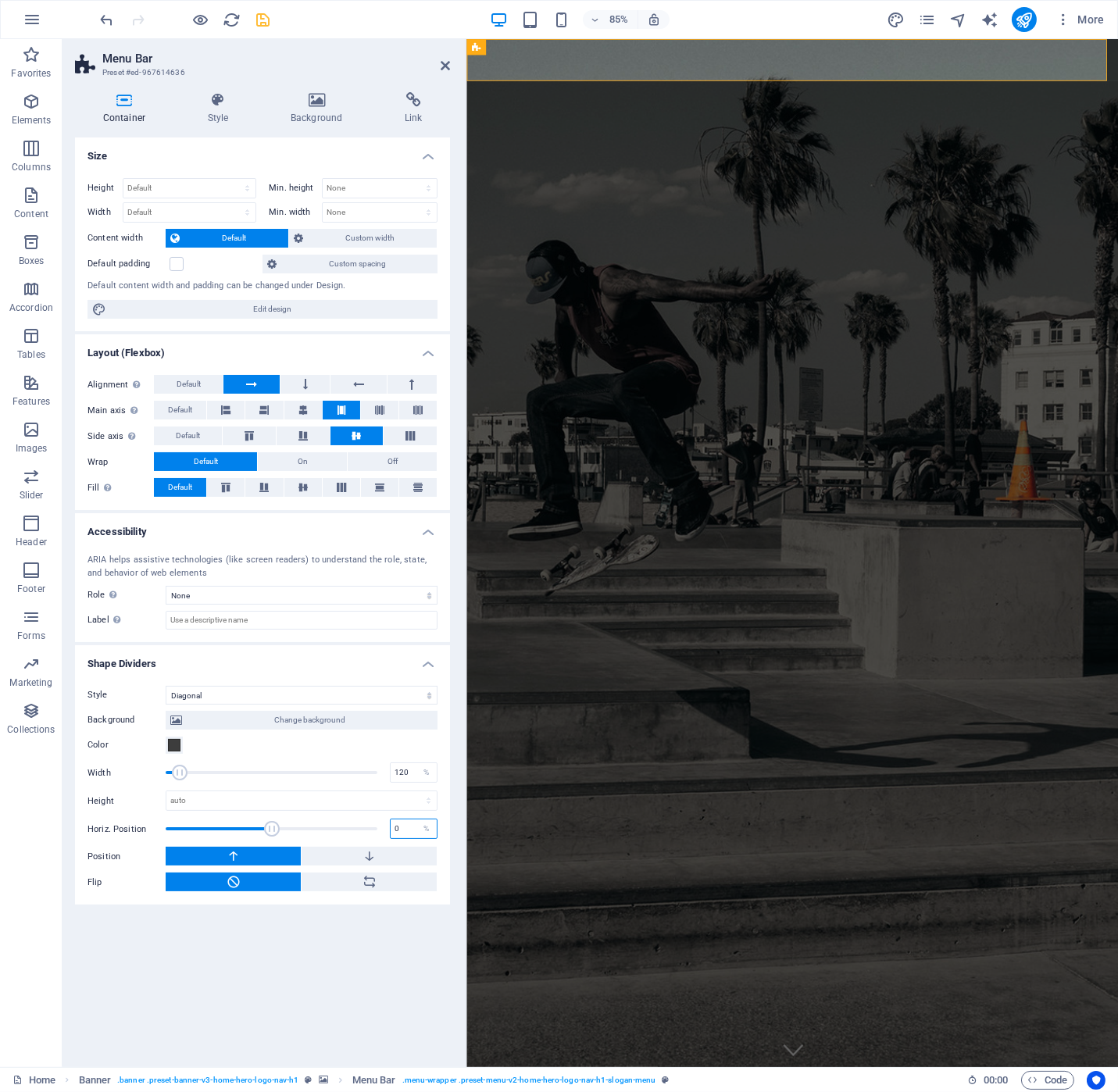
click at [408, 829] on input "0" at bounding box center [414, 829] width 46 height 19
drag, startPoint x: 411, startPoint y: 817, endPoint x: 422, endPoint y: 817, distance: 11.0
click at [422, 818] on div "60 %" at bounding box center [414, 828] width 48 height 20
click at [422, 819] on div "%" at bounding box center [425, 829] width 22 height 19
click at [388, 831] on div "Horiz. Position 60 %" at bounding box center [262, 829] width 350 height 24
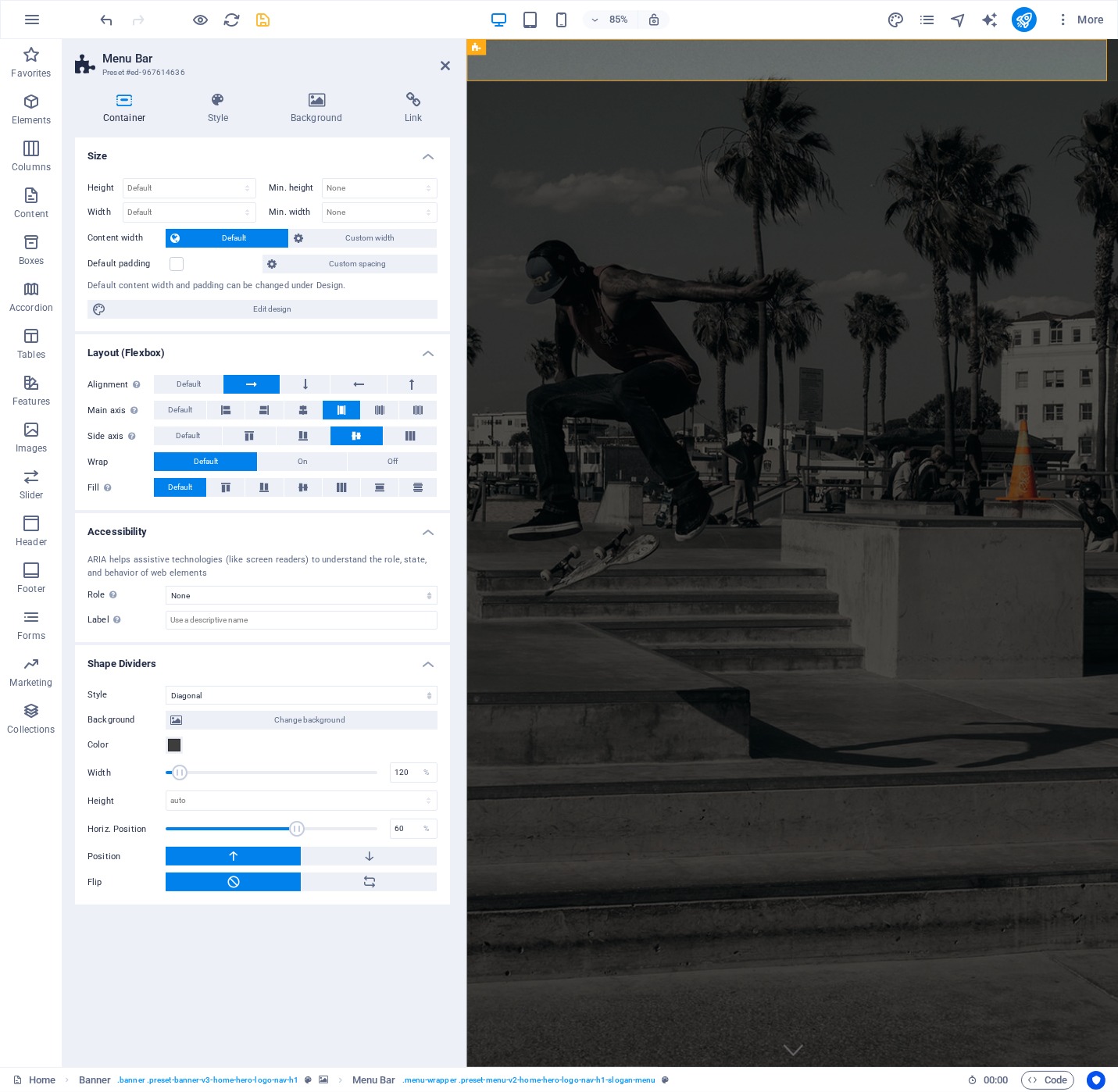
click at [388, 831] on div "Horiz. Position 60 %" at bounding box center [262, 829] width 350 height 24
click at [395, 829] on input "60" at bounding box center [414, 829] width 46 height 19
type input "0"
click at [211, 795] on select "auto px rem em vh vw" at bounding box center [301, 801] width 270 height 19
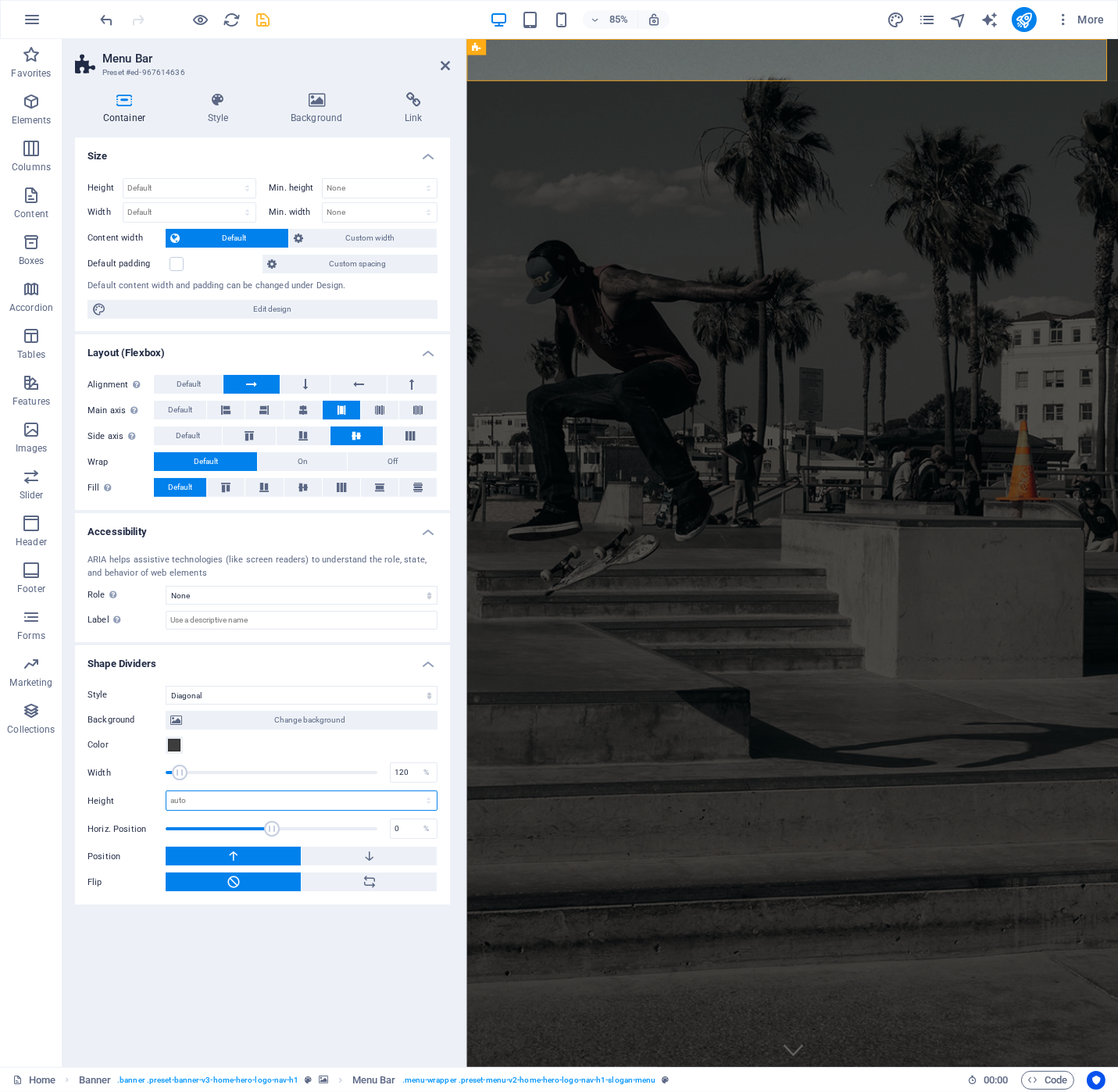
select select "rem"
click at [414, 792] on select "auto px rem em vh vw" at bounding box center [301, 801] width 270 height 19
click at [203, 798] on input "7.9375" at bounding box center [301, 801] width 270 height 19
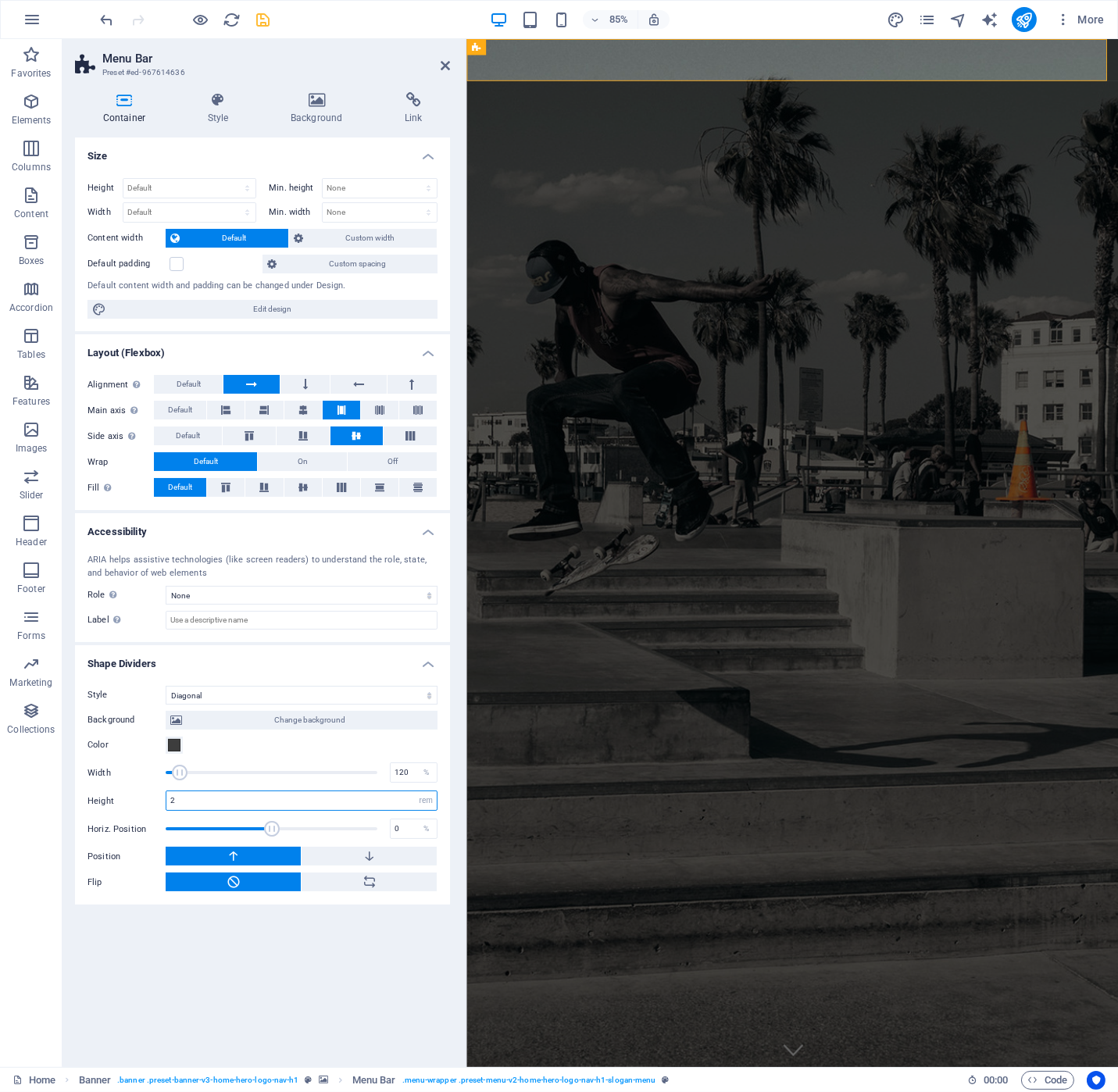
type input "2"
drag, startPoint x: 425, startPoint y: 794, endPoint x: 422, endPoint y: 805, distance: 11.4
click at [425, 795] on select "auto px rem em vh vw" at bounding box center [425, 801] width 22 height 19
select select "em"
click at [414, 792] on select "auto px rem em vh vw" at bounding box center [425, 801] width 22 height 19
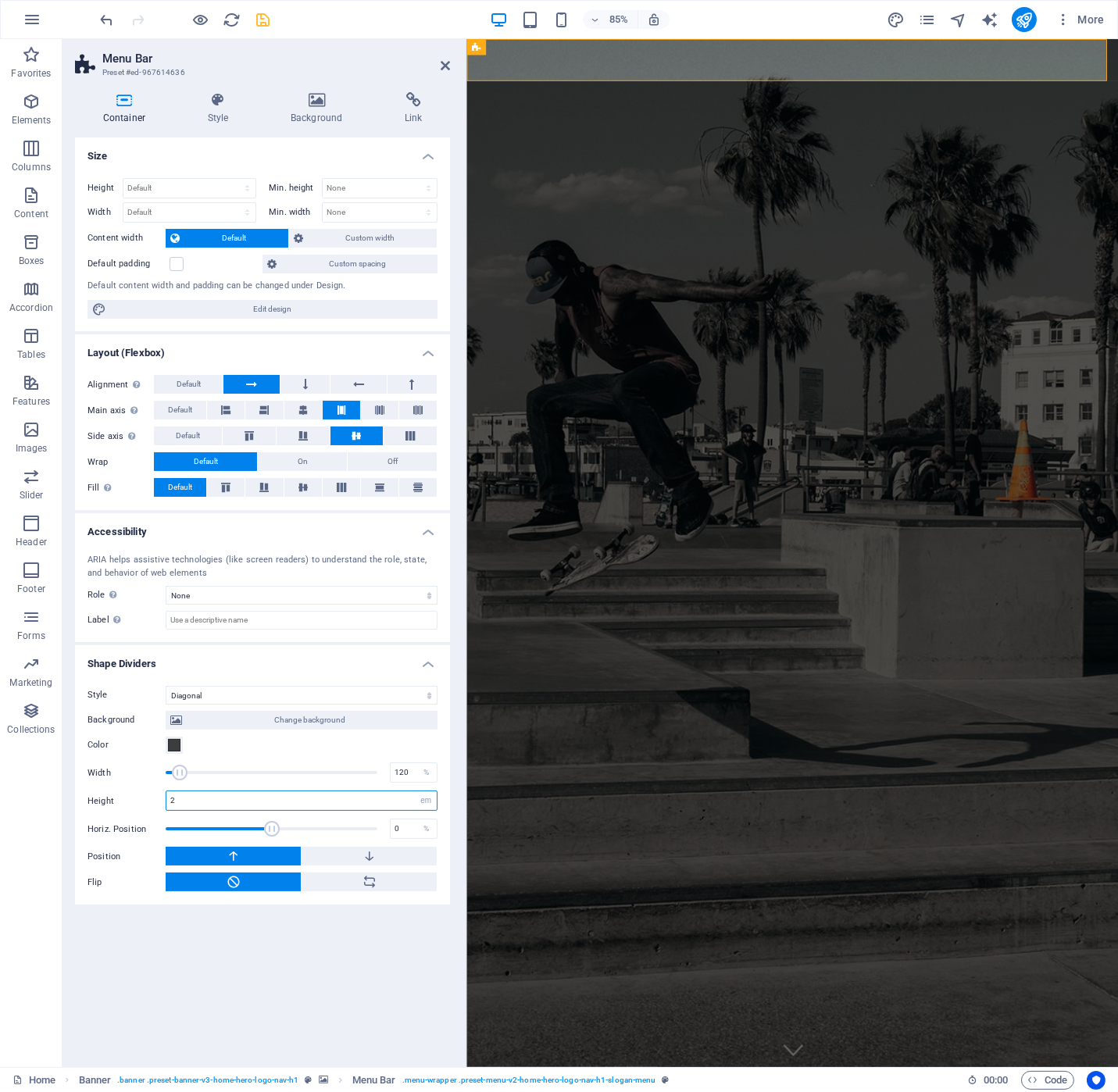
click at [204, 800] on input "2" at bounding box center [301, 801] width 270 height 19
type input "5"
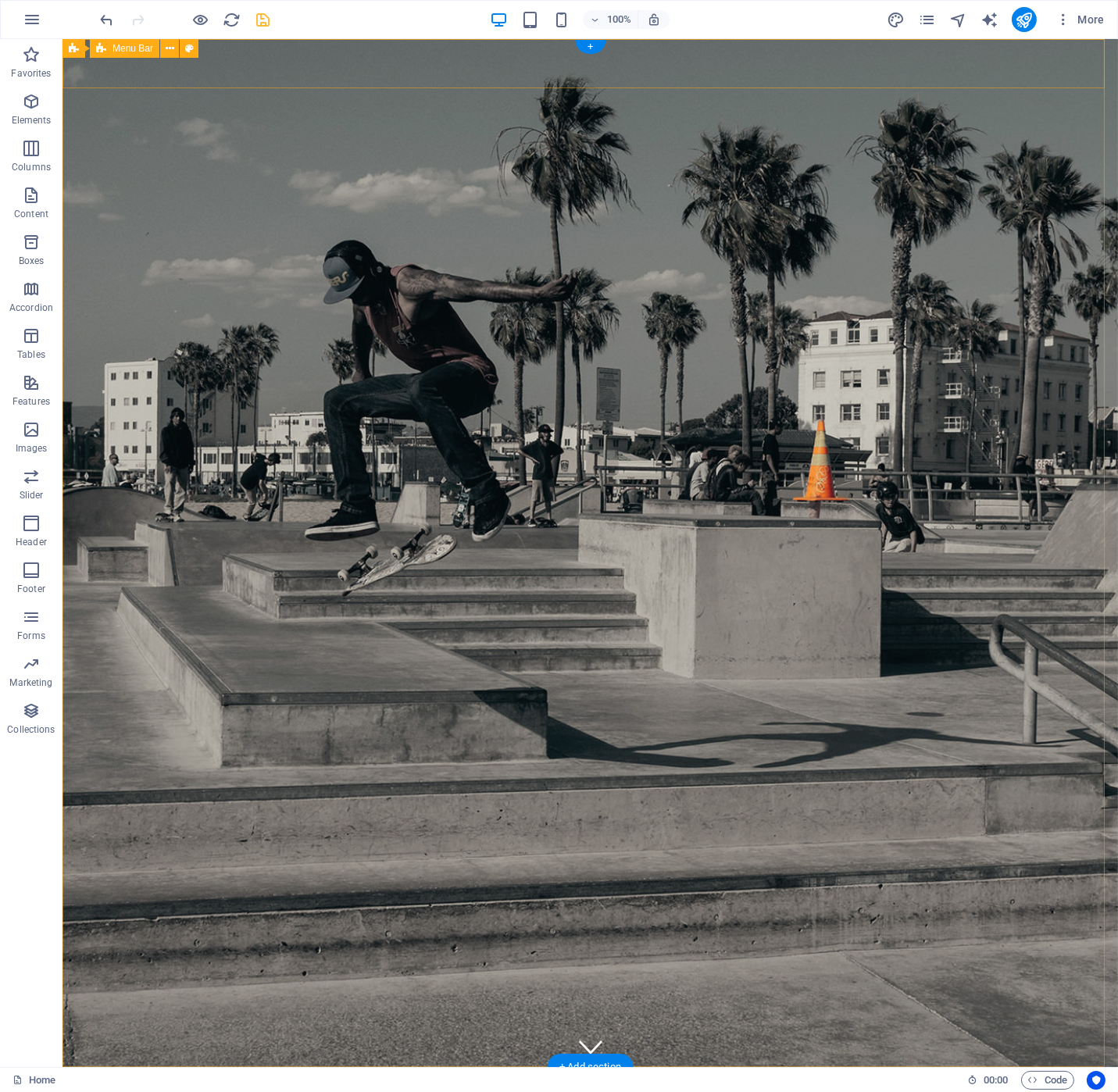
click at [147, 48] on span "Menu Bar" at bounding box center [132, 48] width 41 height 10
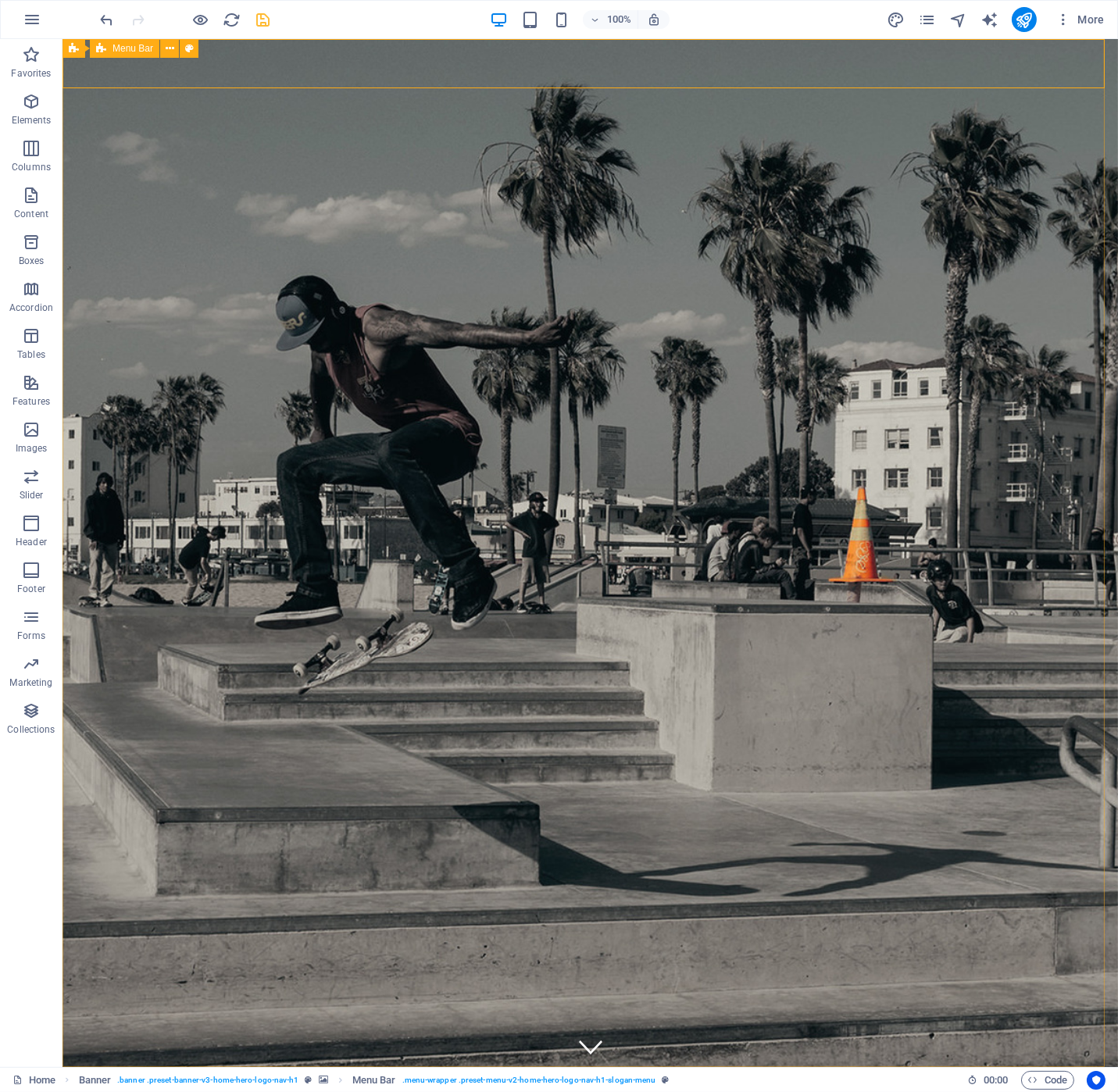
select select "diagonal"
select select "em"
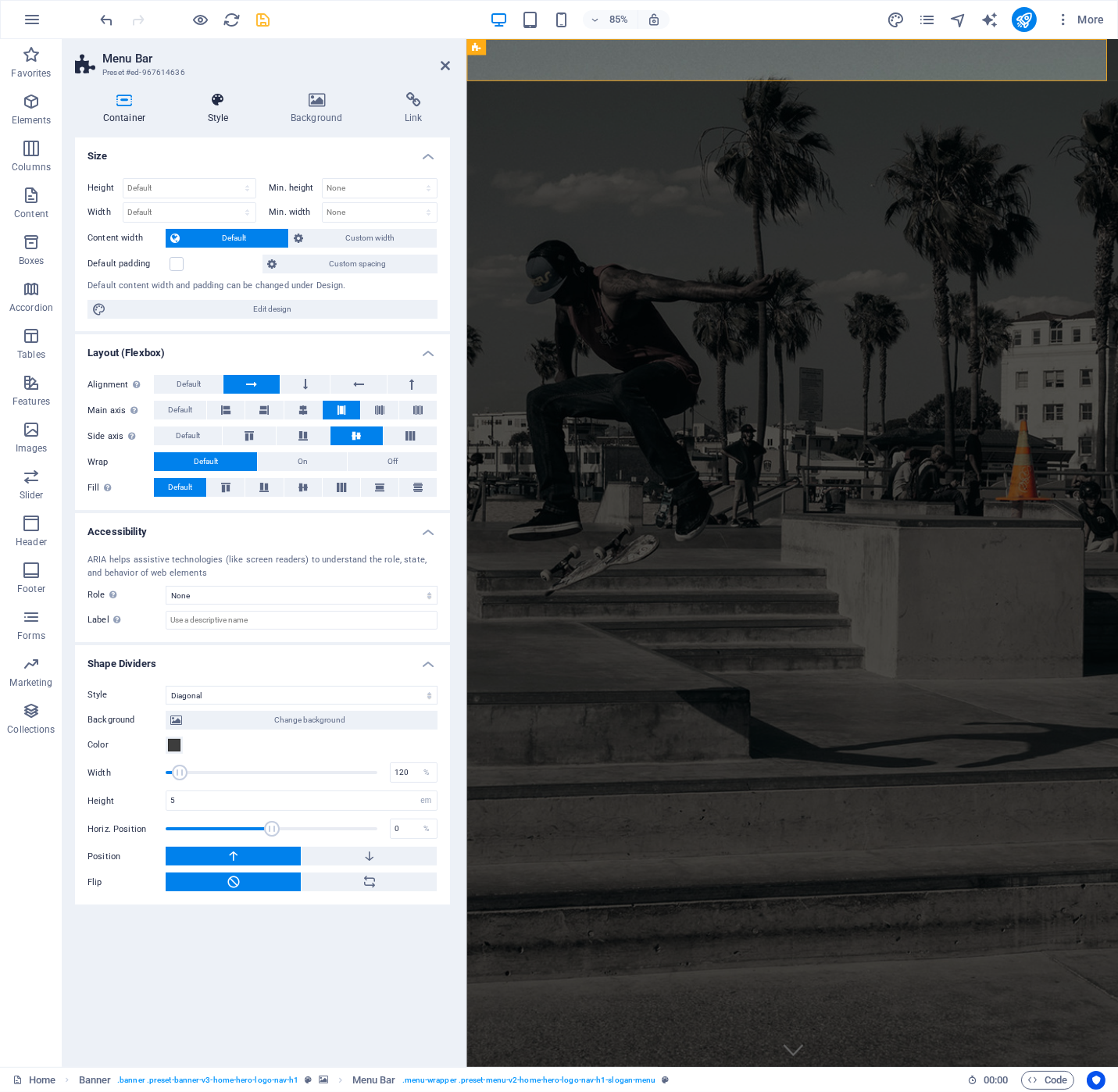
click at [229, 107] on h4 "Style" at bounding box center [221, 108] width 83 height 33
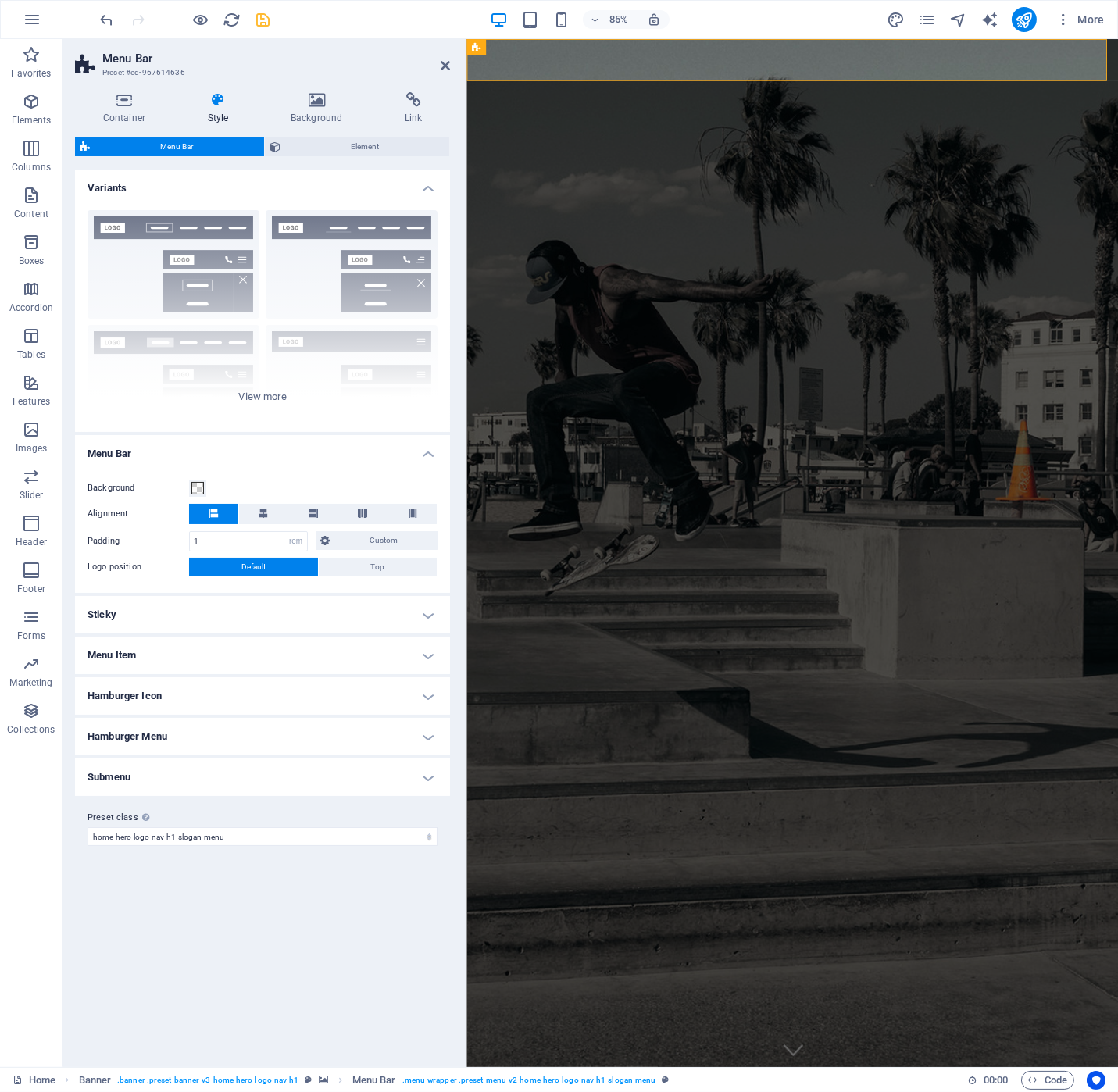
click at [436, 654] on h4 "Menu Item" at bounding box center [262, 655] width 375 height 37
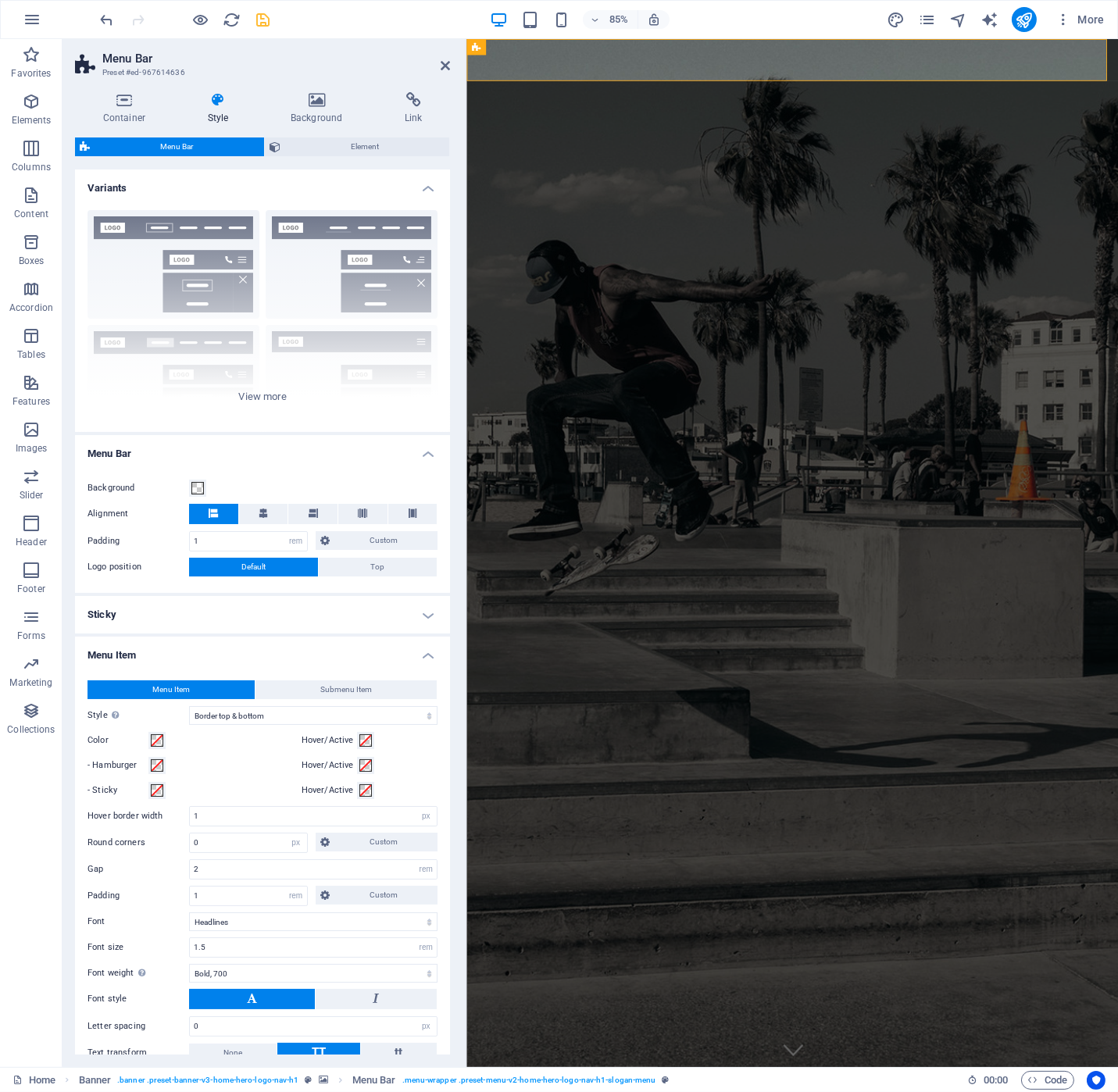
click at [436, 654] on h4 "Menu Item" at bounding box center [262, 651] width 375 height 29
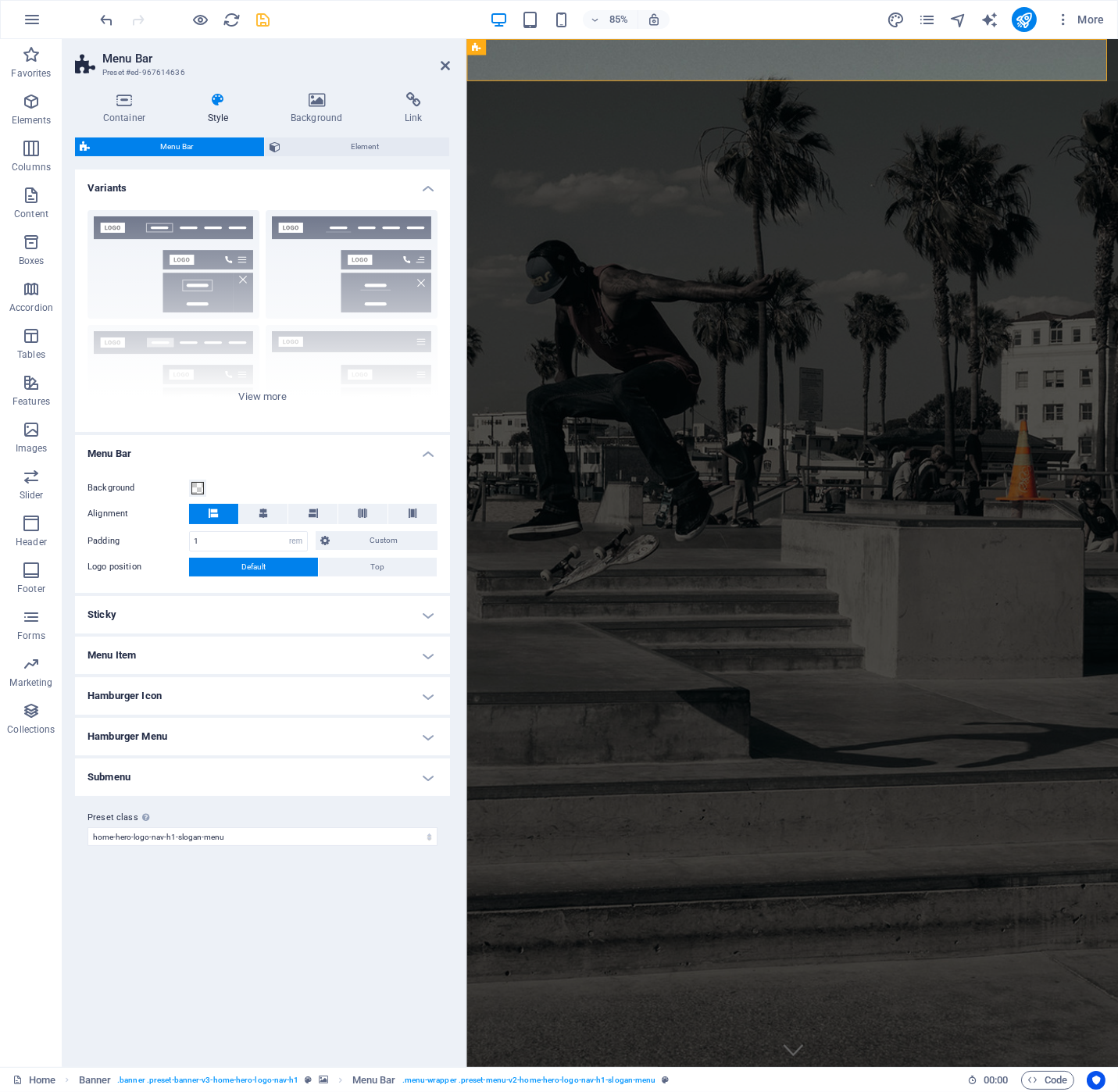
click at [432, 602] on h4 "Sticky" at bounding box center [262, 614] width 375 height 37
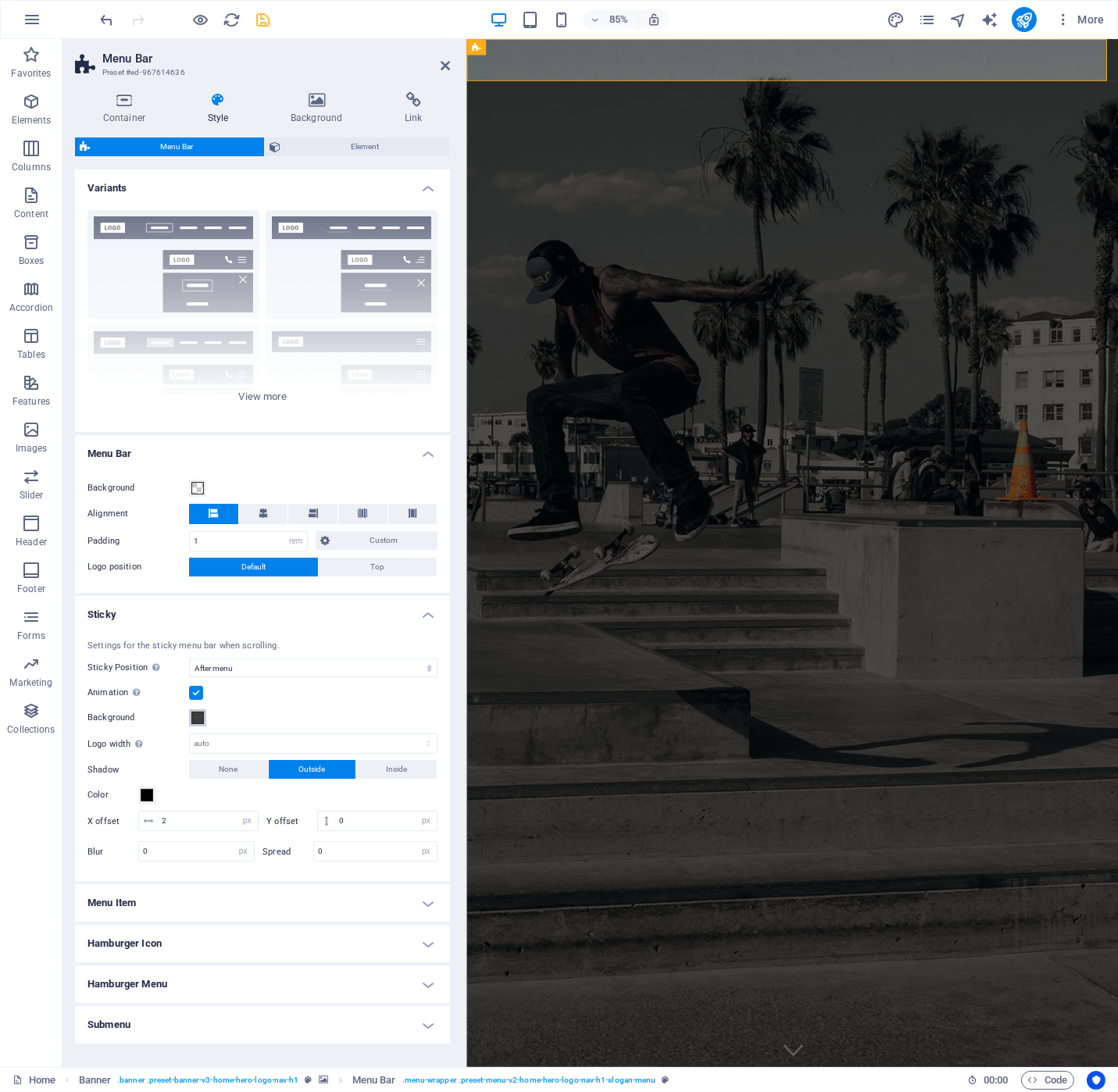
click at [195, 715] on span at bounding box center [197, 718] width 12 height 12
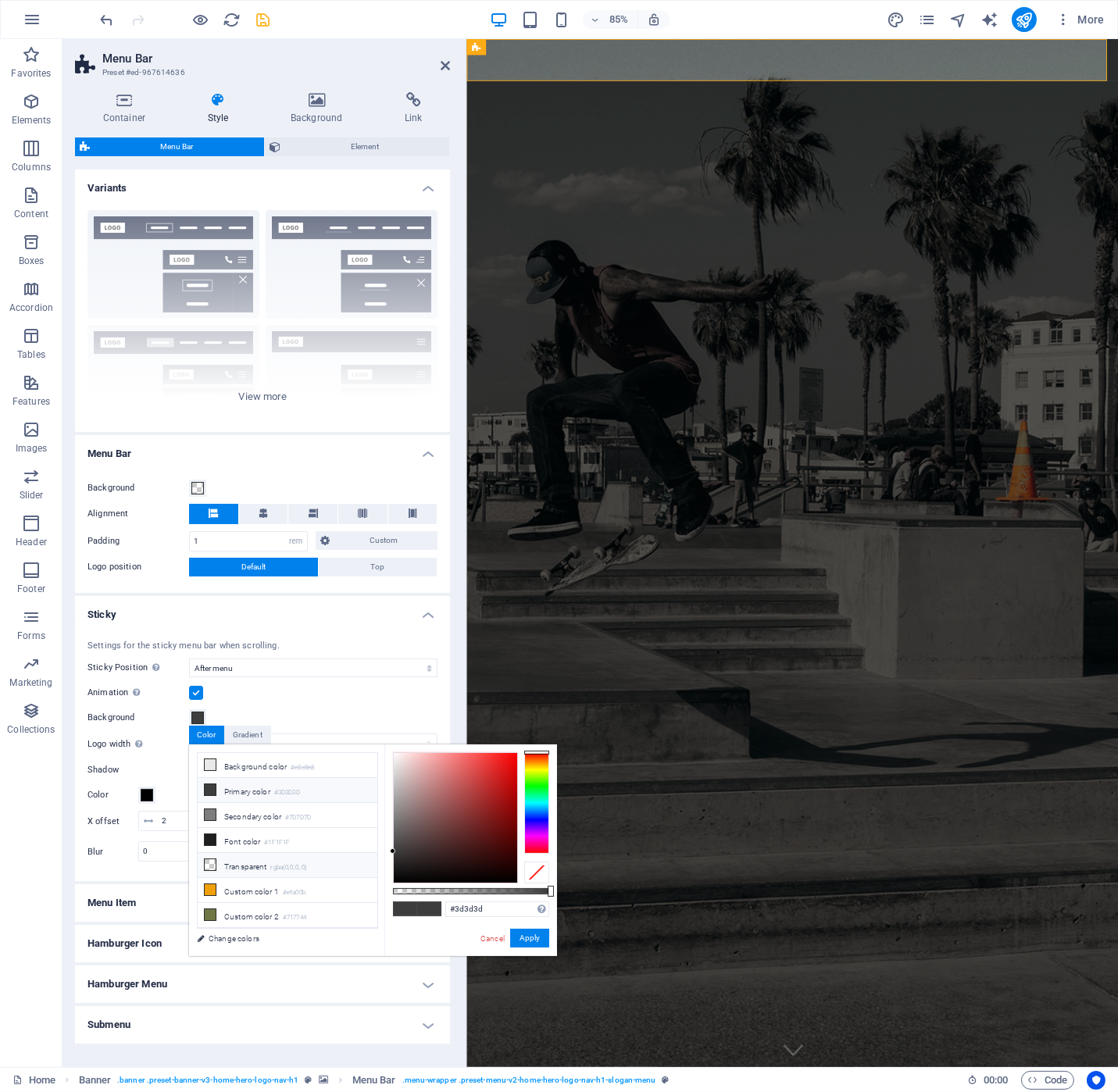
click at [208, 859] on icon at bounding box center [210, 865] width 11 height 11
type input "rgba(0, 0, 0, 0)"
click at [524, 940] on button "Apply" at bounding box center [530, 938] width 39 height 19
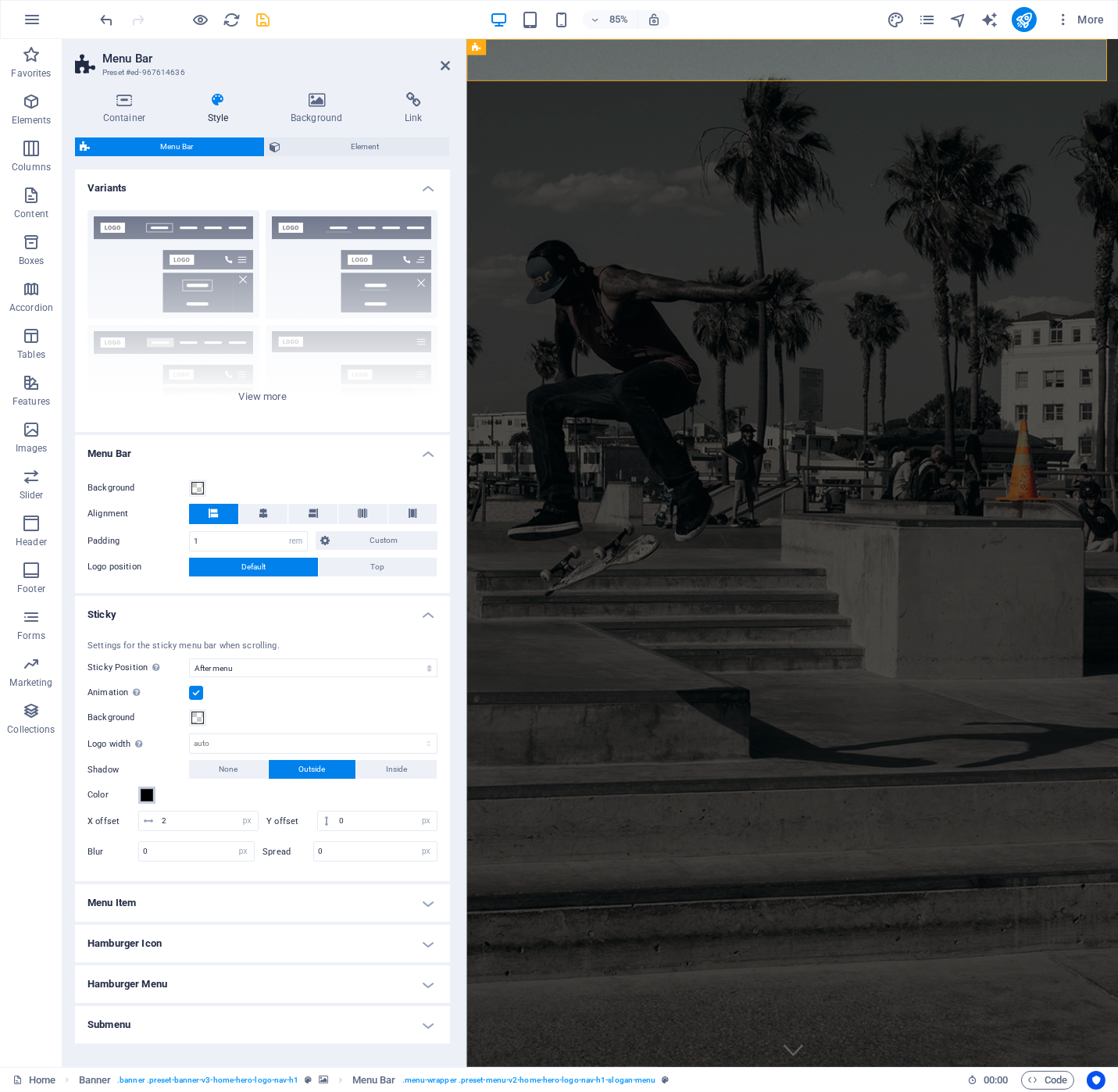
click at [151, 791] on span at bounding box center [146, 795] width 12 height 12
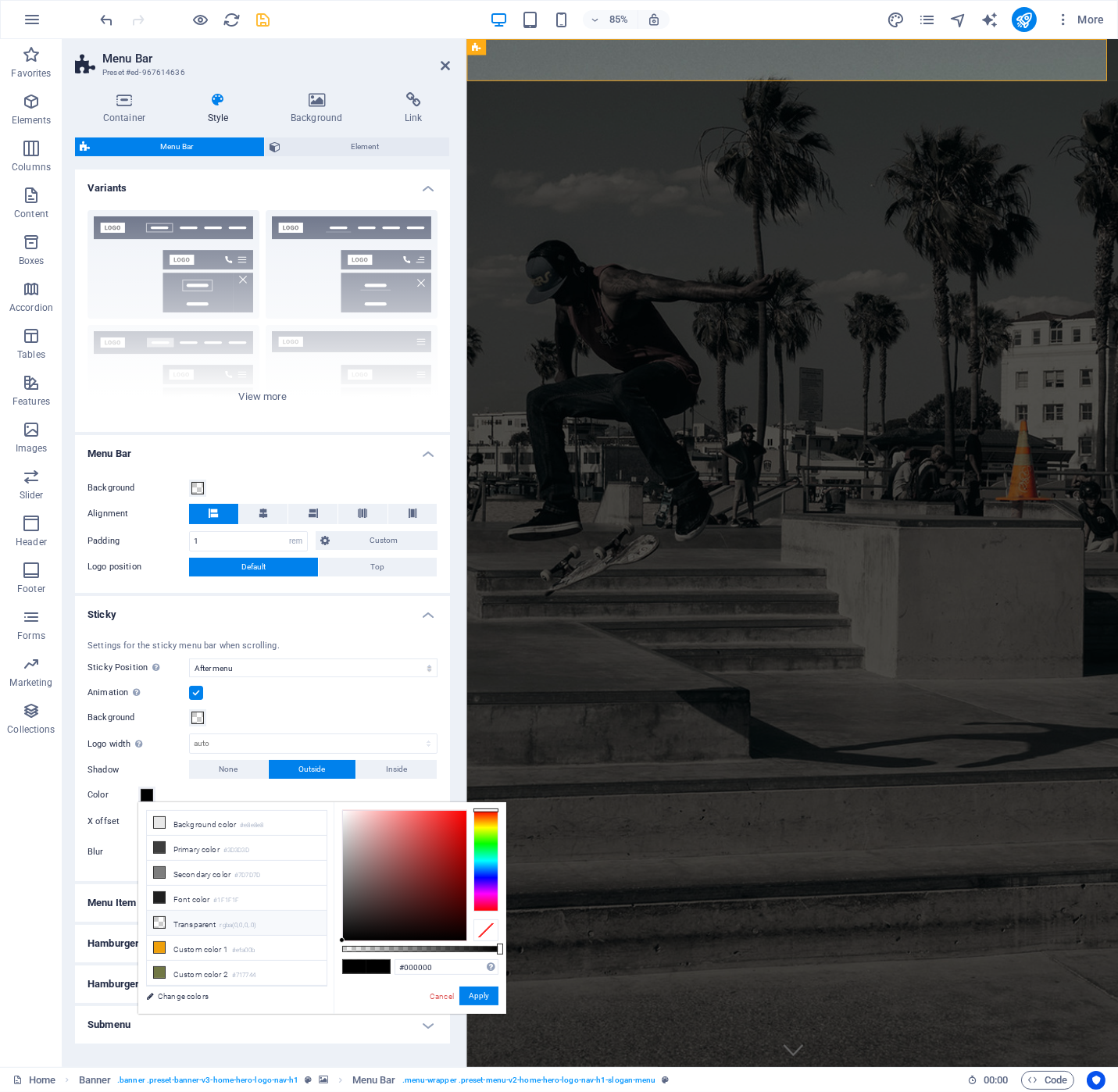
click at [206, 923] on li "Transparent rgba(0,0,0,.0)" at bounding box center [237, 923] width 180 height 25
type input "rgba(0, 0, 0, 0)"
click at [480, 1000] on button "Apply" at bounding box center [478, 996] width 39 height 19
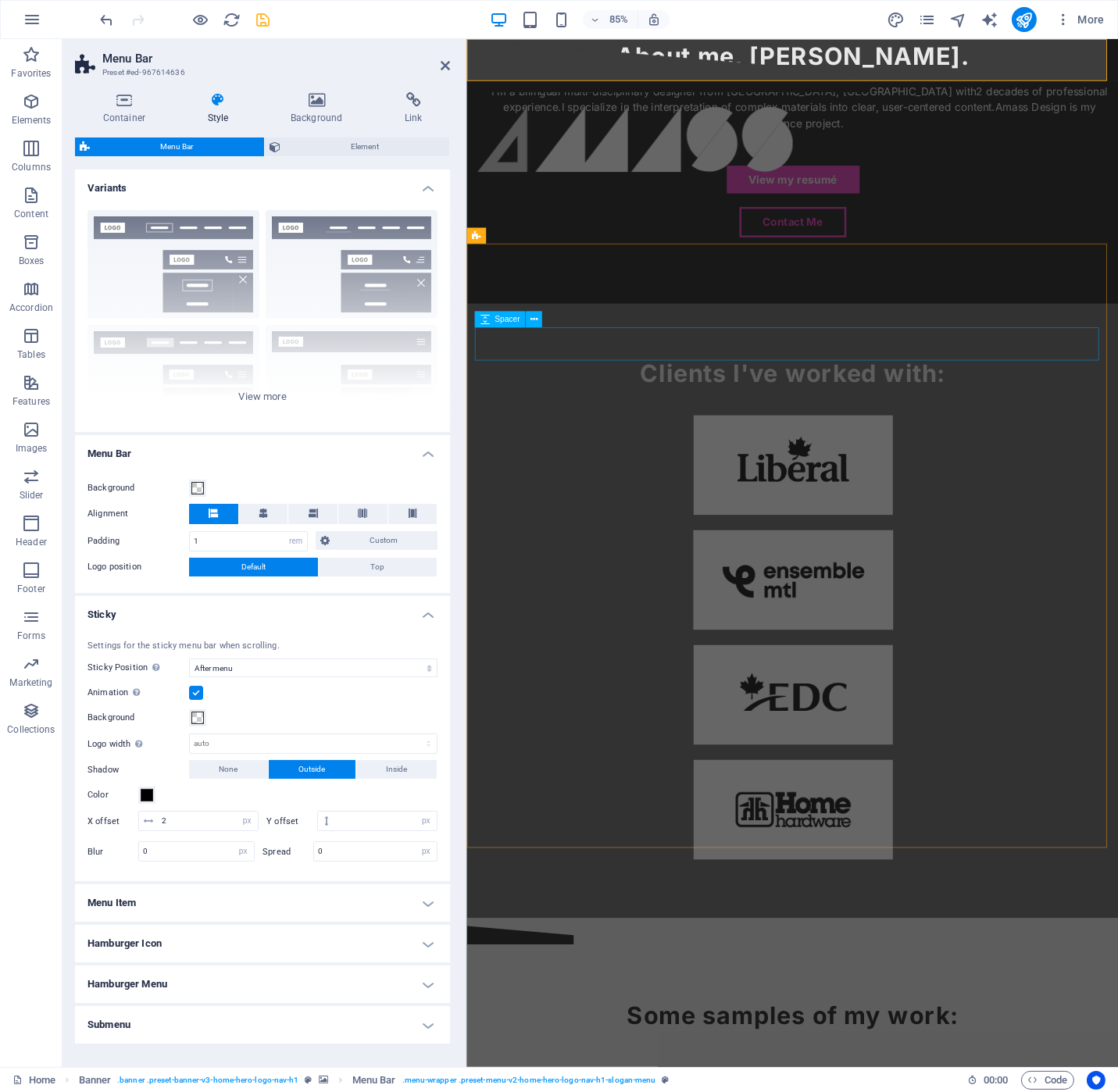
scroll to position [1982, 0]
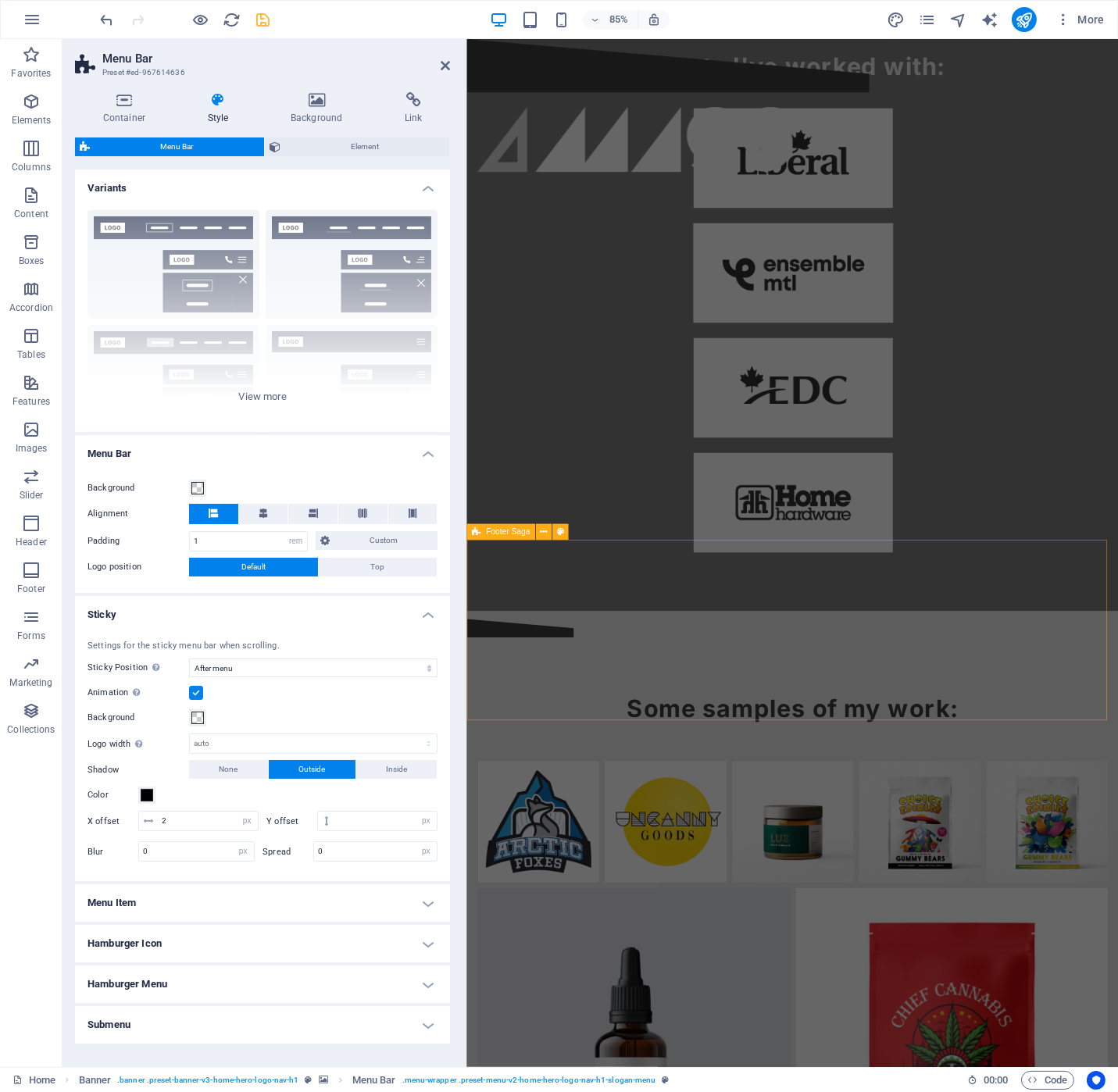
click at [1103, 764] on div "Home About Us Services Contact Gallery Unique by design. United through creativ…" at bounding box center [850, 134] width 766 height 4154
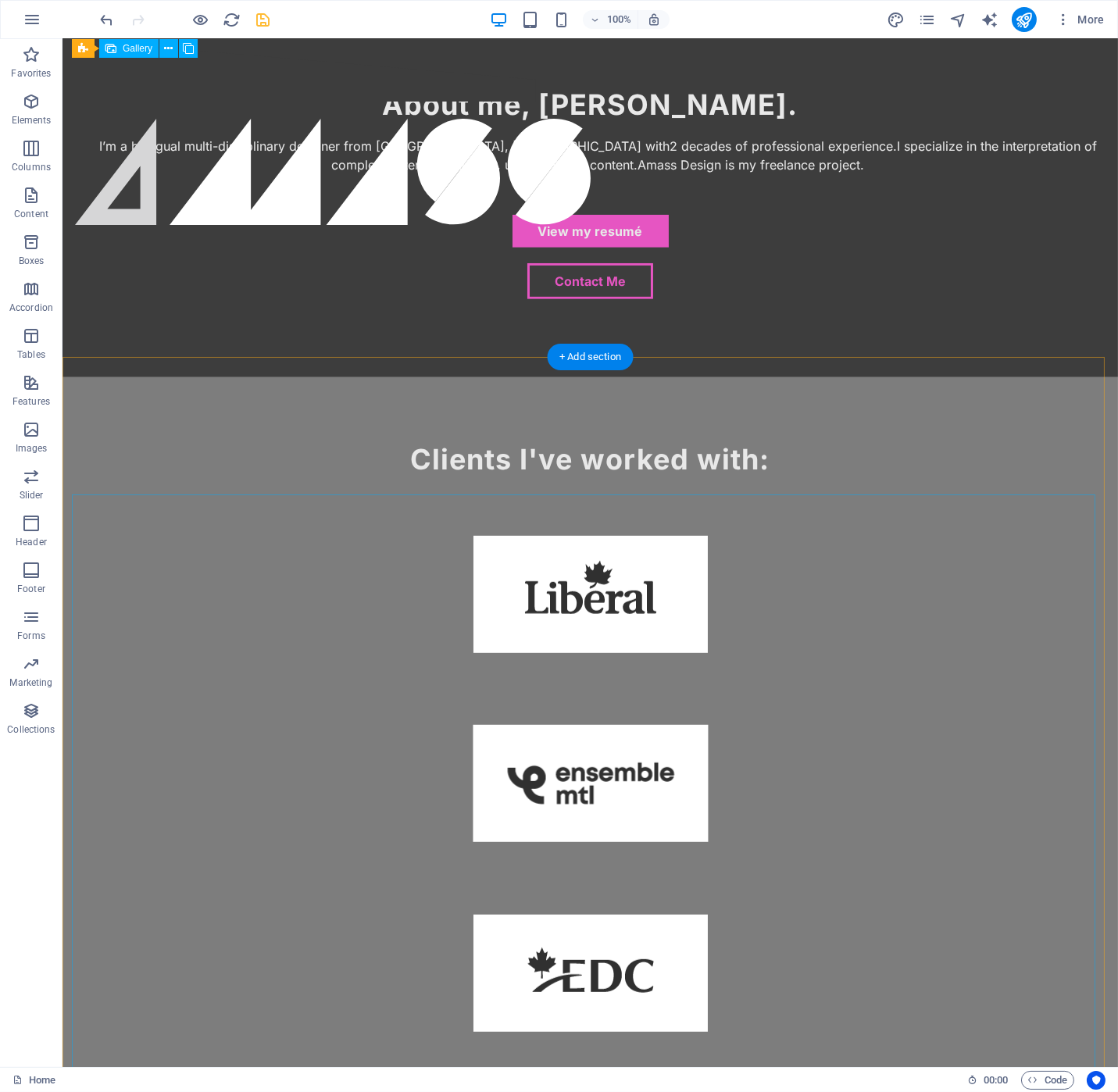
scroll to position [468, 0]
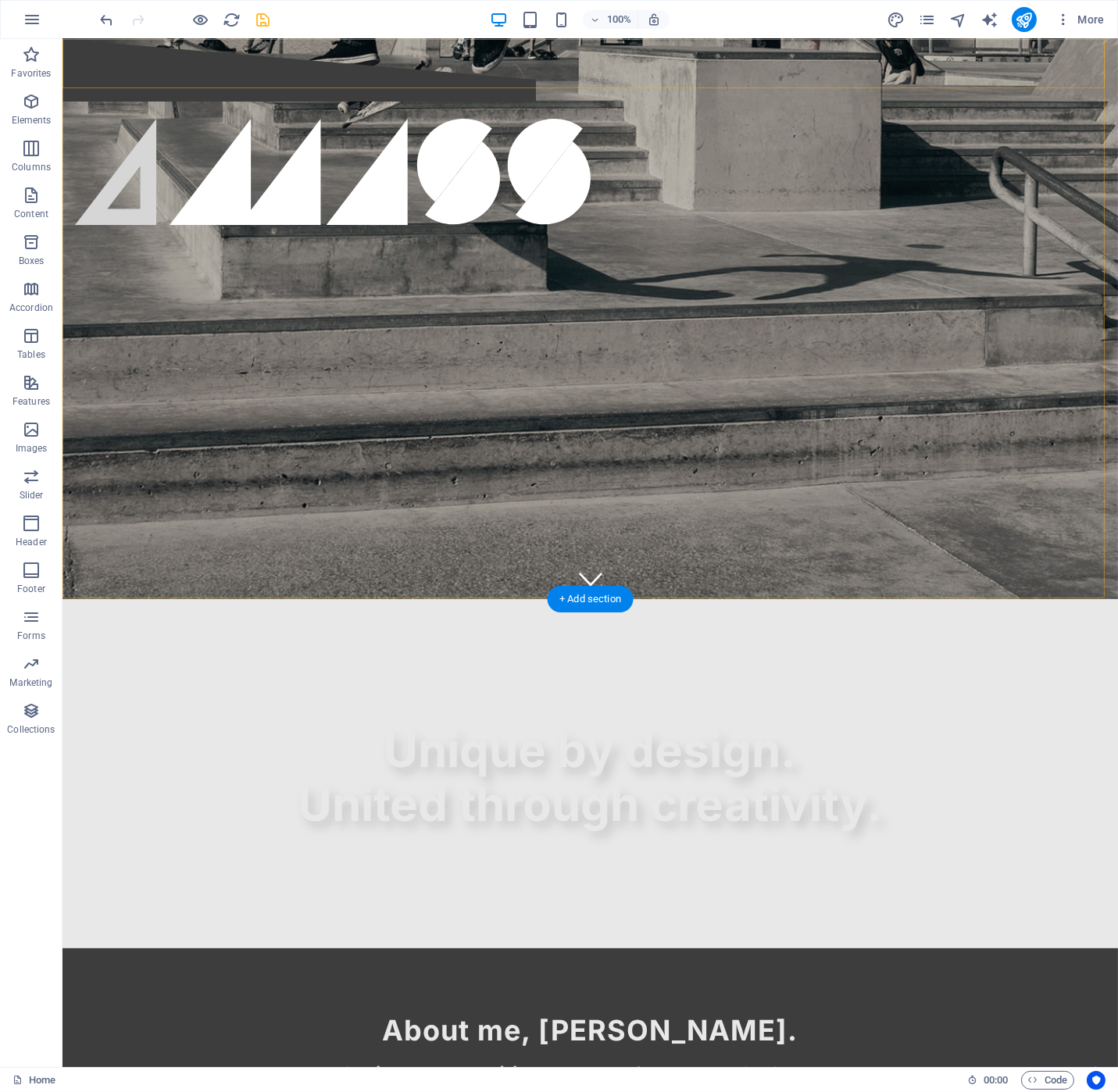
click at [361, 63] on div "Home About Us Services Contact Gallery" at bounding box center [590, 138] width 1055 height 199
click at [109, 81] on div "Home About Us Services Contact Gallery" at bounding box center [590, 138] width 1055 height 199
click at [110, 119] on div at bounding box center [590, 172] width 1031 height 106
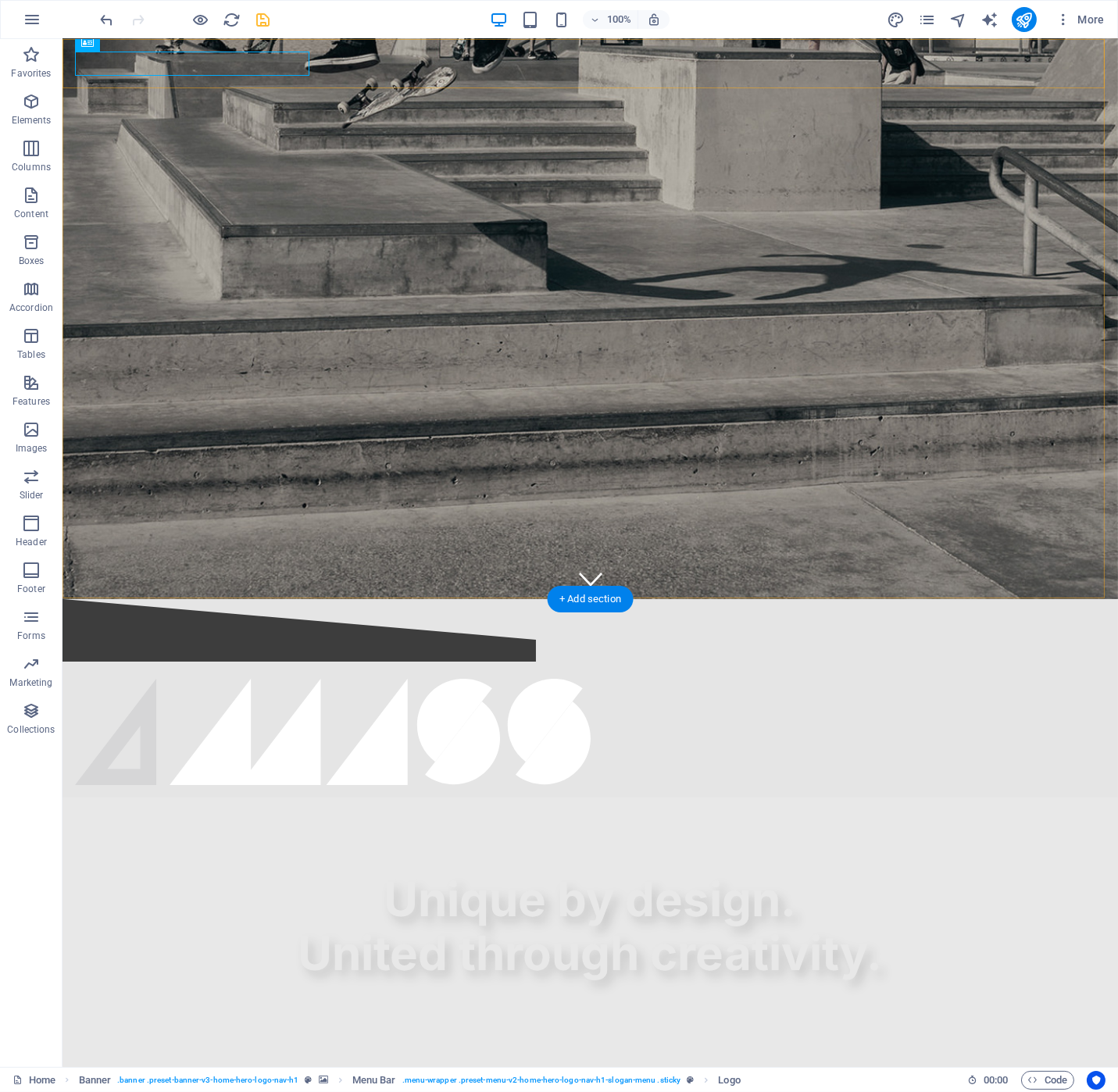
scroll to position [0, 0]
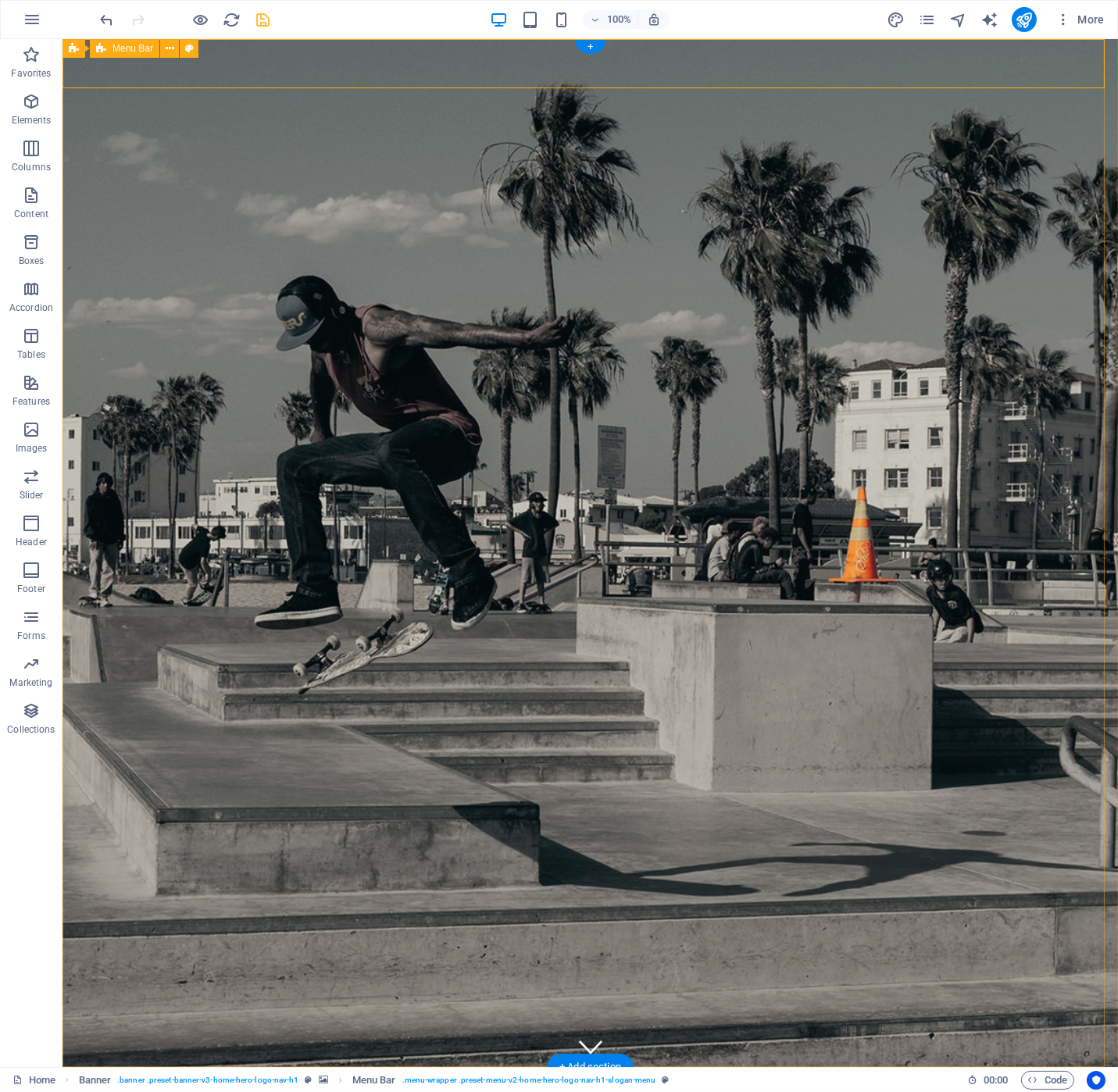
select select "rem"
select select "sticky_menu"
select select "px"
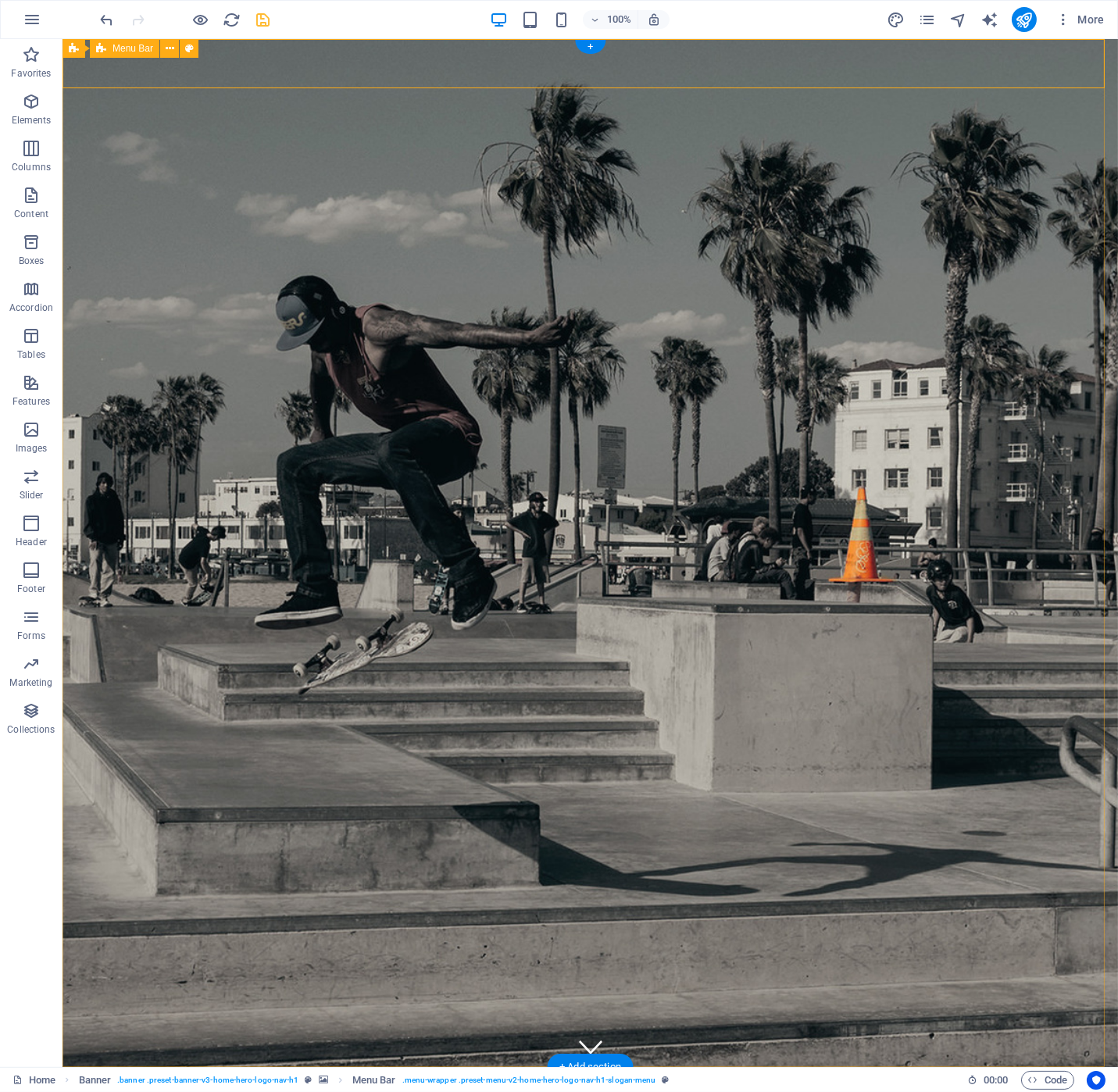
select select "px"
select select "preset-menu-v2-home-hero-logo-nav-h1-slogan-menu"
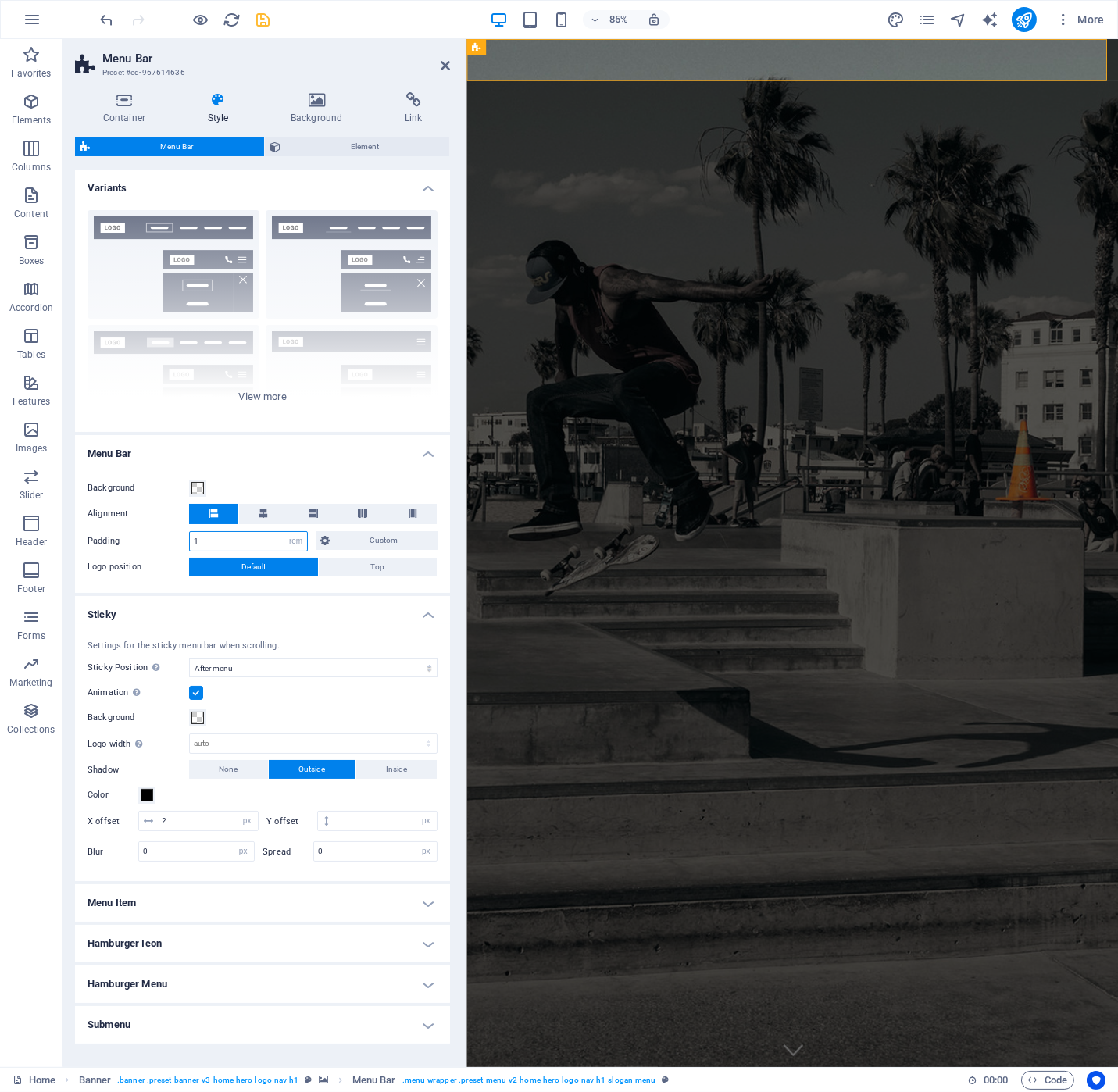
click at [239, 542] on input "1" at bounding box center [248, 542] width 117 height 19
click at [107, 16] on icon "undo" at bounding box center [107, 20] width 18 height 18
type input "0"
click at [107, 16] on icon "undo" at bounding box center [107, 20] width 18 height 18
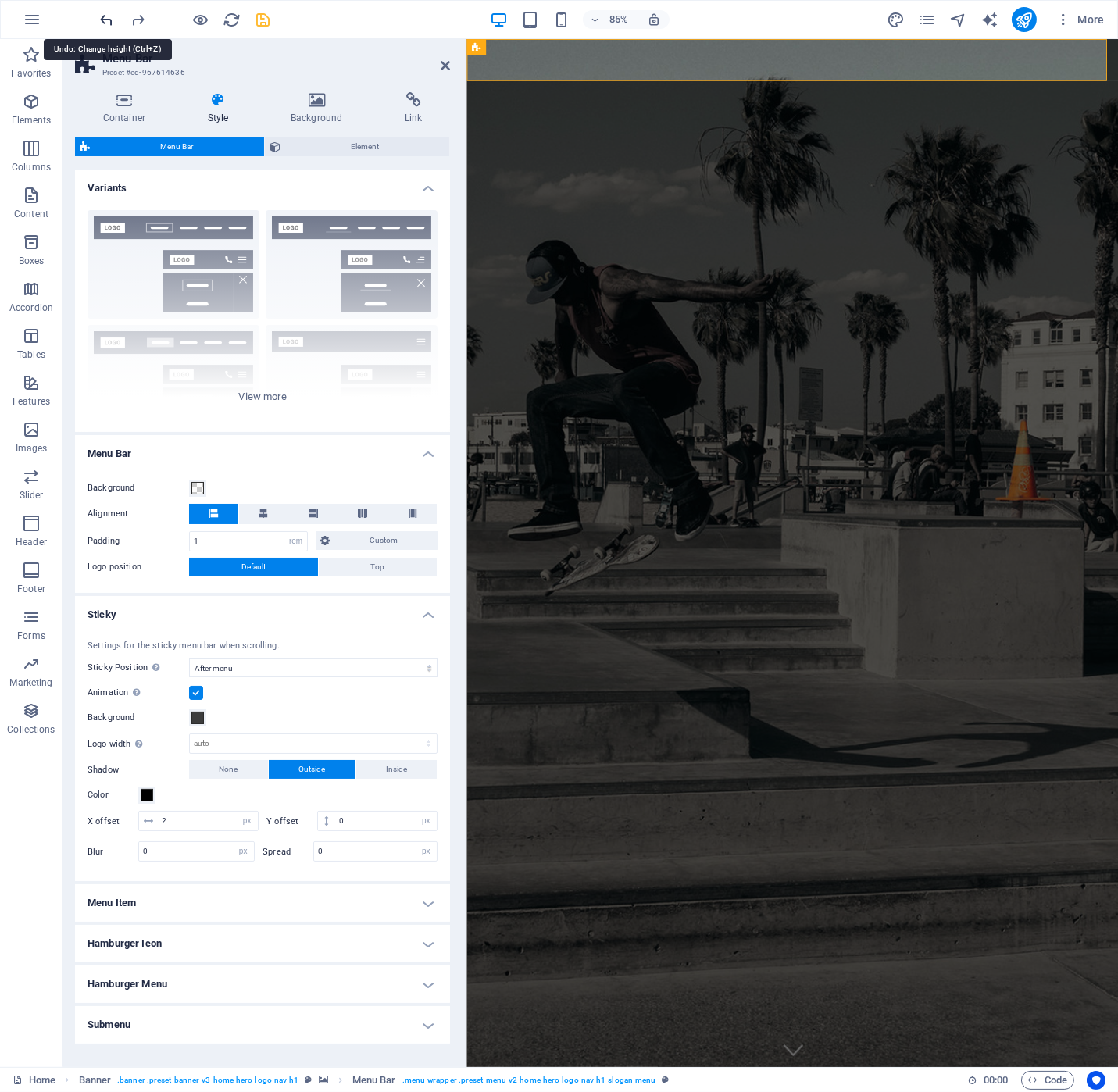
click at [107, 16] on icon "undo" at bounding box center [107, 20] width 18 height 18
click at [1108, 20] on button "More" at bounding box center [1080, 19] width 62 height 25
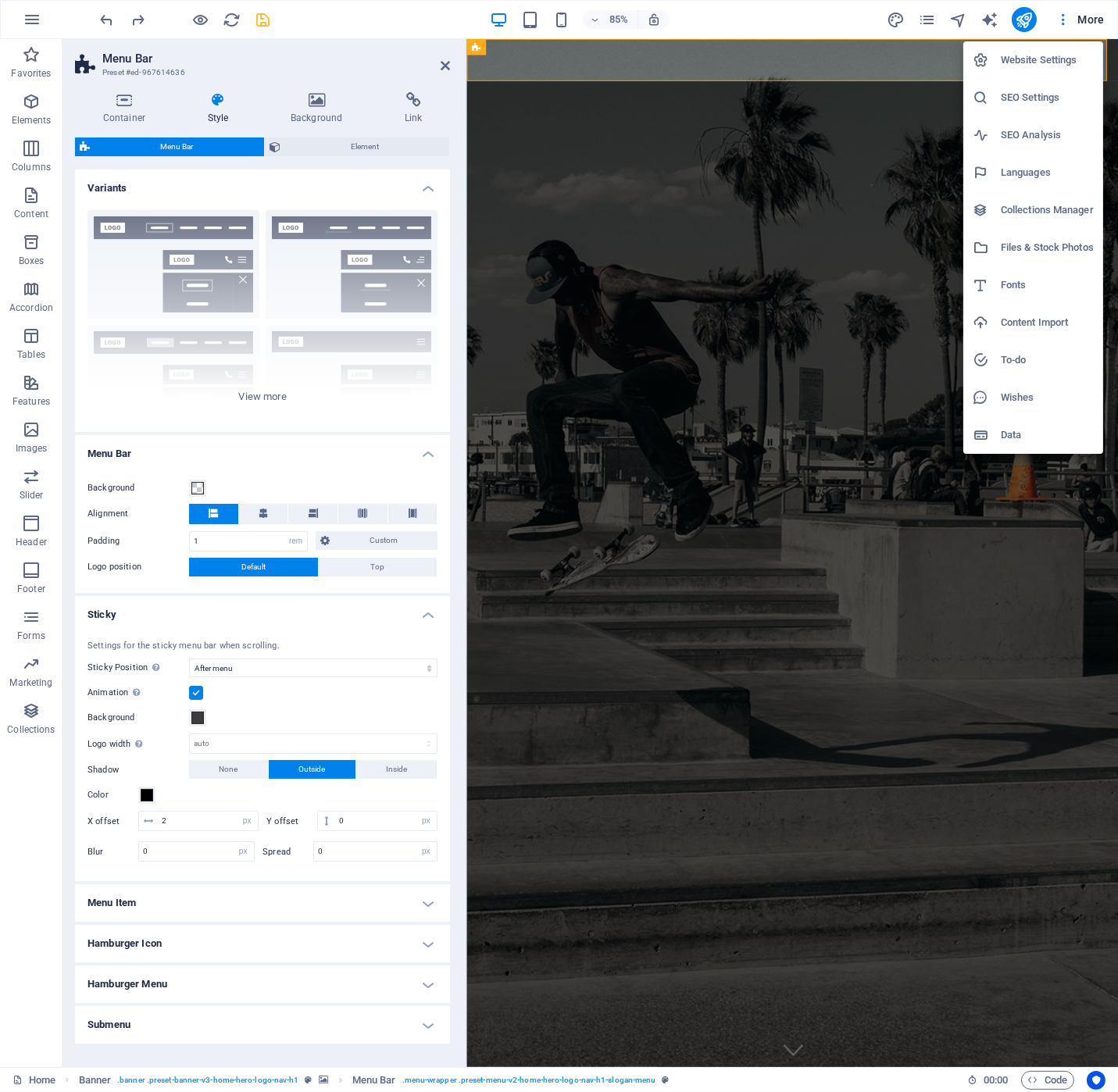
click at [1052, 59] on h6 "Website Settings" at bounding box center [1048, 60] width 93 height 19
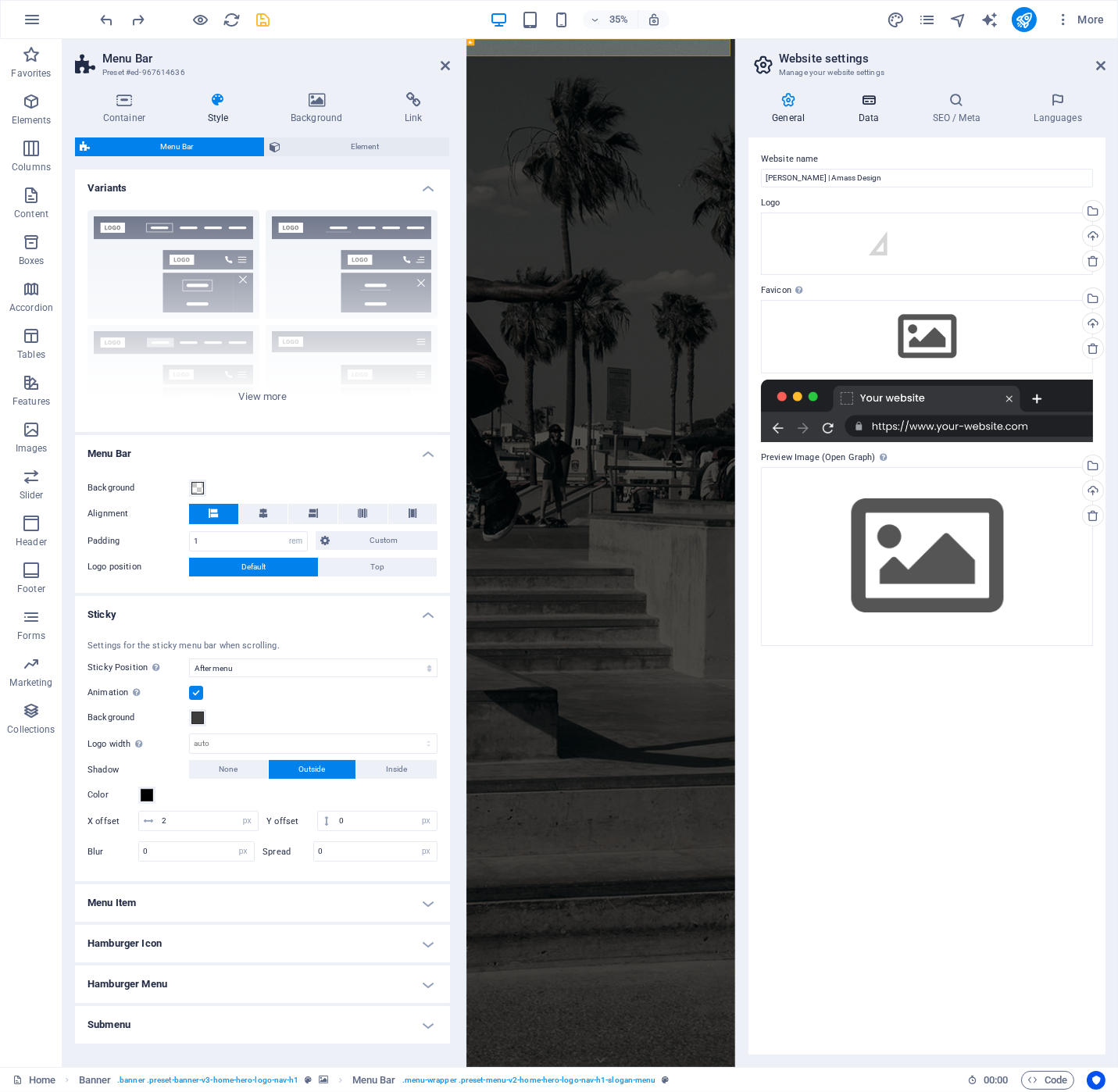
click at [867, 105] on icon at bounding box center [869, 100] width 68 height 15
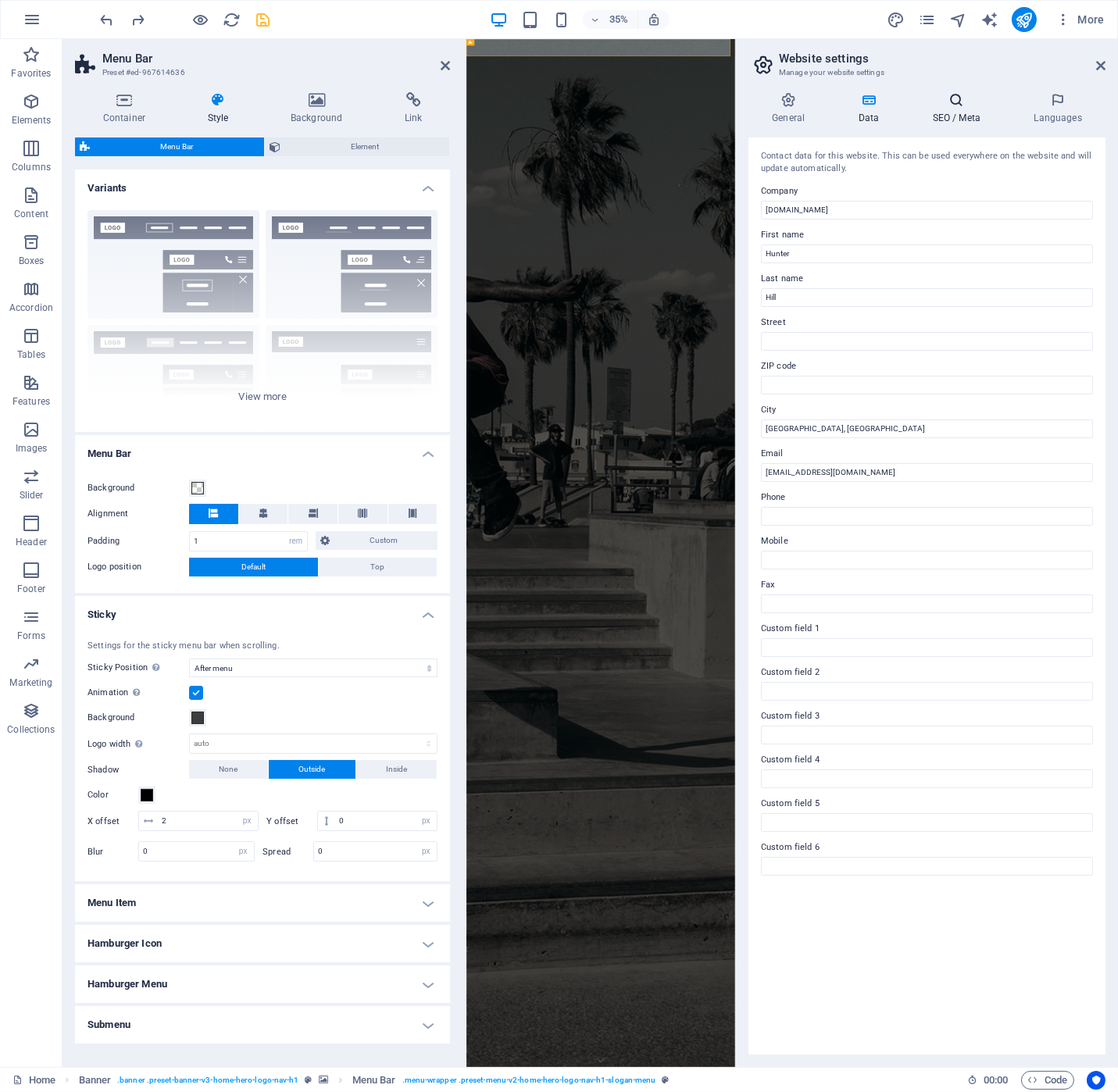
click at [933, 103] on icon at bounding box center [956, 100] width 95 height 15
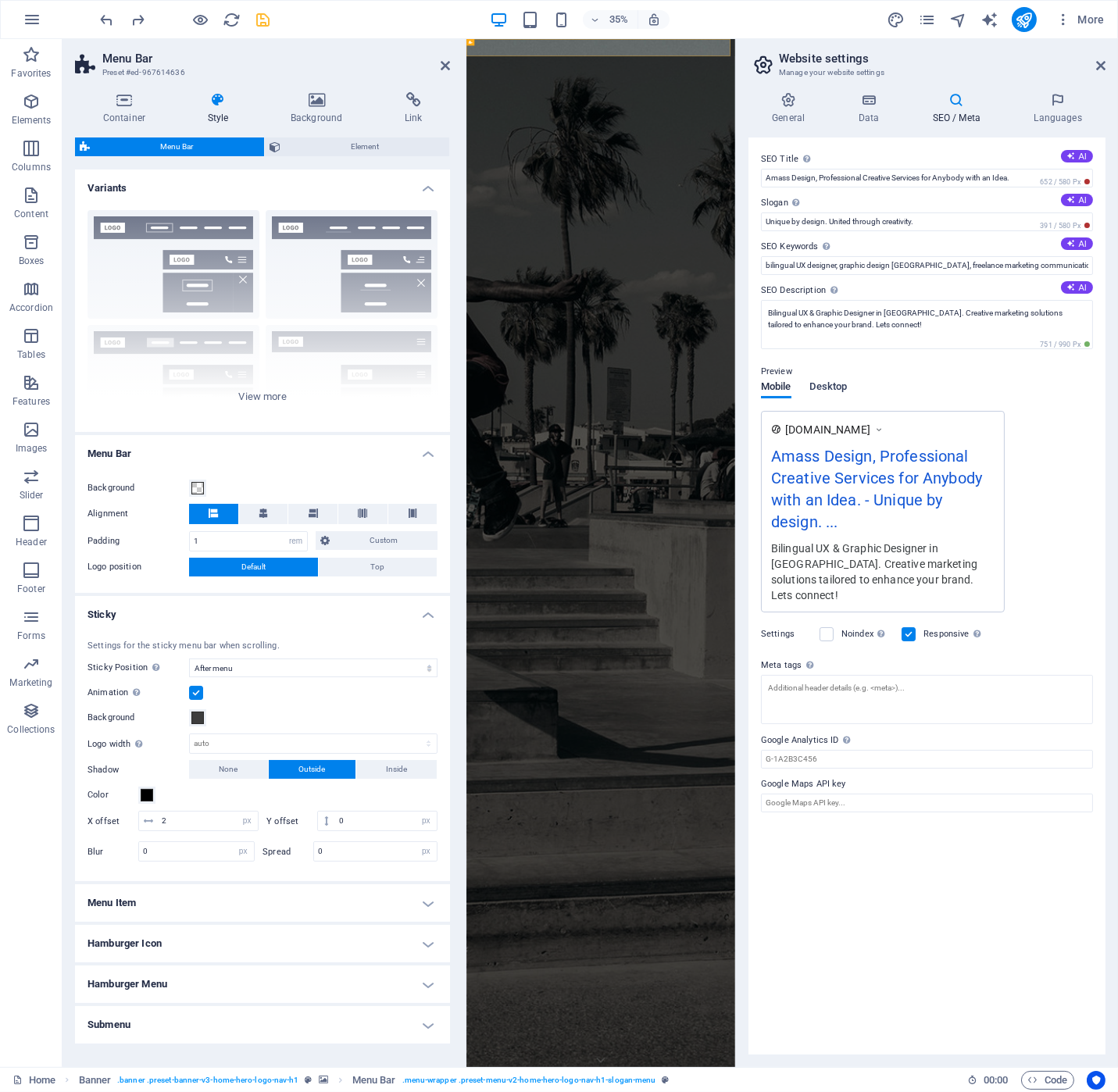
click at [839, 385] on span "Desktop" at bounding box center [828, 388] width 37 height 22
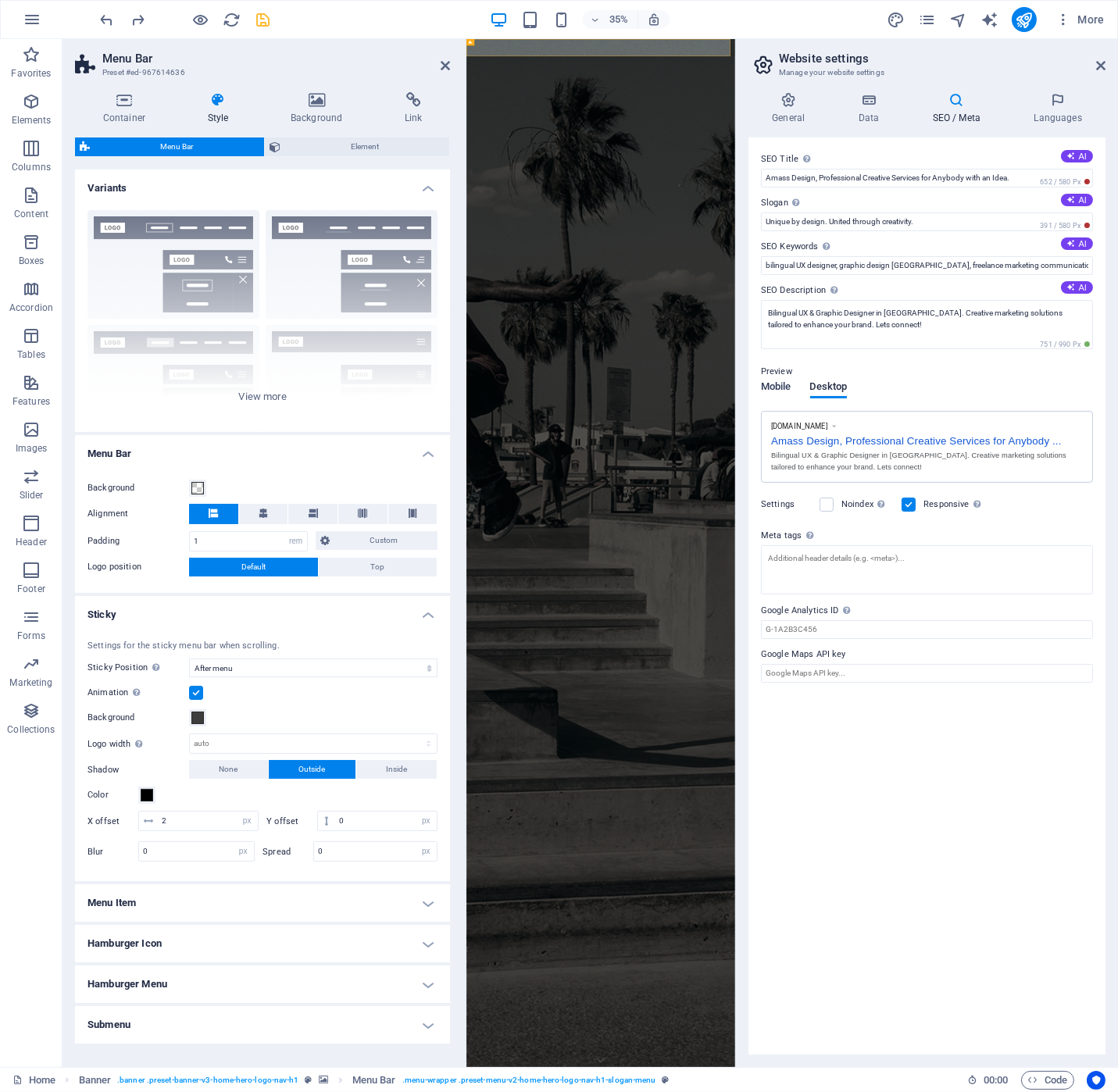
click at [774, 384] on span "Mobile" at bounding box center [776, 388] width 30 height 22
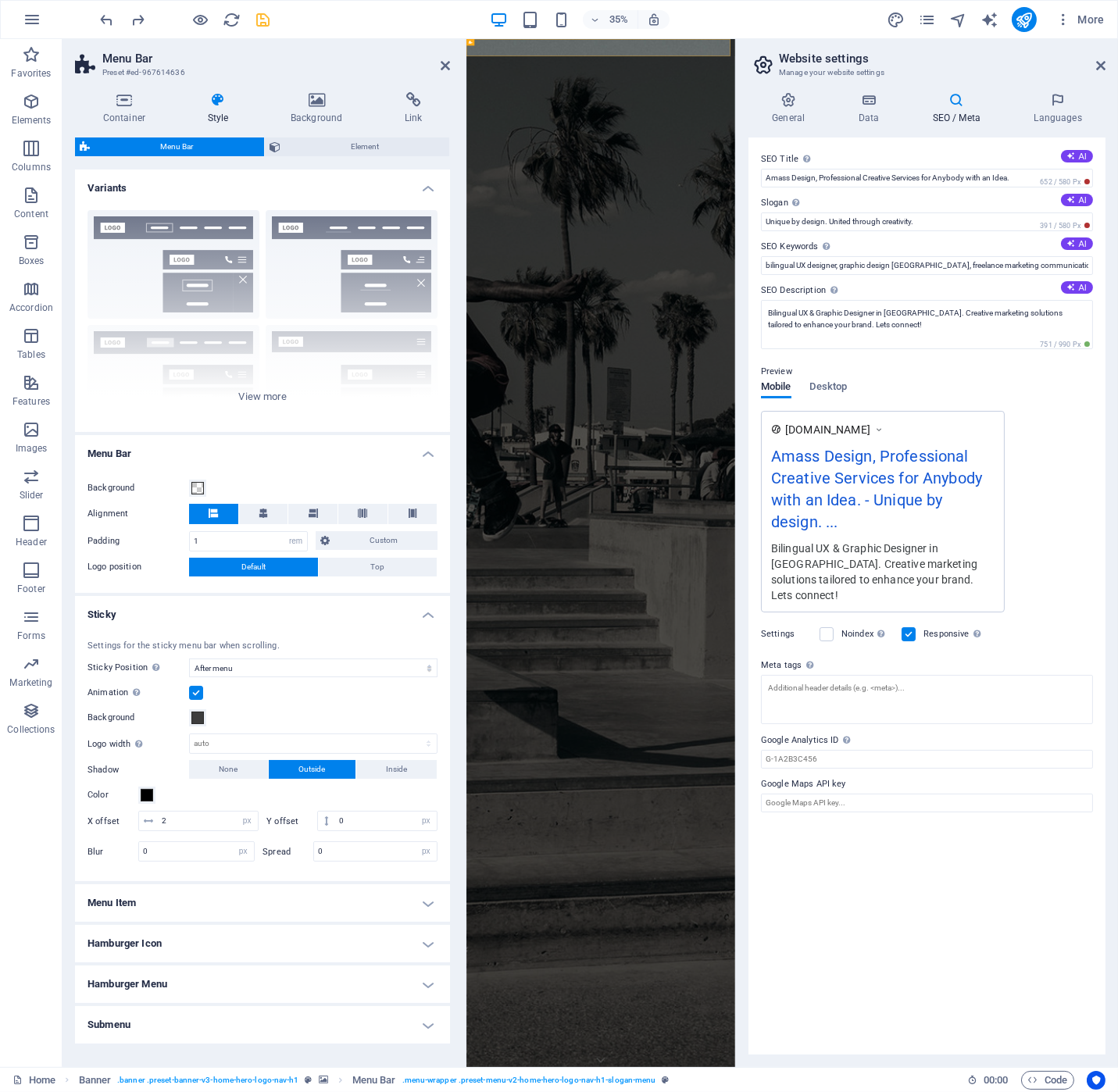
click at [954, 104] on icon at bounding box center [956, 100] width 95 height 15
click at [847, 750] on input "Google Analytics ID Please only add the Google Analytics ID. We automatically i…" at bounding box center [926, 759] width 332 height 19
paste input "JJV5M3J9DS"
type input "G-JJV5M3J9DS"
click at [858, 854] on div "SEO Title The title of your website - make it something that stands out in sear…" at bounding box center [927, 596] width 357 height 917
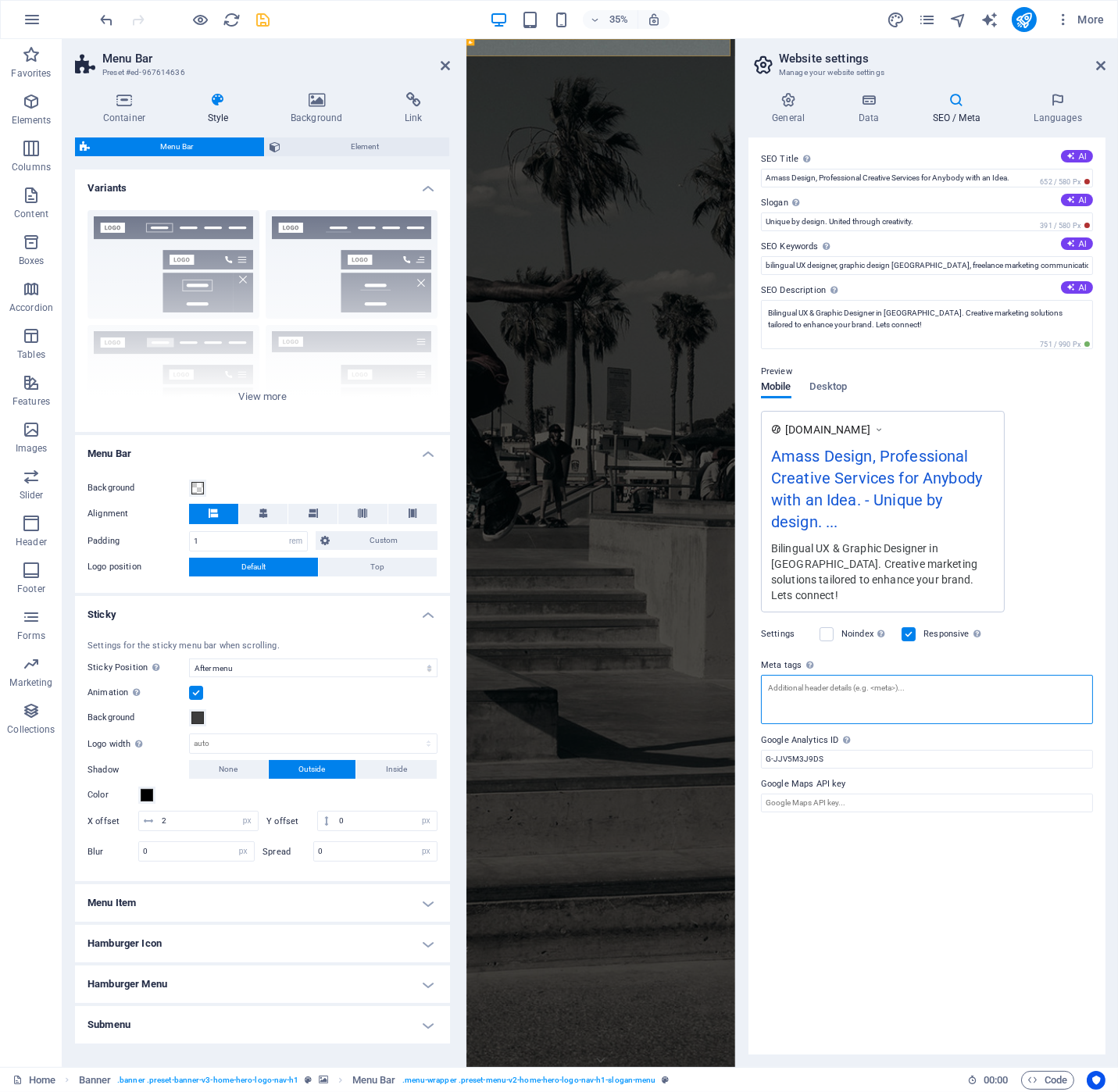
click at [826, 687] on textarea "Meta tags Enter HTML code here that will be placed inside the tags of your webs…" at bounding box center [926, 699] width 332 height 49
click at [790, 691] on textarea "Meta tags Enter HTML code here that will be placed inside the tags of your webs…" at bounding box center [926, 705] width 332 height 61
click at [800, 106] on icon at bounding box center [788, 100] width 80 height 15
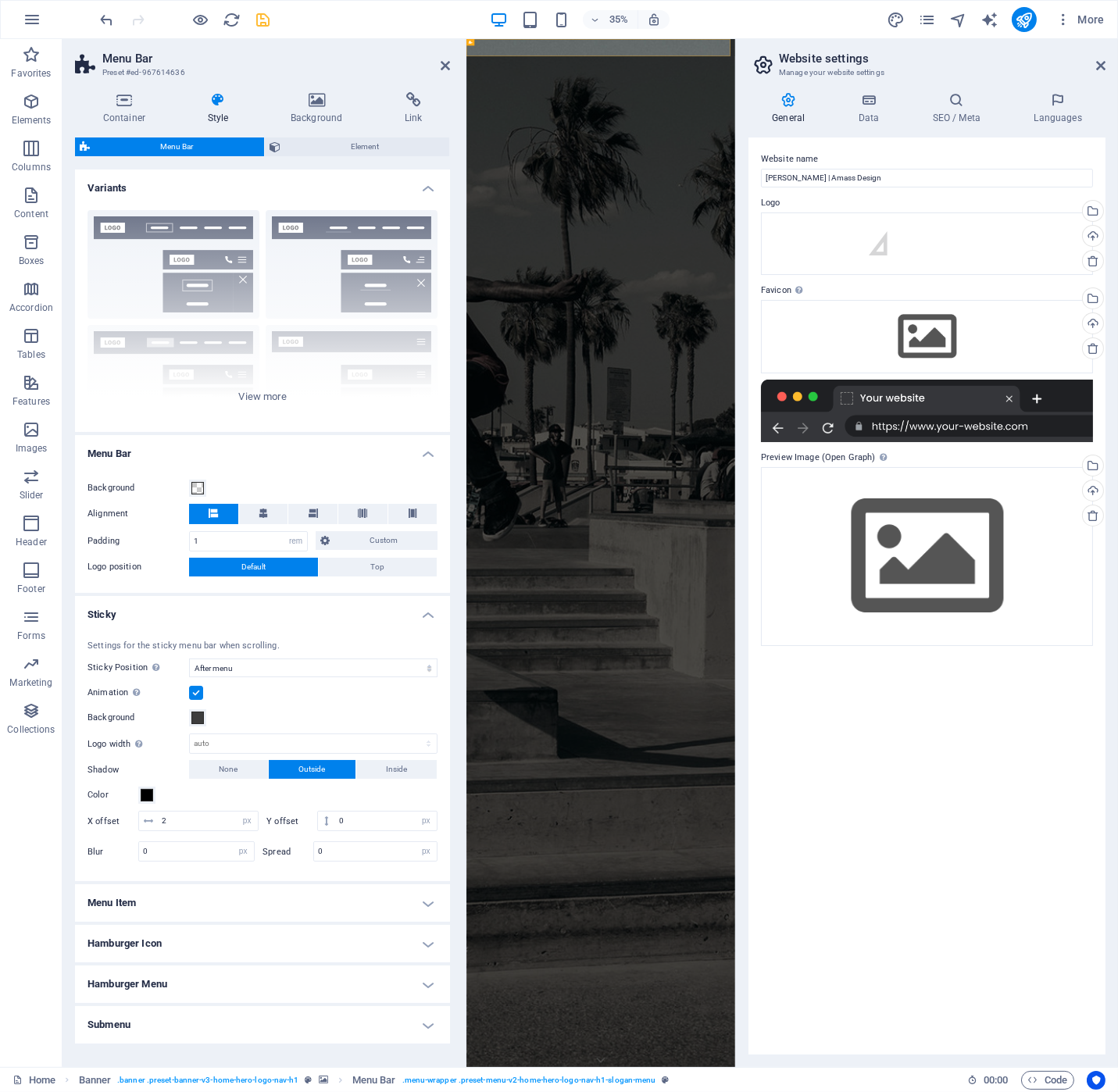
click at [265, 26] on icon "save" at bounding box center [263, 20] width 18 height 18
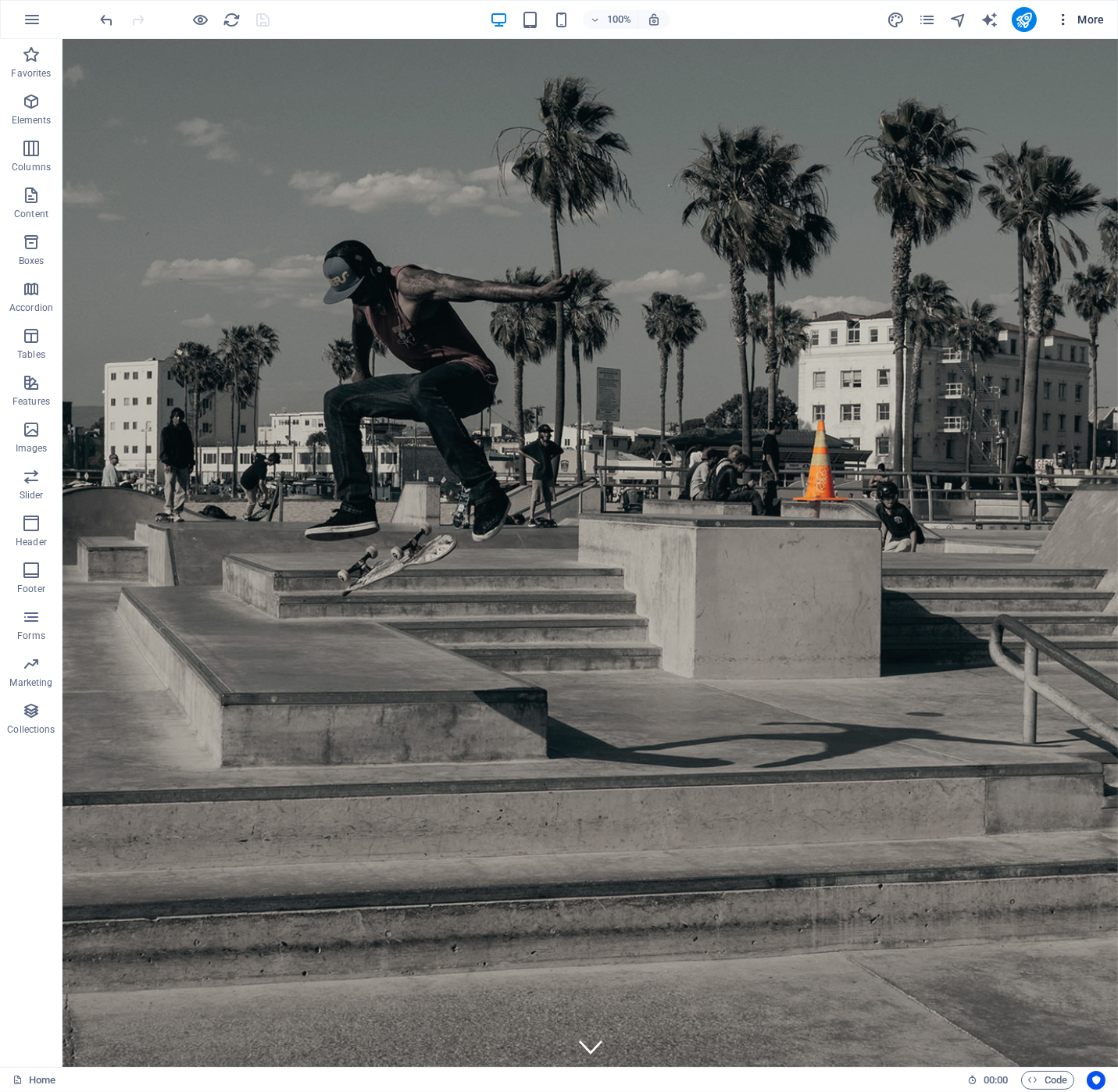
click at [1094, 18] on span "More" at bounding box center [1080, 19] width 49 height 15
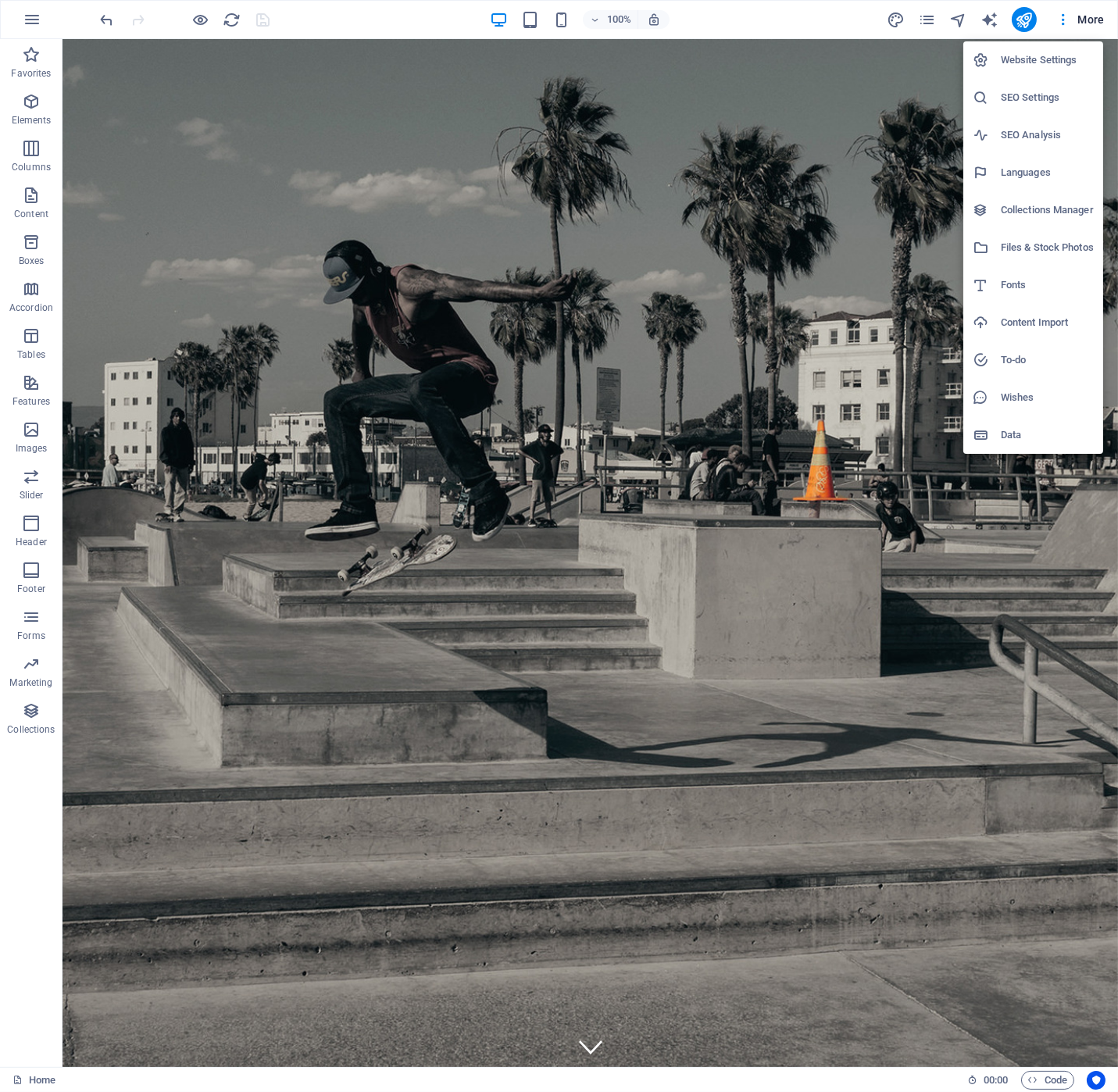
click at [1029, 99] on h6 "SEO Settings" at bounding box center [1048, 98] width 93 height 19
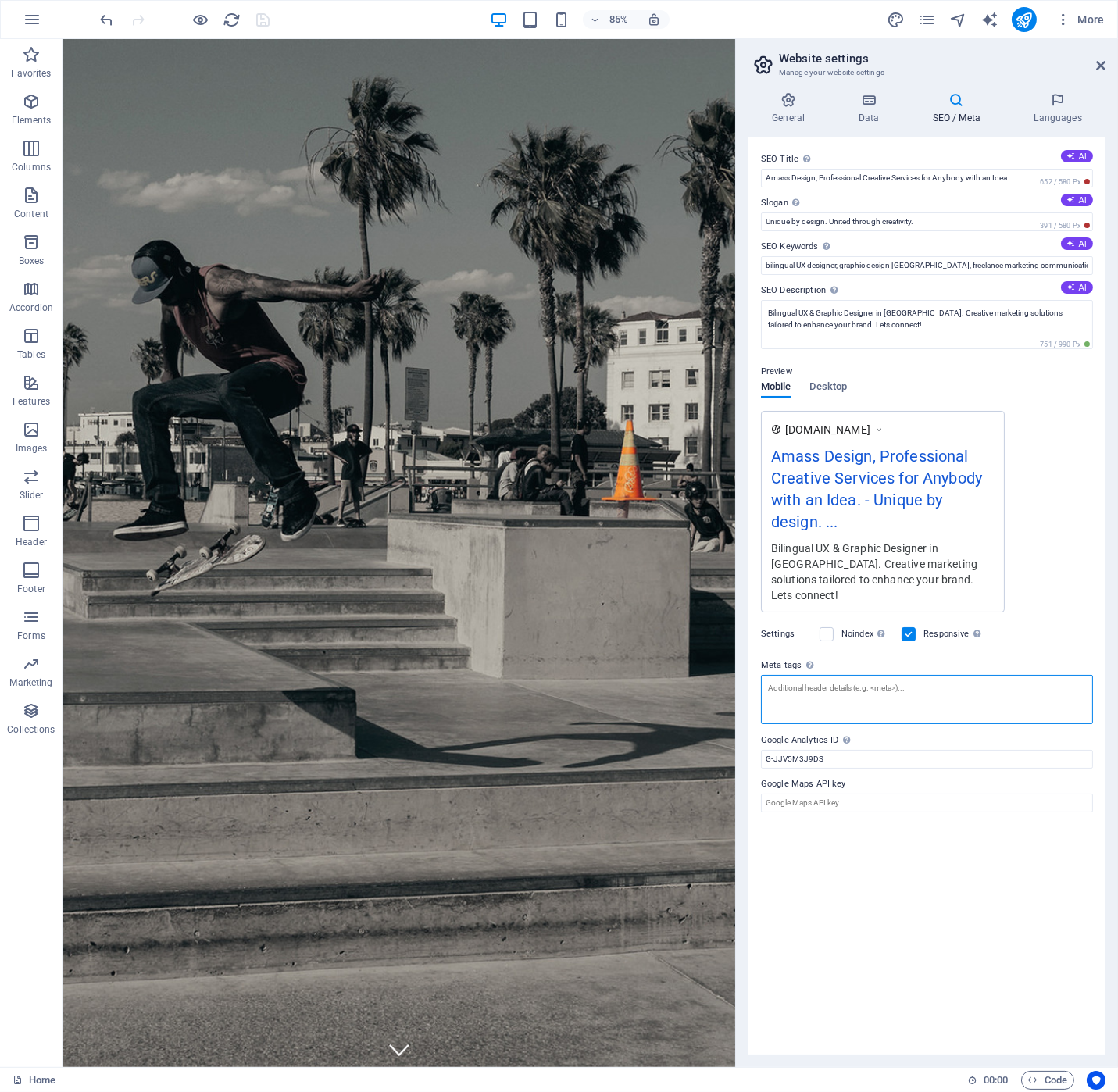
click at [769, 680] on textarea "Meta tags Enter HTML code here that will be placed inside the tags of your webs…" at bounding box center [926, 699] width 332 height 49
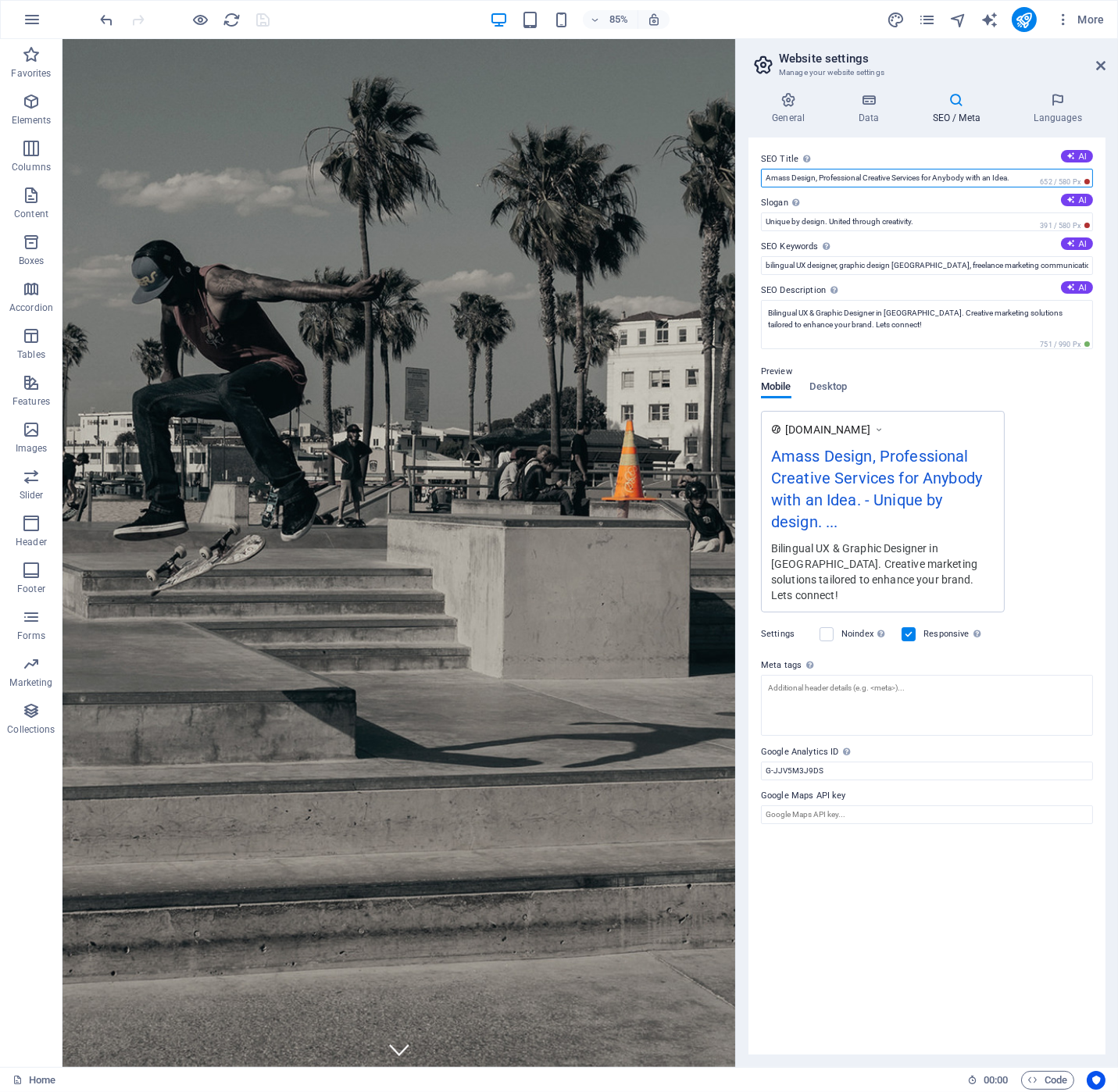
click at [765, 177] on input "Amass Design, Professional Creative Services for Anybody with an Idea." at bounding box center [926, 179] width 332 height 19
drag, startPoint x: 923, startPoint y: 175, endPoint x: 1055, endPoint y: 180, distance: 132.1
click at [1055, 180] on div "SEO Title The title of your website - make it something that stands out in sear…" at bounding box center [926, 168] width 332 height 37
type input "[PERSON_NAME] | Amass Design, Professional Creative Services"
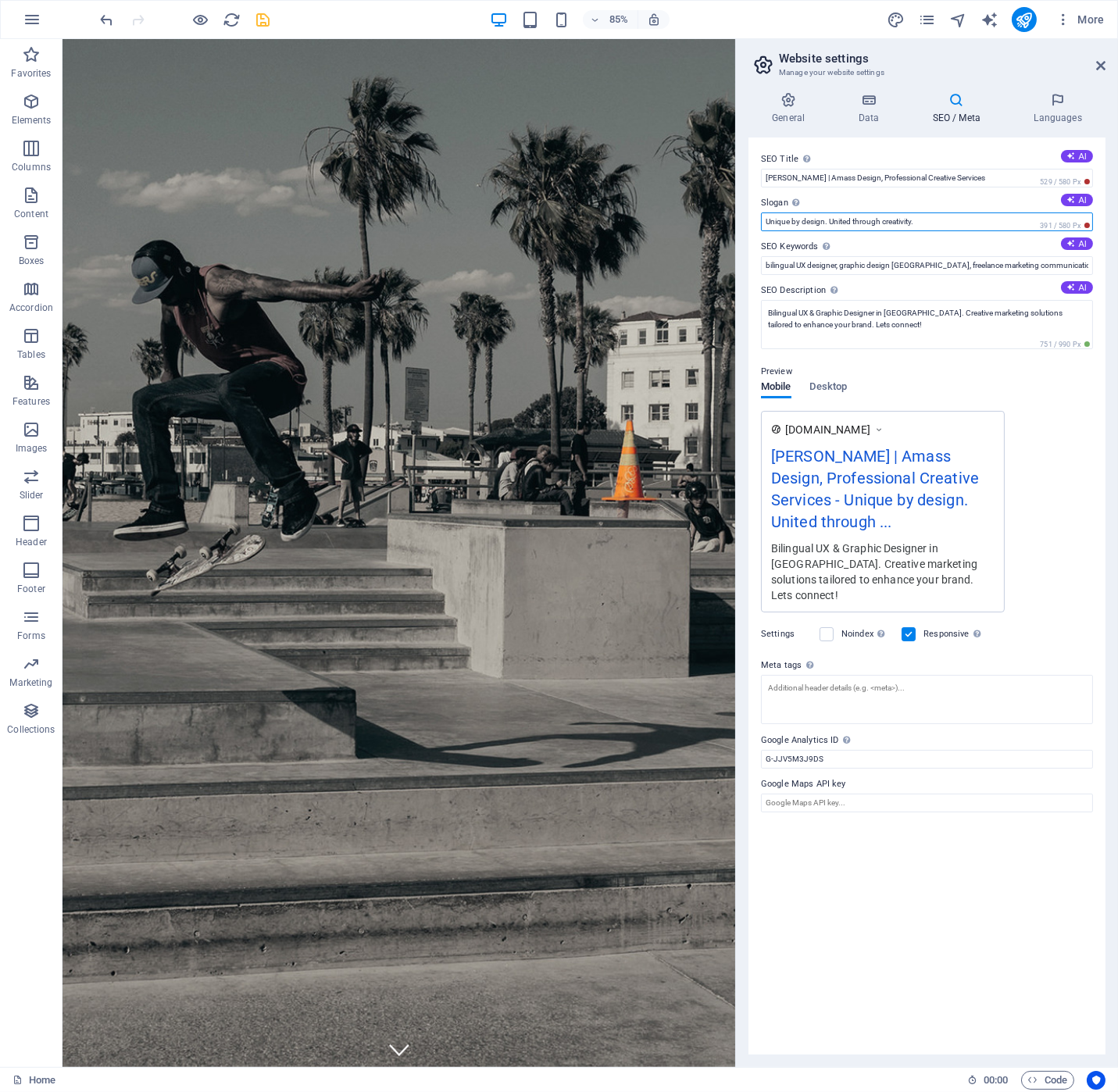
click at [936, 221] on input "Unique by design. United through creativity." at bounding box center [926, 222] width 332 height 19
click at [941, 269] on input "bilingual UX designer, graphic design [GEOGRAPHIC_DATA], freelance marketing co…" at bounding box center [926, 266] width 332 height 19
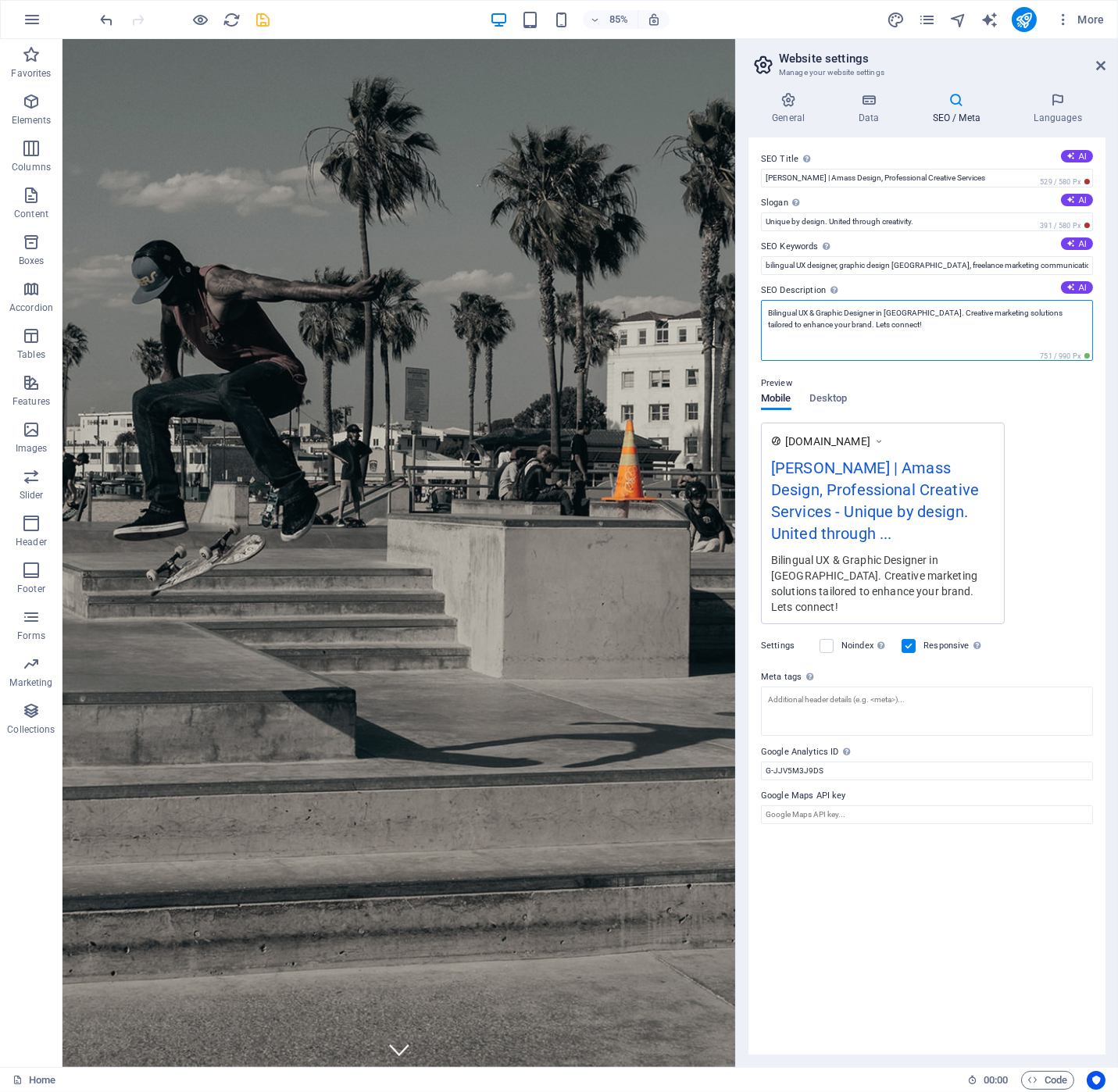
click at [901, 334] on textarea "Bilingual UX & Graphic Designer in [GEOGRAPHIC_DATA]. Creative marketing soluti…" at bounding box center [926, 331] width 332 height 61
click at [1088, 224] on span "391 / 580 Px" at bounding box center [1065, 226] width 56 height 11
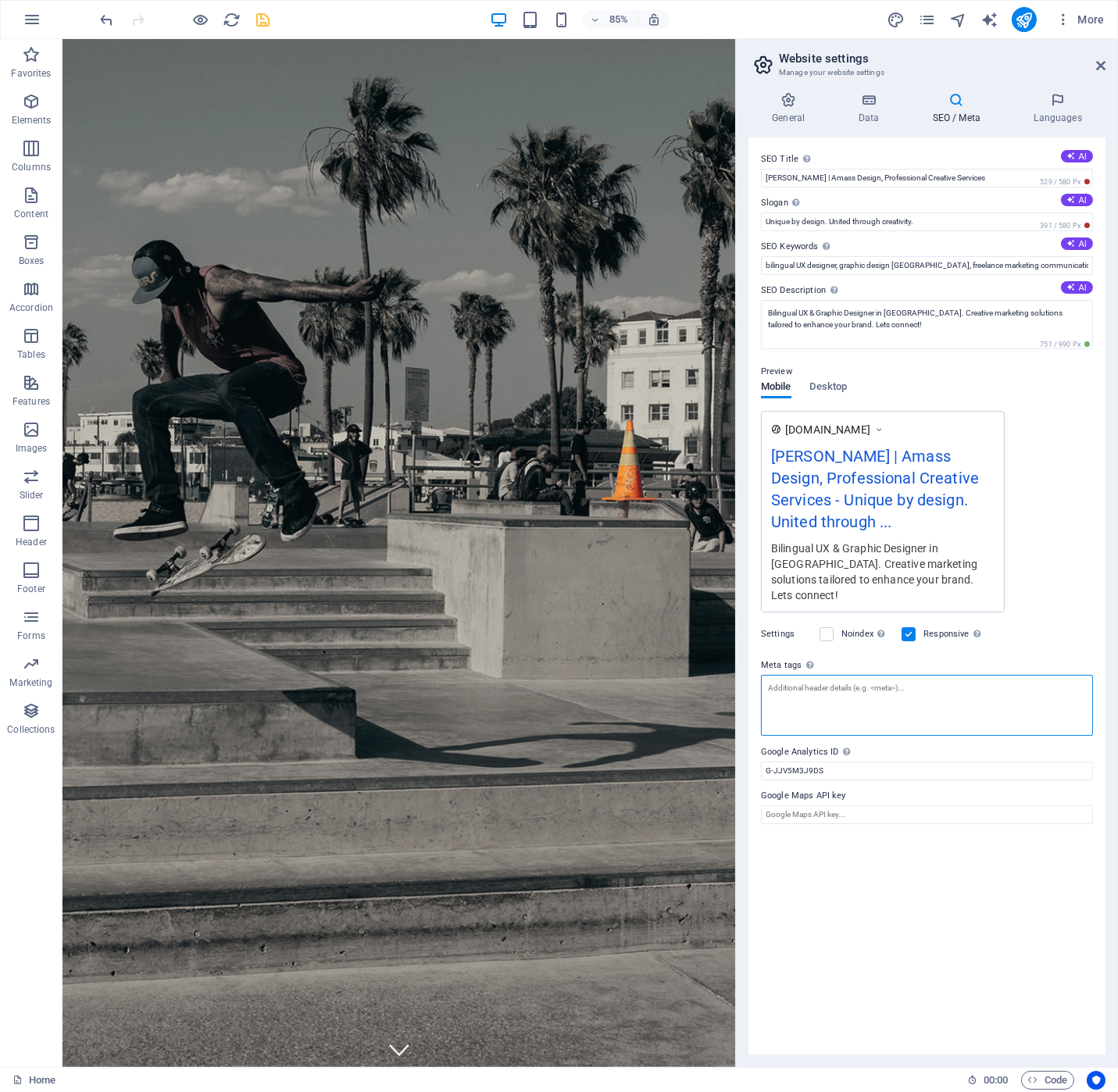
click at [811, 683] on textarea "Meta tags Enter HTML code here that will be placed inside the tags of your webs…" at bounding box center [926, 705] width 332 height 61
click at [868, 110] on h4 "Data" at bounding box center [872, 108] width 74 height 33
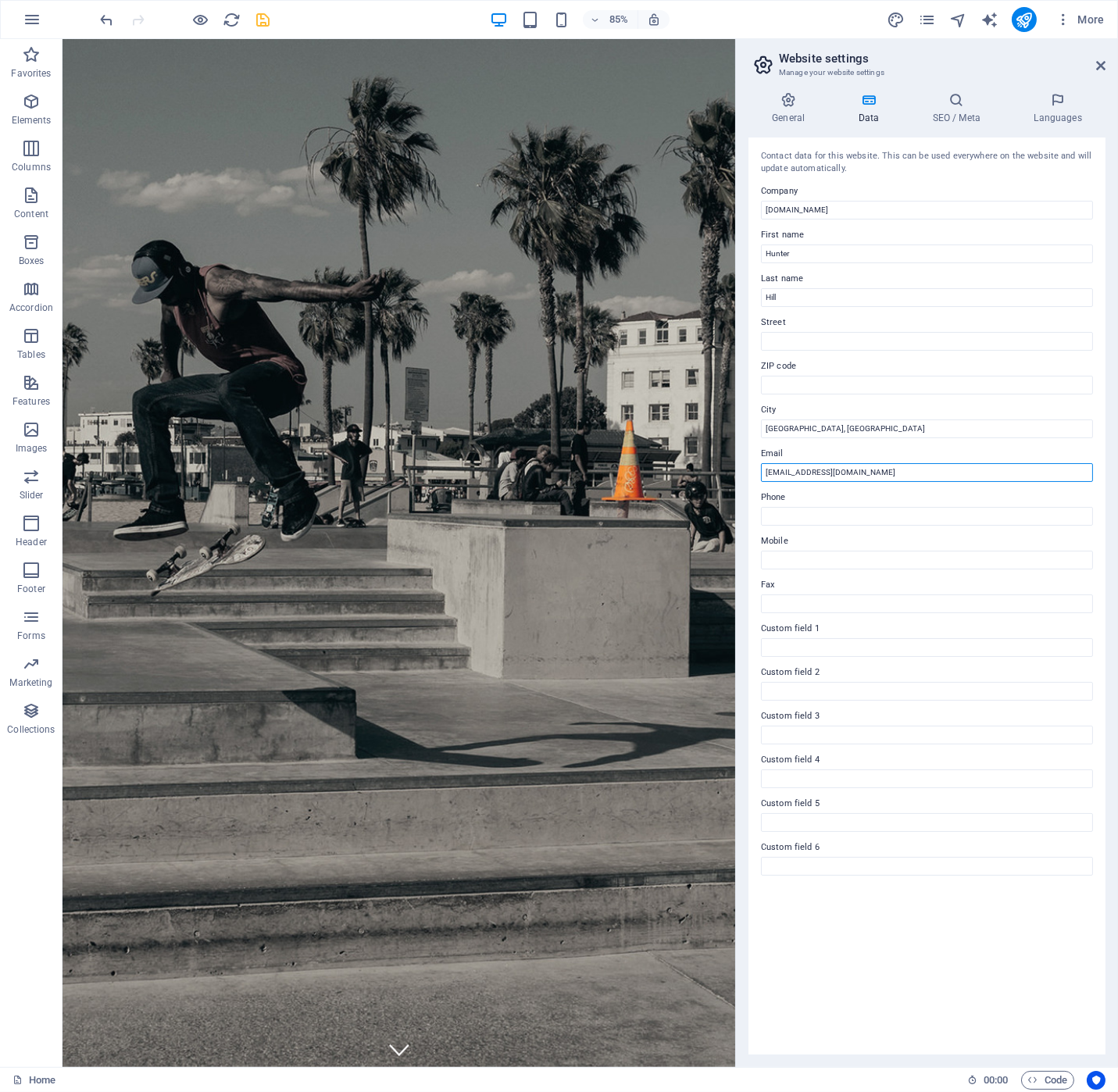
click at [888, 473] on input "[EMAIL_ADDRESS][DOMAIN_NAME]" at bounding box center [926, 472] width 332 height 19
click at [803, 509] on input "Phone" at bounding box center [926, 516] width 332 height 19
type input "6139835447"
type input "[STREET_ADDRESS]"
type input "K1Z6H7"
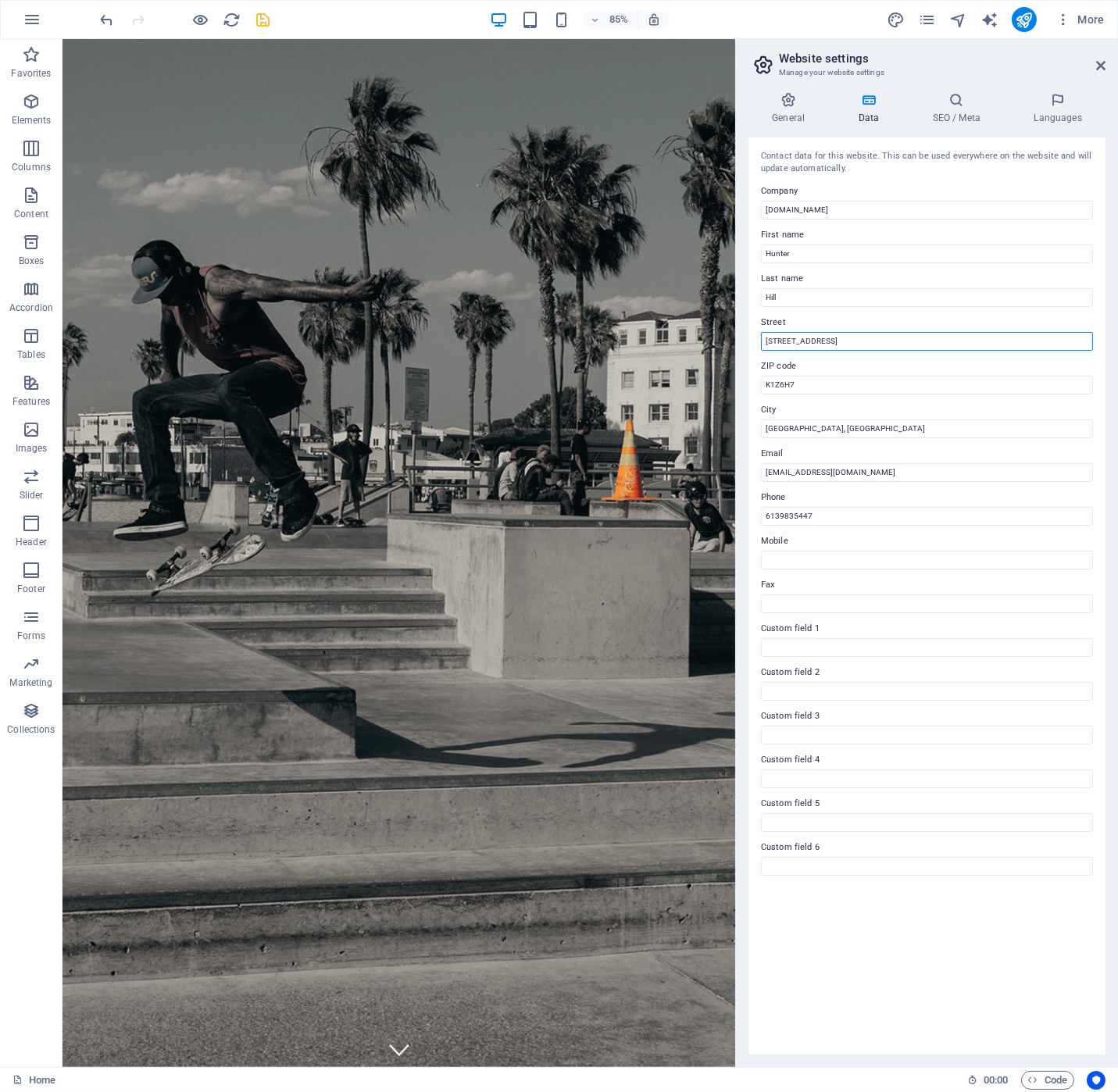
click at [830, 341] on input "[STREET_ADDRESS]" at bounding box center [926, 341] width 332 height 19
click at [927, 973] on div "Contact data for this website. This can be used everywhere on the website and w…" at bounding box center [927, 596] width 357 height 917
click at [799, 646] on input "Custom field 1" at bounding box center [926, 647] width 332 height 19
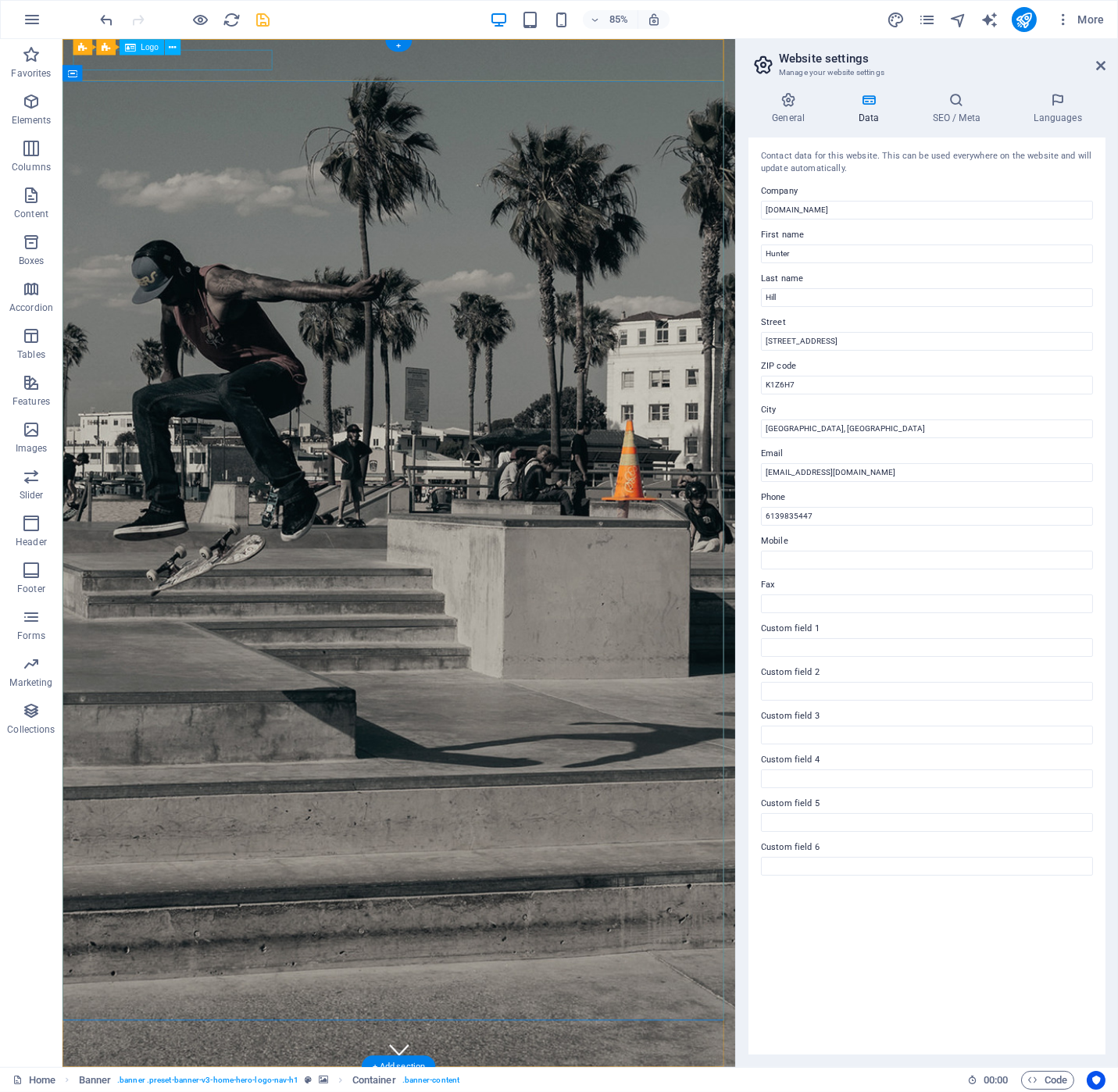
click at [112, 50] on span "Menu Bar" at bounding box center [122, 47] width 34 height 8
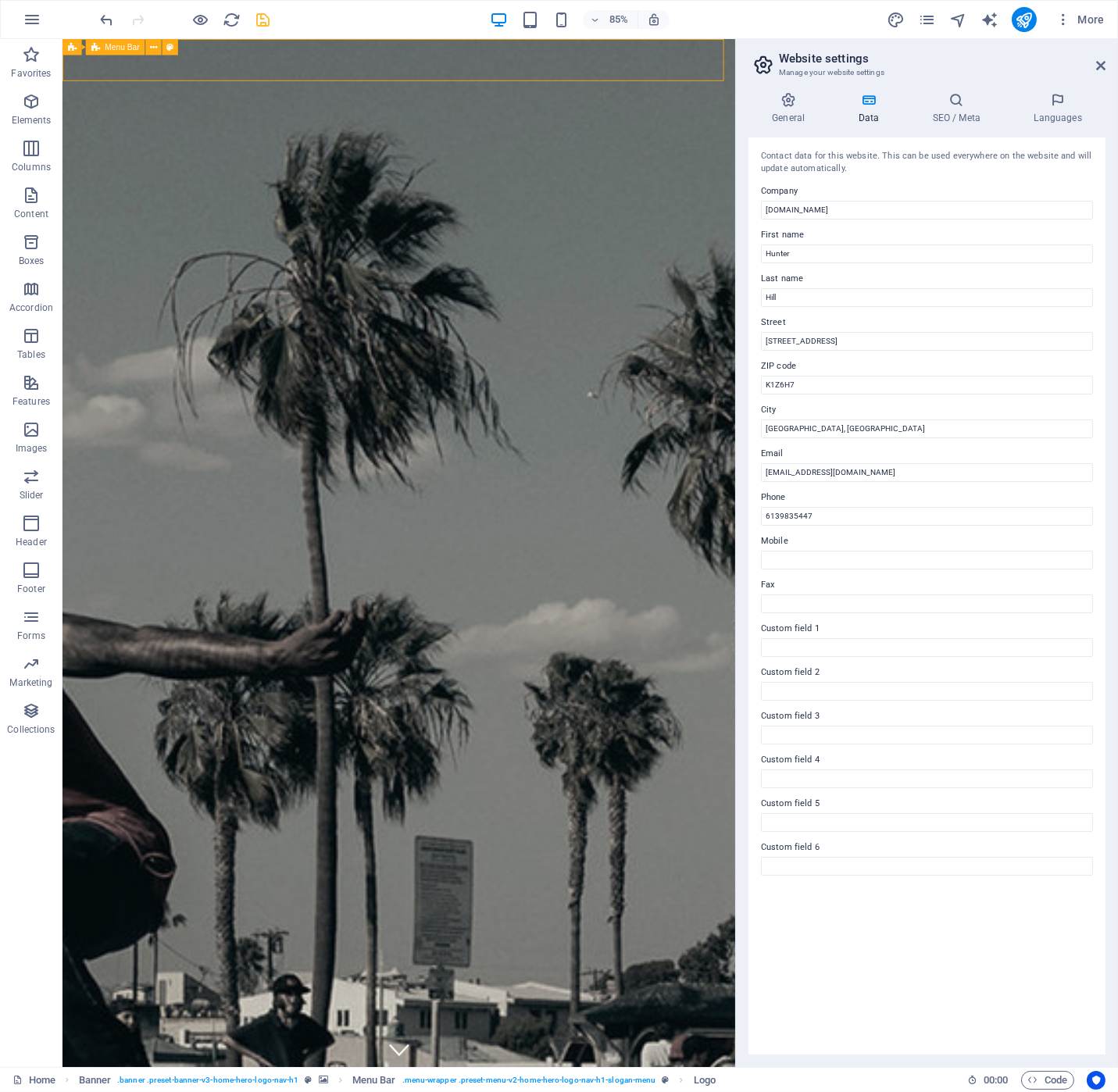
select select "rem"
select select "sticky_menu"
select select "px"
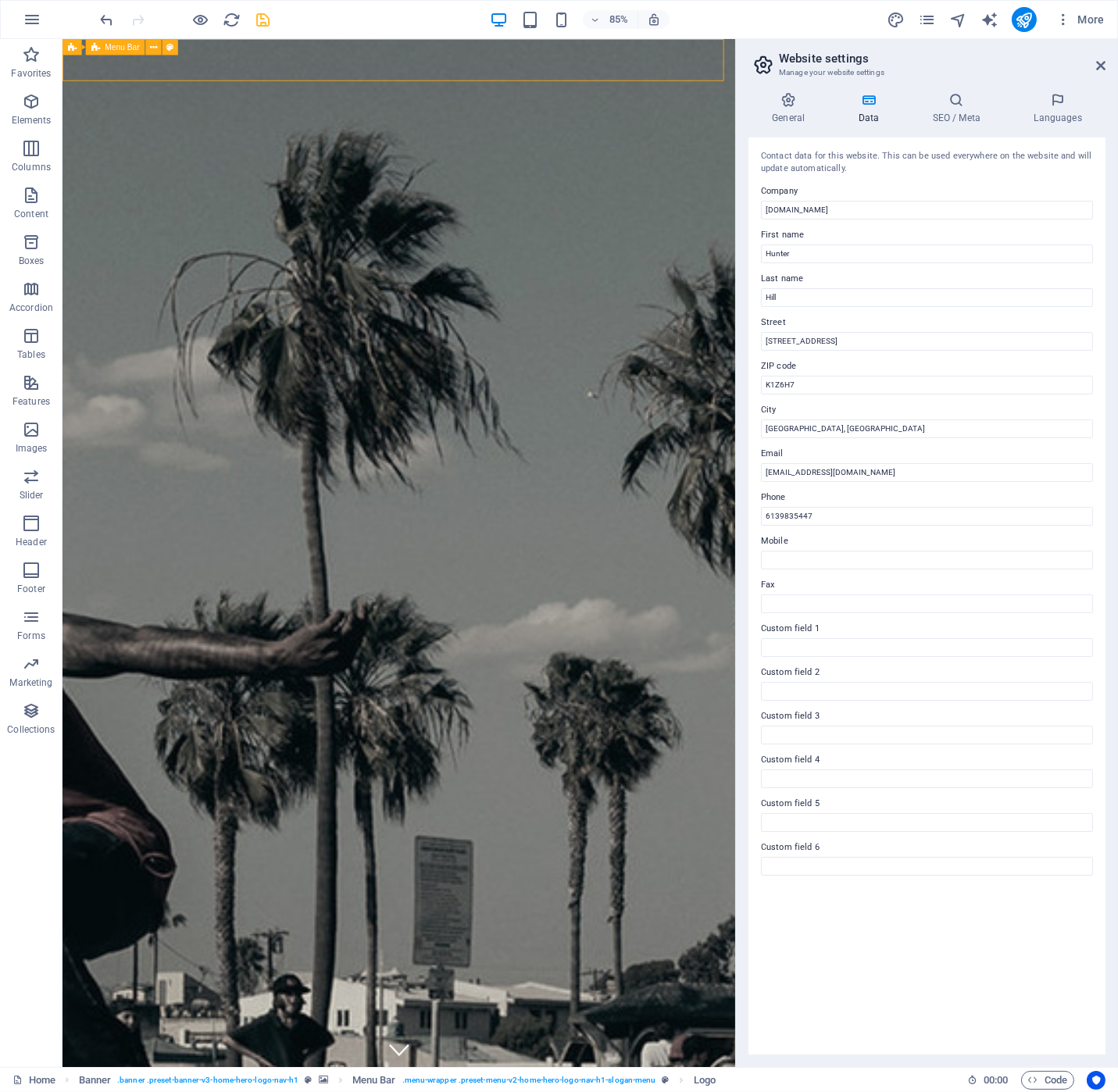
select select "px"
select select "preset-menu-v2-home-hero-logo-nav-h1-slogan-menu"
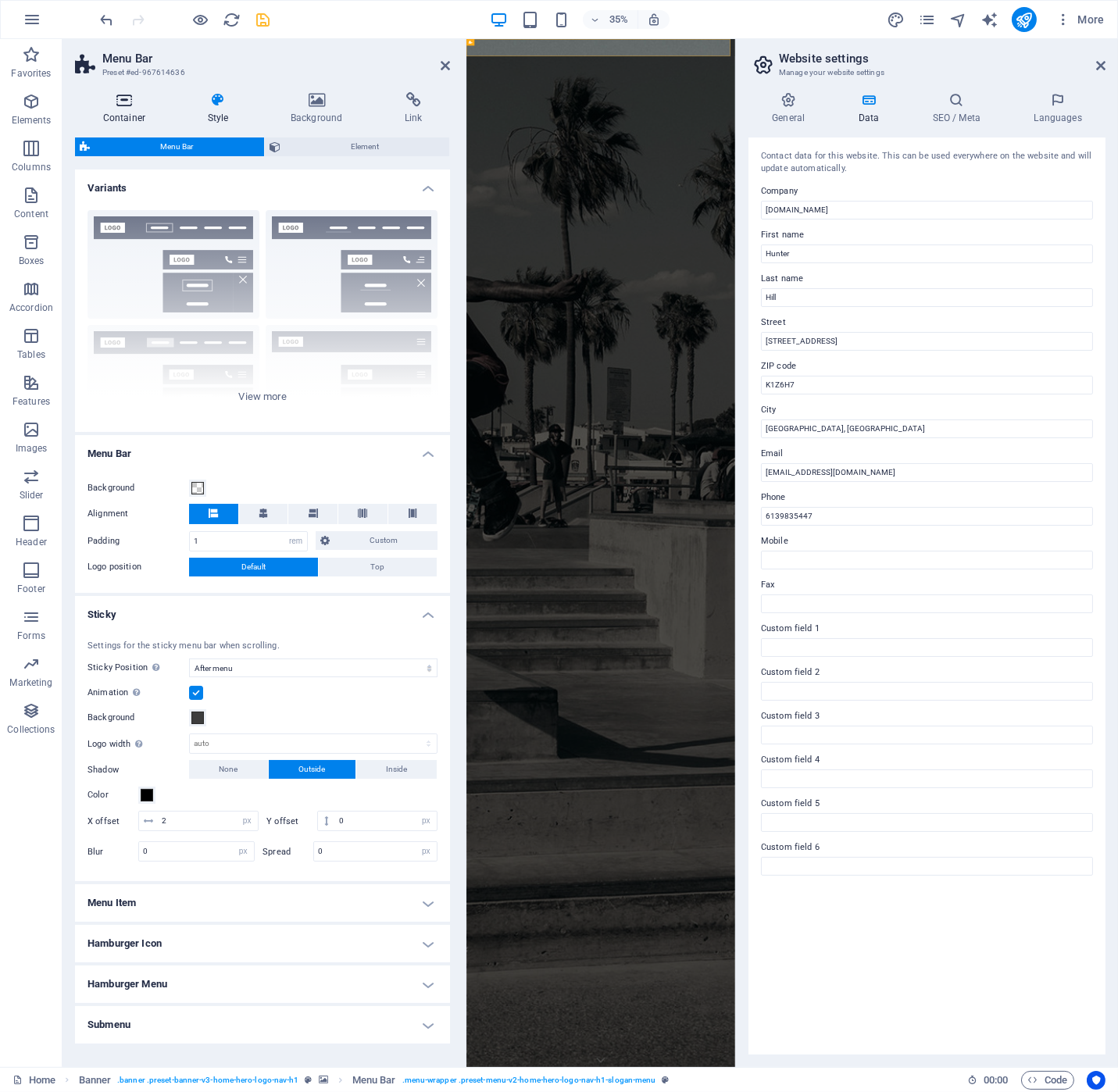
click at [121, 102] on icon at bounding box center [125, 100] width 99 height 15
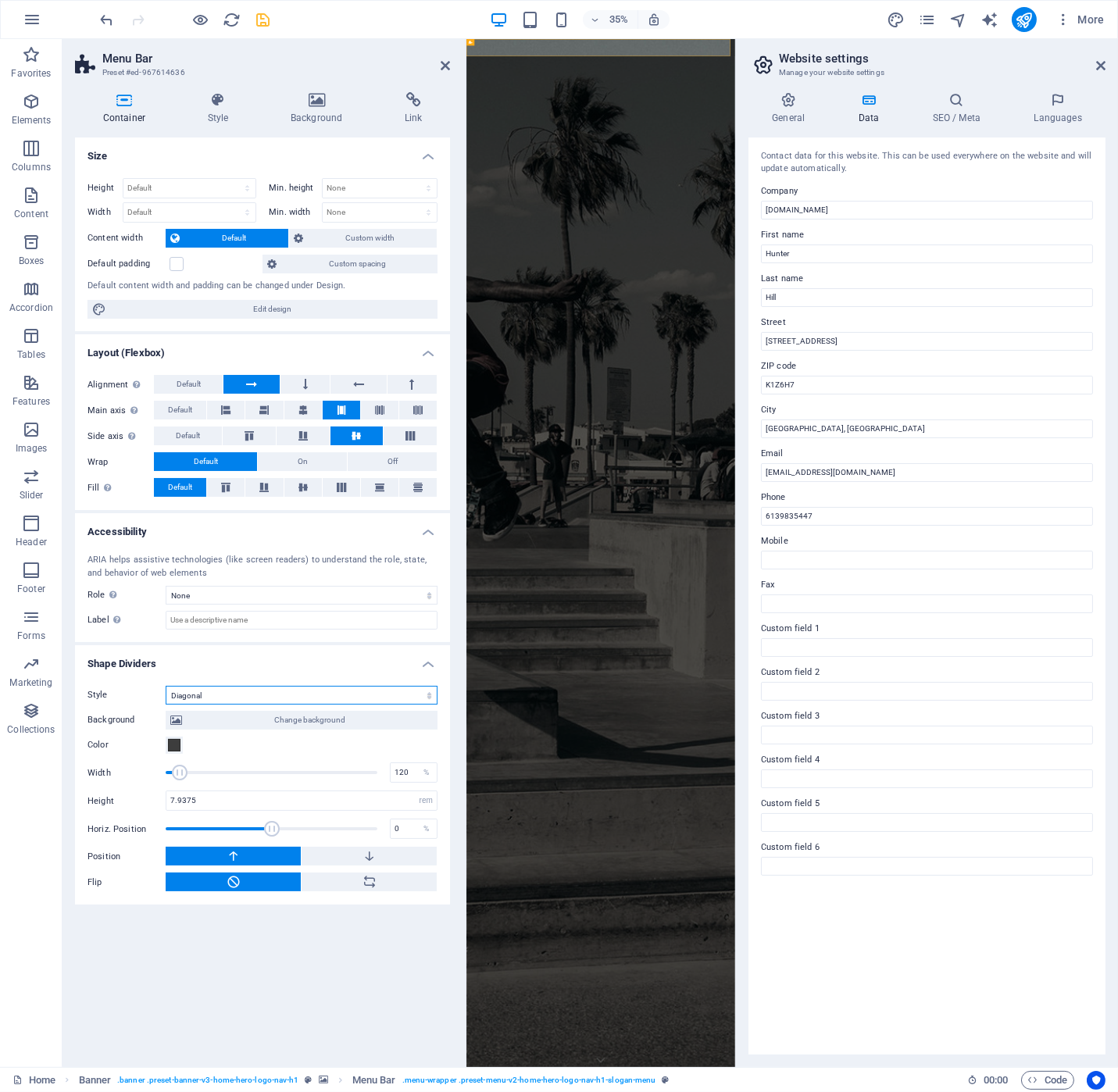
click at [380, 686] on select "None Triangle Square Diagonal Polygon 1 Polygon 2 Zigzag Multiple Zigzags Waves…" at bounding box center [301, 696] width 272 height 19
click at [165, 686] on select "None Triangle Square Diagonal Polygon 1 Polygon 2 Zigzag Multiple Zigzags Waves…" at bounding box center [301, 696] width 272 height 19
drag, startPoint x: 213, startPoint y: 688, endPoint x: 239, endPoint y: 694, distance: 26.7
click at [217, 701] on select "None Triangle Square Diagonal Polygon 1 Polygon 2 Zigzag Multiple Zigzags Waves…" at bounding box center [301, 696] width 272 height 19
select select "none"
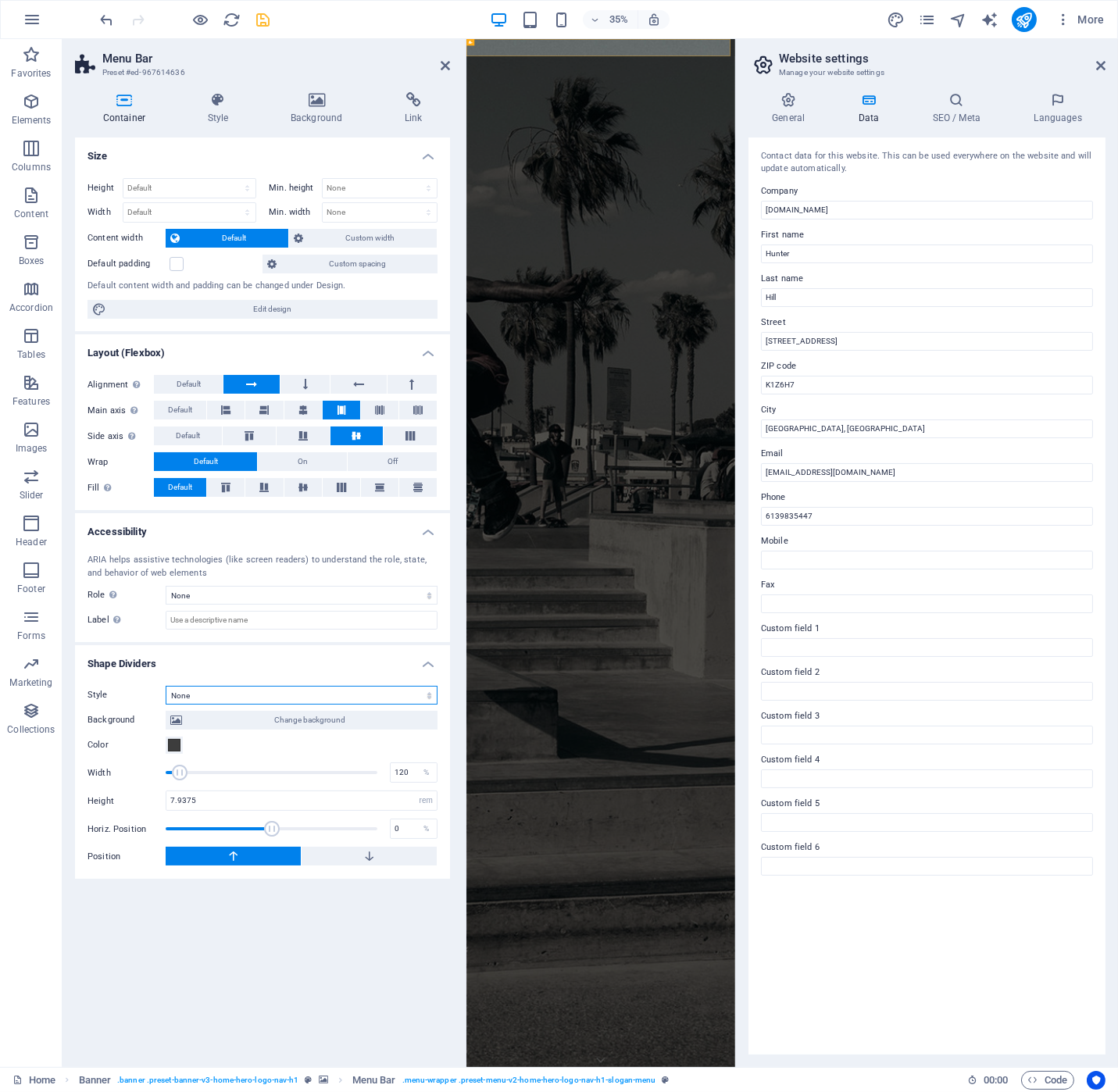
click at [165, 686] on select "None Triangle Square Diagonal Polygon 1 Polygon 2 Zigzag Multiple Zigzags Waves…" at bounding box center [301, 696] width 272 height 19
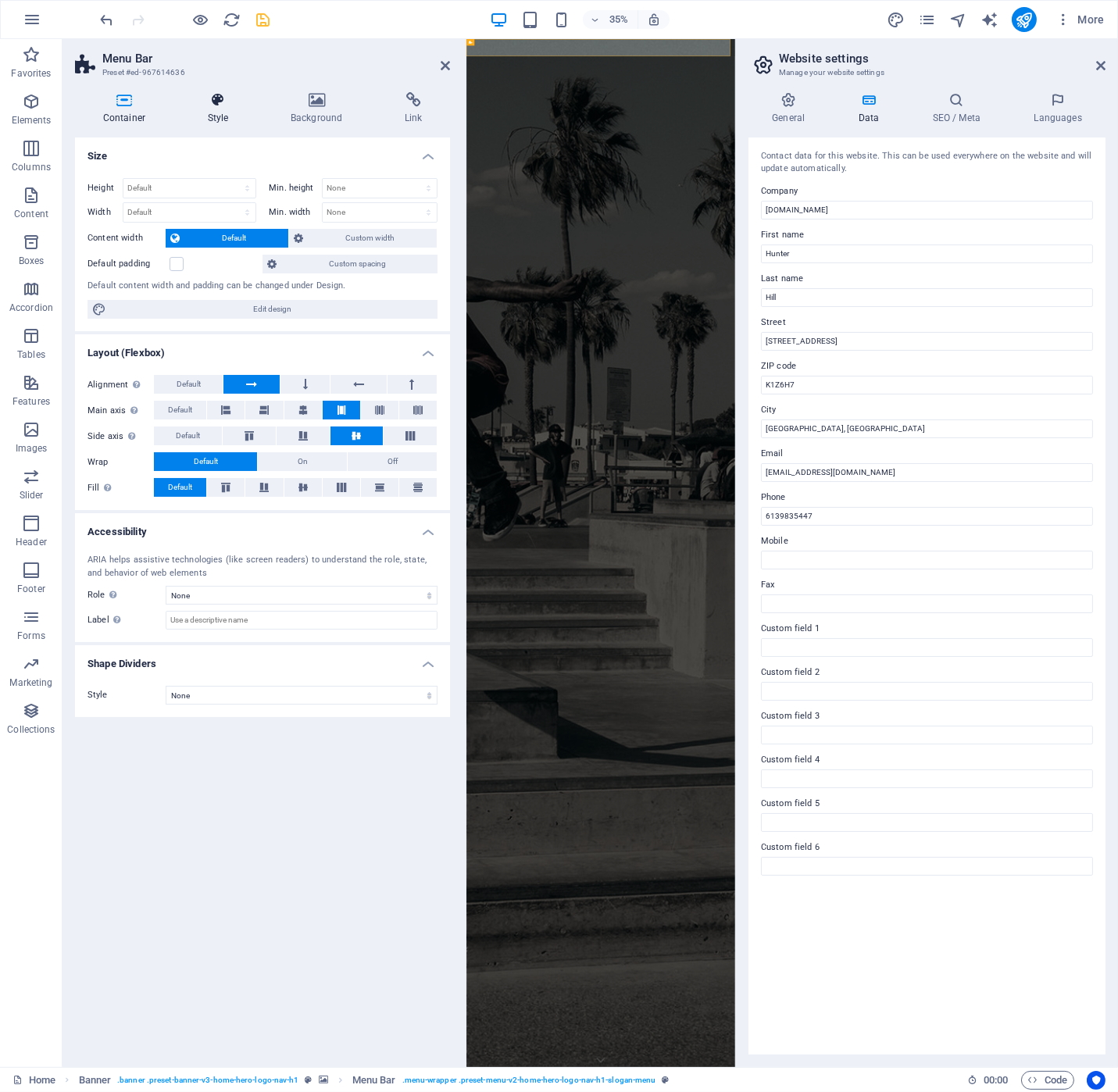
click at [212, 103] on icon at bounding box center [218, 100] width 77 height 15
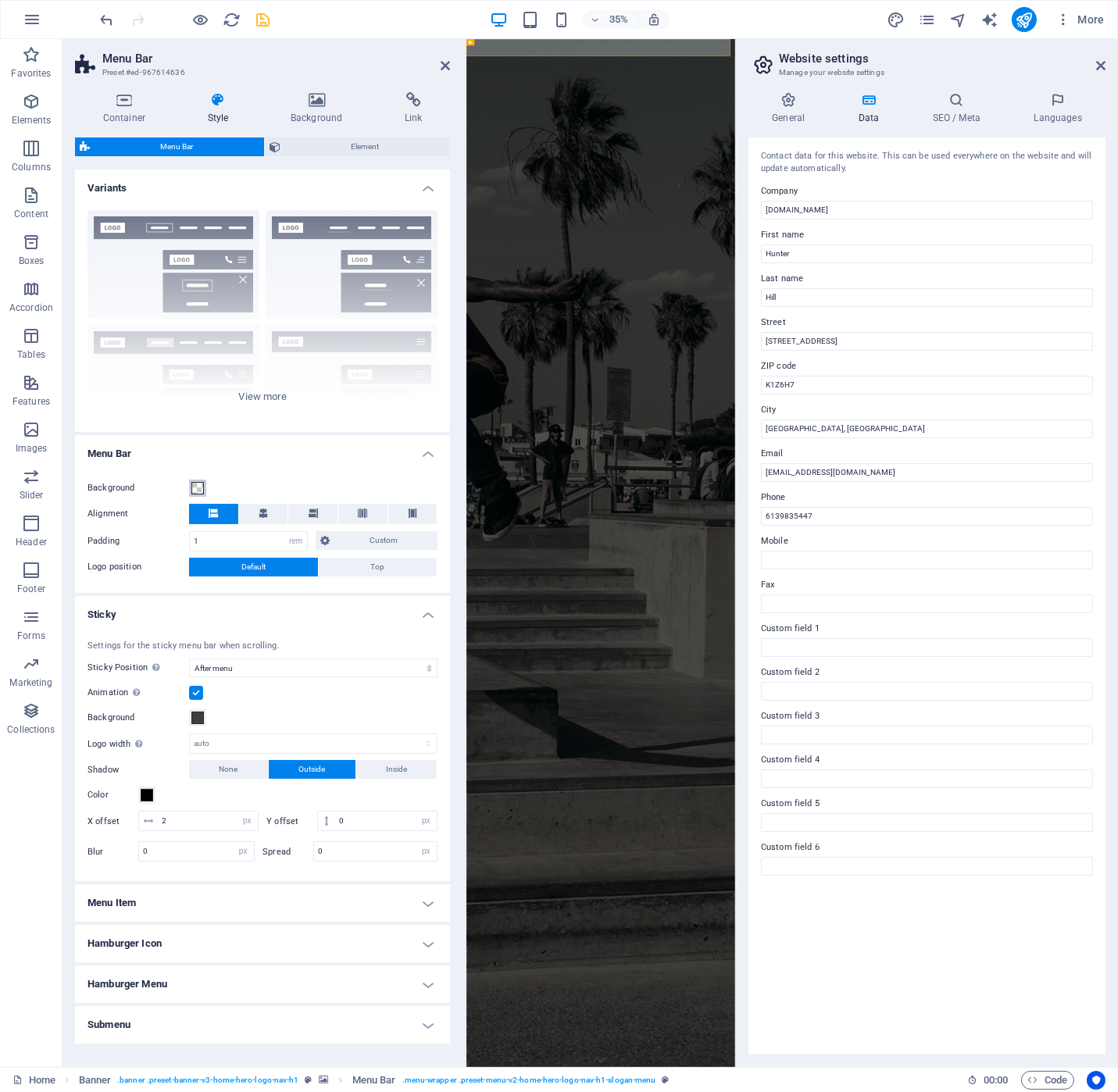
click at [199, 485] on span at bounding box center [197, 488] width 12 height 12
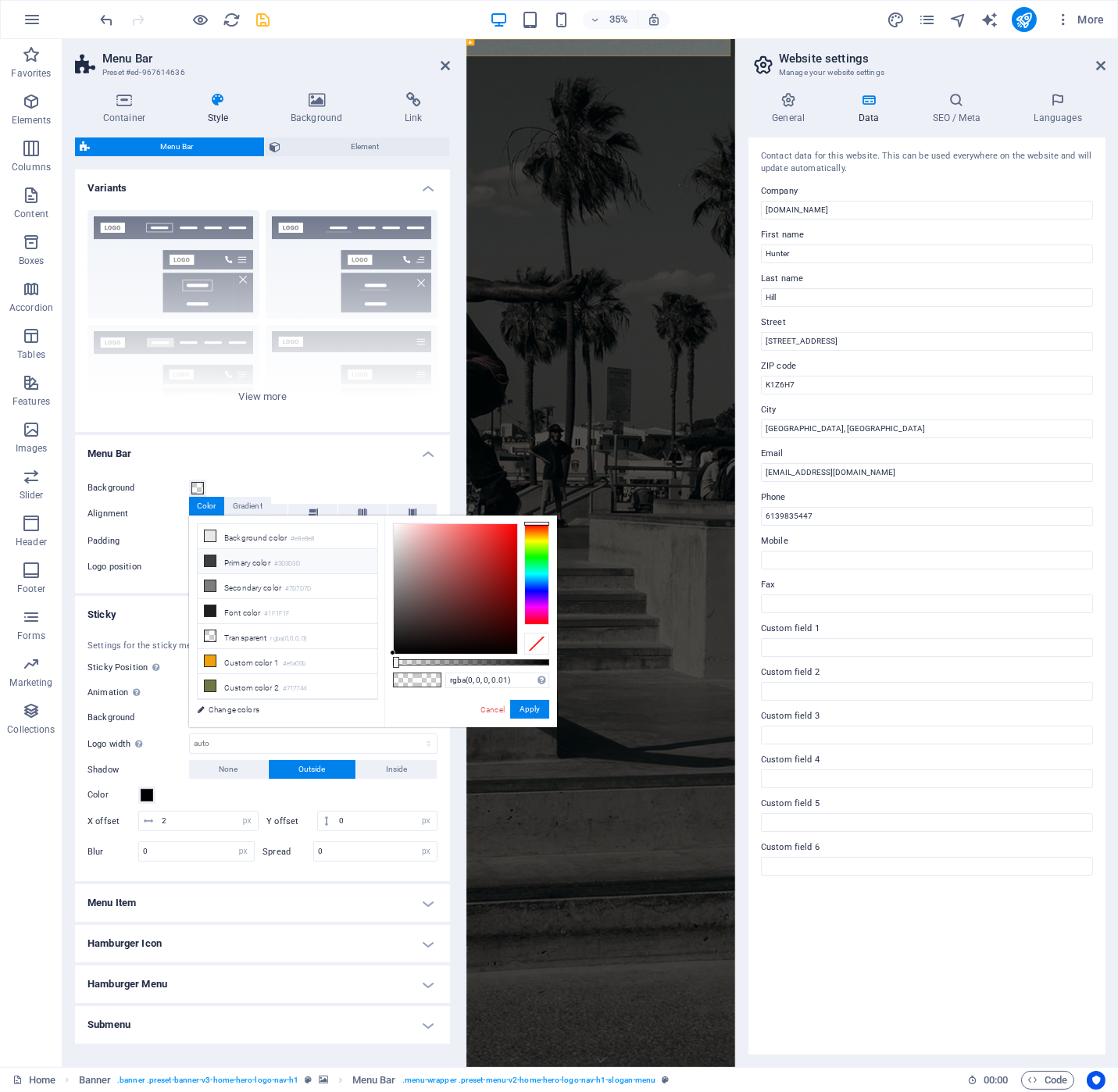
click at [221, 557] on li "Primary color #3D3D3D" at bounding box center [287, 562] width 180 height 25
click at [215, 566] on li "Primary color #3D3D3D" at bounding box center [287, 562] width 180 height 25
click at [210, 557] on icon at bounding box center [210, 561] width 11 height 11
drag, startPoint x: 536, startPoint y: 706, endPoint x: 164, endPoint y: 1979, distance: 1326.2
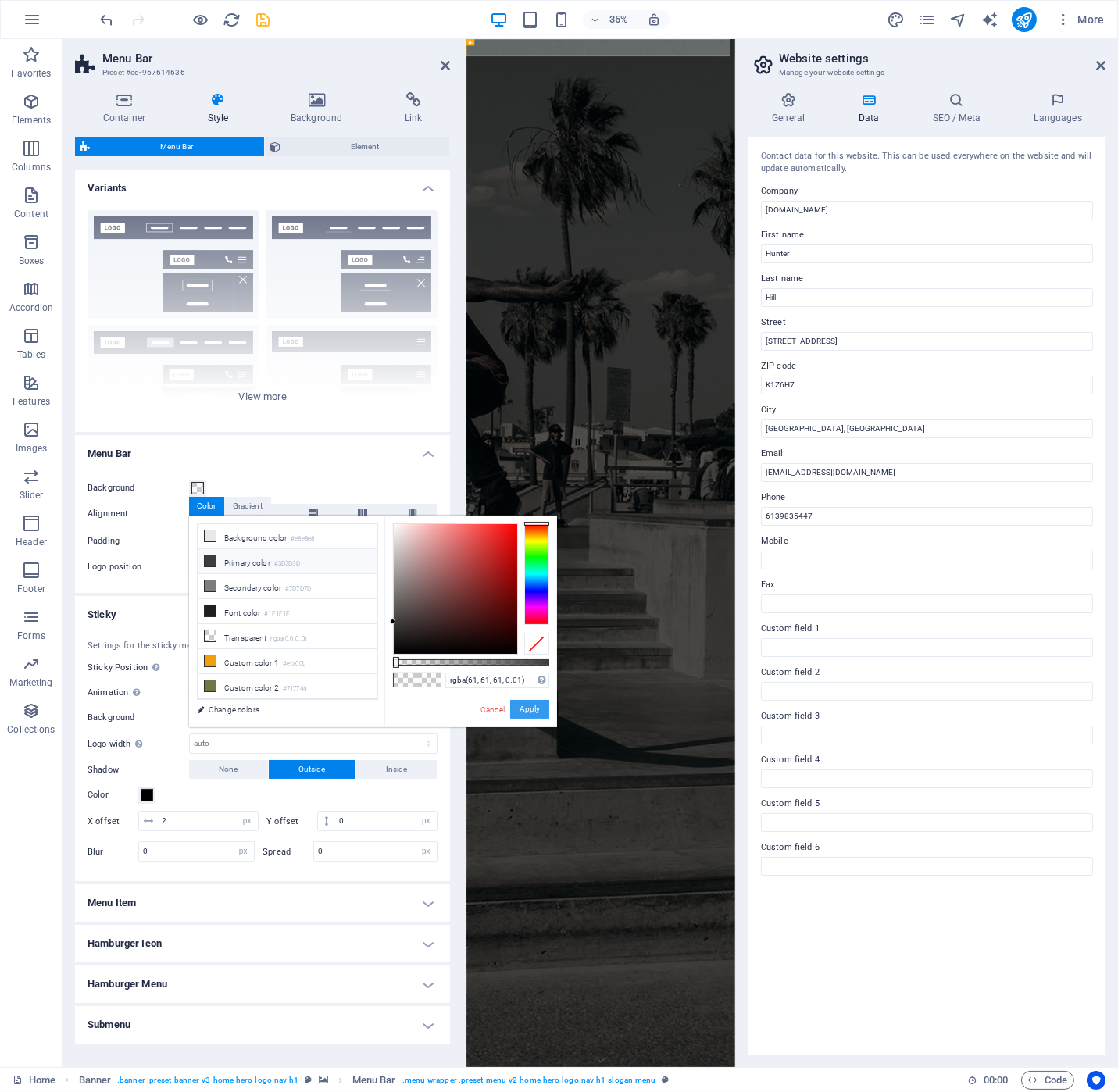
click at [536, 706] on button "Apply" at bounding box center [530, 709] width 39 height 19
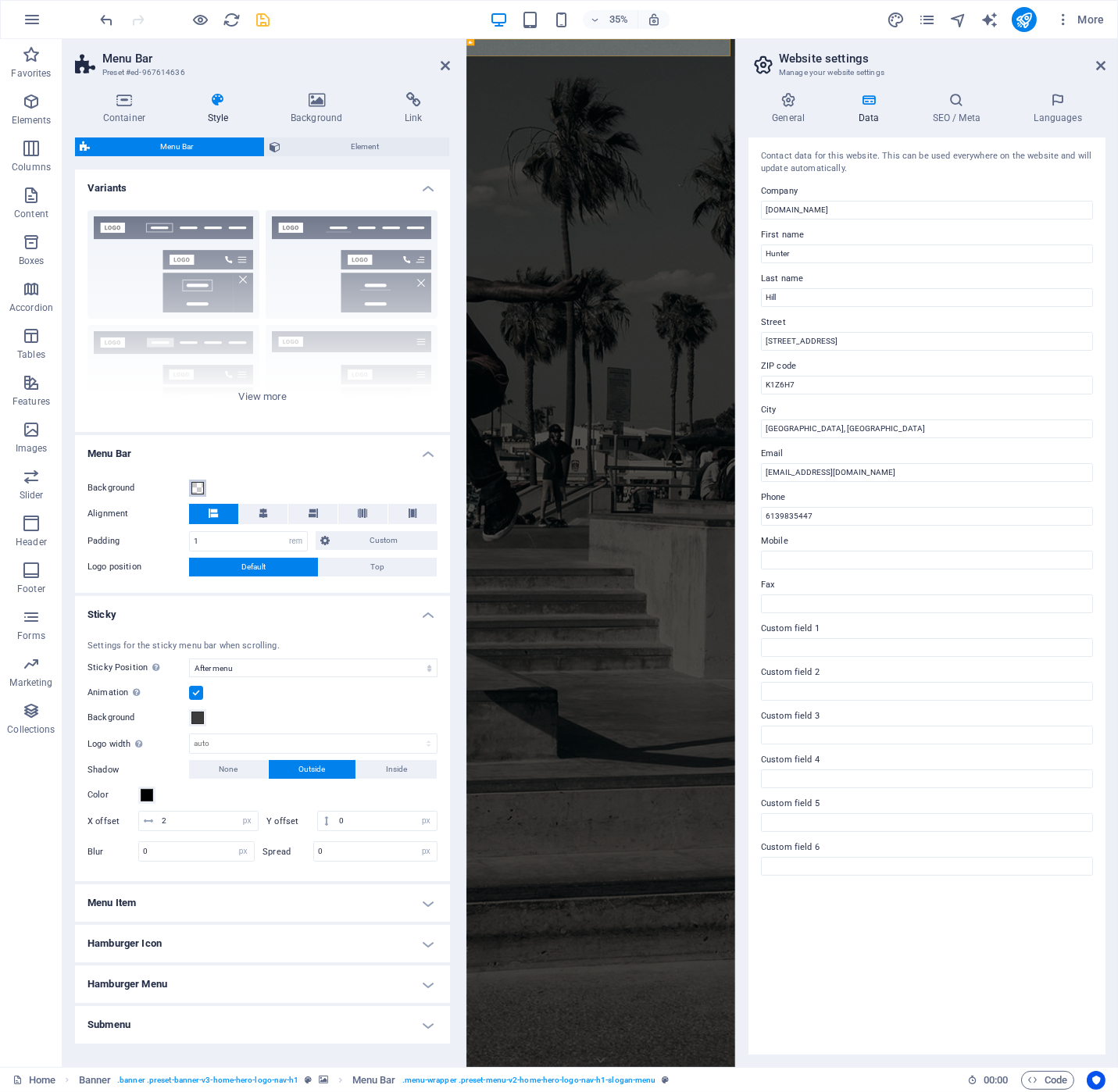
click at [199, 483] on span at bounding box center [197, 488] width 12 height 12
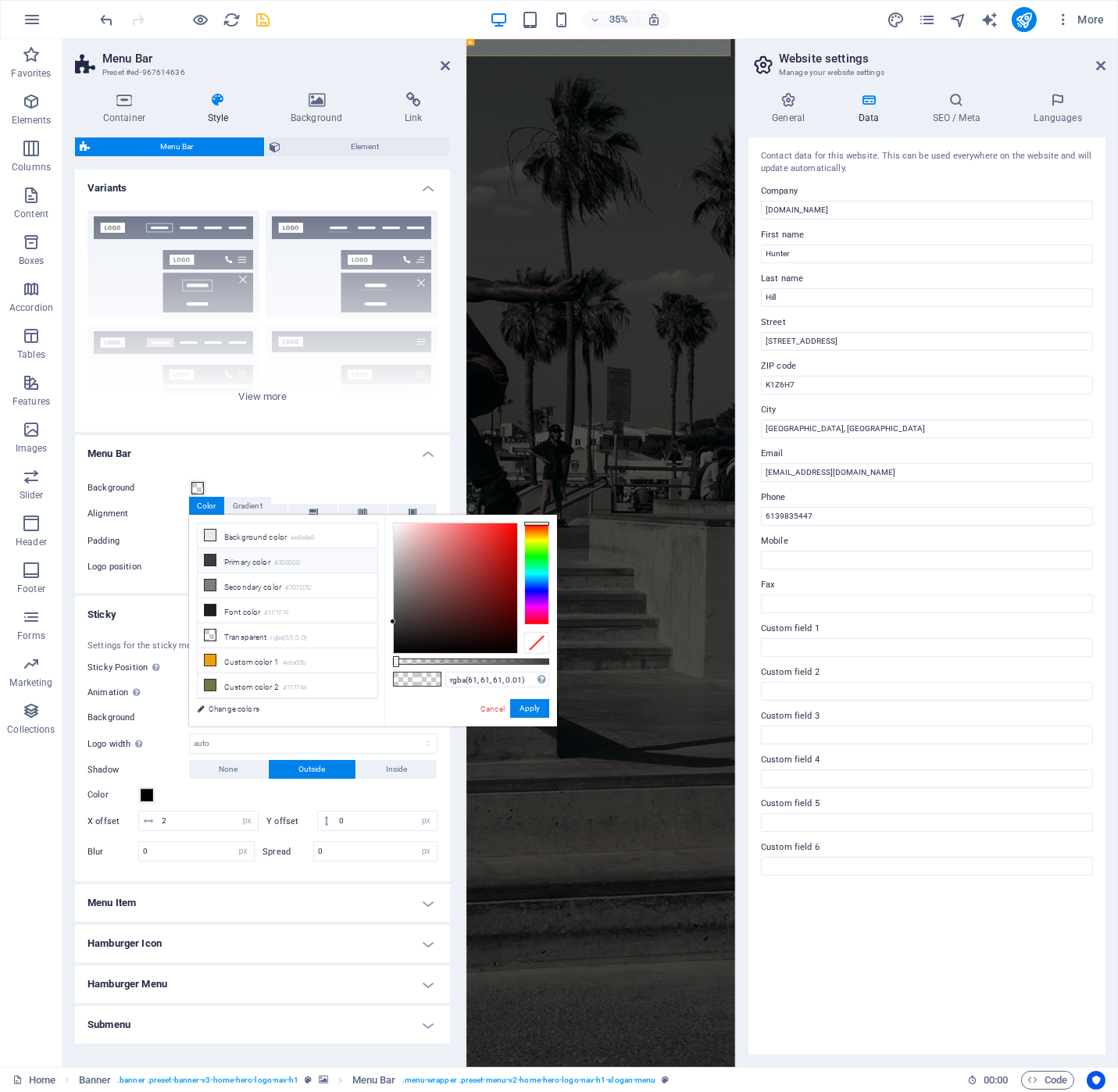
drag, startPoint x: 209, startPoint y: 559, endPoint x: 219, endPoint y: 565, distance: 11.7
click at [210, 559] on icon at bounding box center [210, 561] width 11 height 11
type input "#3d3d3d"
drag, startPoint x: 393, startPoint y: 660, endPoint x: 567, endPoint y: 661, distance: 174.0
click at [567, 661] on body "[DOMAIN_NAME] Home Favorites Elements Columns Content Boxes Accordion Tables Fe…" at bounding box center [559, 546] width 1118 height 1092
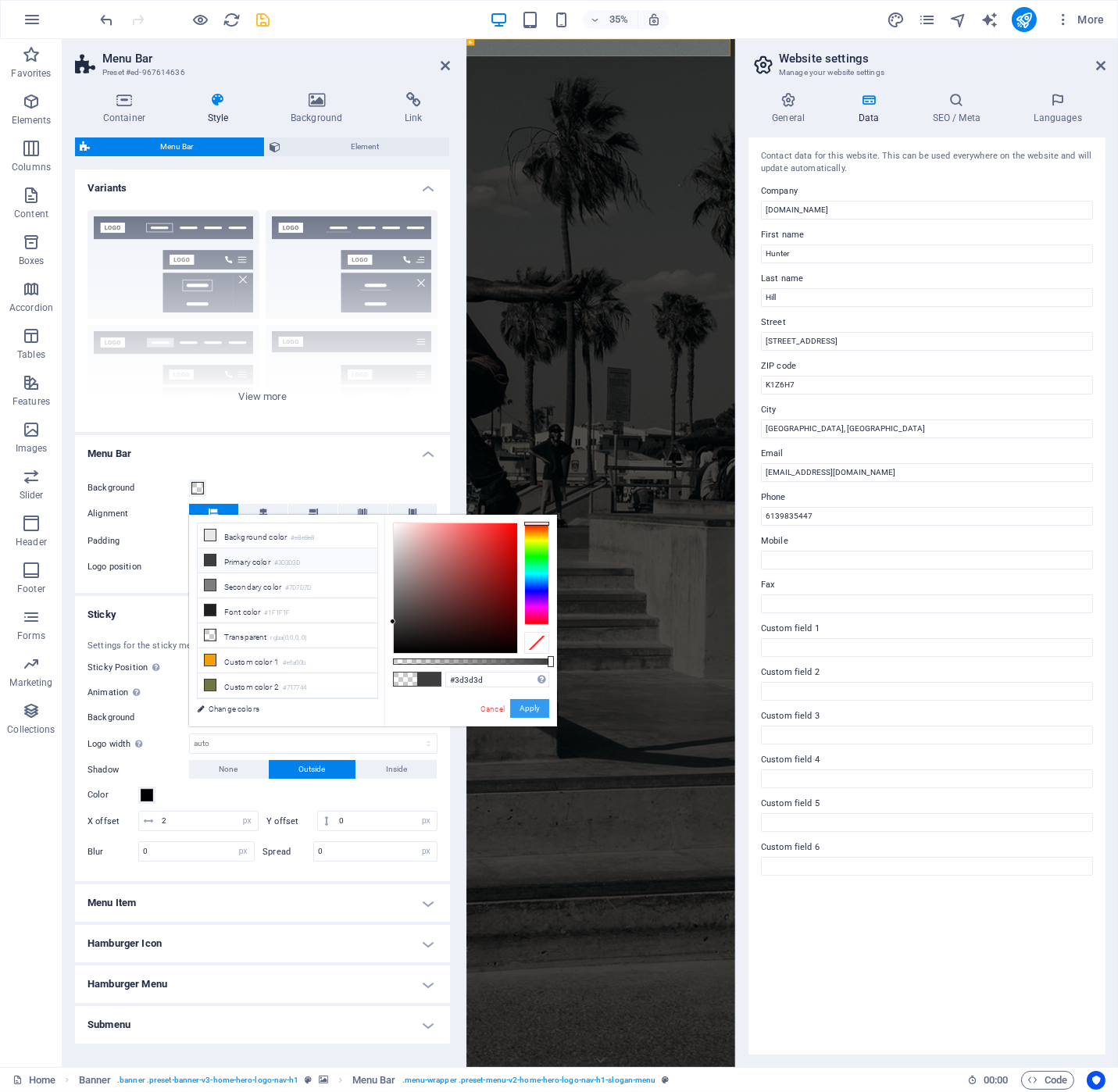
click at [538, 711] on button "Apply" at bounding box center [530, 709] width 39 height 19
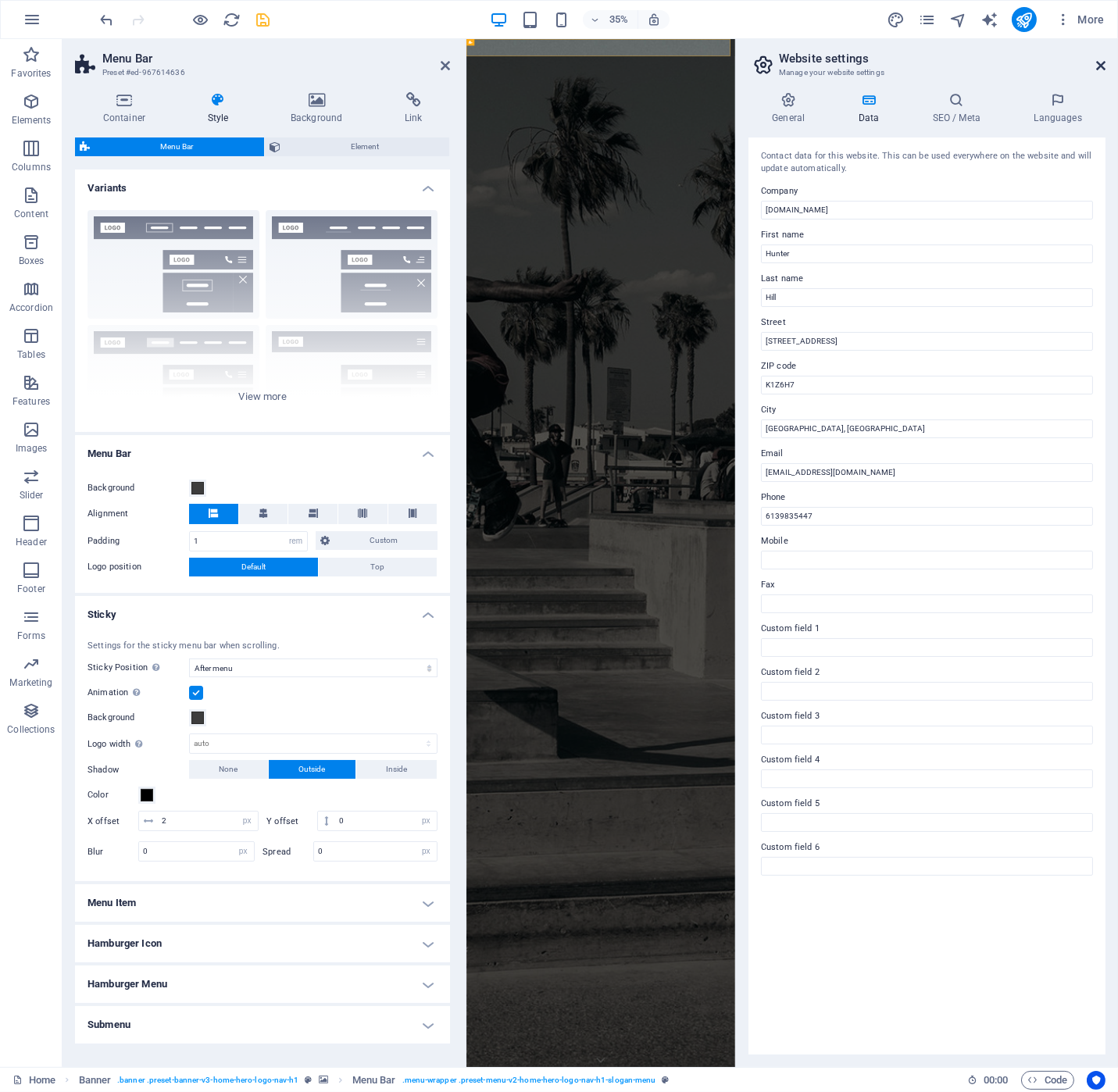
click at [1099, 66] on icon at bounding box center [1101, 65] width 10 height 12
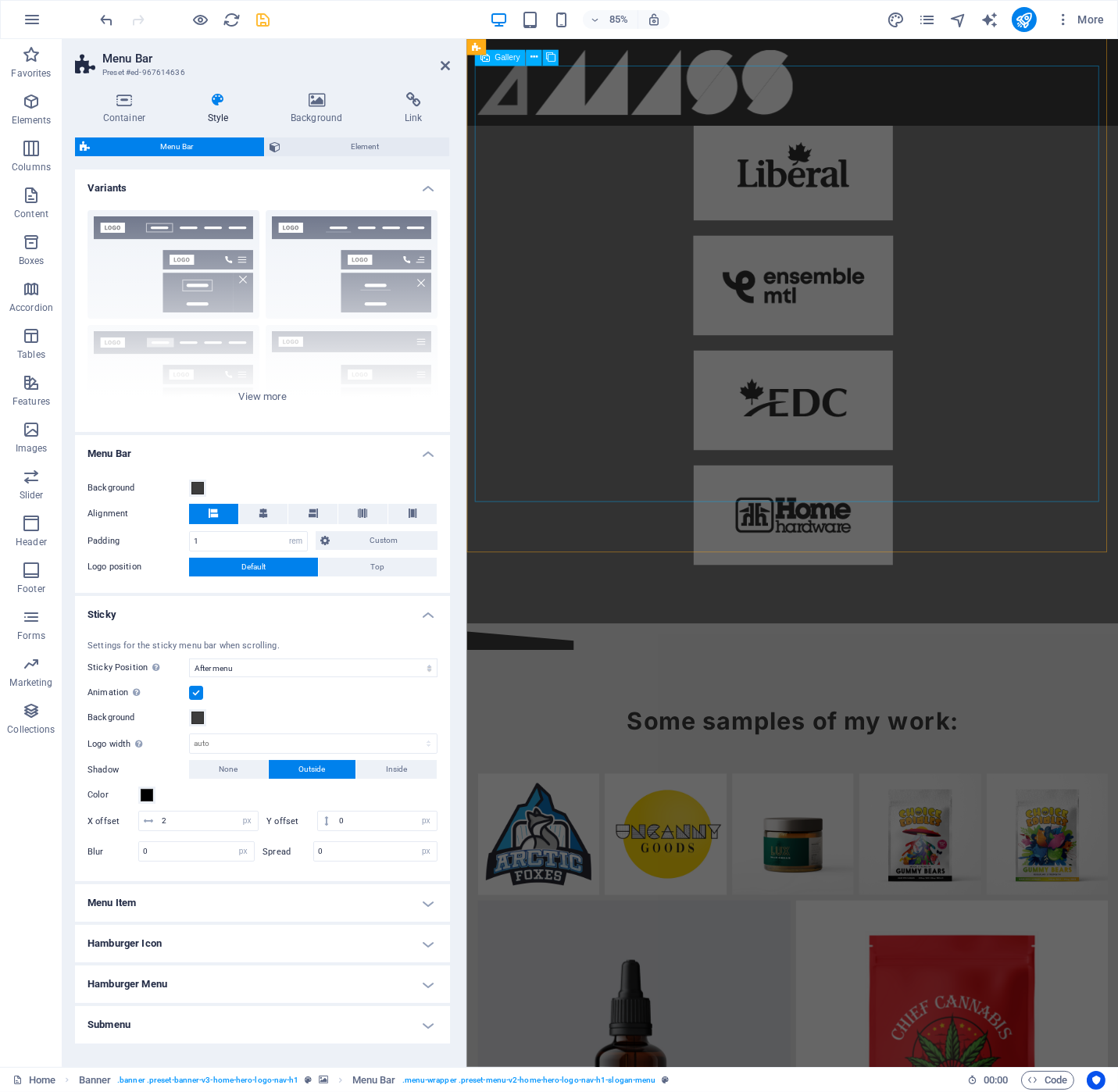
scroll to position [1982, 0]
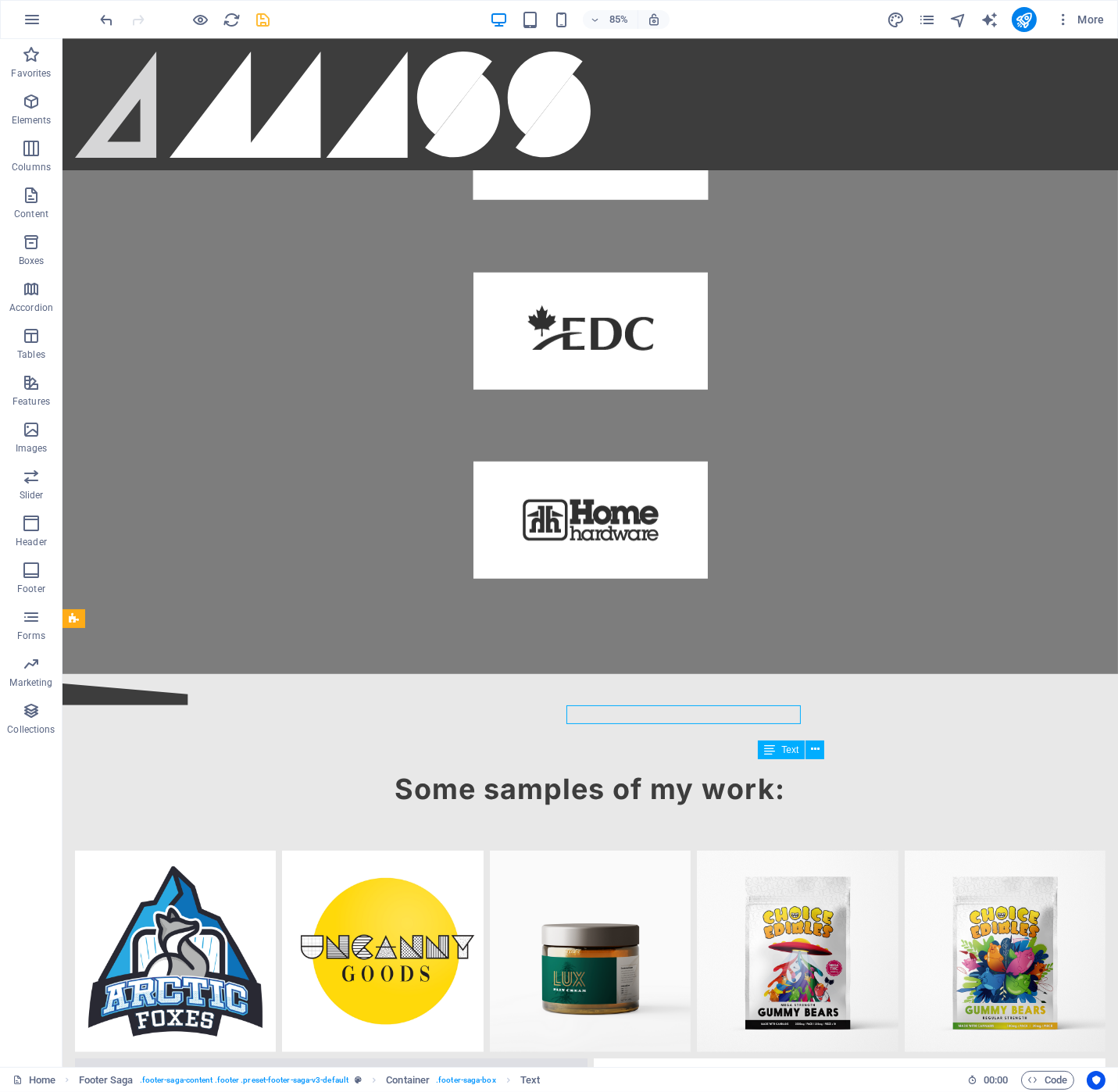
select select "footer"
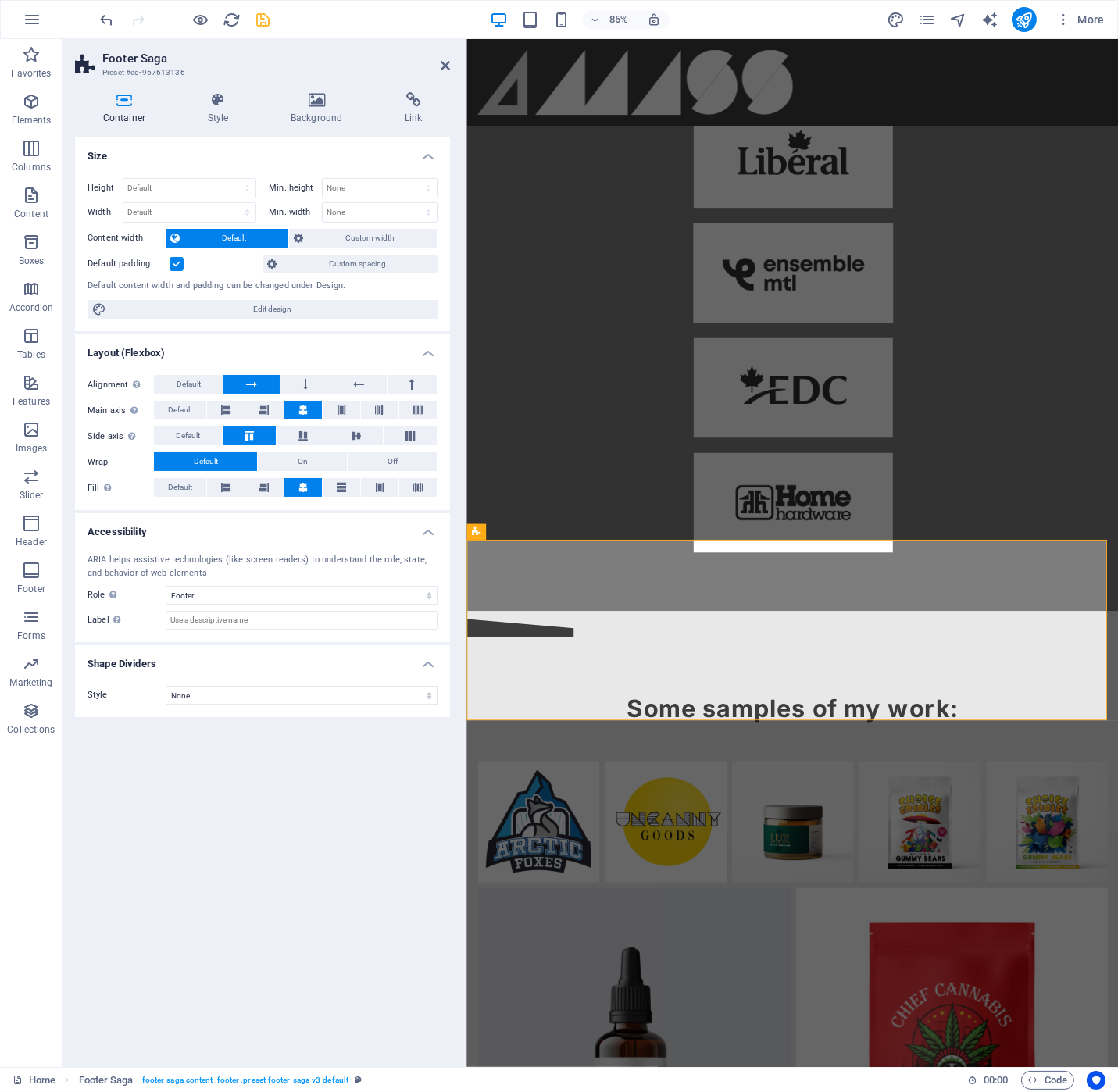
click at [209, 749] on div "Size Height Default px rem % vh vw Min. height None px rem % vh vw Width Defaul…" at bounding box center [262, 596] width 375 height 917
click at [929, 712] on div "Some samples of my work:" at bounding box center [850, 1090] width 766 height 757
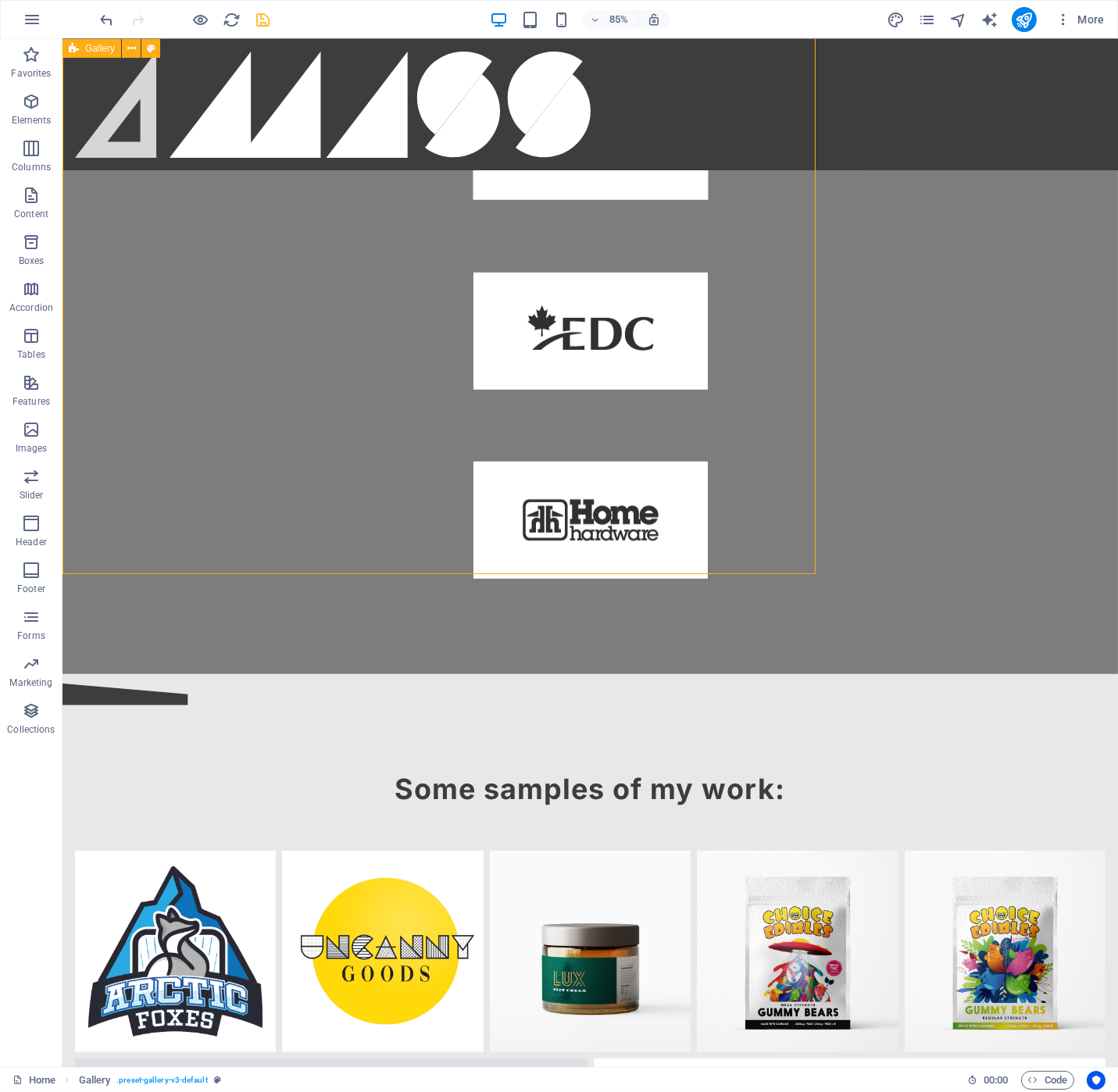
select select "4"
select select "px"
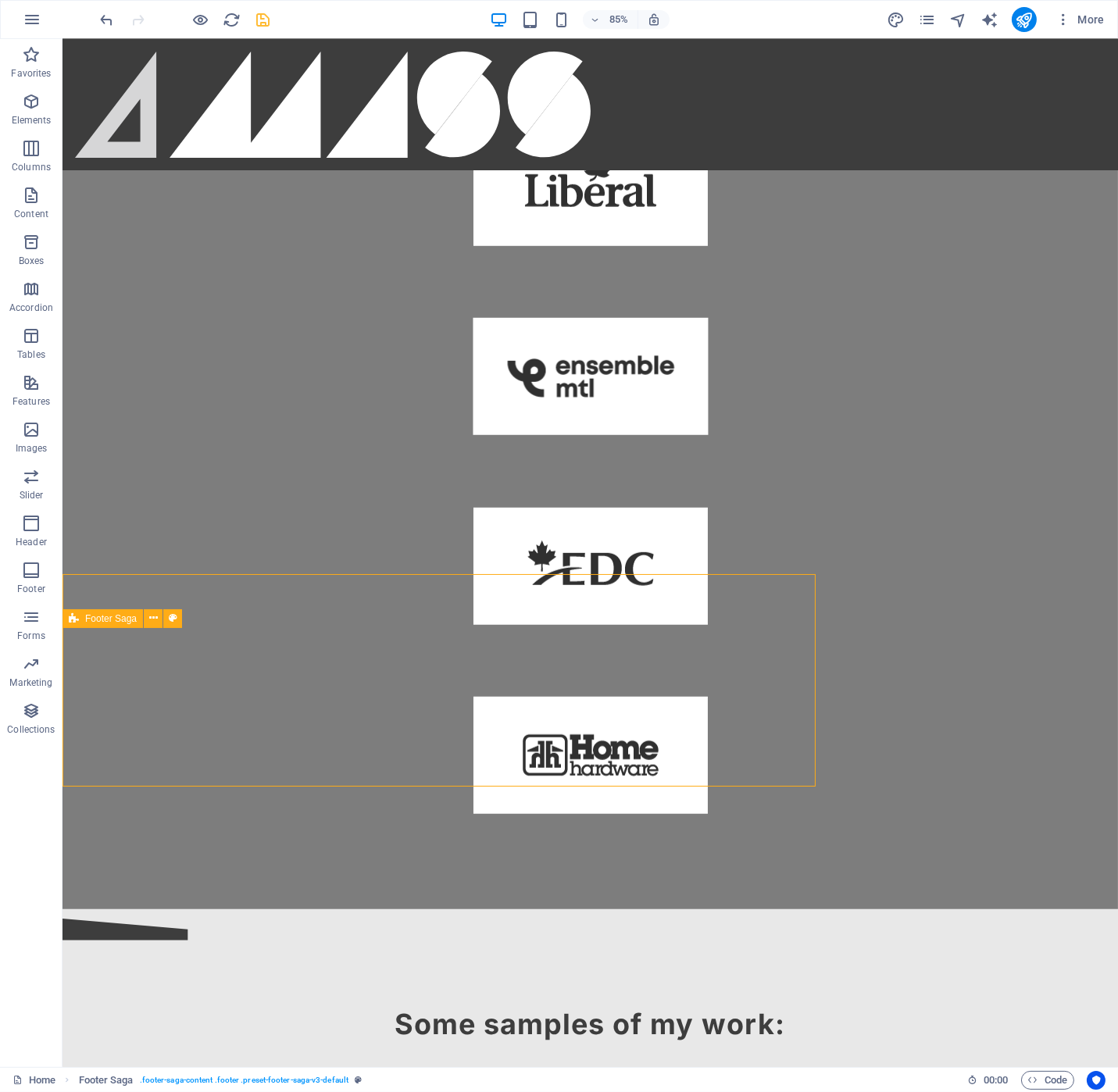
scroll to position [2036, 0]
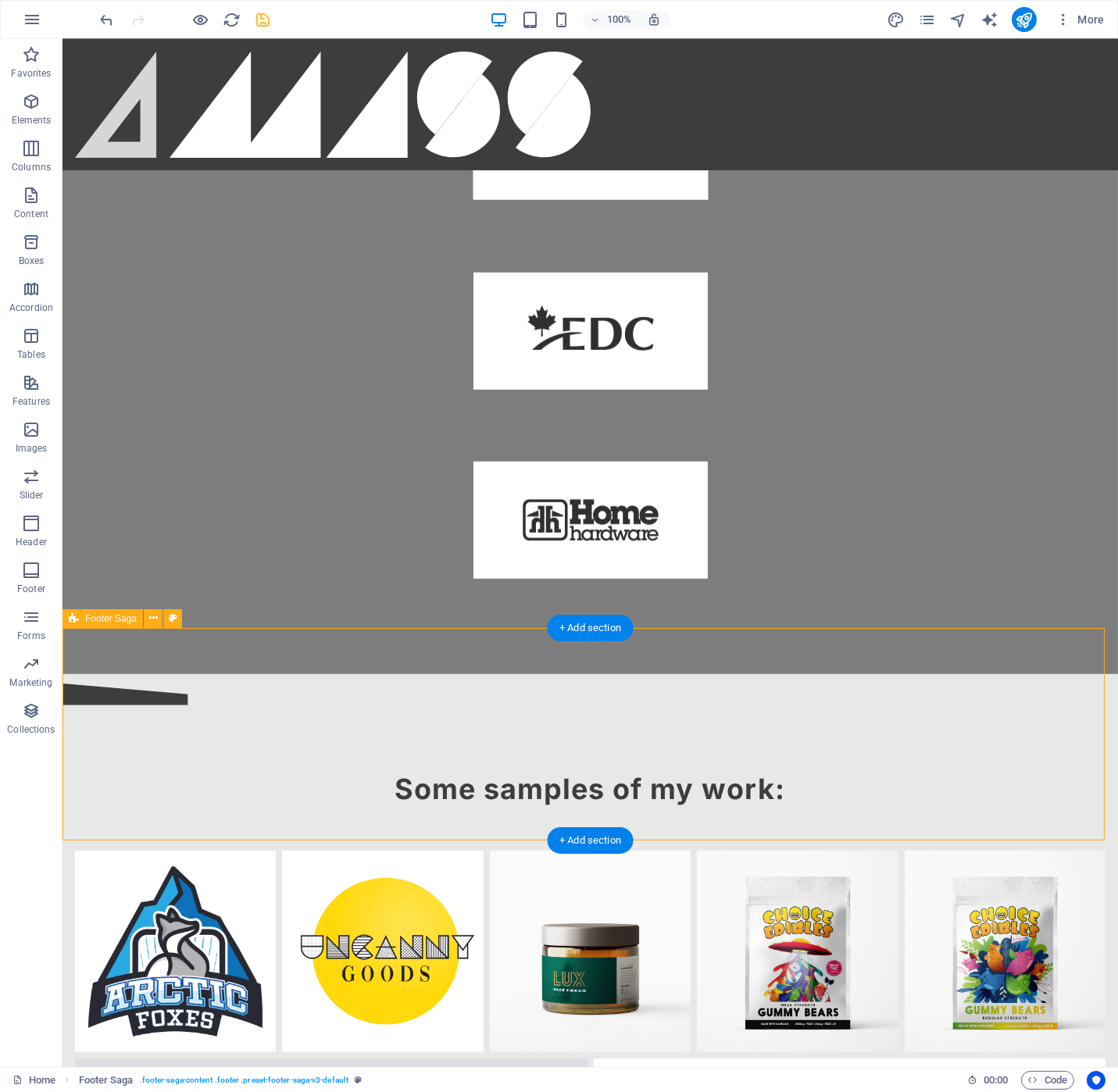
click at [174, 618] on icon at bounding box center [173, 618] width 9 height 16
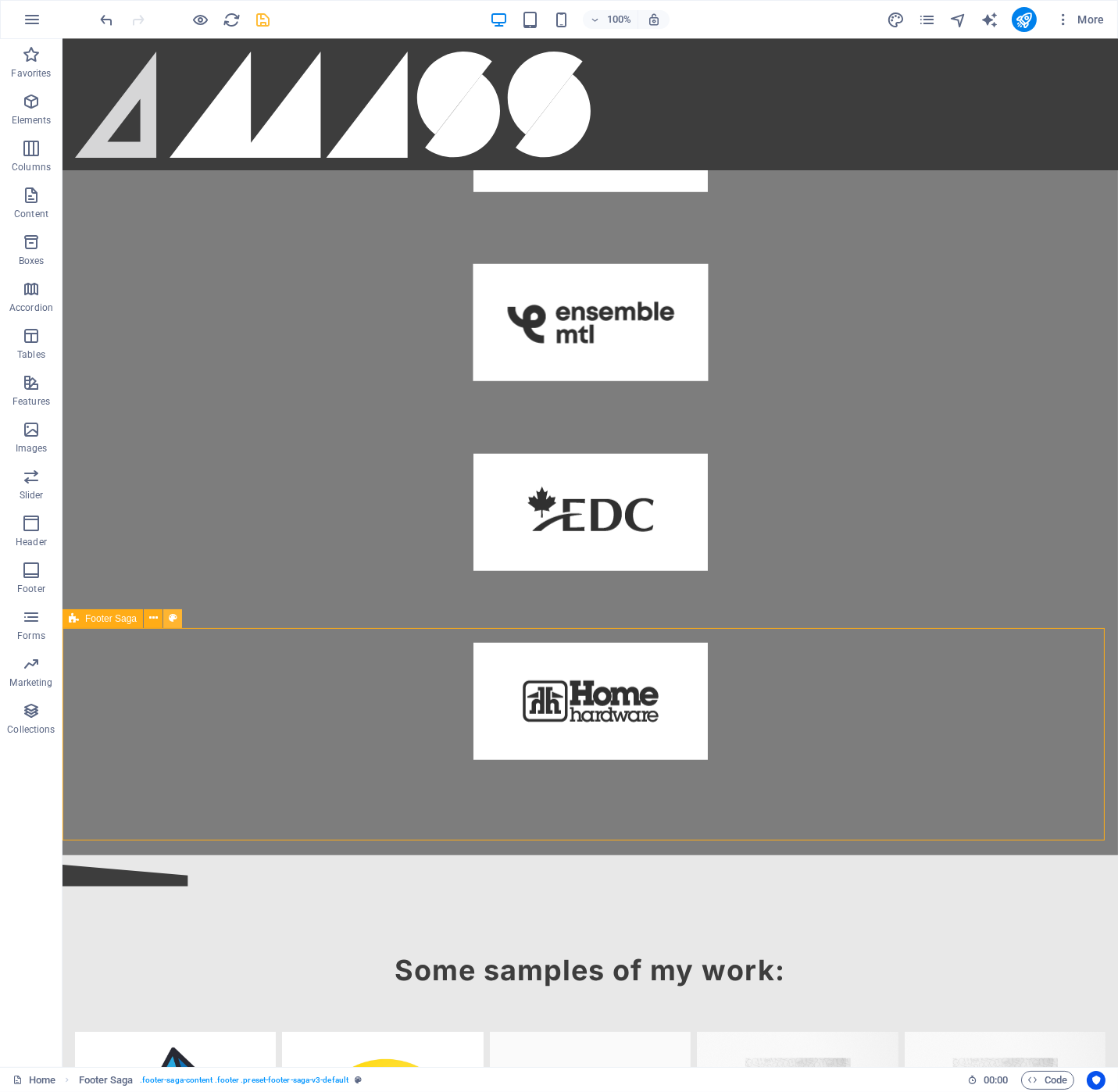
scroll to position [1982, 0]
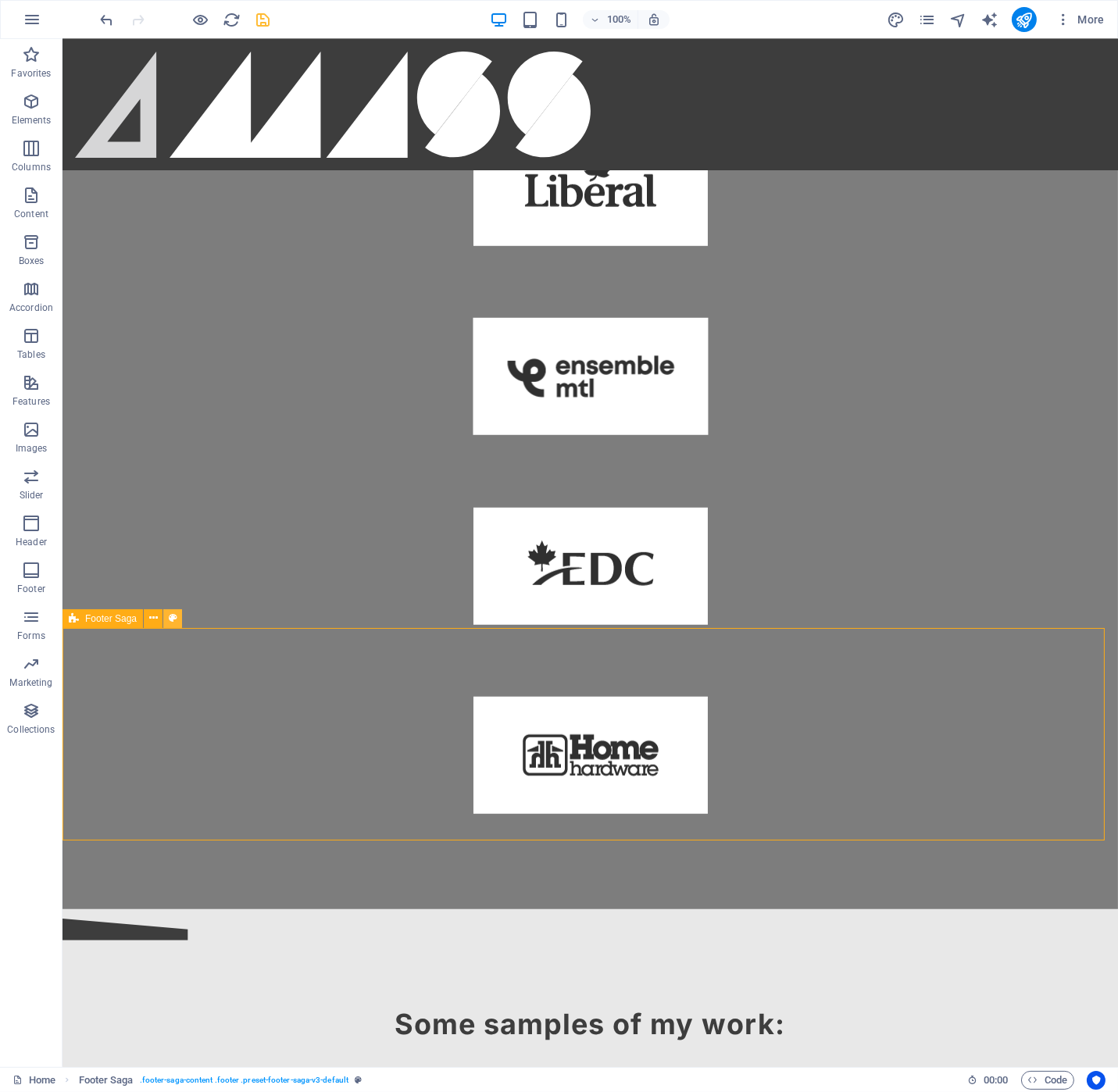
select select "rem"
select select "px"
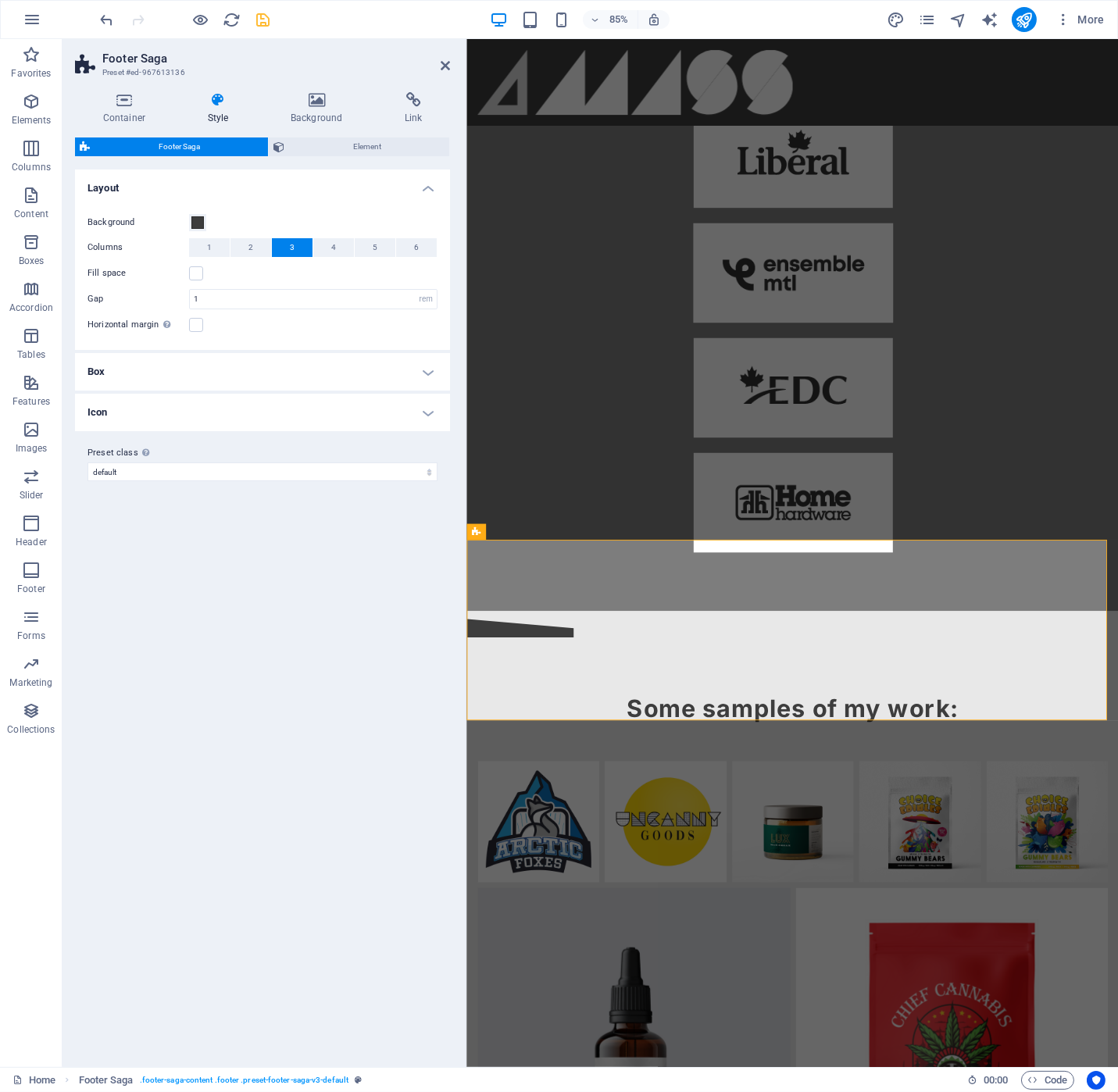
click at [179, 376] on h4 "Box" at bounding box center [262, 371] width 375 height 37
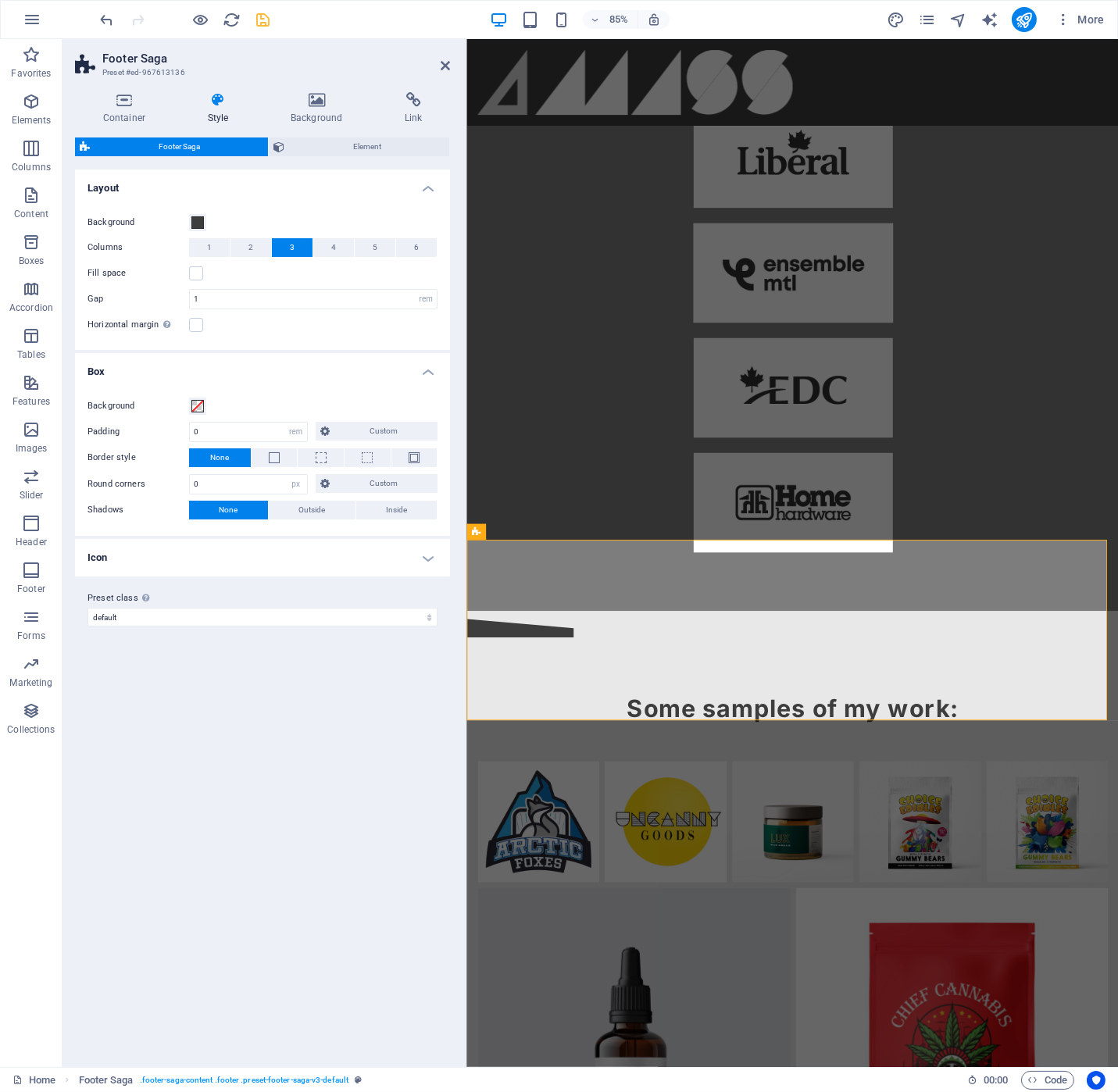
click at [323, 374] on h4 "Box" at bounding box center [262, 367] width 375 height 29
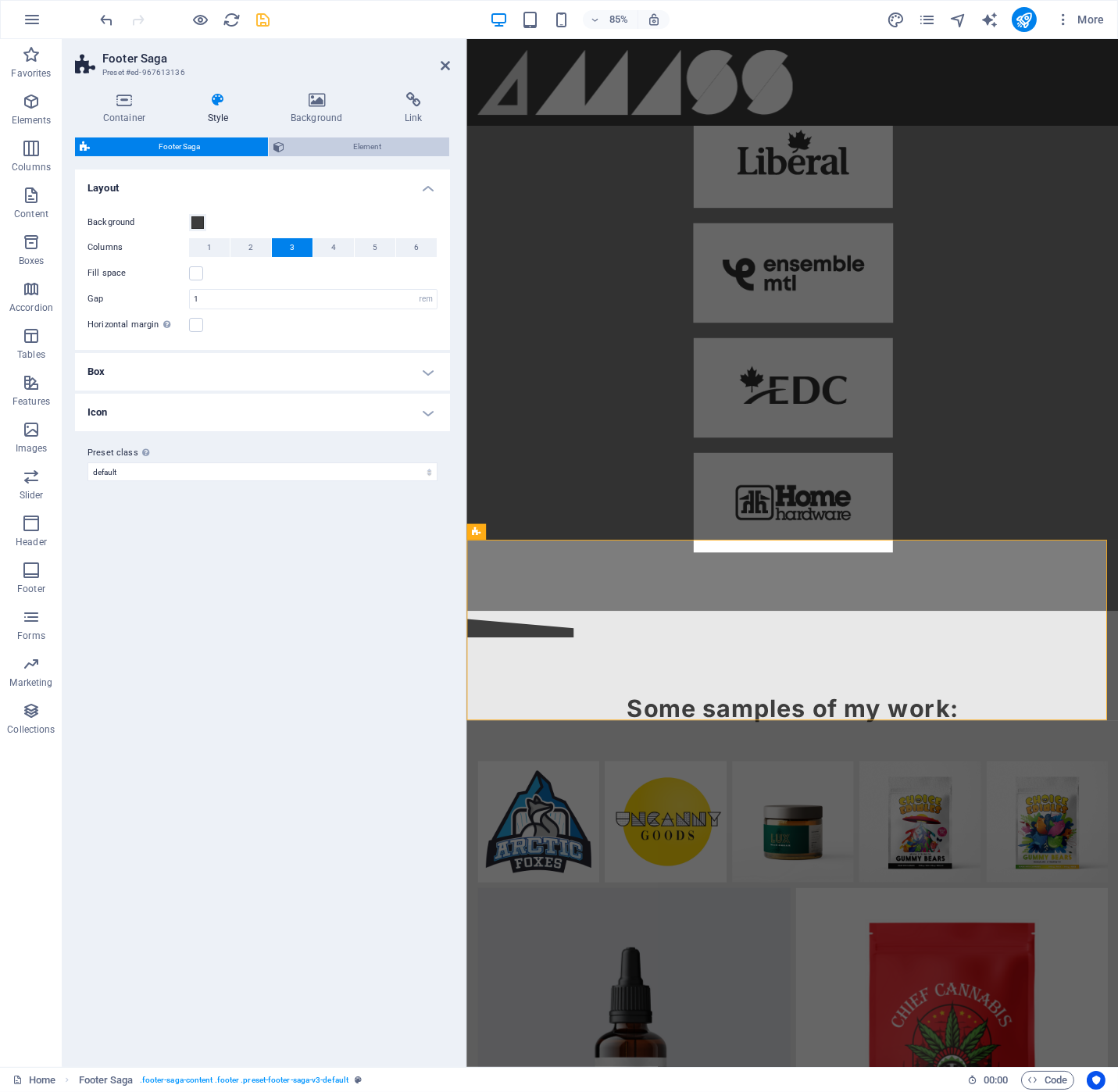
click at [318, 144] on span "Element" at bounding box center [367, 147] width 156 height 19
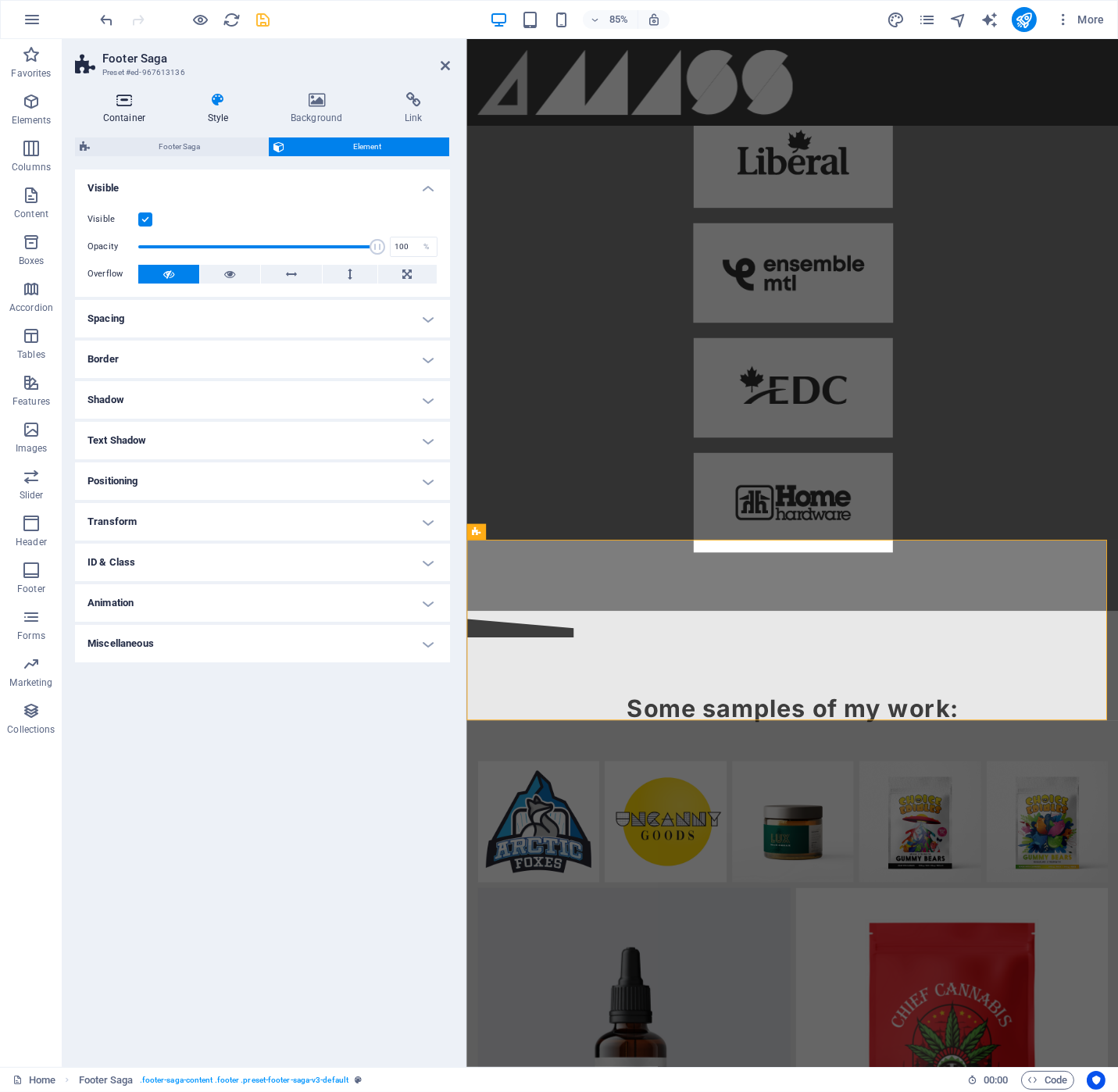
click at [125, 112] on h4 "Container" at bounding box center [127, 108] width 105 height 33
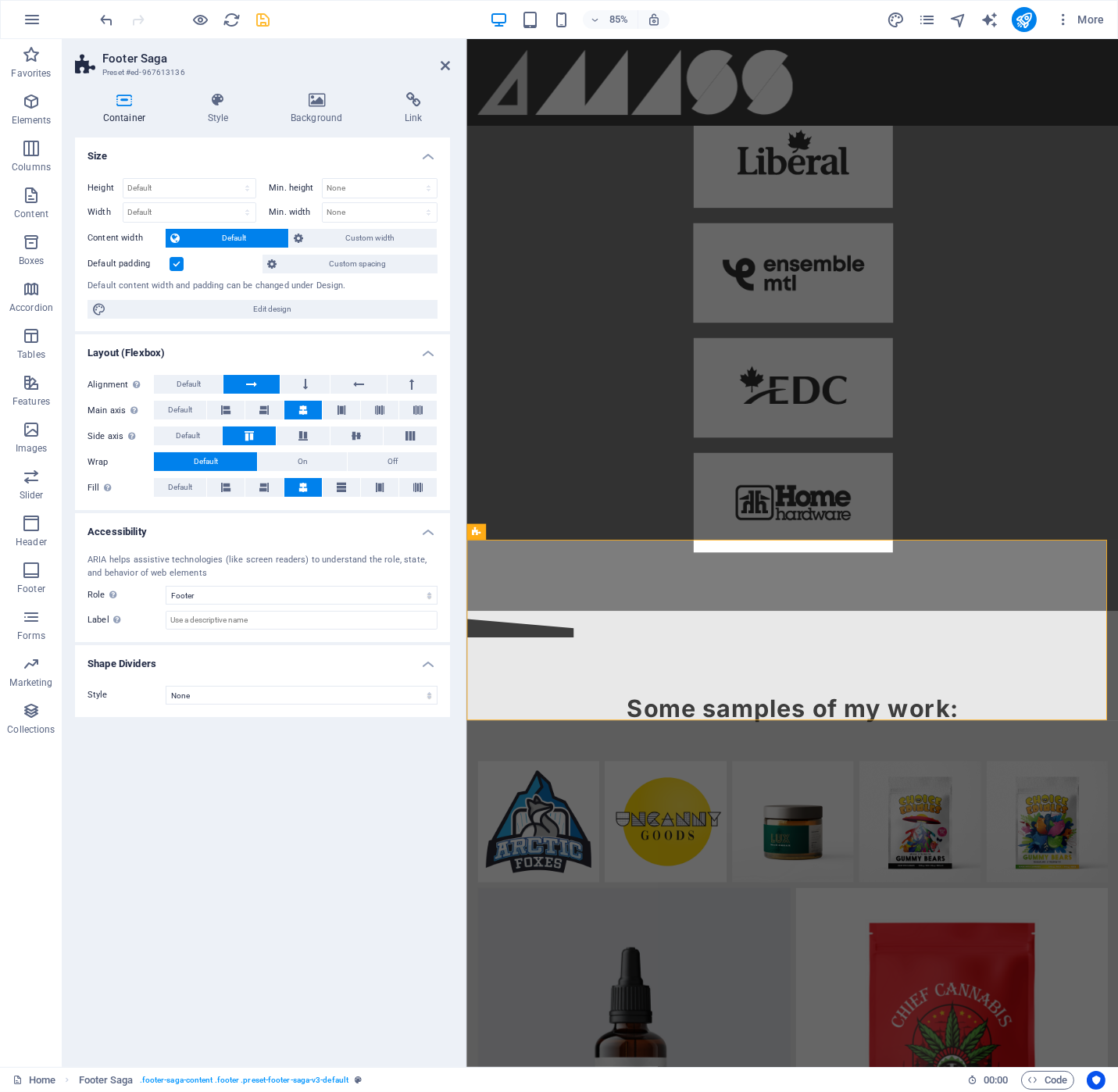
click at [173, 261] on label at bounding box center [176, 263] width 14 height 14
click at [0, 0] on input "Default padding" at bounding box center [0, 0] width 0 height 0
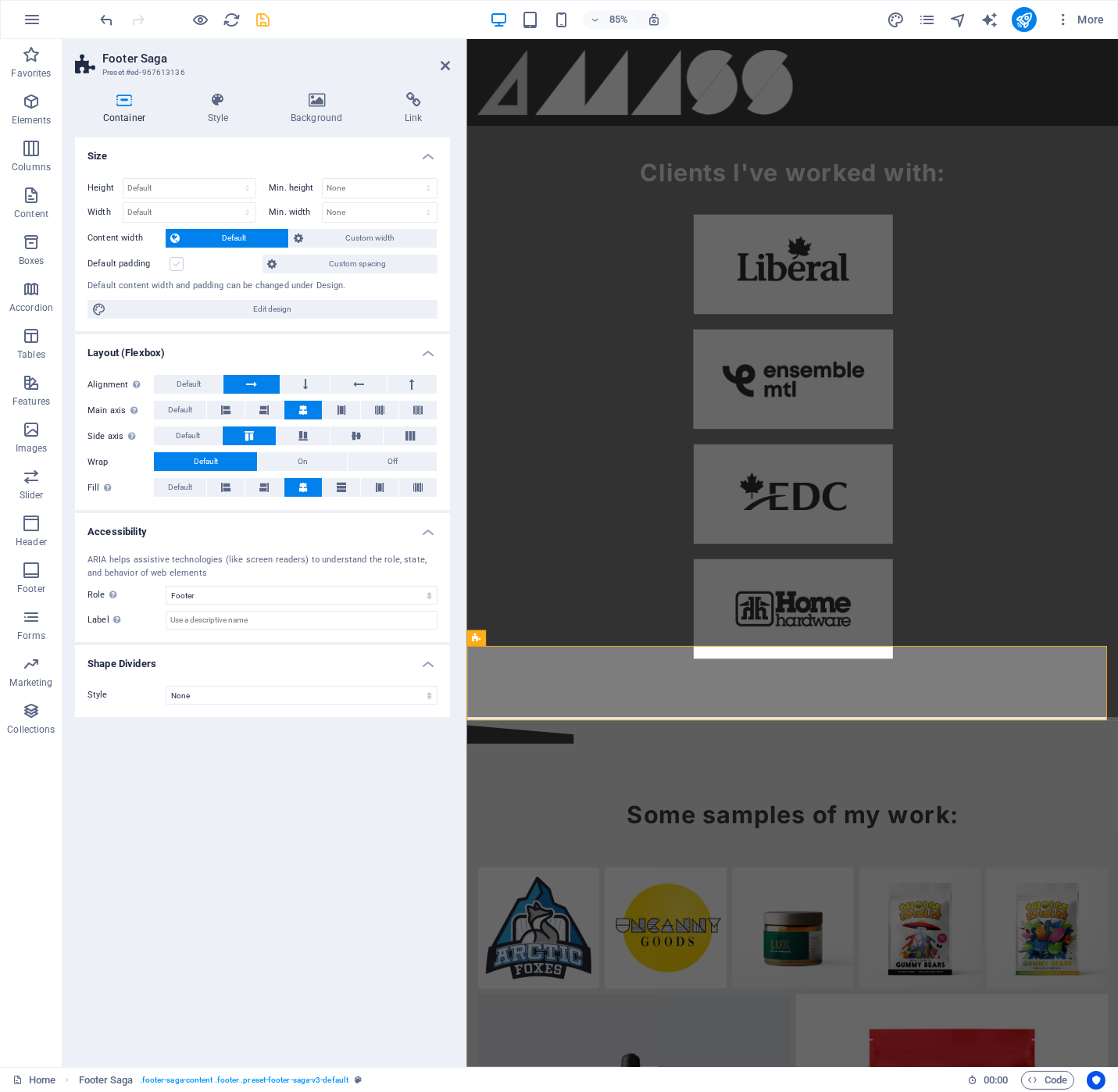
click at [173, 261] on label at bounding box center [176, 263] width 14 height 14
click at [0, 0] on input "Default padding" at bounding box center [0, 0] width 0 height 0
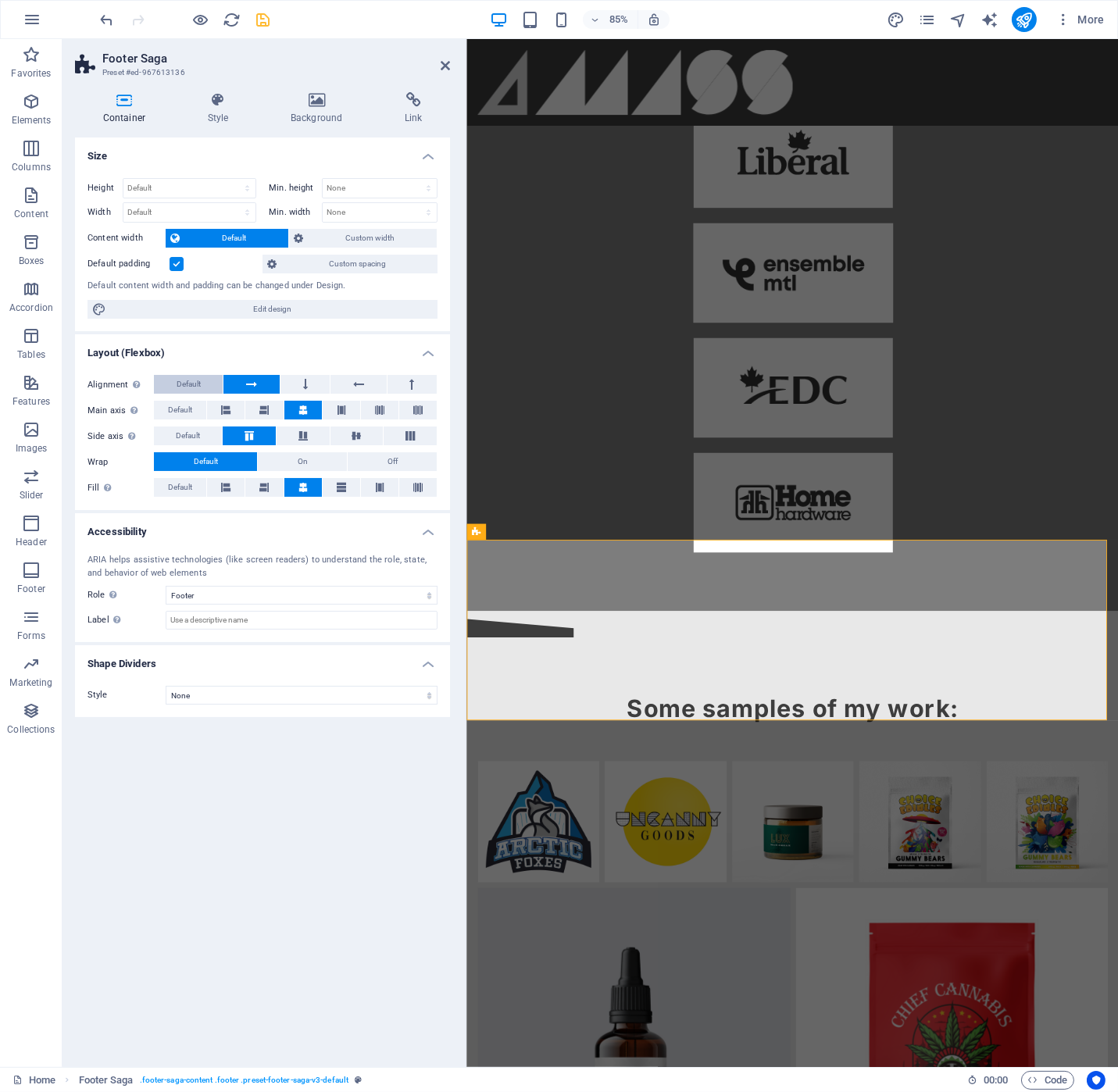
click at [177, 382] on span "Default" at bounding box center [188, 384] width 24 height 19
click at [355, 243] on span "Custom width" at bounding box center [370, 239] width 125 height 19
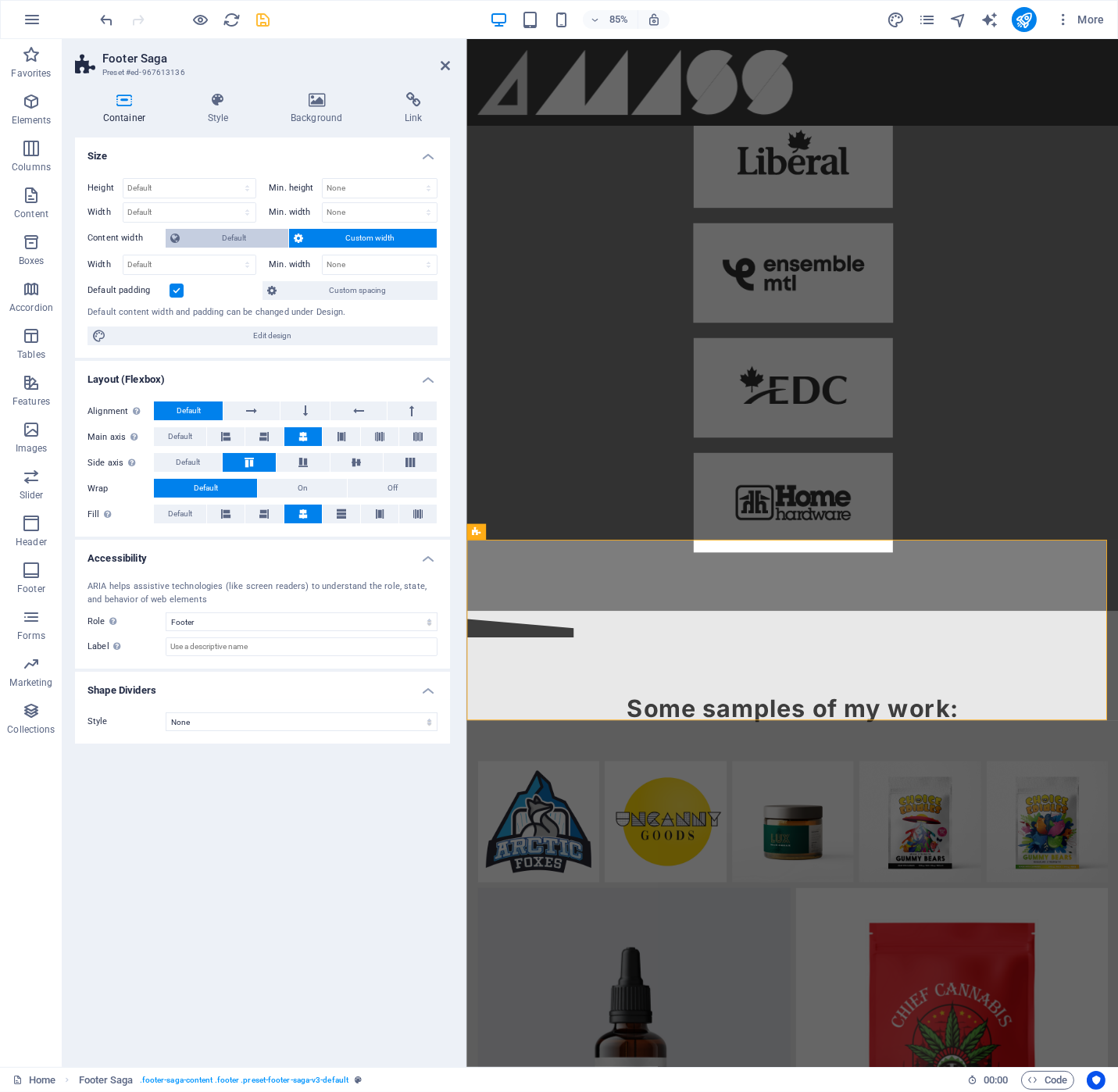
click at [225, 240] on span "Default" at bounding box center [234, 239] width 99 height 19
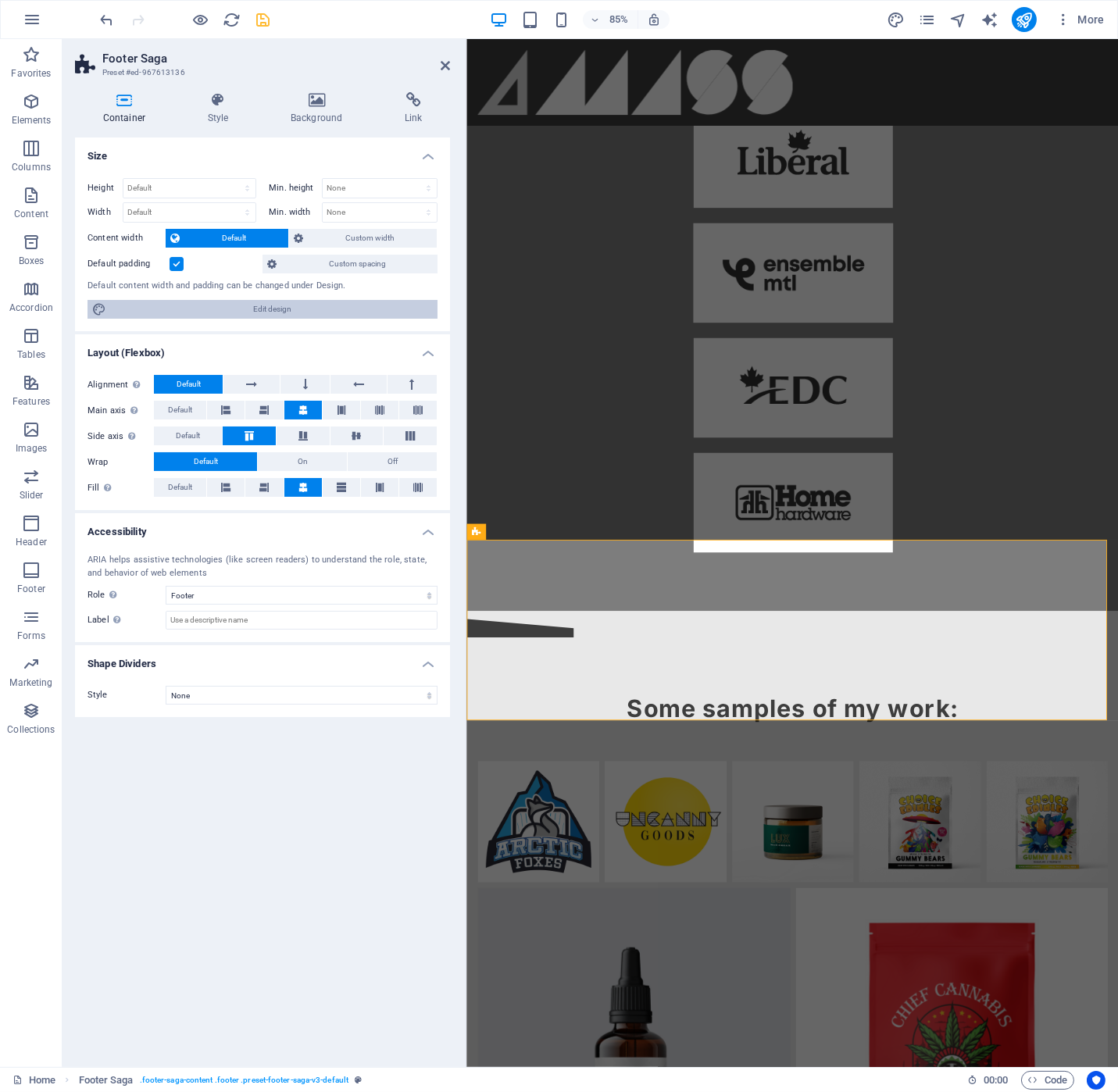
click at [306, 311] on span "Edit design" at bounding box center [272, 310] width 322 height 19
select select "px"
select select "400"
select select "px"
select select "rem"
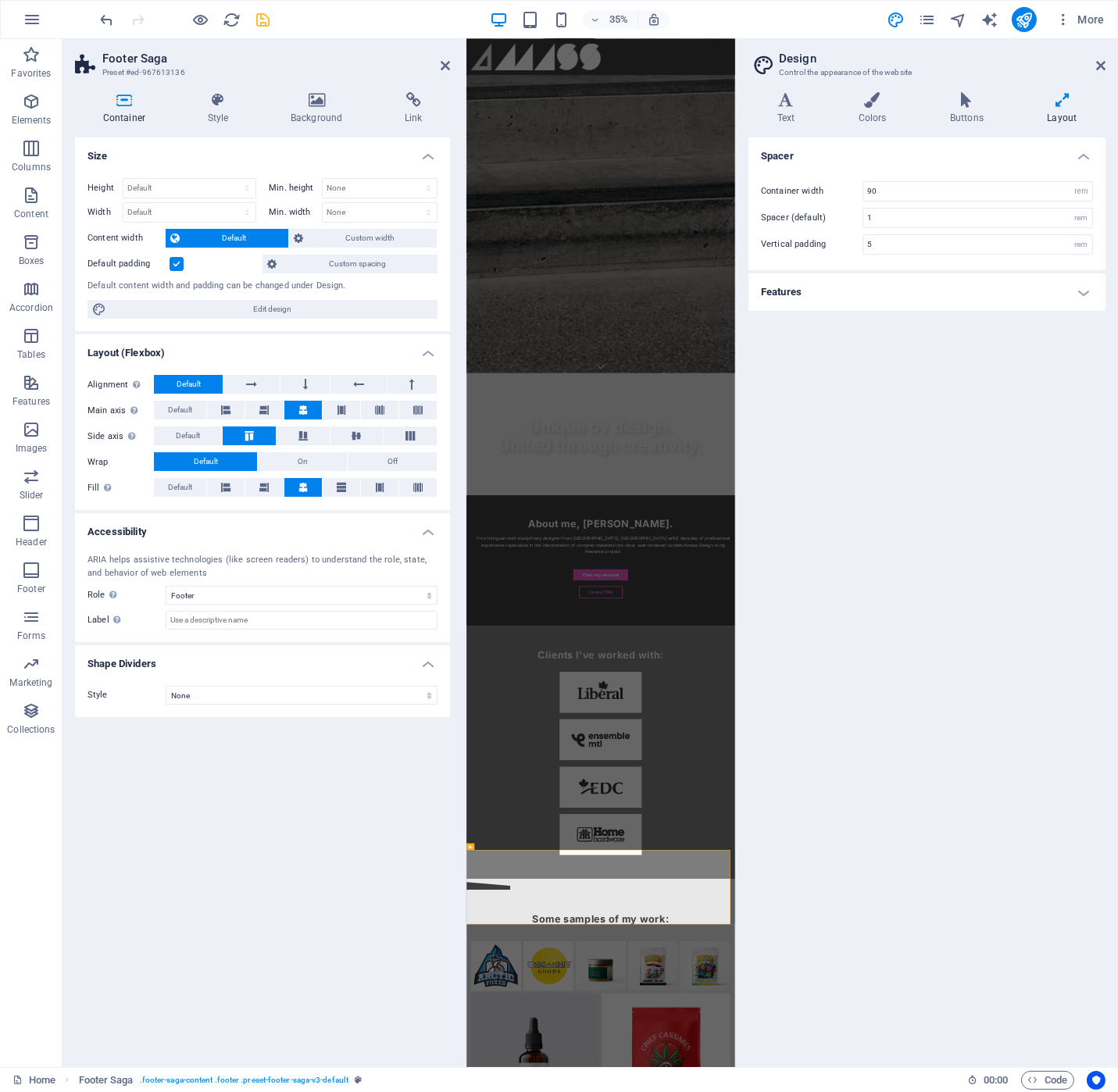
scroll to position [1983, 0]
click at [884, 242] on input "5" at bounding box center [977, 244] width 229 height 19
click at [915, 287] on h4 "Features" at bounding box center [927, 292] width 357 height 37
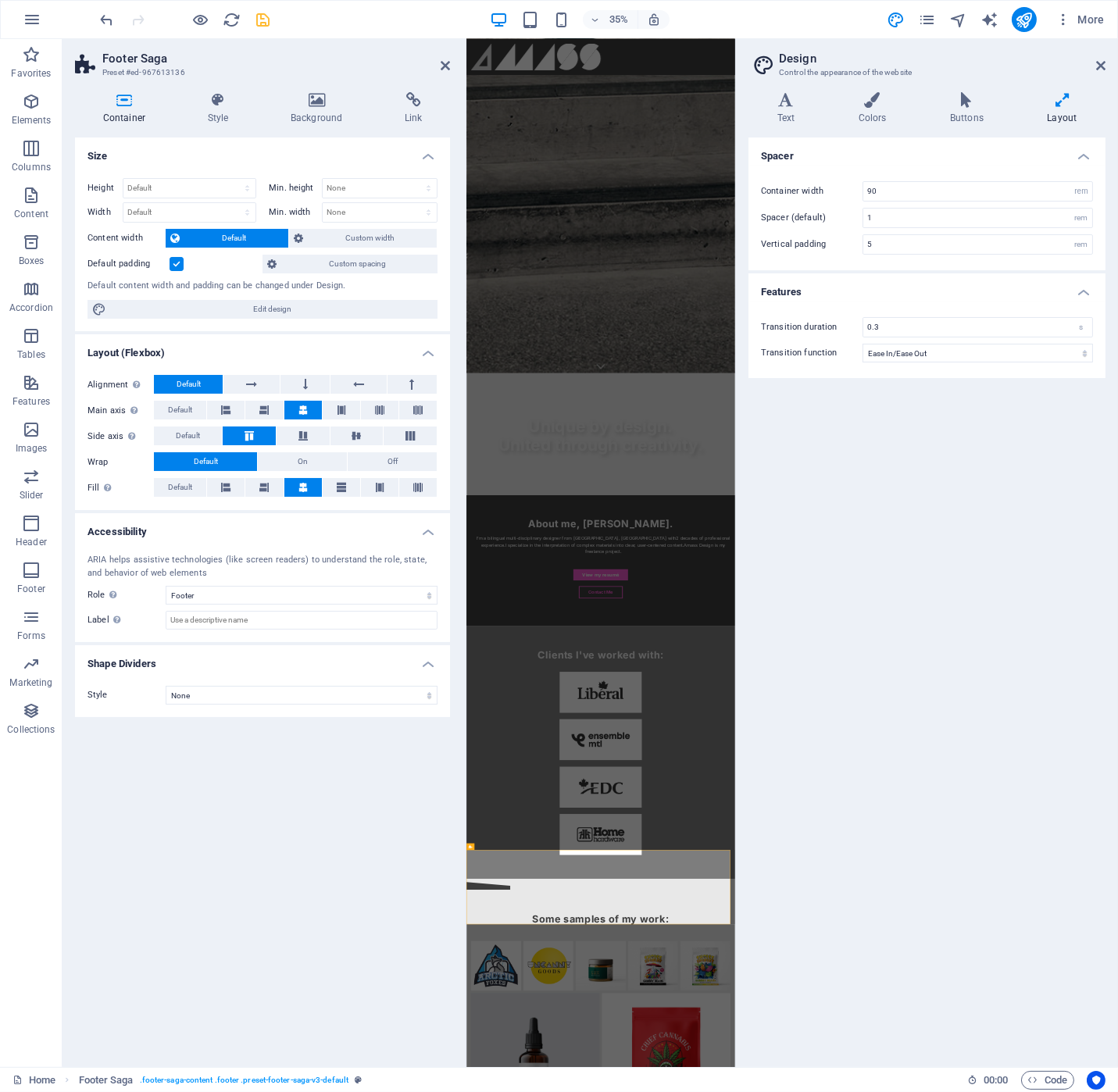
click at [910, 277] on h4 "Features" at bounding box center [927, 288] width 357 height 29
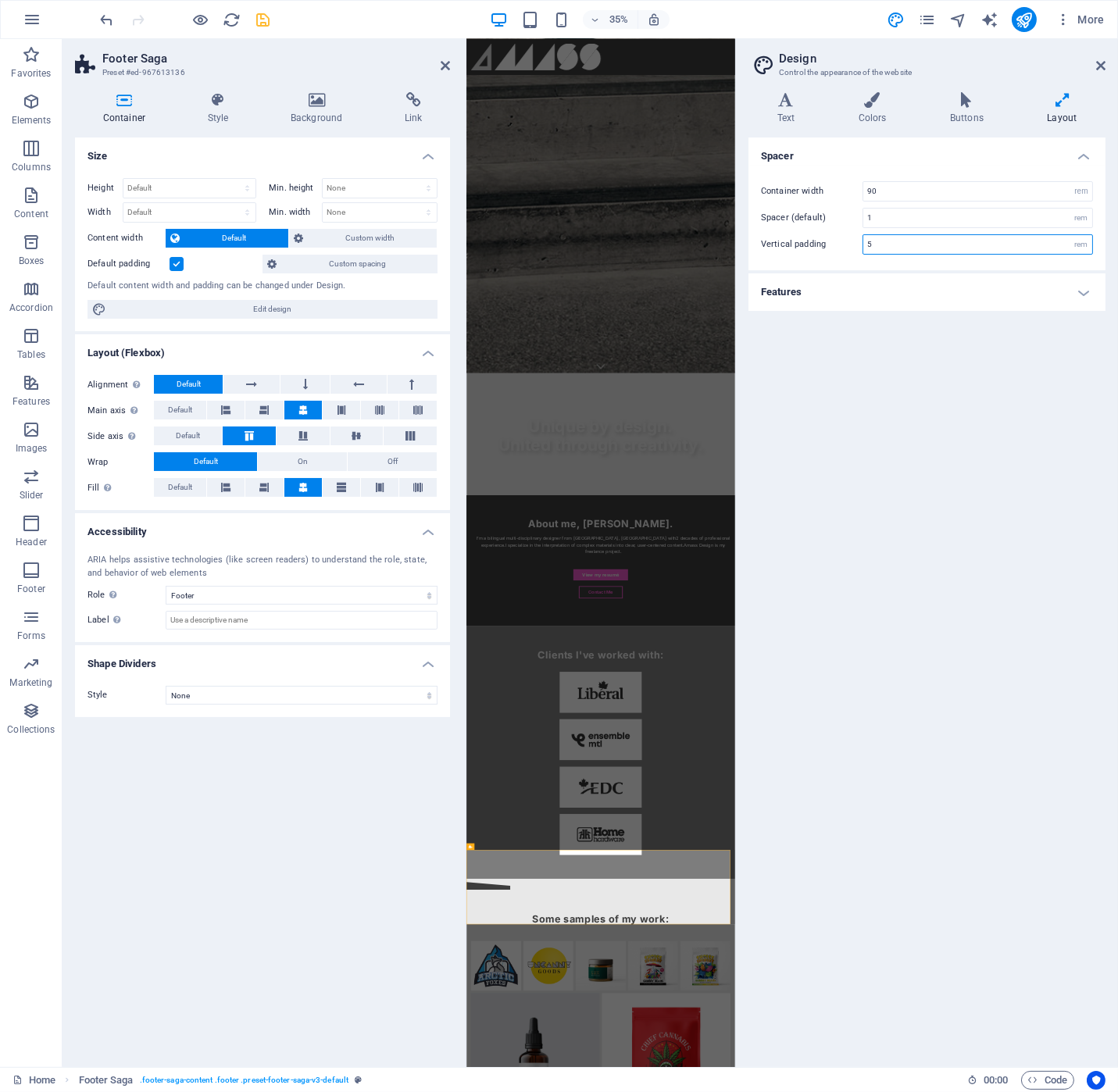
click at [901, 243] on input "5" at bounding box center [977, 244] width 229 height 19
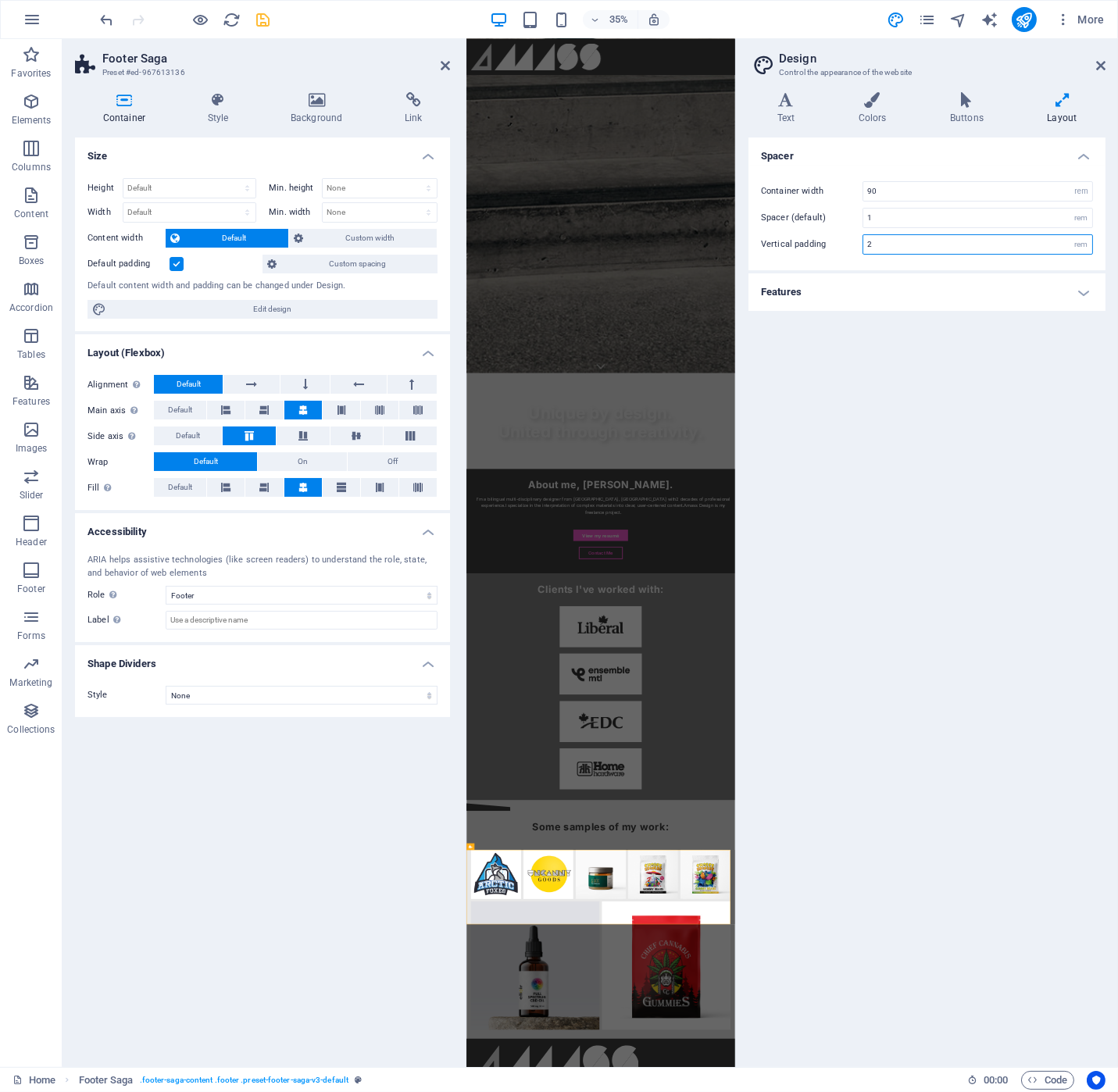
scroll to position [1682, 0]
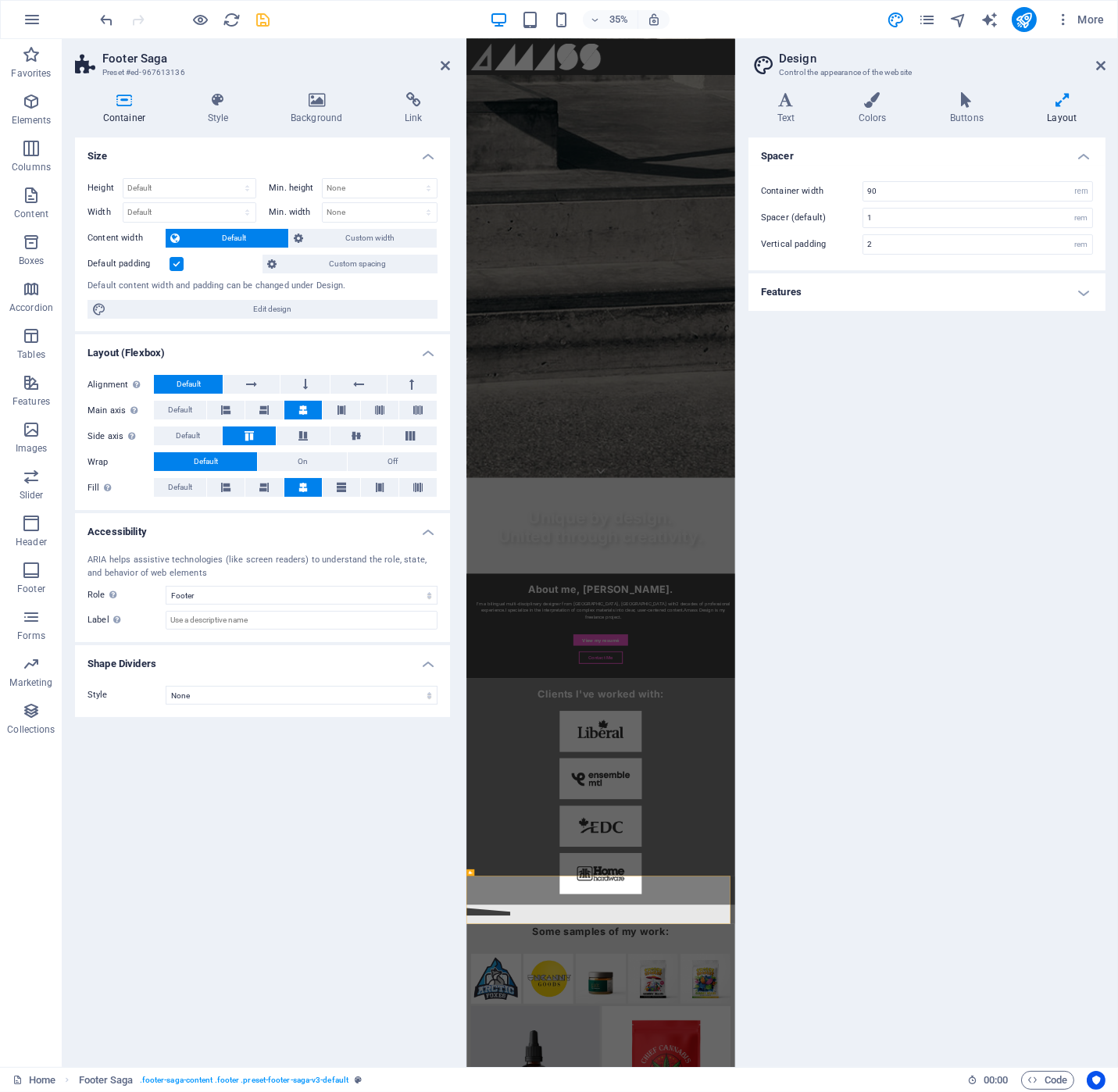
click at [844, 777] on div "Spacer Container width 90 rem px Spacer (default) 1 rem Vertical padding 2 rem …" at bounding box center [927, 596] width 357 height 917
click at [889, 249] on input "2" at bounding box center [977, 244] width 229 height 19
type input "5"
click at [890, 220] on input "1" at bounding box center [977, 218] width 229 height 19
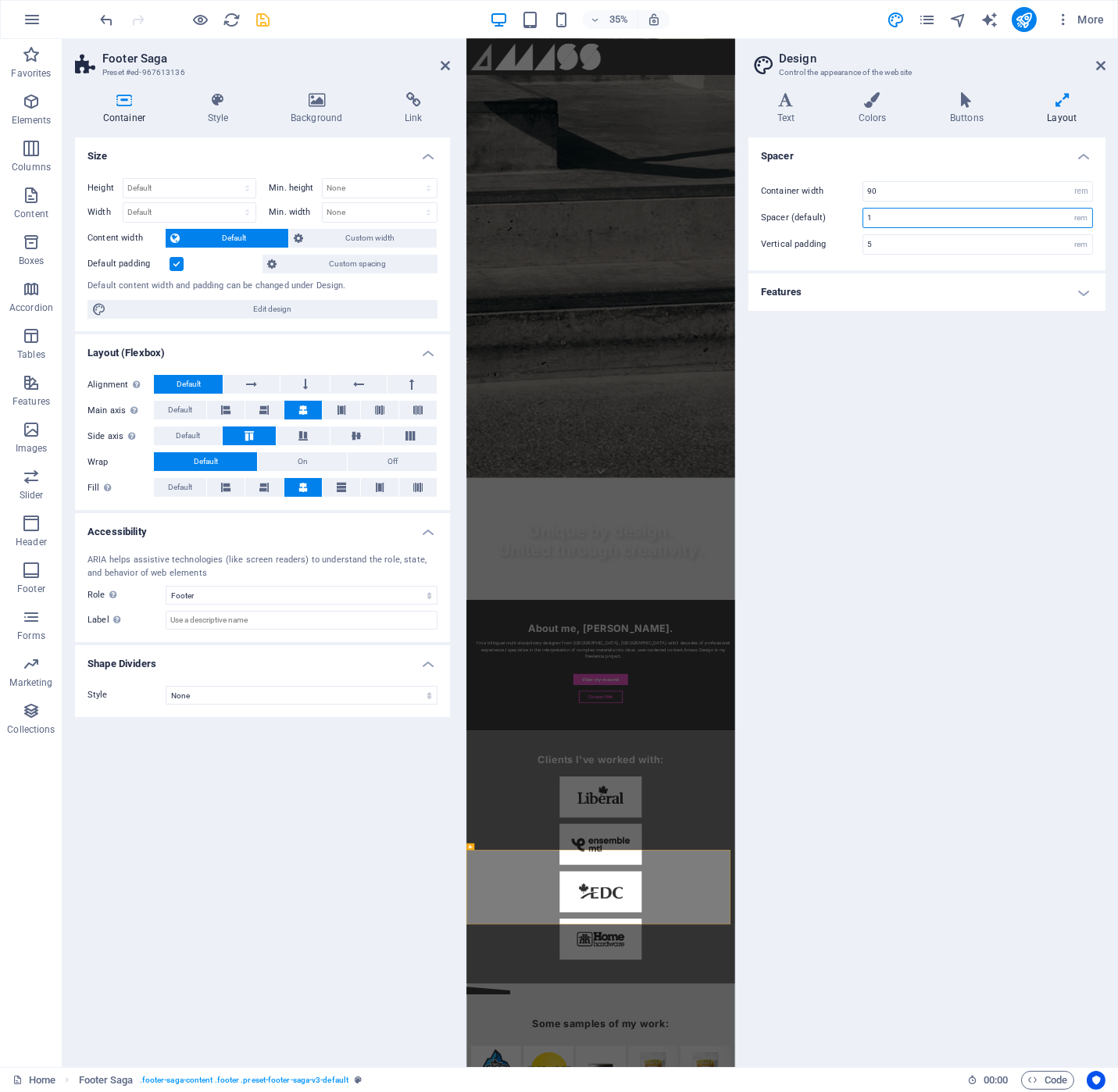
scroll to position [1983, 0]
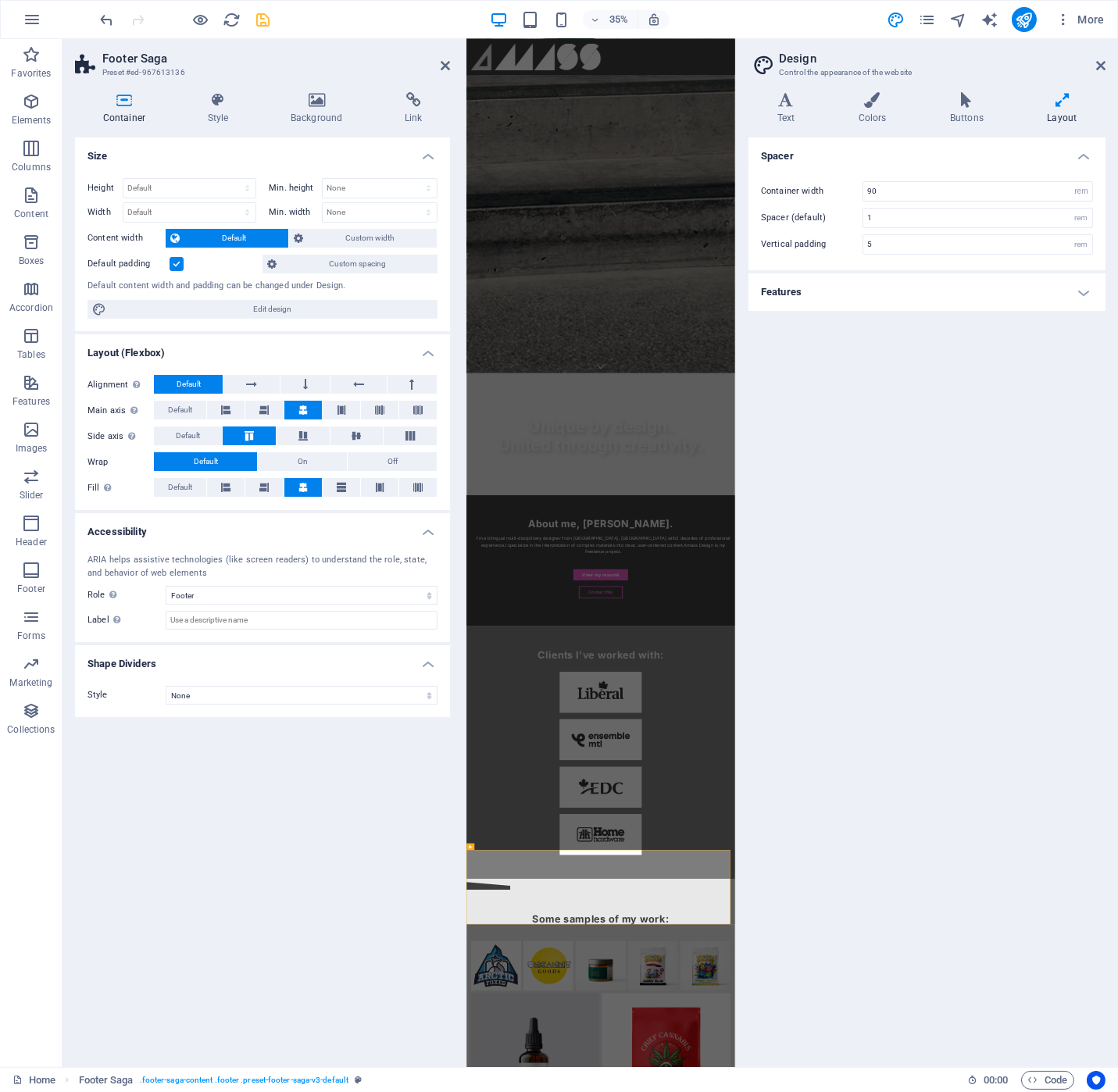
click at [1055, 284] on h4 "Features" at bounding box center [927, 292] width 357 height 37
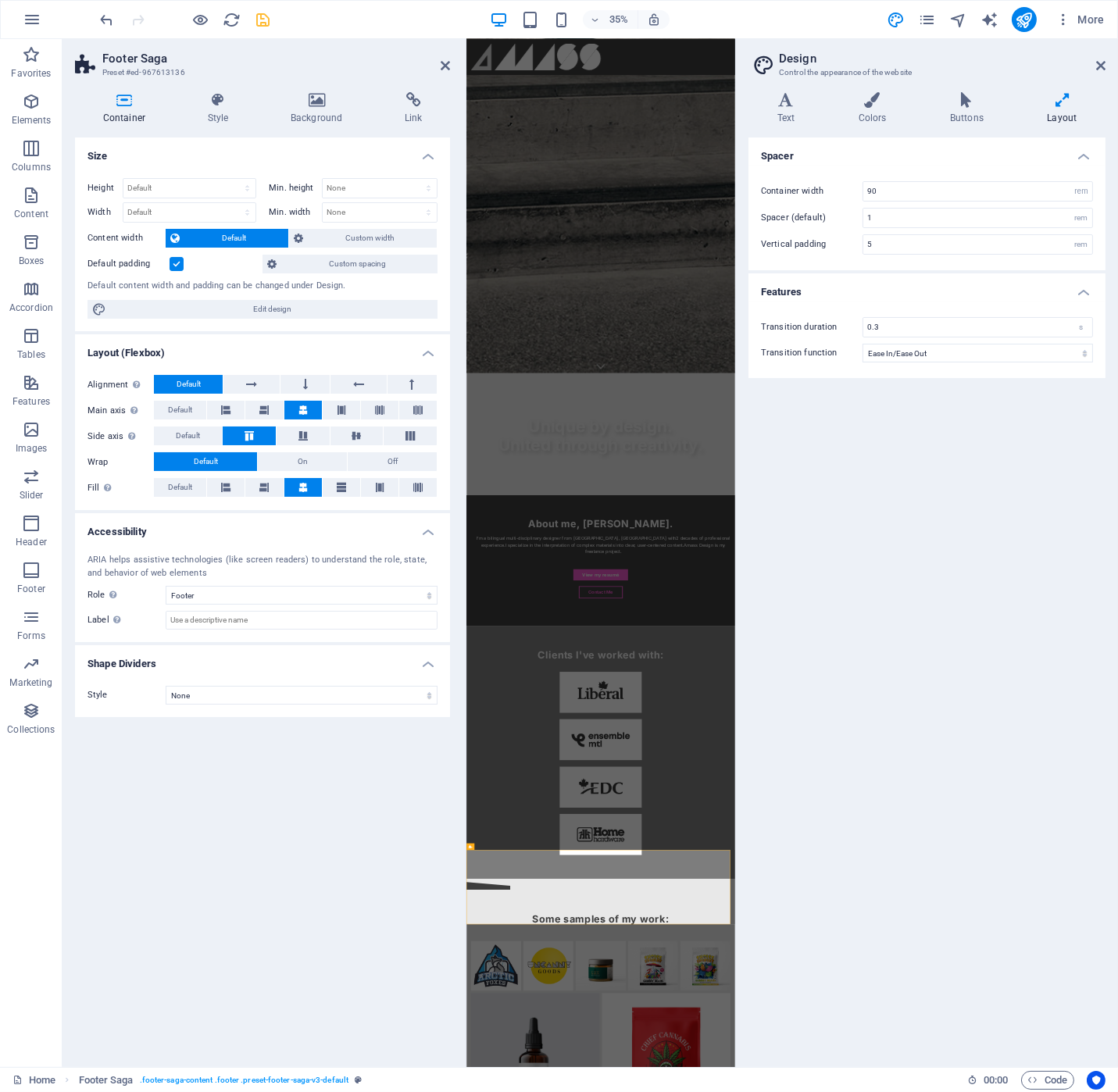
click at [1057, 288] on h4 "Features" at bounding box center [927, 288] width 357 height 29
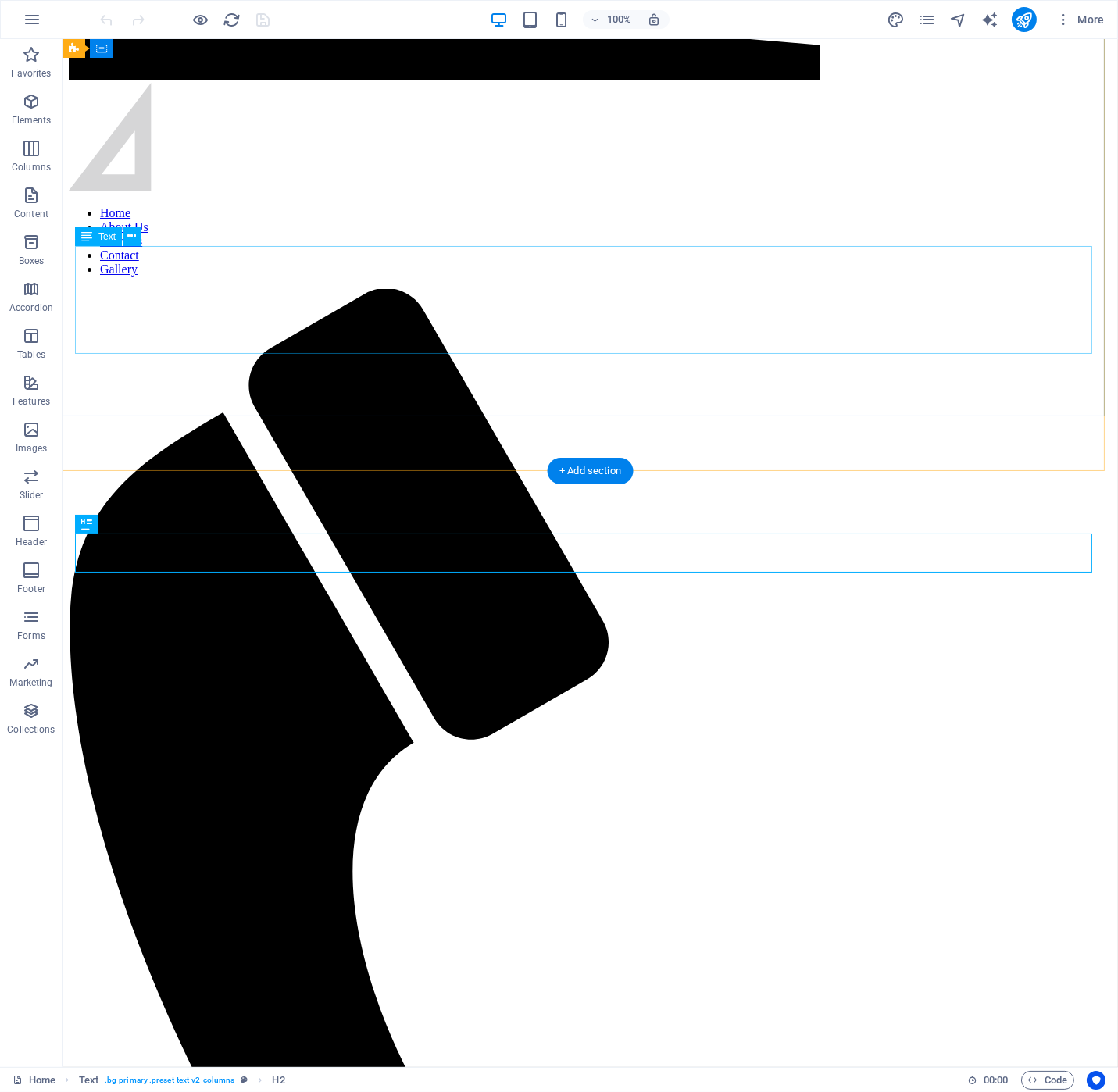
scroll to position [1522, 0]
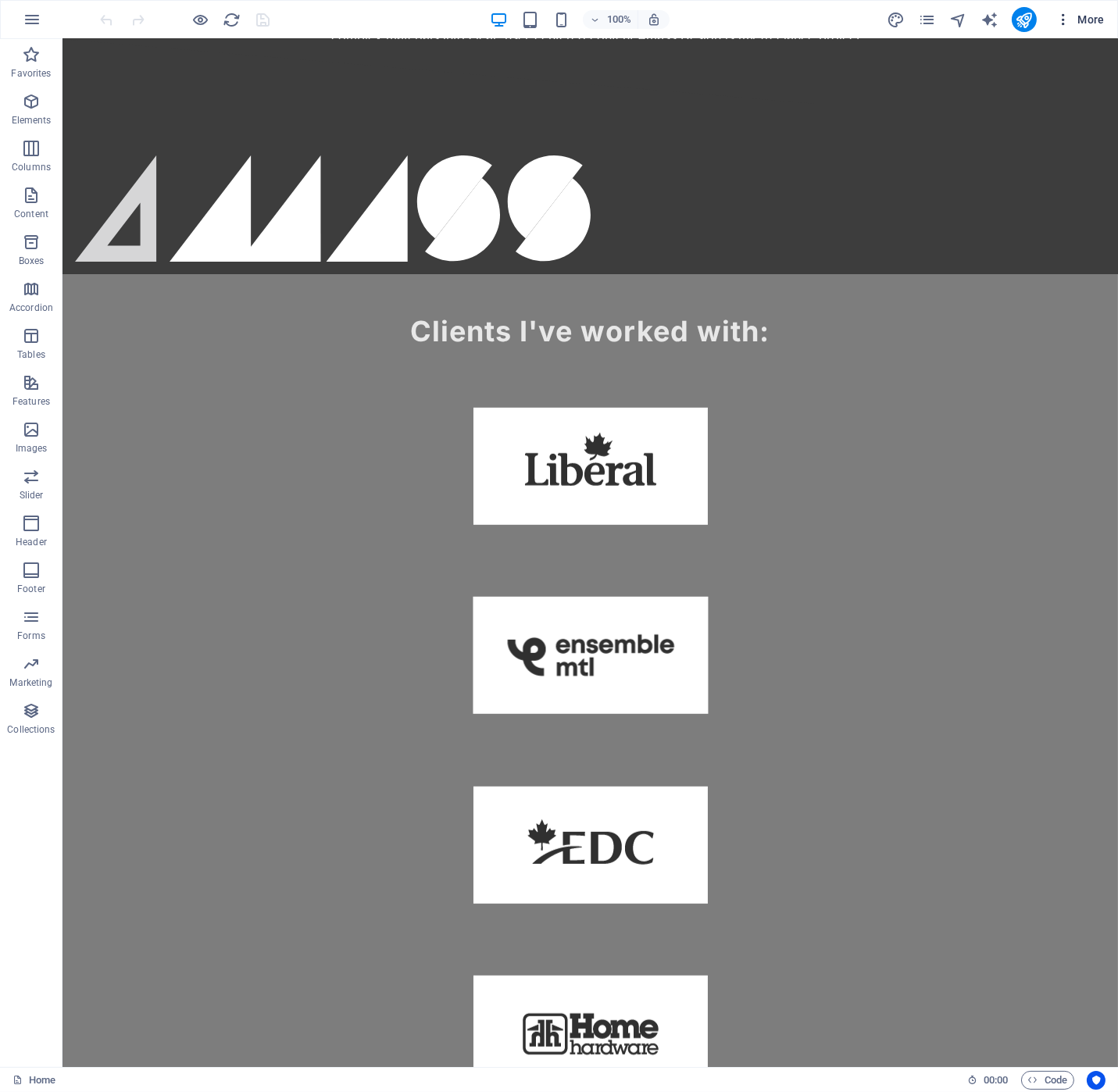
click at [1086, 11] on span "More" at bounding box center [1080, 19] width 49 height 15
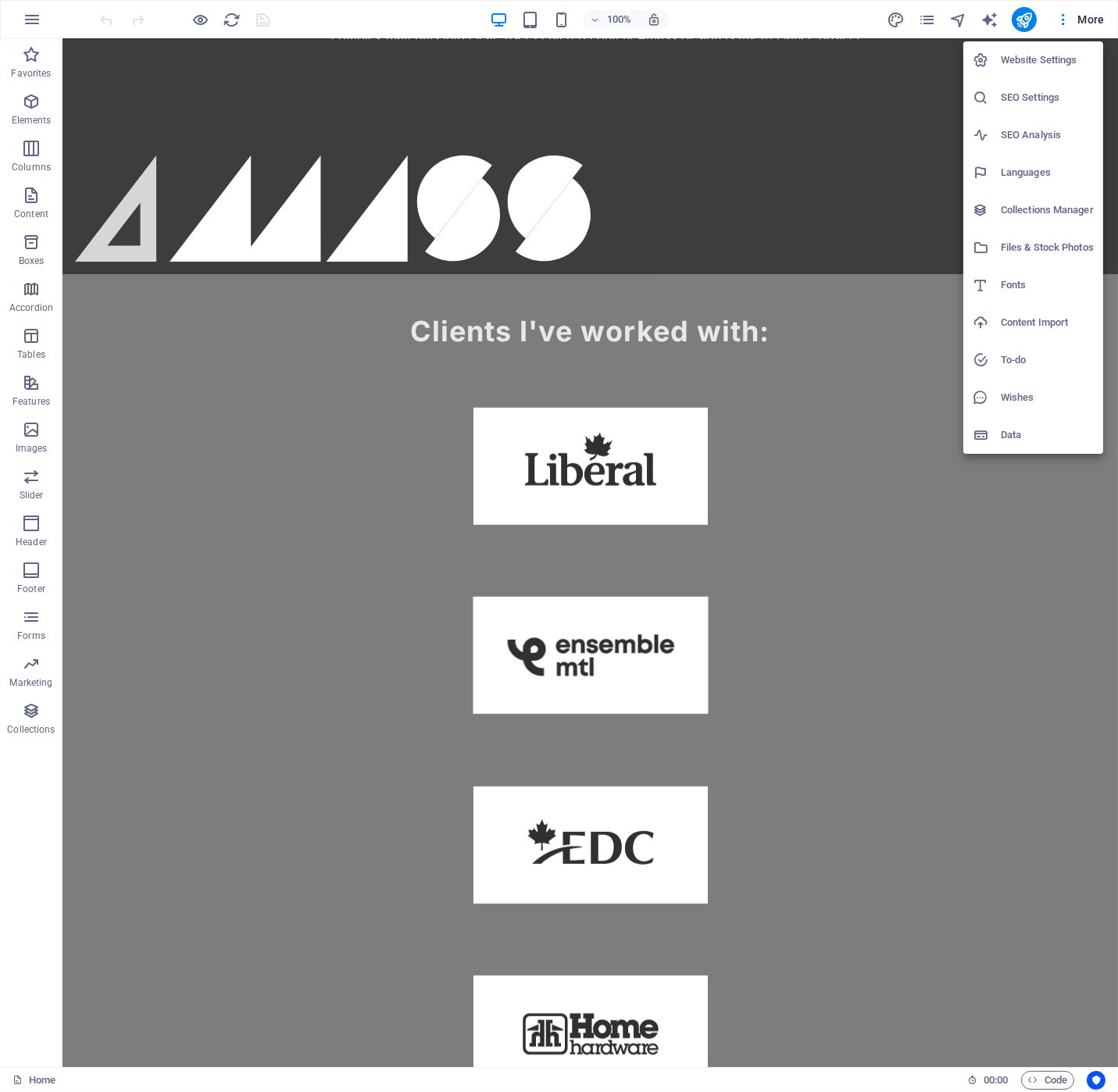
click at [1019, 99] on h6 "SEO Settings" at bounding box center [1048, 98] width 93 height 19
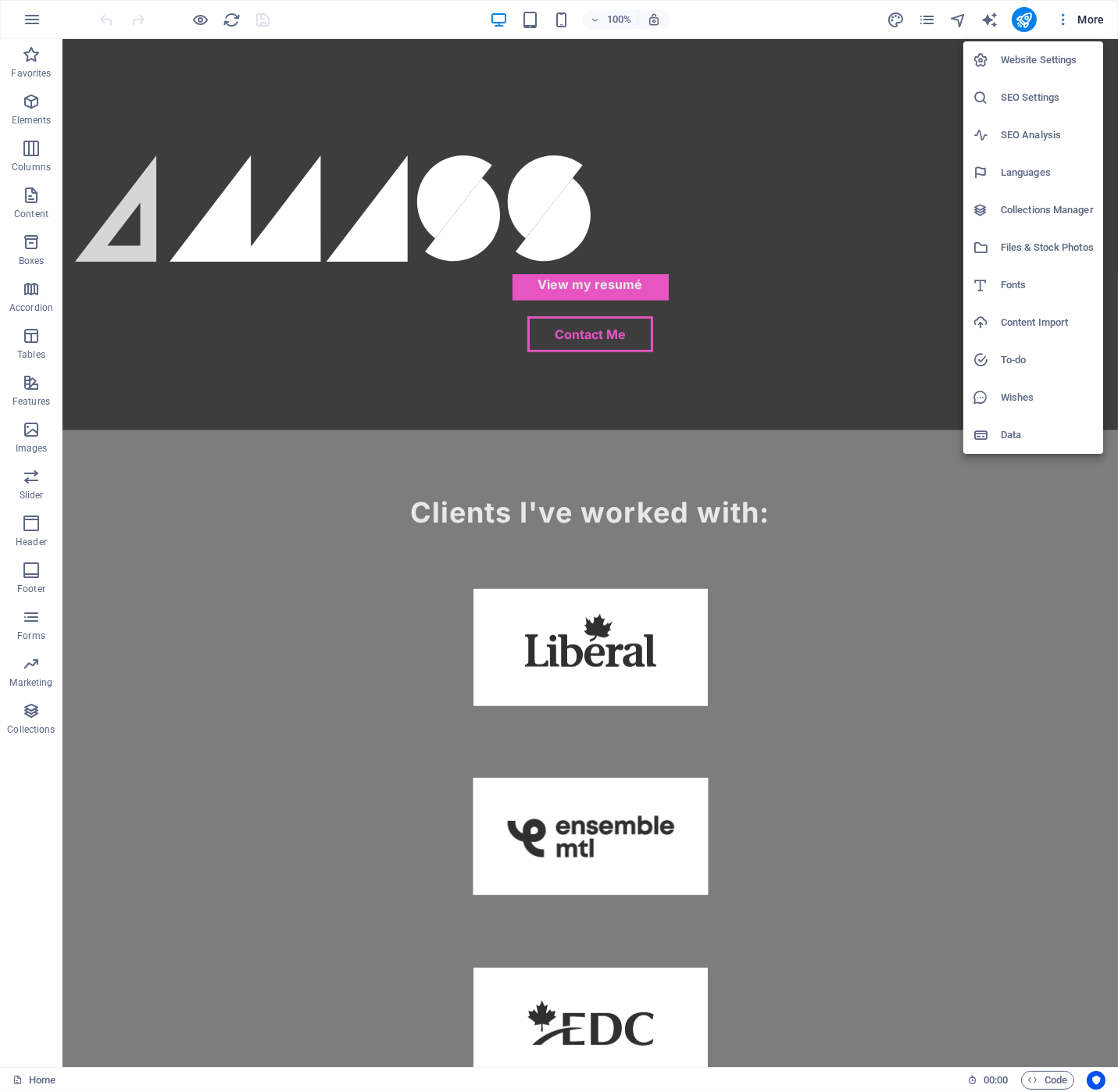
scroll to position [1714, 0]
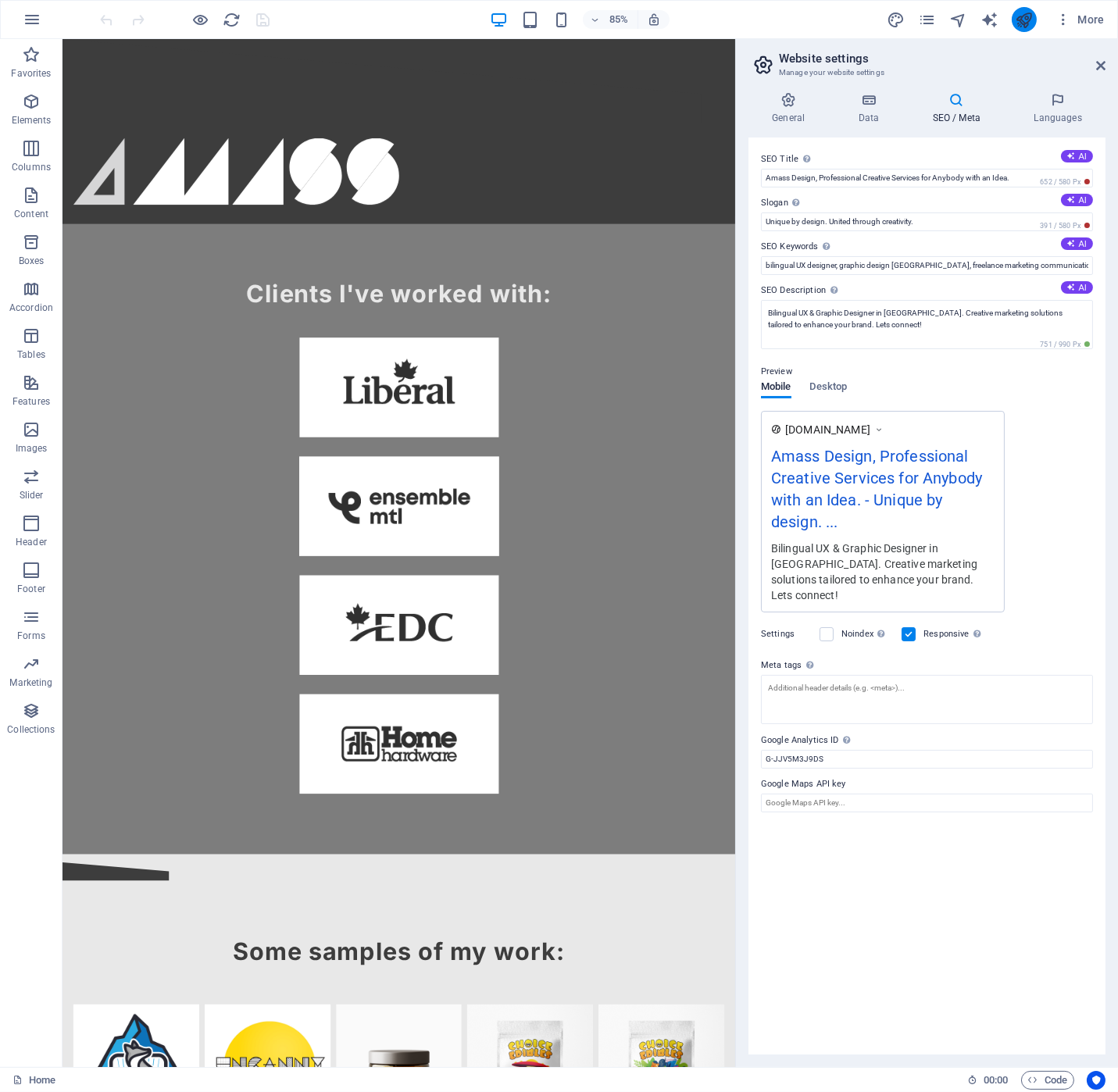
click at [1027, 17] on icon "publish" at bounding box center [1024, 20] width 18 height 18
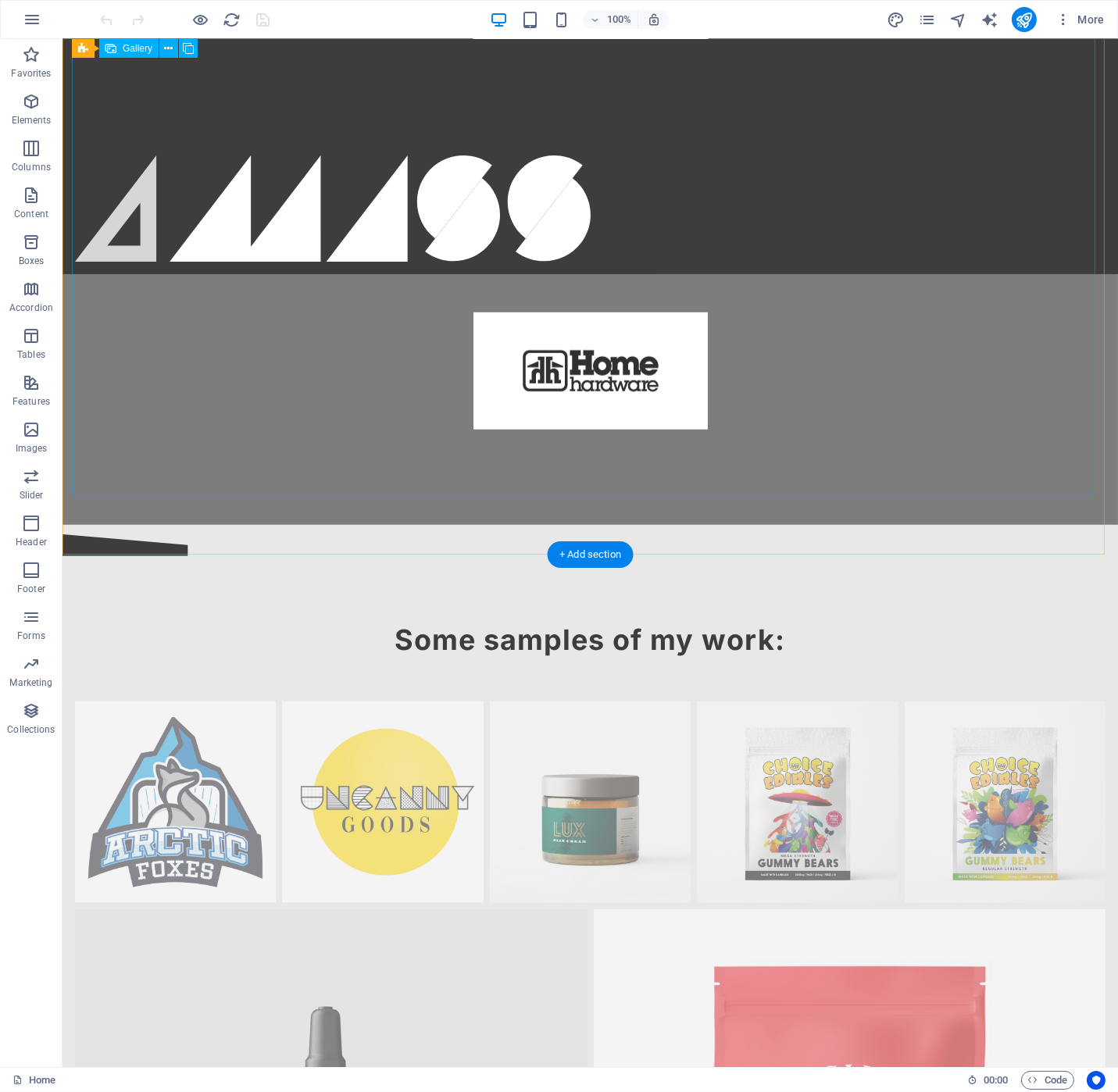
scroll to position [2203, 0]
